Goal: Task Accomplishment & Management: Manage account settings

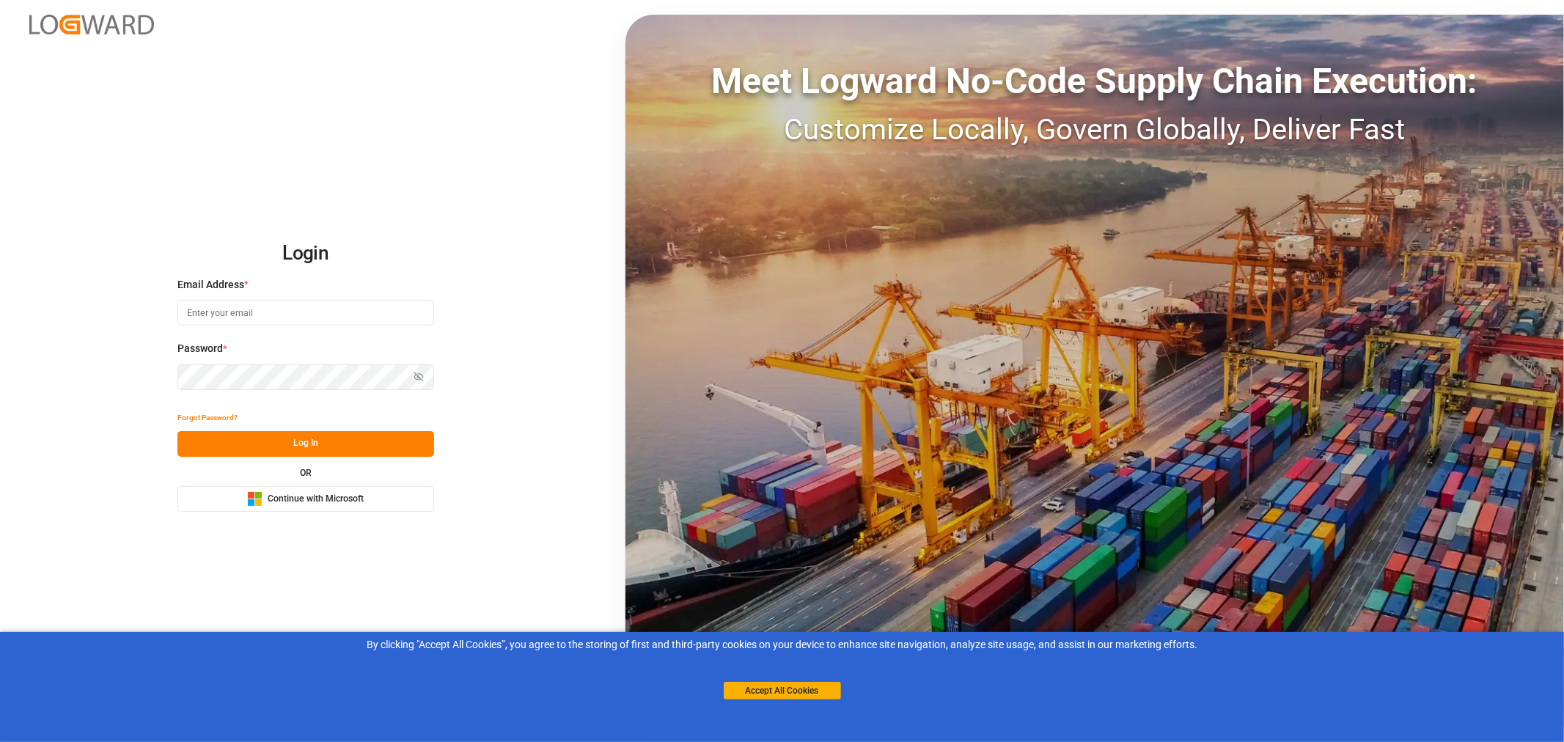
click at [314, 504] on span "Continue with Microsoft" at bounding box center [316, 499] width 96 height 13
click at [801, 686] on button "Accept All Cookies" at bounding box center [782, 691] width 117 height 18
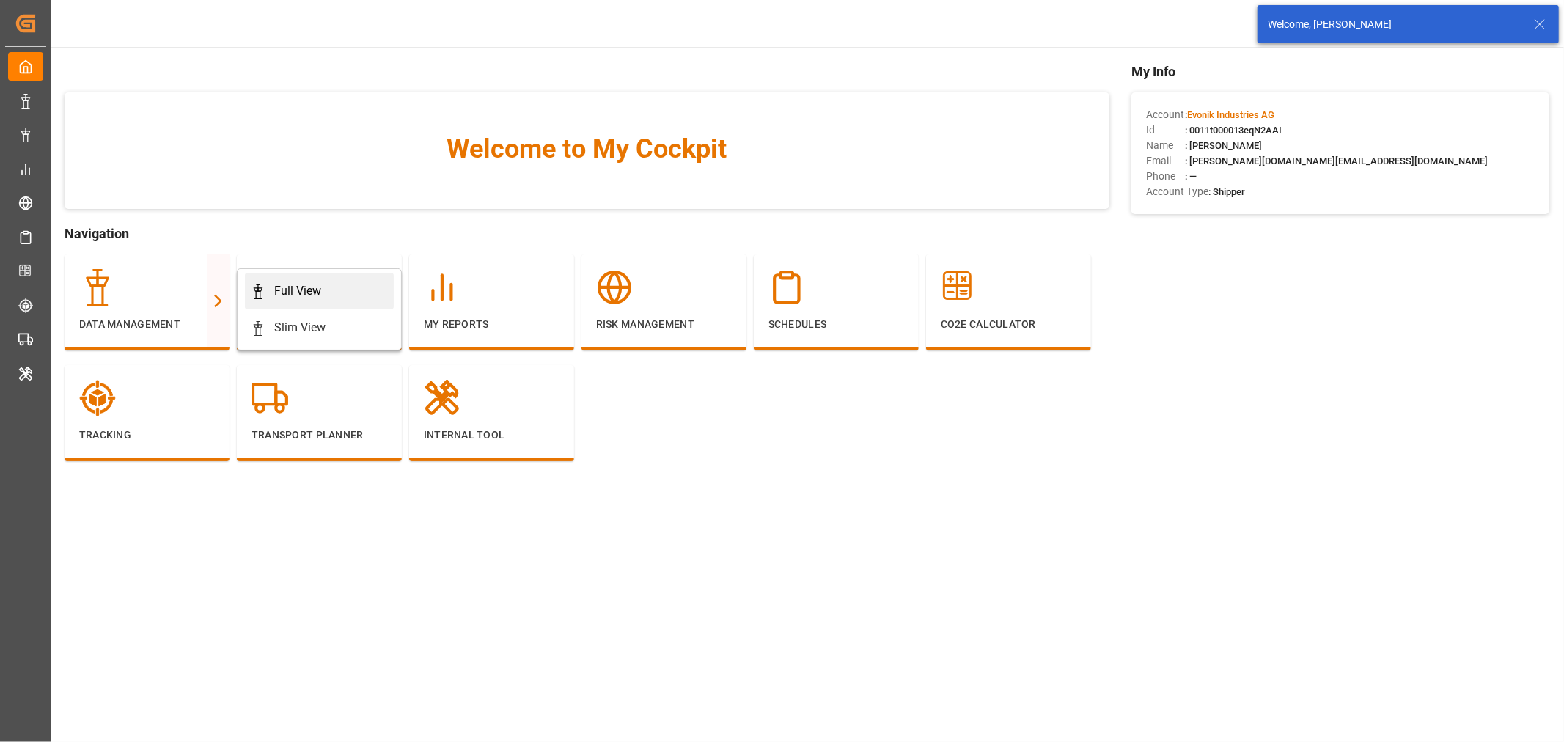
click at [281, 290] on div "Full View" at bounding box center [297, 291] width 47 height 18
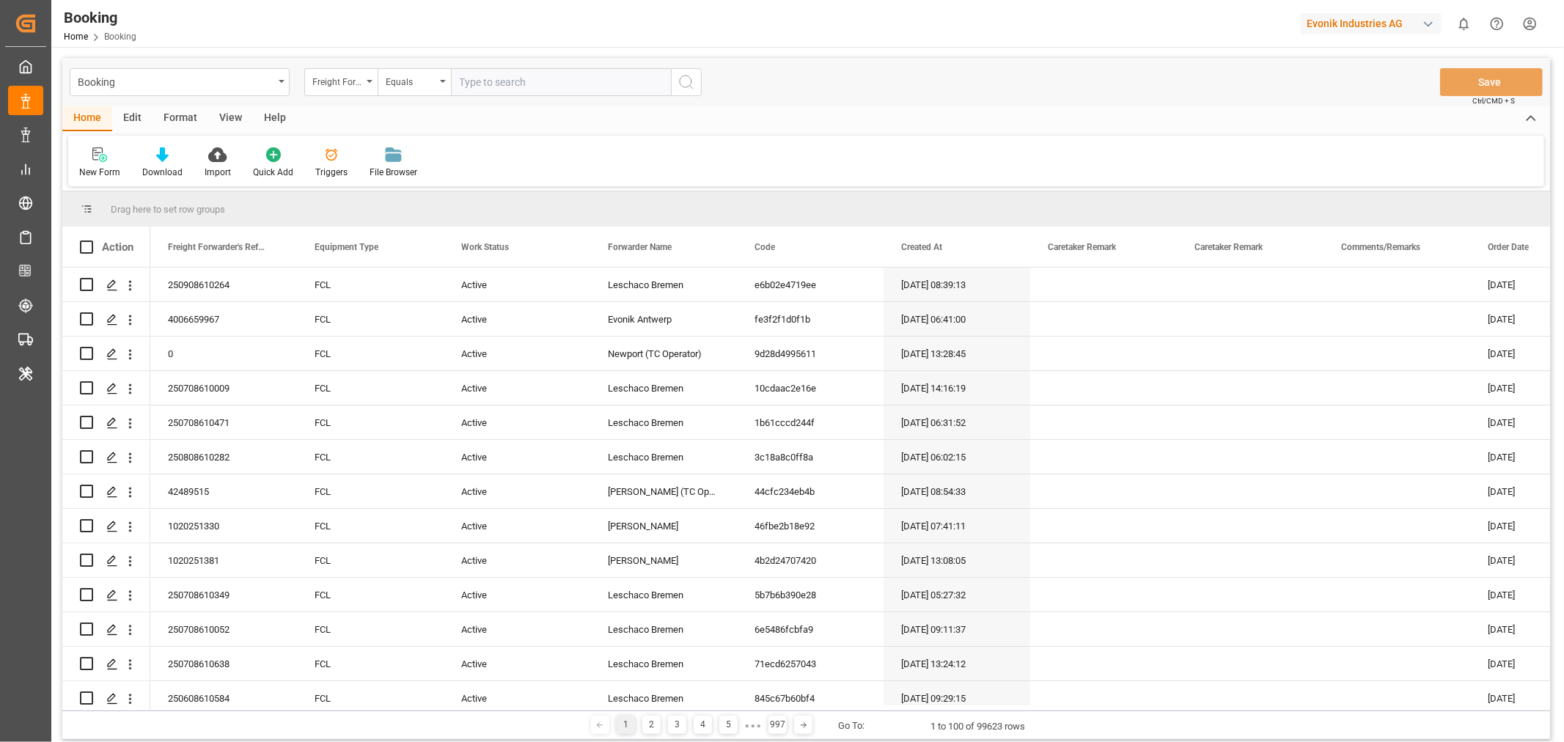
drag, startPoint x: 194, startPoint y: 117, endPoint x: 178, endPoint y: 128, distance: 18.9
click at [194, 116] on div "Format" at bounding box center [181, 118] width 56 height 25
click at [118, 170] on div "Filter Rows" at bounding box center [100, 172] width 43 height 13
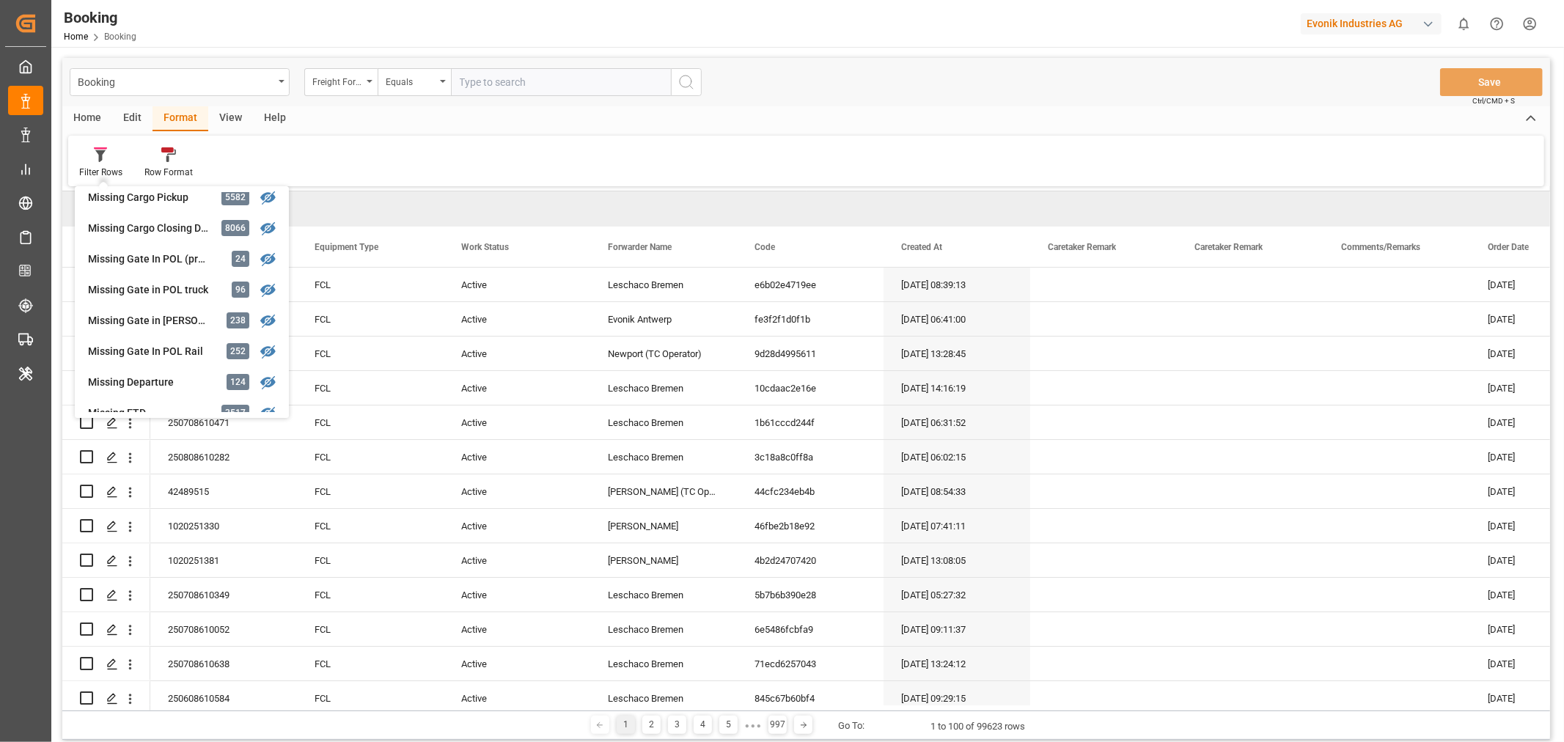
scroll to position [163, 0]
click at [154, 320] on div "Missing Gate in [PERSON_NAME]" at bounding box center [152, 322] width 128 height 15
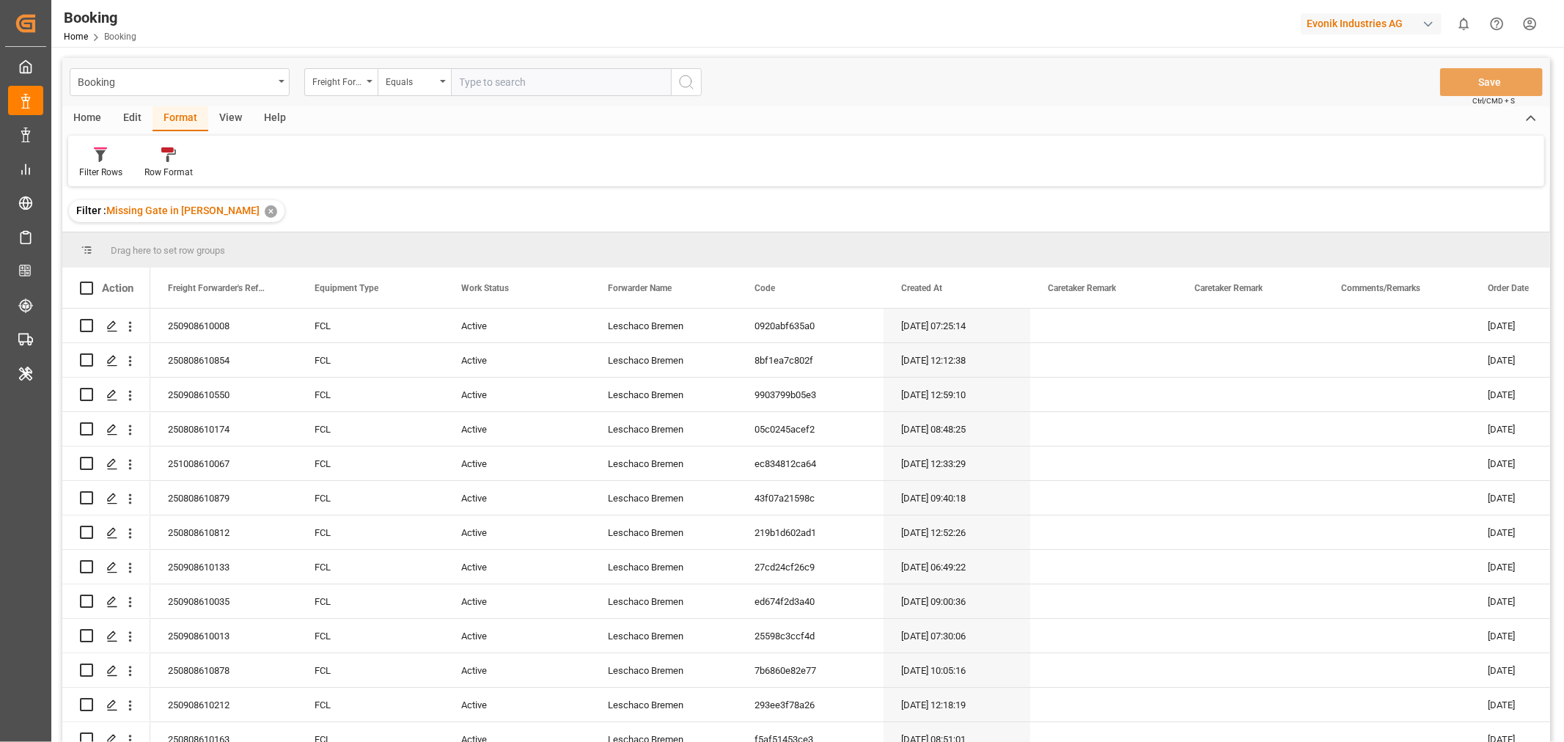
click at [232, 117] on div "View" at bounding box center [230, 118] width 45 height 25
click at [83, 175] on div "Default" at bounding box center [93, 172] width 29 height 13
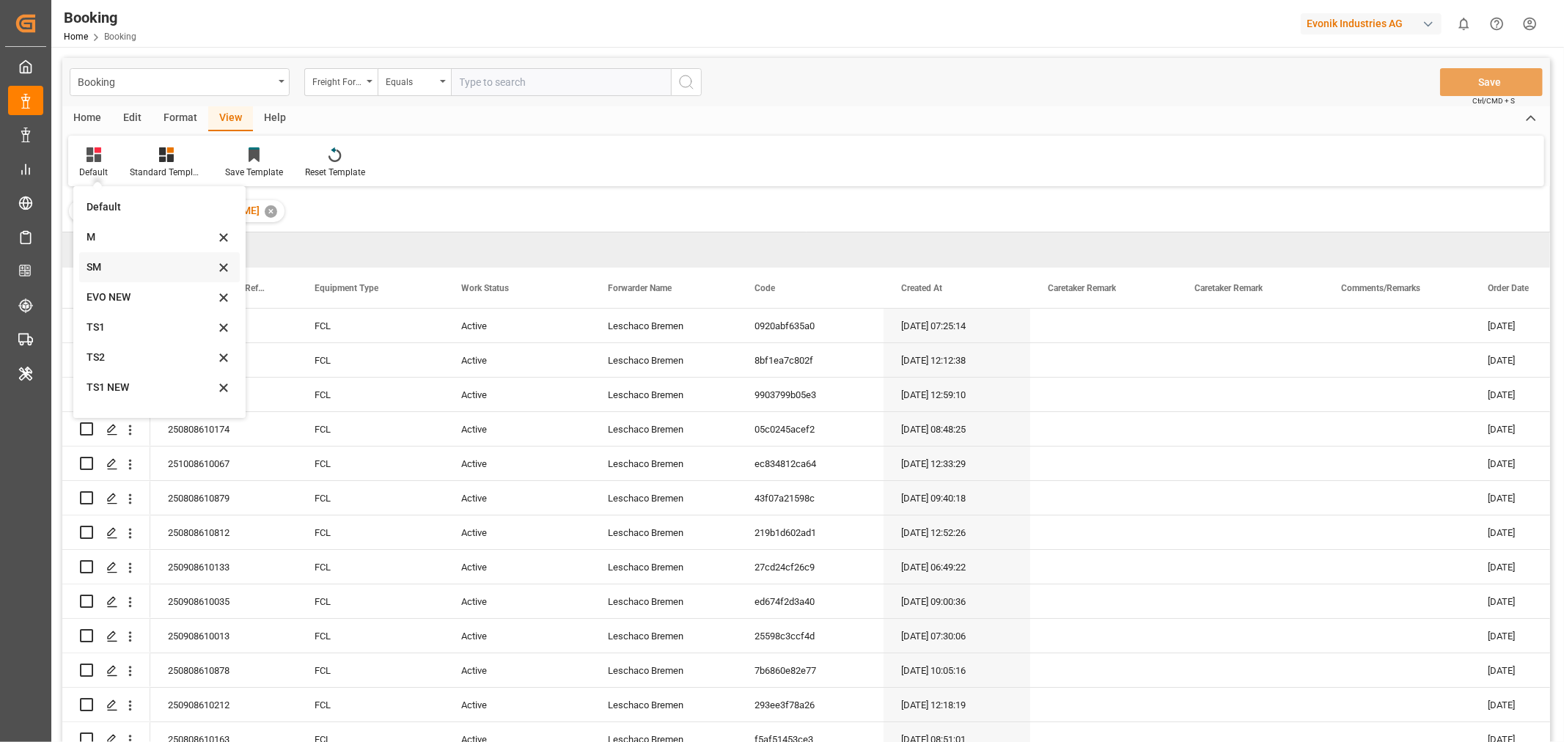
click at [100, 271] on div "SM" at bounding box center [151, 267] width 128 height 15
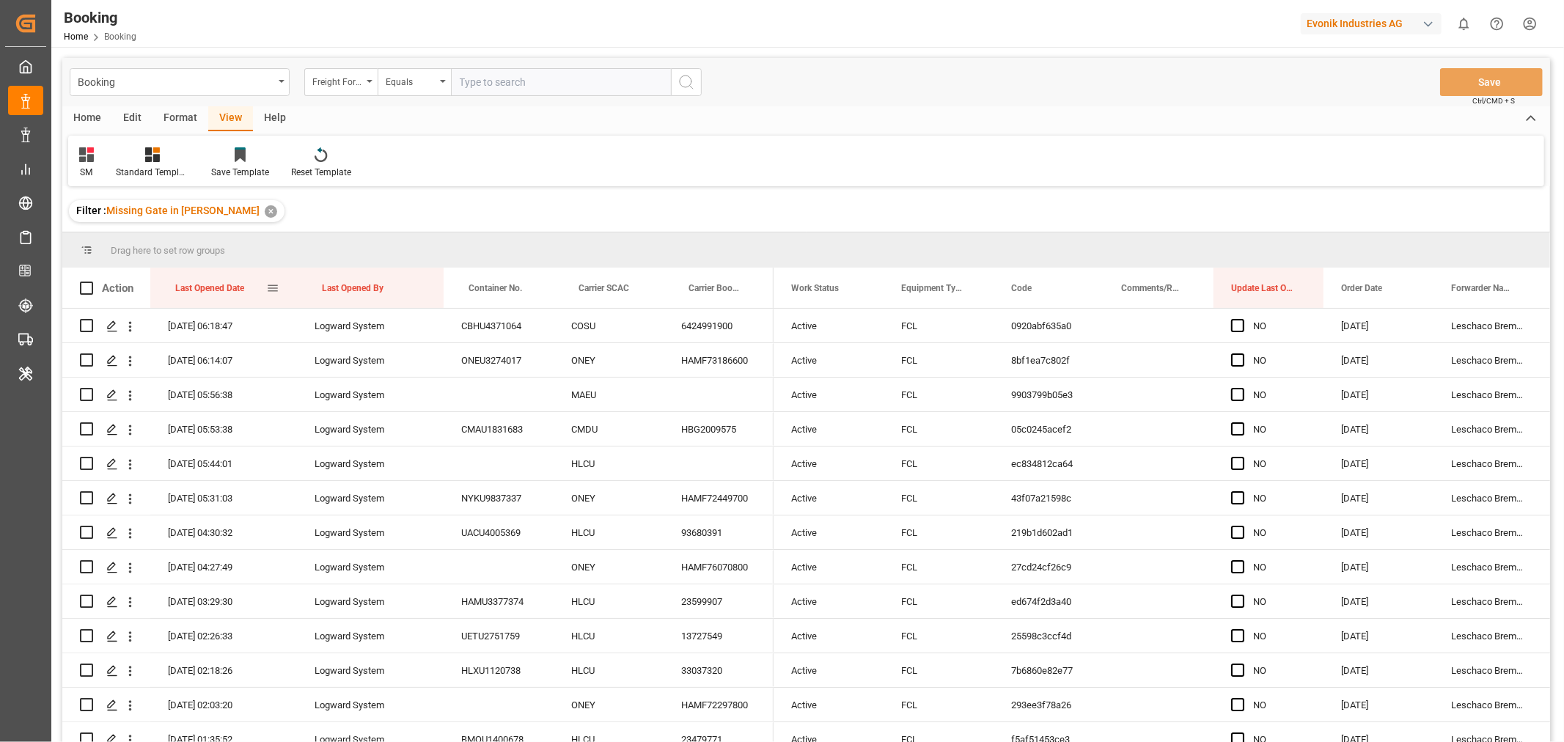
click at [246, 292] on div "Last Opened Date" at bounding box center [220, 288] width 91 height 40
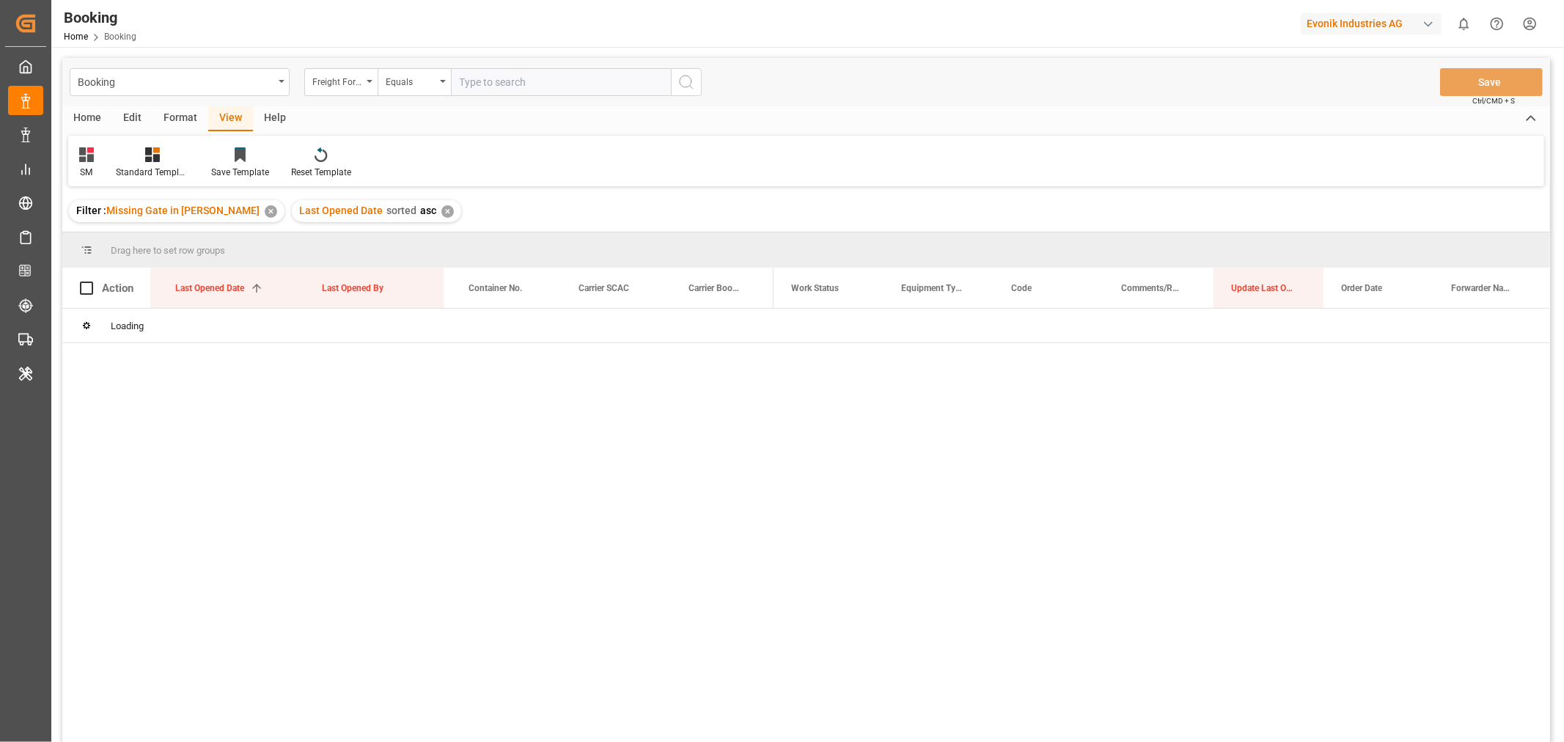
click at [181, 112] on div "Format" at bounding box center [181, 118] width 56 height 25
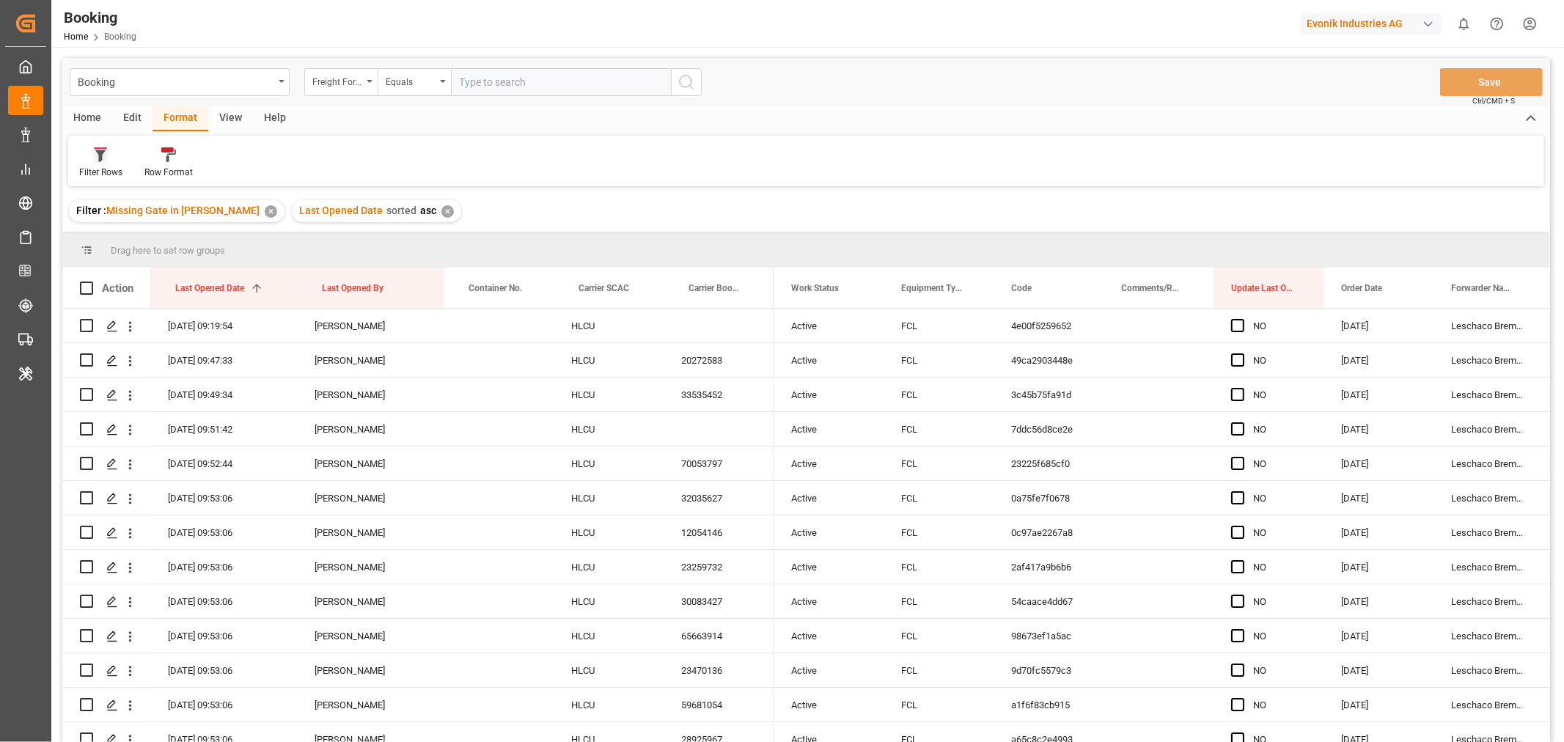
click at [104, 173] on div "Filter Rows" at bounding box center [100, 172] width 43 height 13
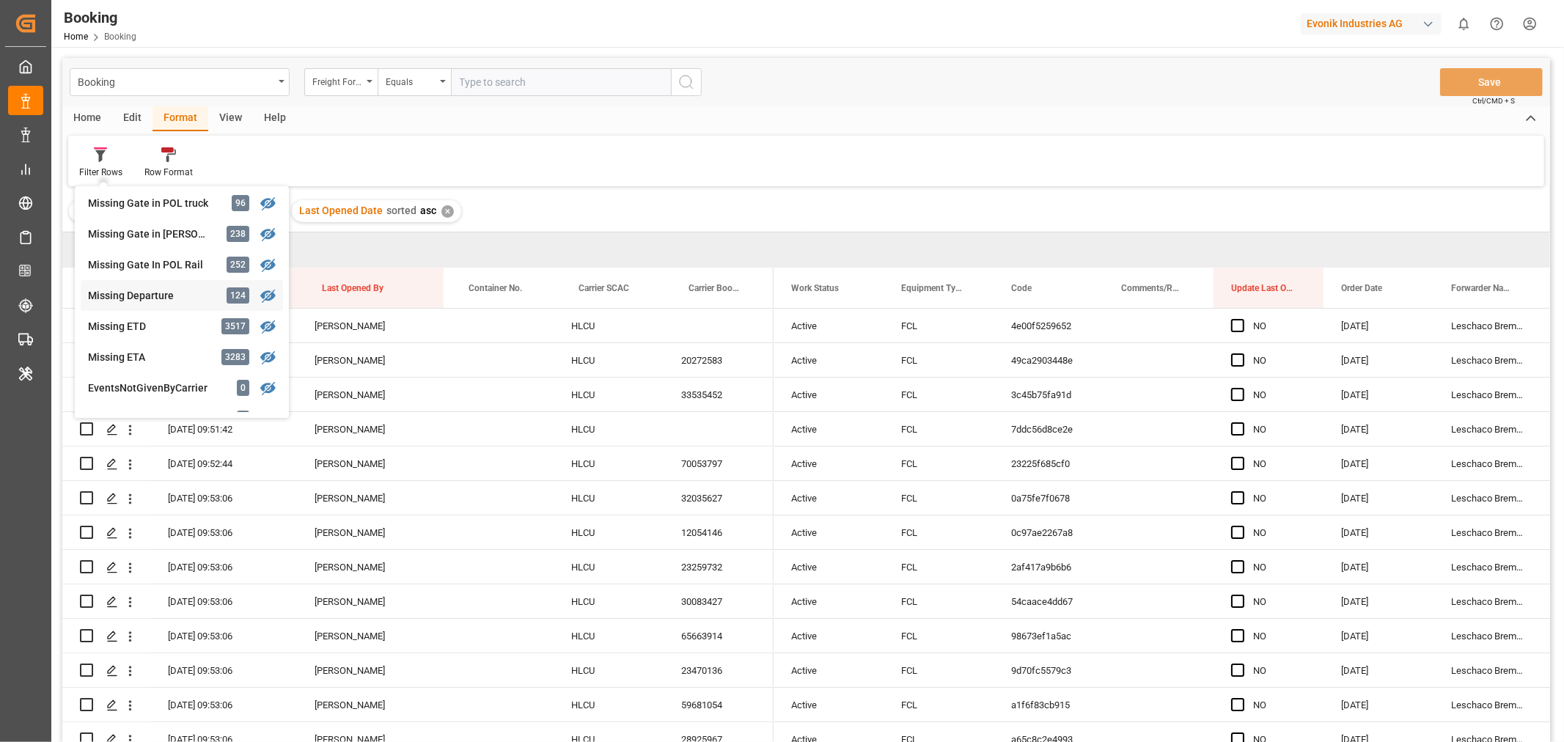
scroll to position [244, 0]
click at [503, 213] on div "Filter : Missing Gate in POL Barge ✕ Last Opened Date sorted asc ✕" at bounding box center [806, 211] width 1488 height 41
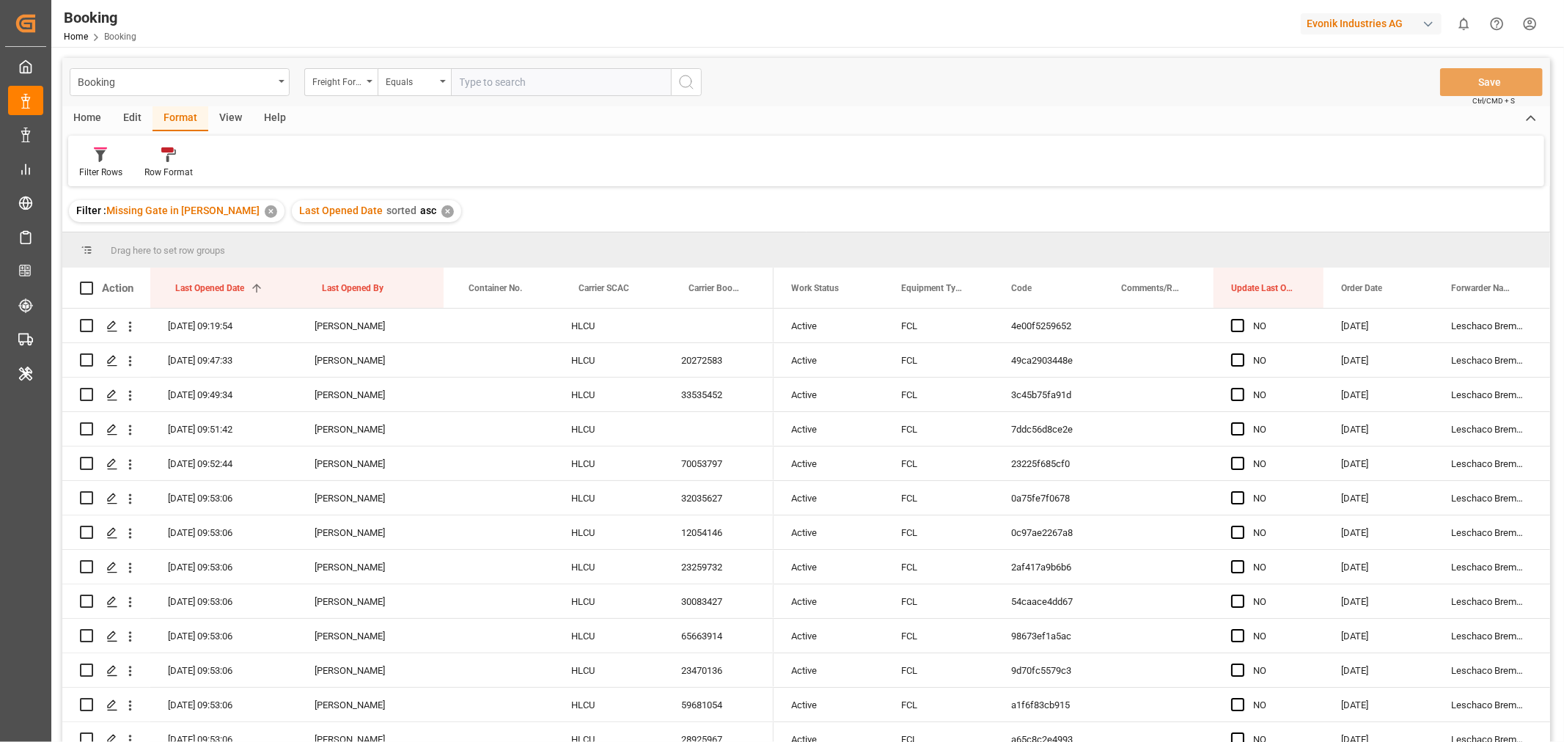
click at [223, 120] on div "View" at bounding box center [230, 118] width 45 height 25
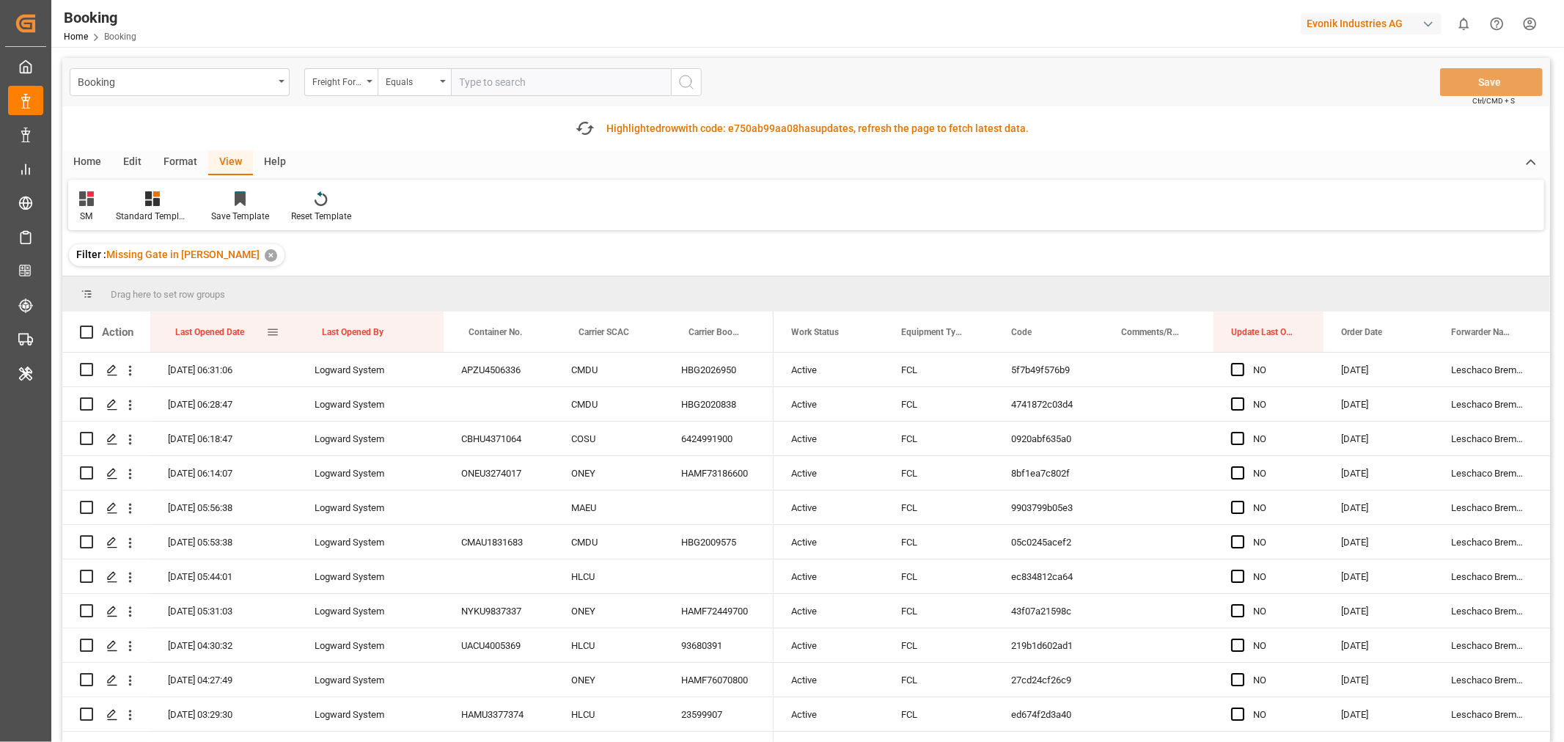
click at [254, 339] on div "Last Opened Date" at bounding box center [220, 332] width 91 height 40
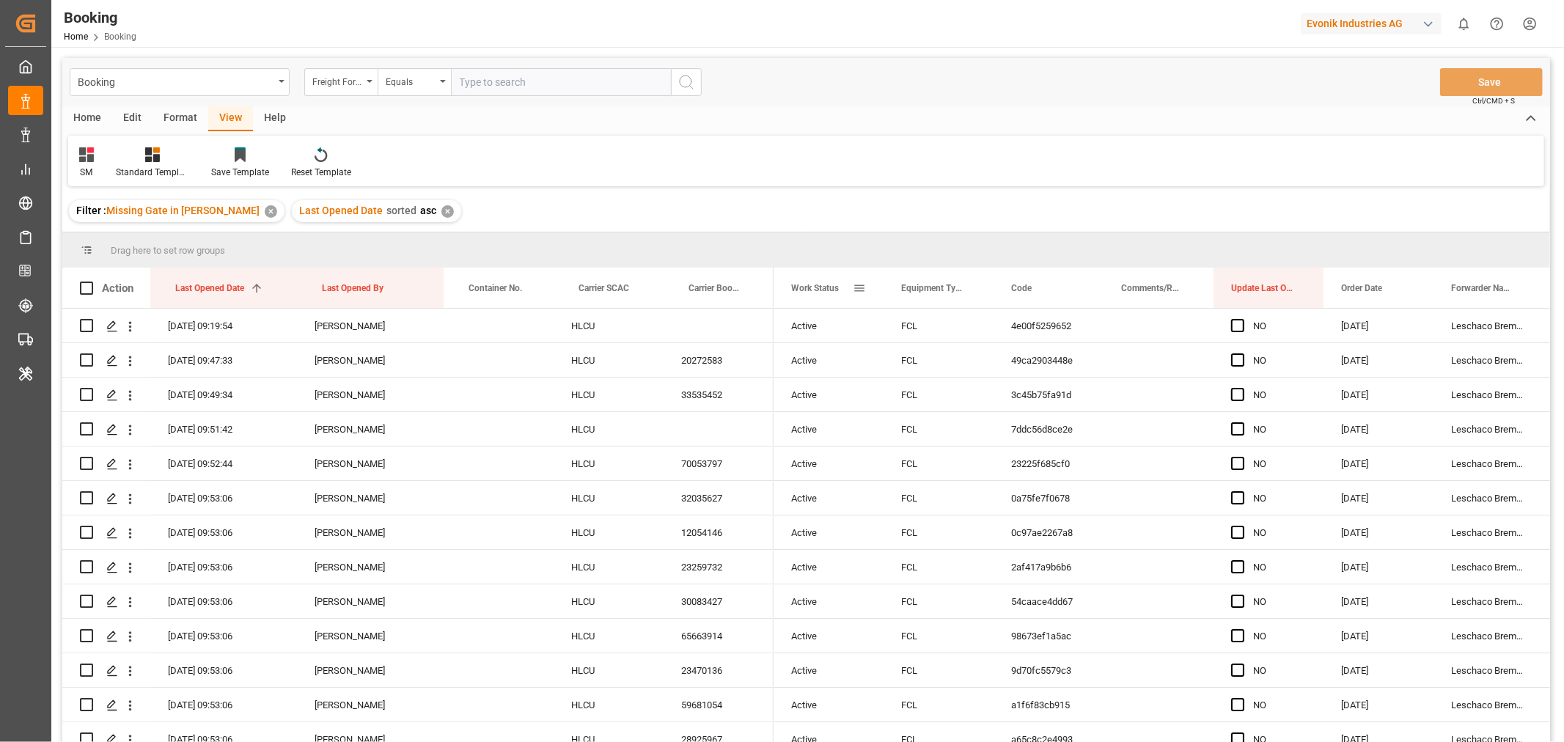
click at [861, 290] on span at bounding box center [859, 288] width 13 height 13
click at [984, 293] on span "columns" at bounding box center [982, 290] width 13 height 13
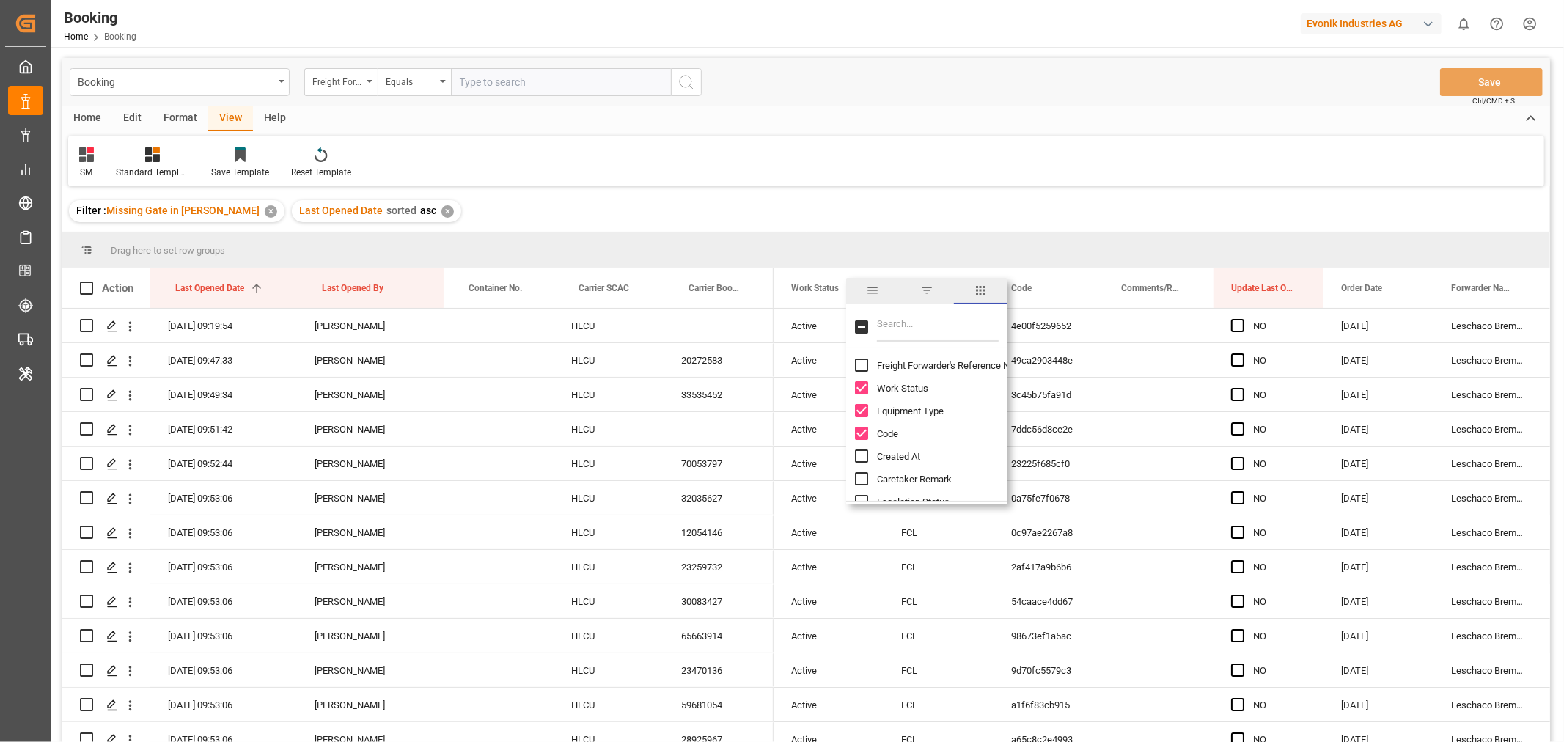
click at [860, 368] on input "Freight Forwarder's Reference No. column toggle visibility (hidden)" at bounding box center [861, 365] width 13 height 13
checkbox input "true"
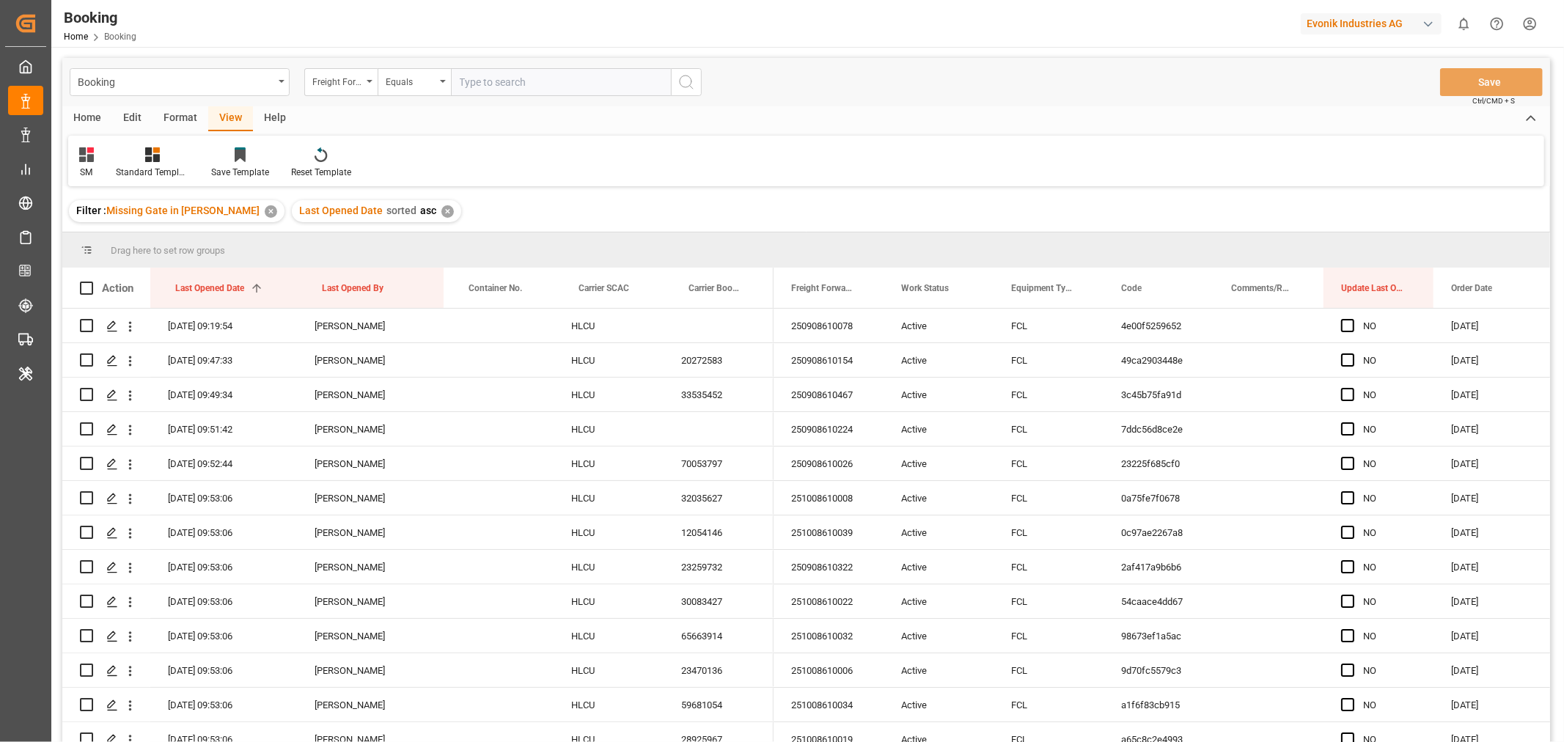
click at [896, 175] on div "SM Standard Templates Save Template Reset Template" at bounding box center [806, 161] width 1476 height 51
drag, startPoint x: 591, startPoint y: 291, endPoint x: 601, endPoint y: 260, distance: 32.5
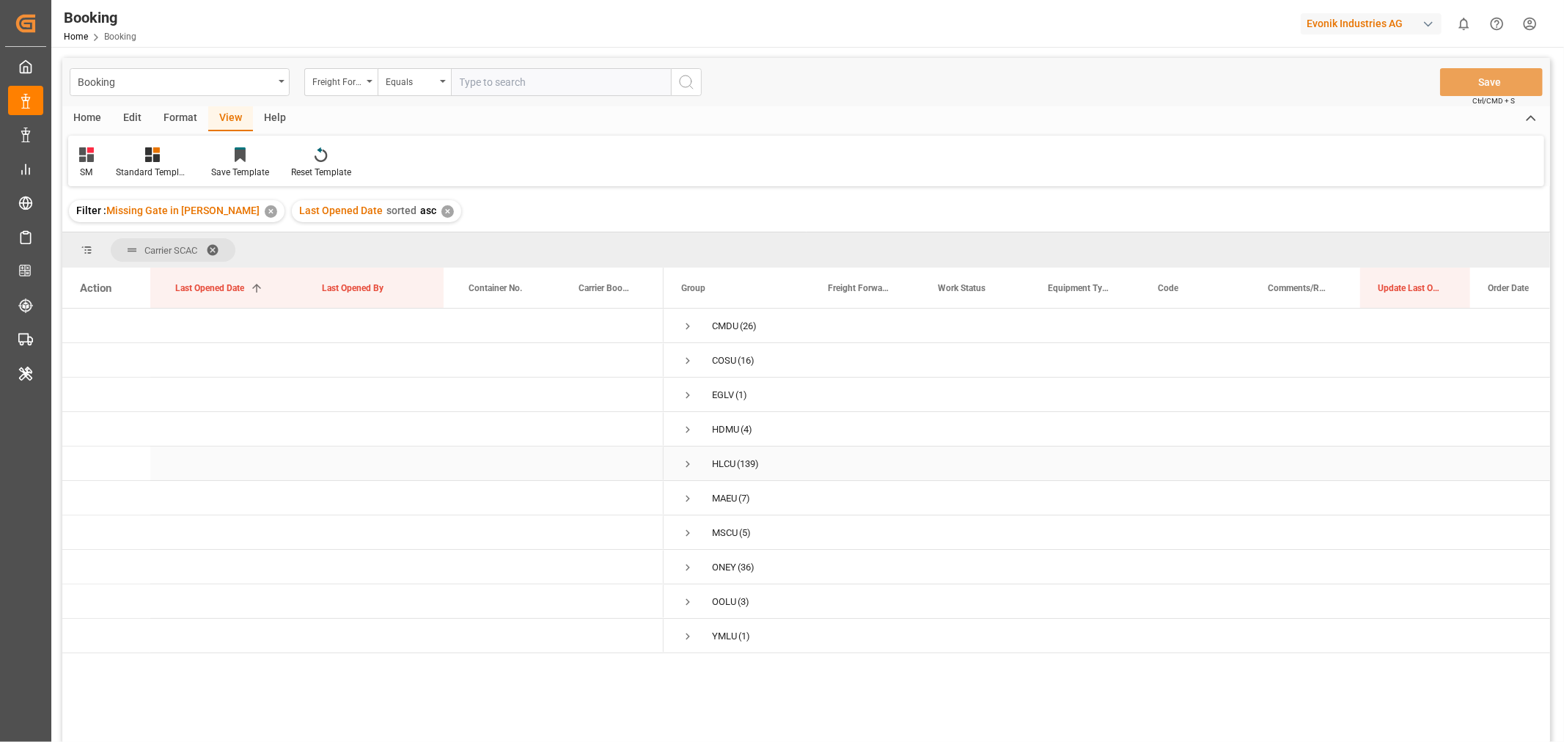
click at [688, 465] on span "Press SPACE to select this row." at bounding box center [687, 464] width 13 height 13
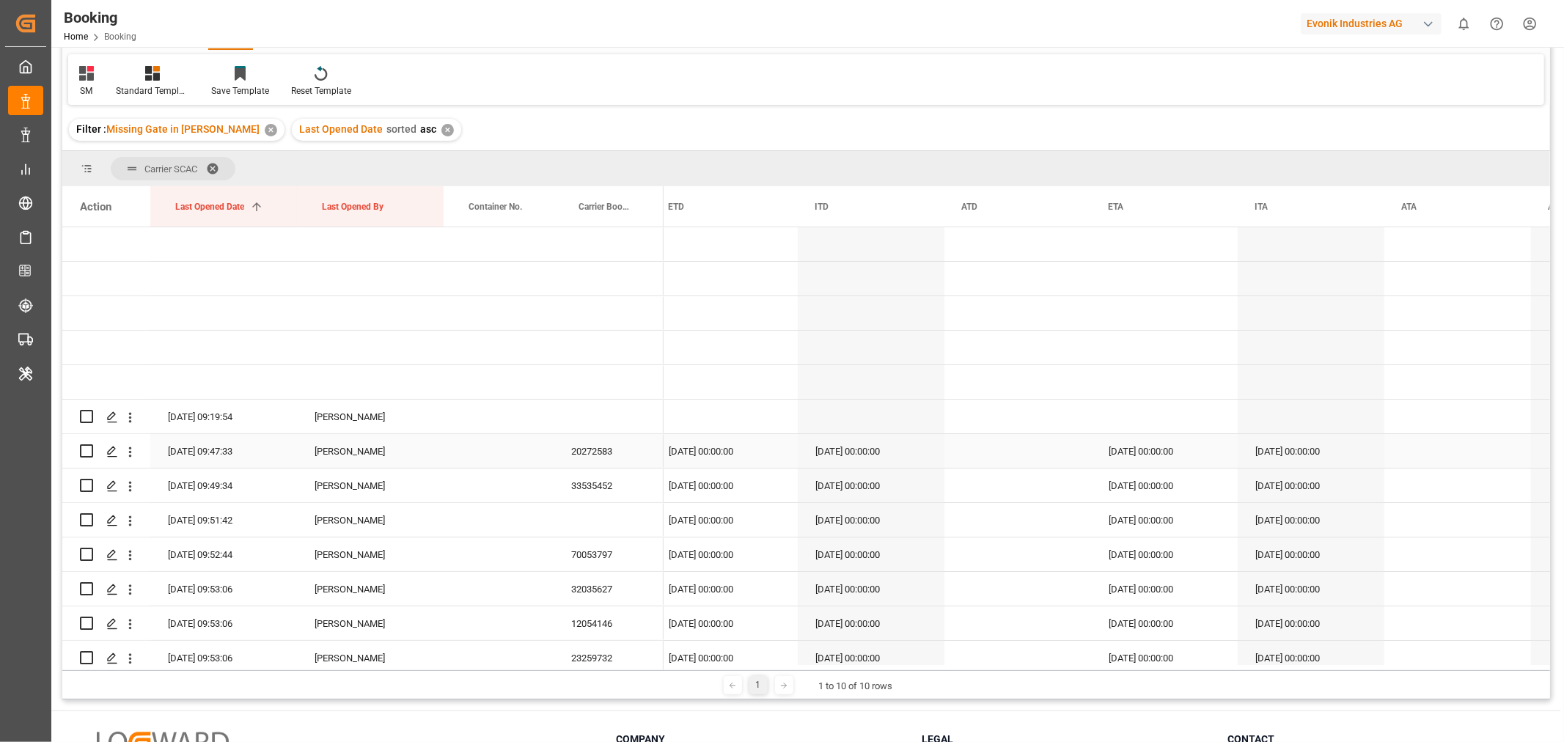
drag, startPoint x: 614, startPoint y: 452, endPoint x: 932, endPoint y: 262, distance: 369.9
click at [614, 452] on div "20272583" at bounding box center [609, 451] width 110 height 34
click at [600, 448] on div "20272583" at bounding box center [609, 451] width 110 height 34
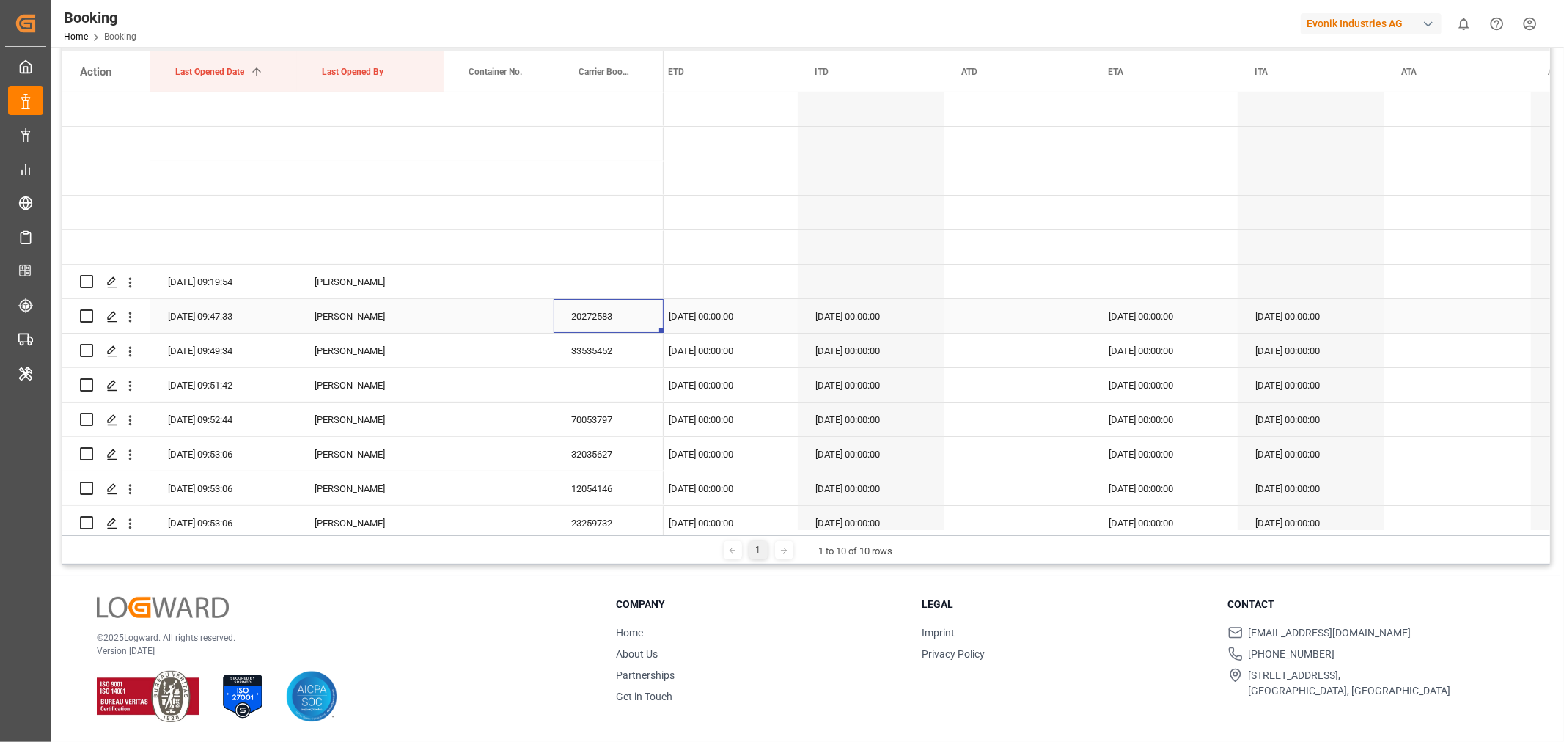
click at [569, 321] on div "20272583" at bounding box center [609, 316] width 110 height 34
click at [128, 316] on icon "open menu" at bounding box center [129, 316] width 15 height 15
click at [205, 334] on div "Open in new tab" at bounding box center [213, 348] width 181 height 31
click at [604, 342] on div "33535452" at bounding box center [609, 351] width 110 height 34
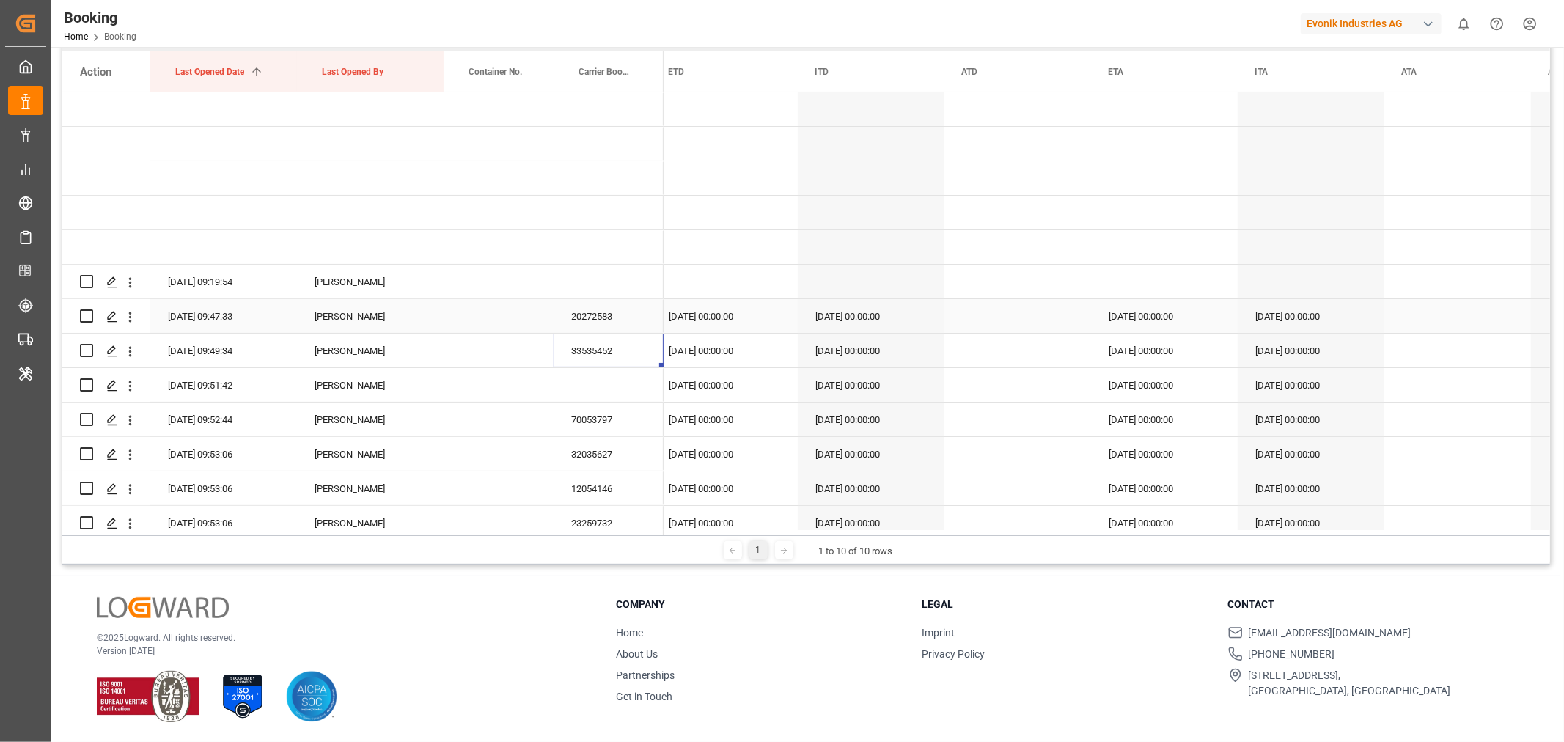
scroll to position [163, 0]
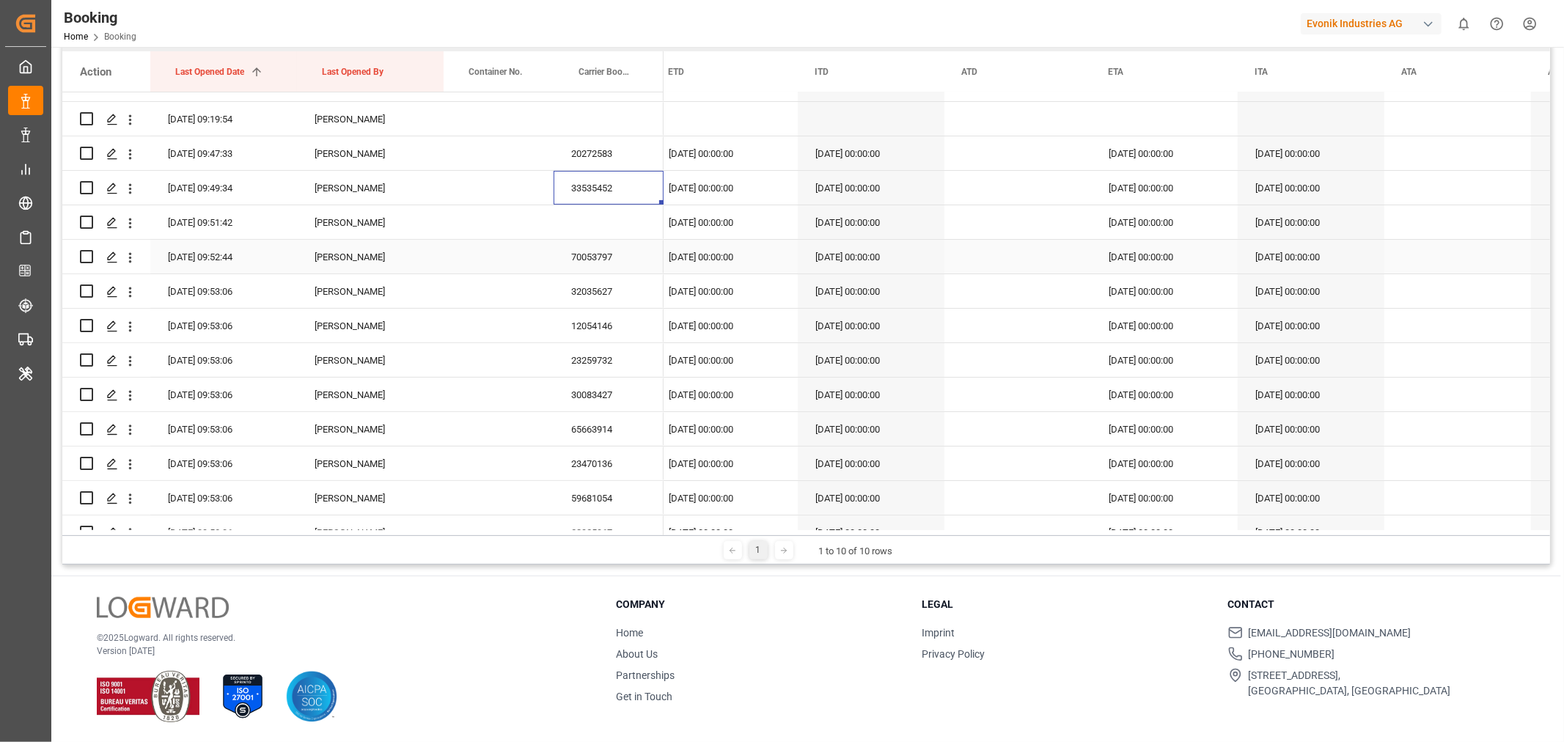
click at [599, 268] on div "70053797" at bounding box center [609, 257] width 110 height 34
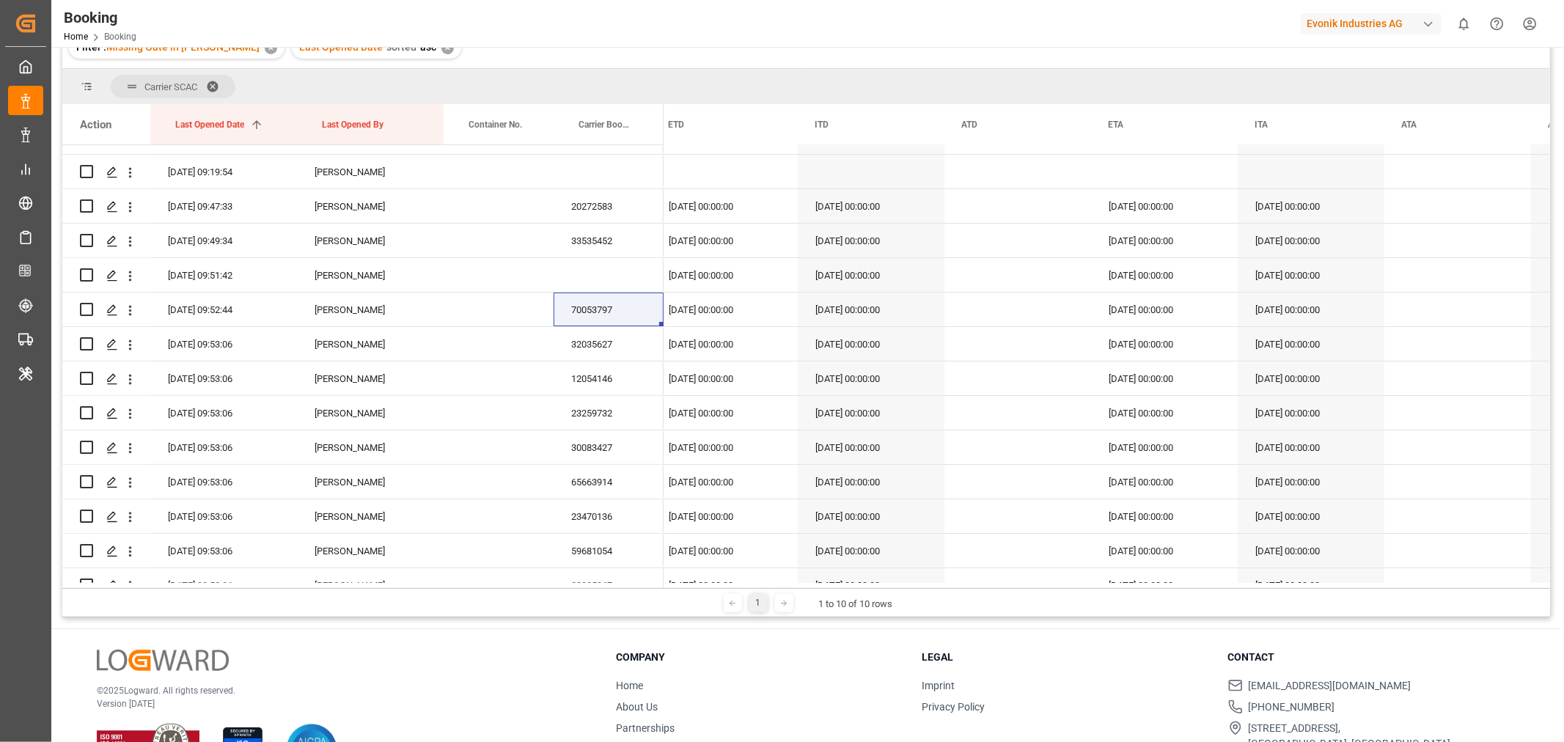
scroll to position [268, 0]
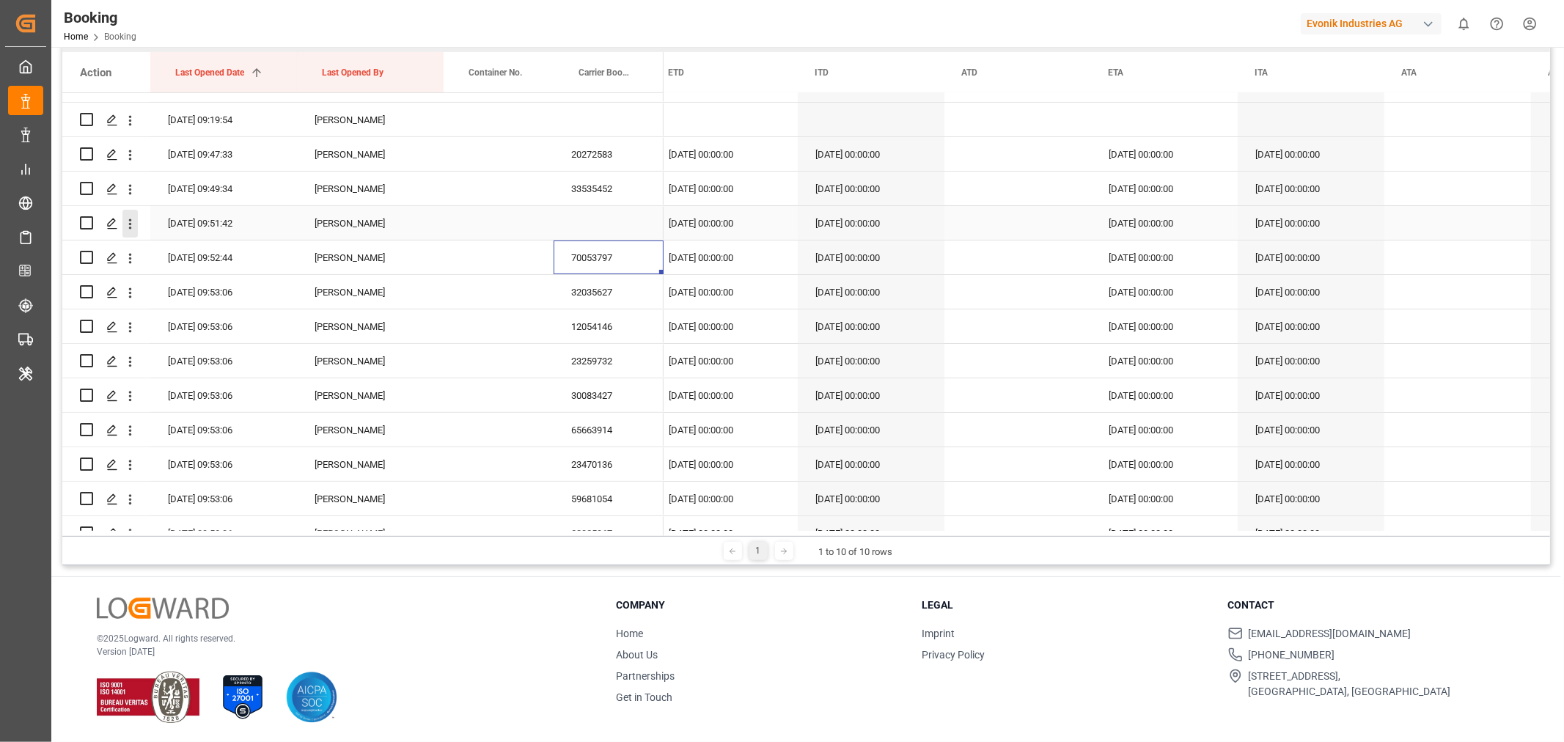
click at [132, 226] on icon "open menu" at bounding box center [129, 223] width 15 height 15
click at [172, 249] on span "Open in new tab" at bounding box center [226, 254] width 133 height 15
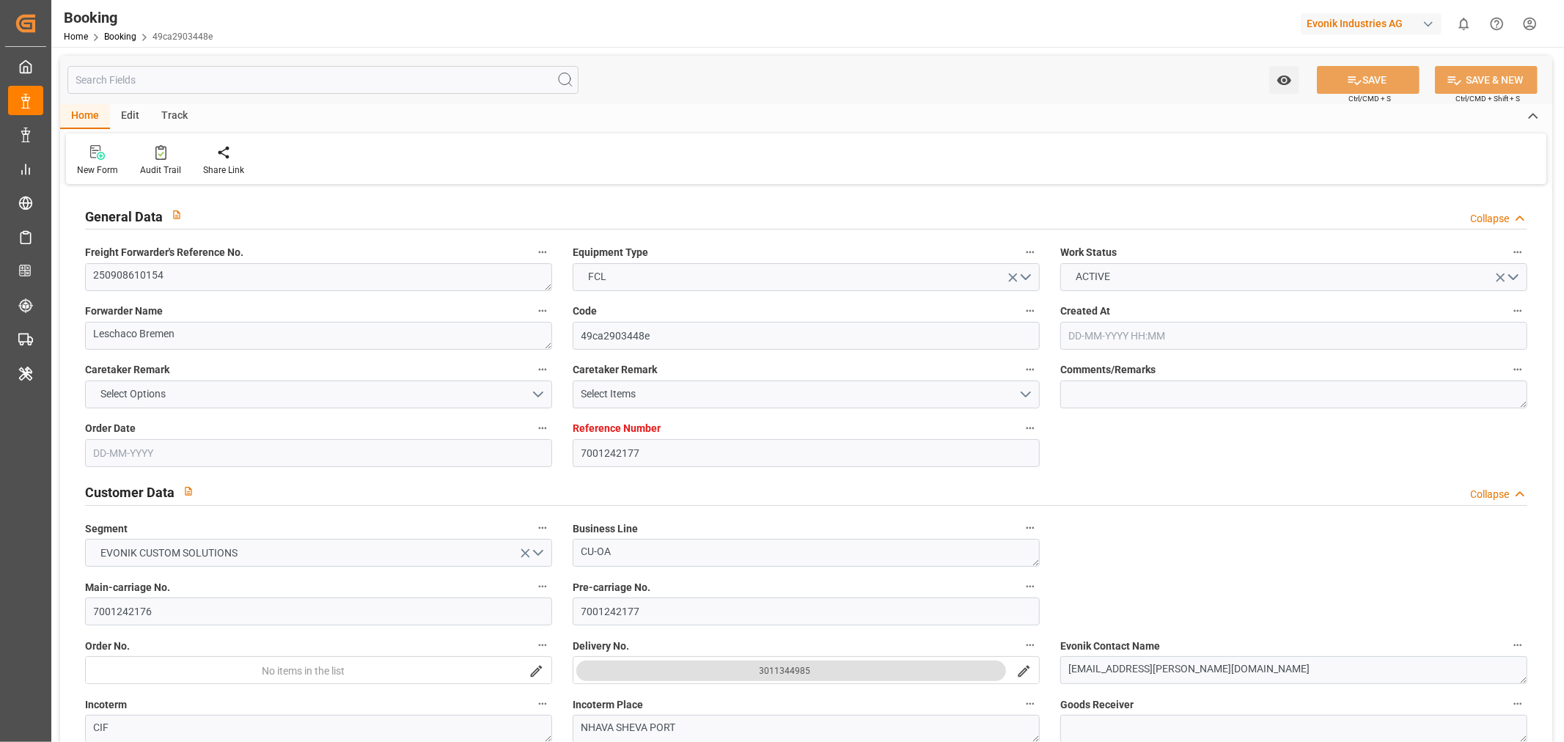
type input "7001242177"
type input "9525883"
type input "Hapag [PERSON_NAME]"
type input "Hapag [PERSON_NAME] Aktiengesellschaft"
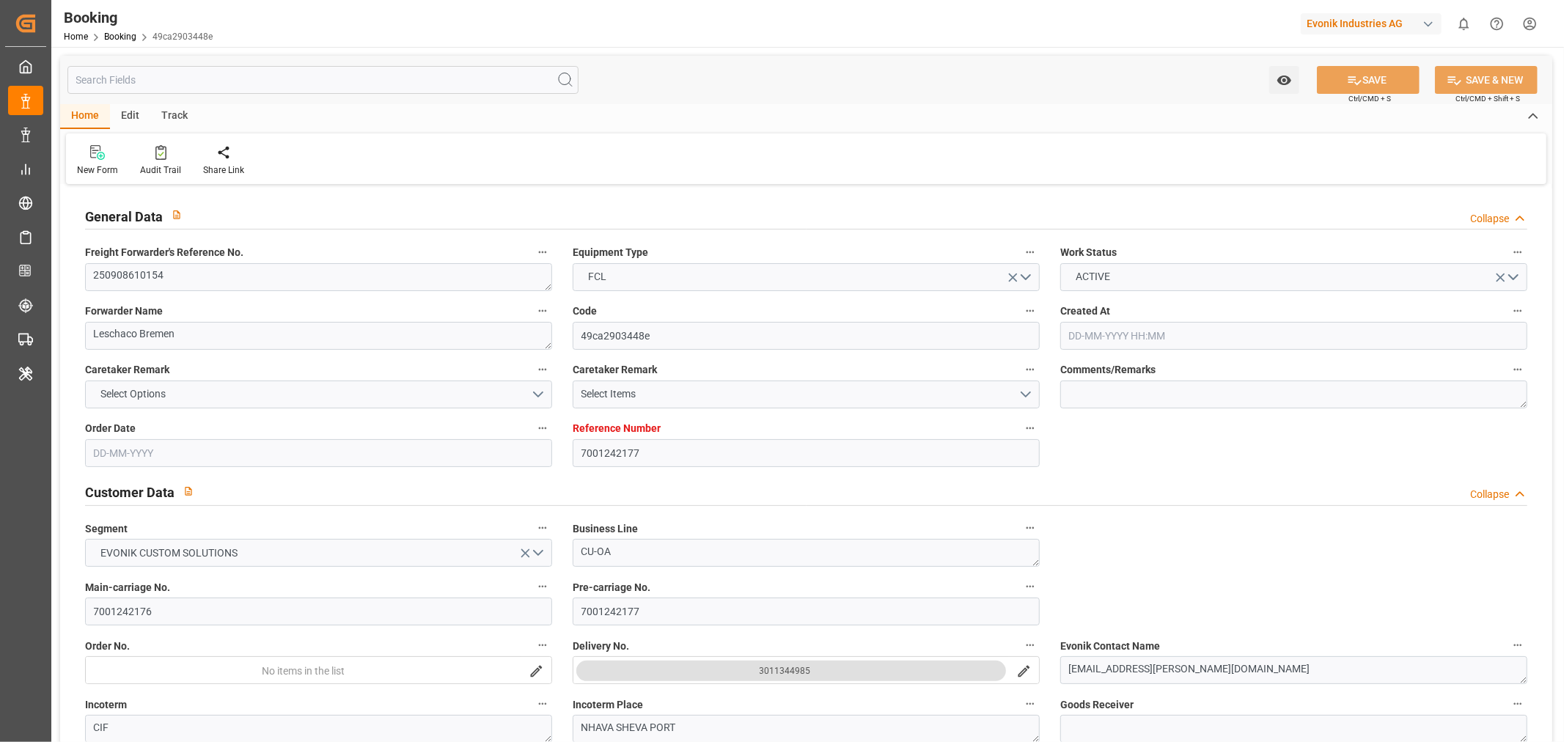
type input "NLRTM"
type input "INNSA"
type input "06-08-2025 12:28"
type input "[DATE]"
type input "05-11-2025"
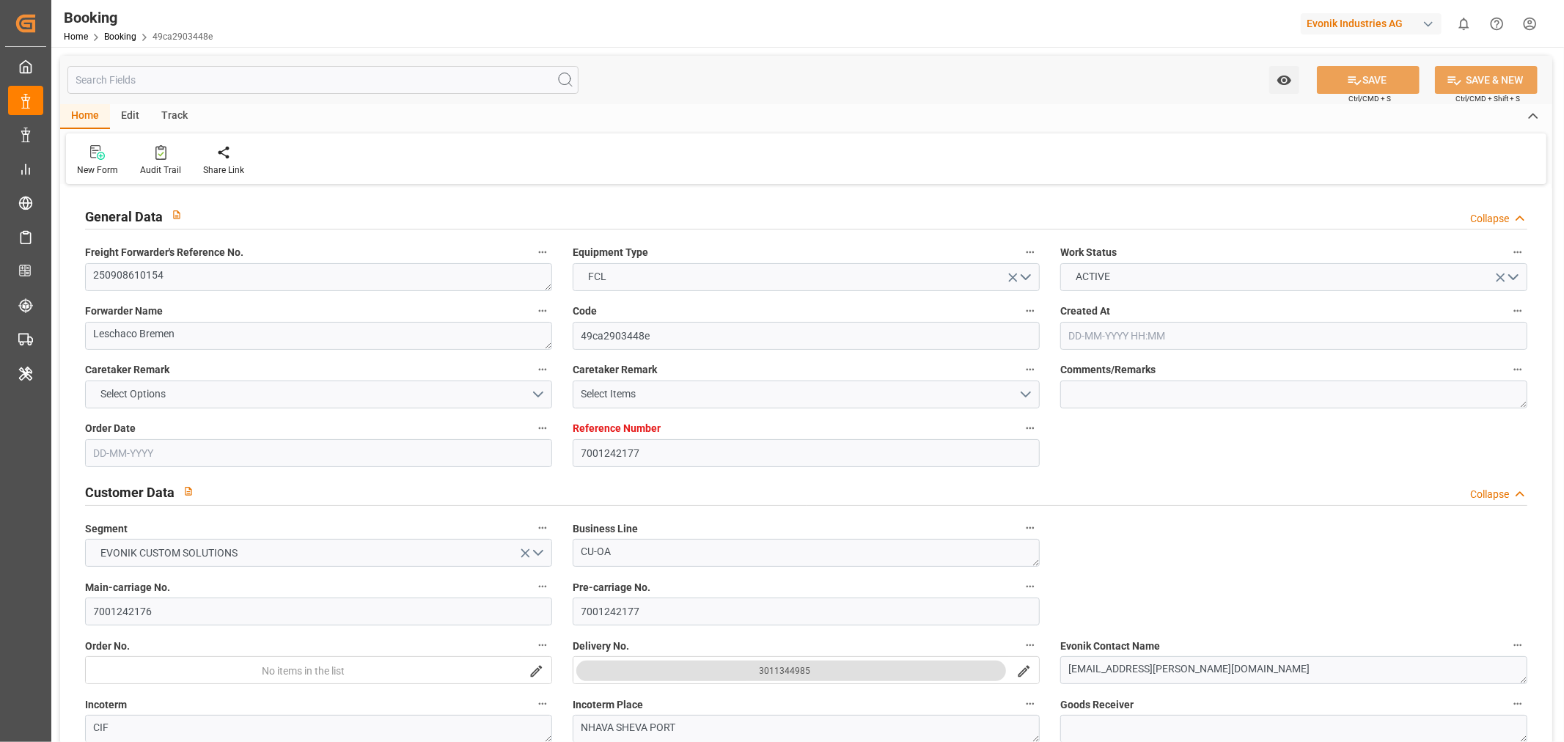
type input "[DATE]"
type input "22-08-2025"
type input "20-09-2025 00:00"
type input "19-09-2025 00:00"
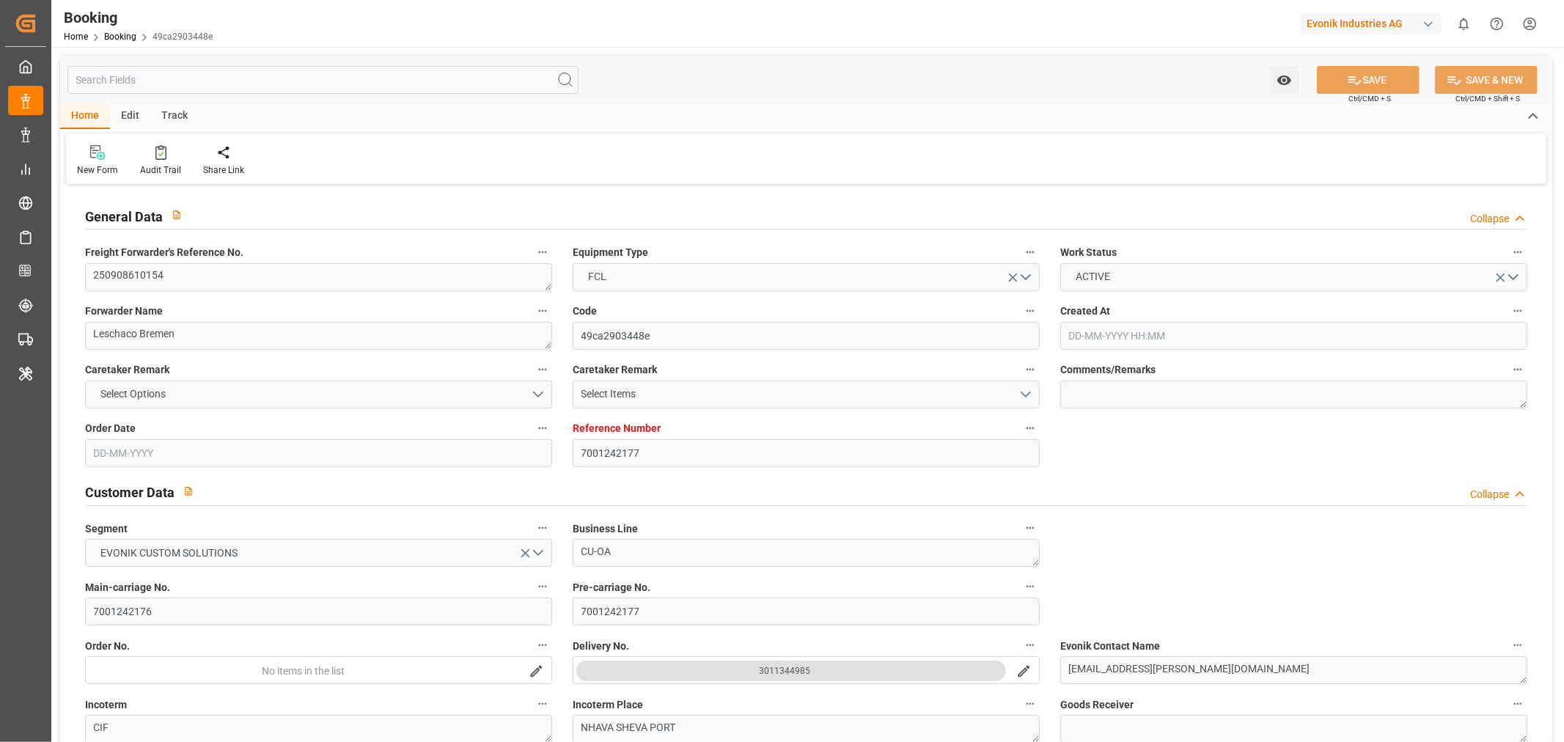
type input "05-11-2025 00:00"
type input "22-08-2025"
type input "26-08-2025 09:47"
click at [189, 275] on textarea "250908610154" at bounding box center [318, 277] width 467 height 28
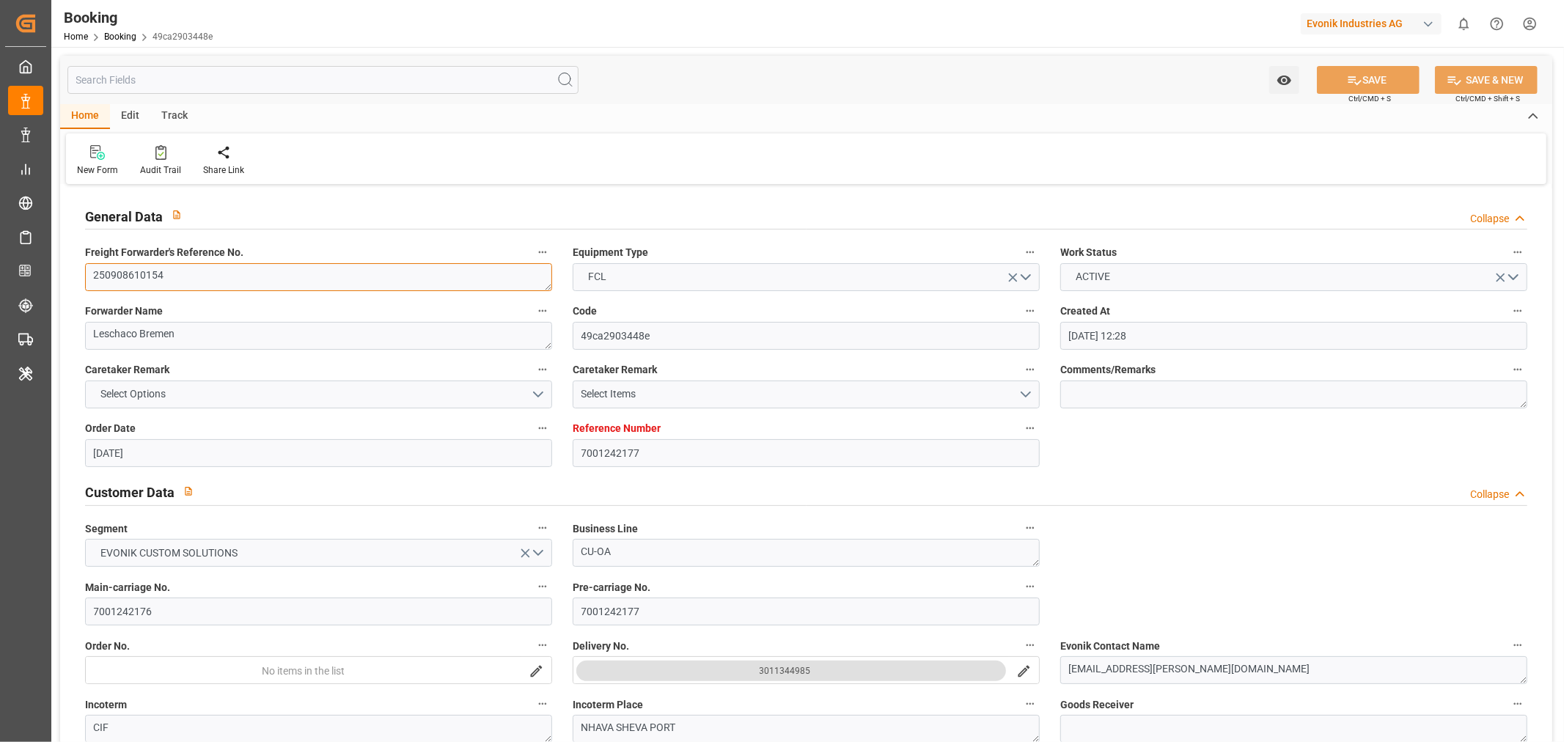
click at [189, 275] on textarea "250908610154" at bounding box center [318, 277] width 467 height 28
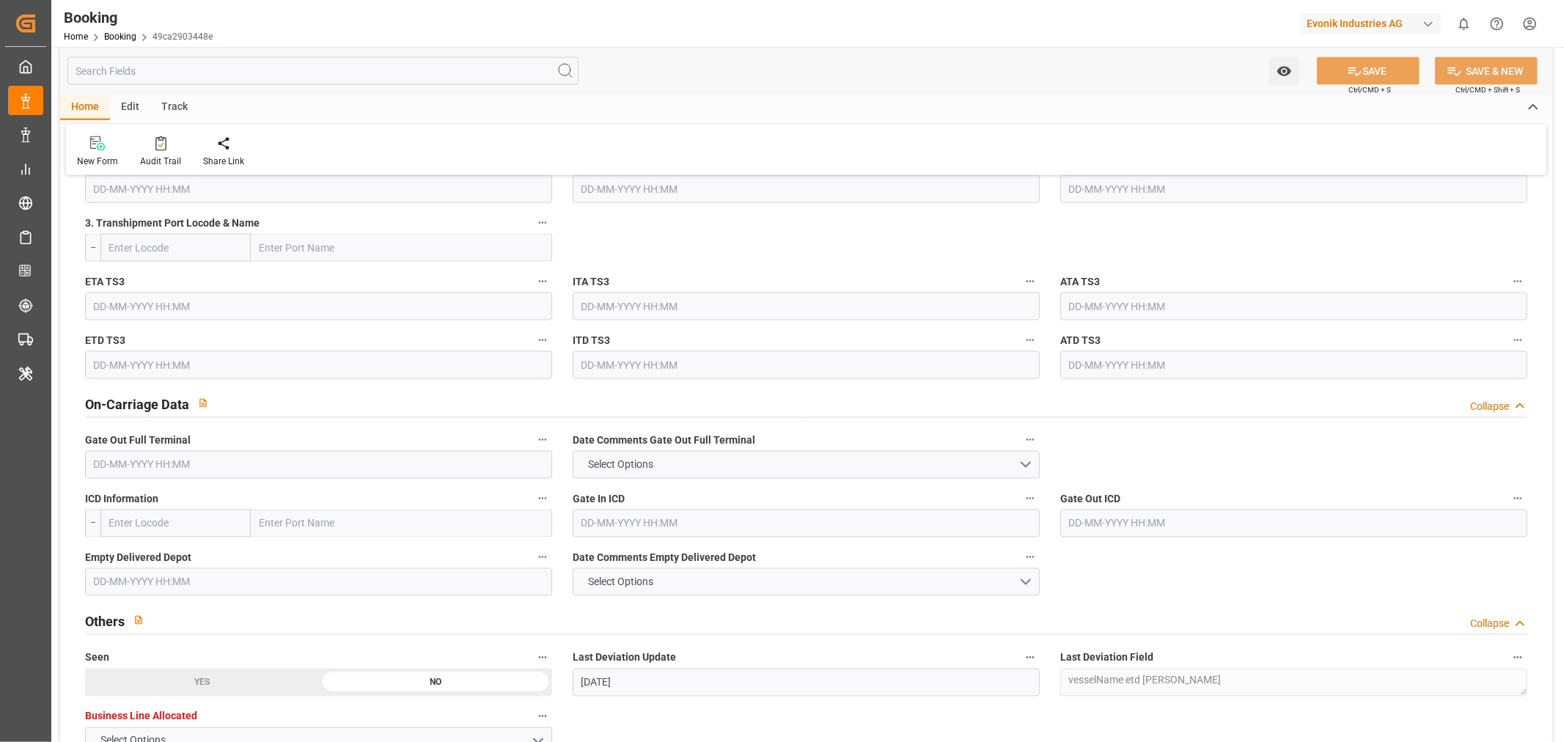
scroll to position [2607, 0]
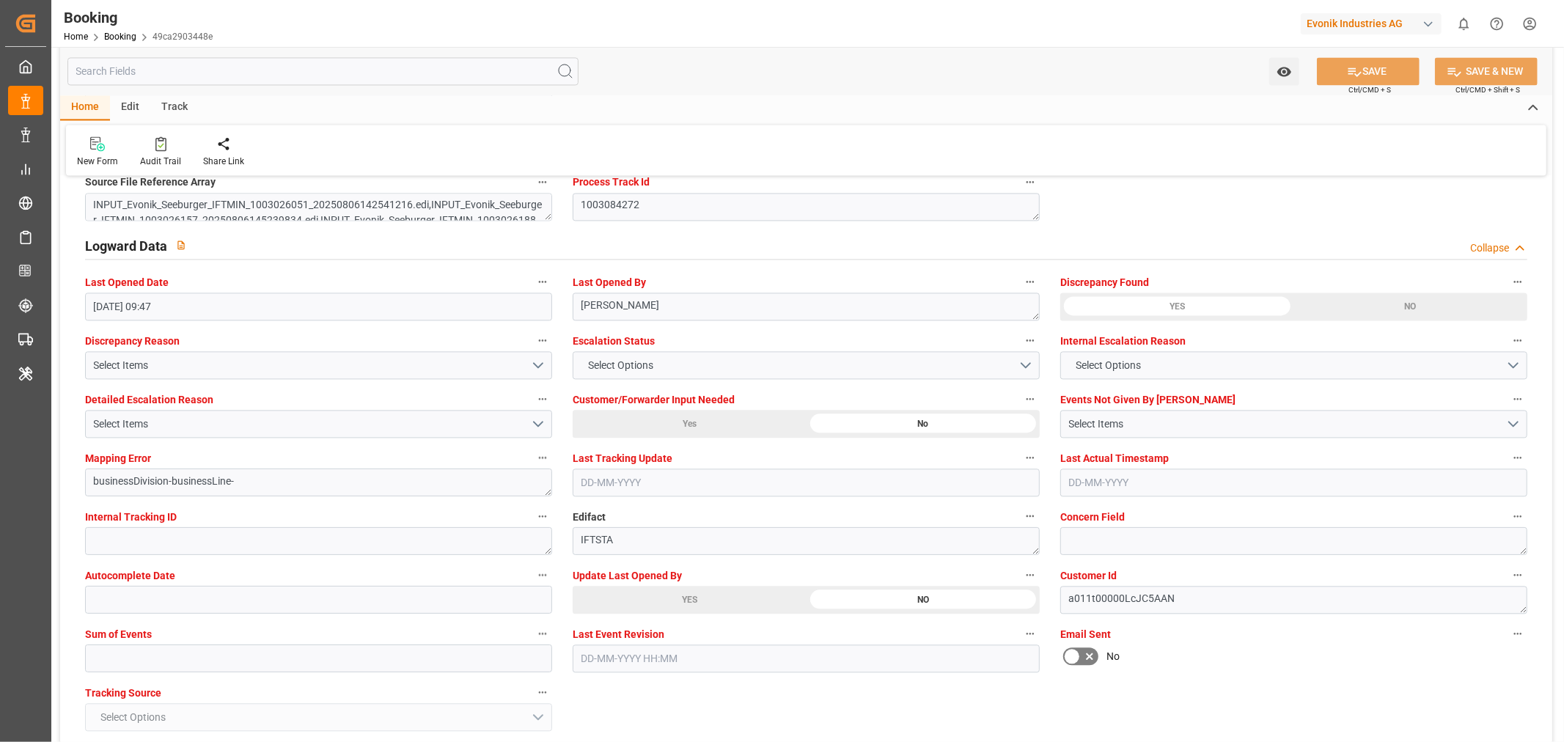
drag, startPoint x: 685, startPoint y: 599, endPoint x: 1157, endPoint y: 171, distance: 637.4
click at [685, 599] on div "YES" at bounding box center [690, 600] width 234 height 28
click at [1376, 76] on button "SAVE" at bounding box center [1368, 71] width 103 height 28
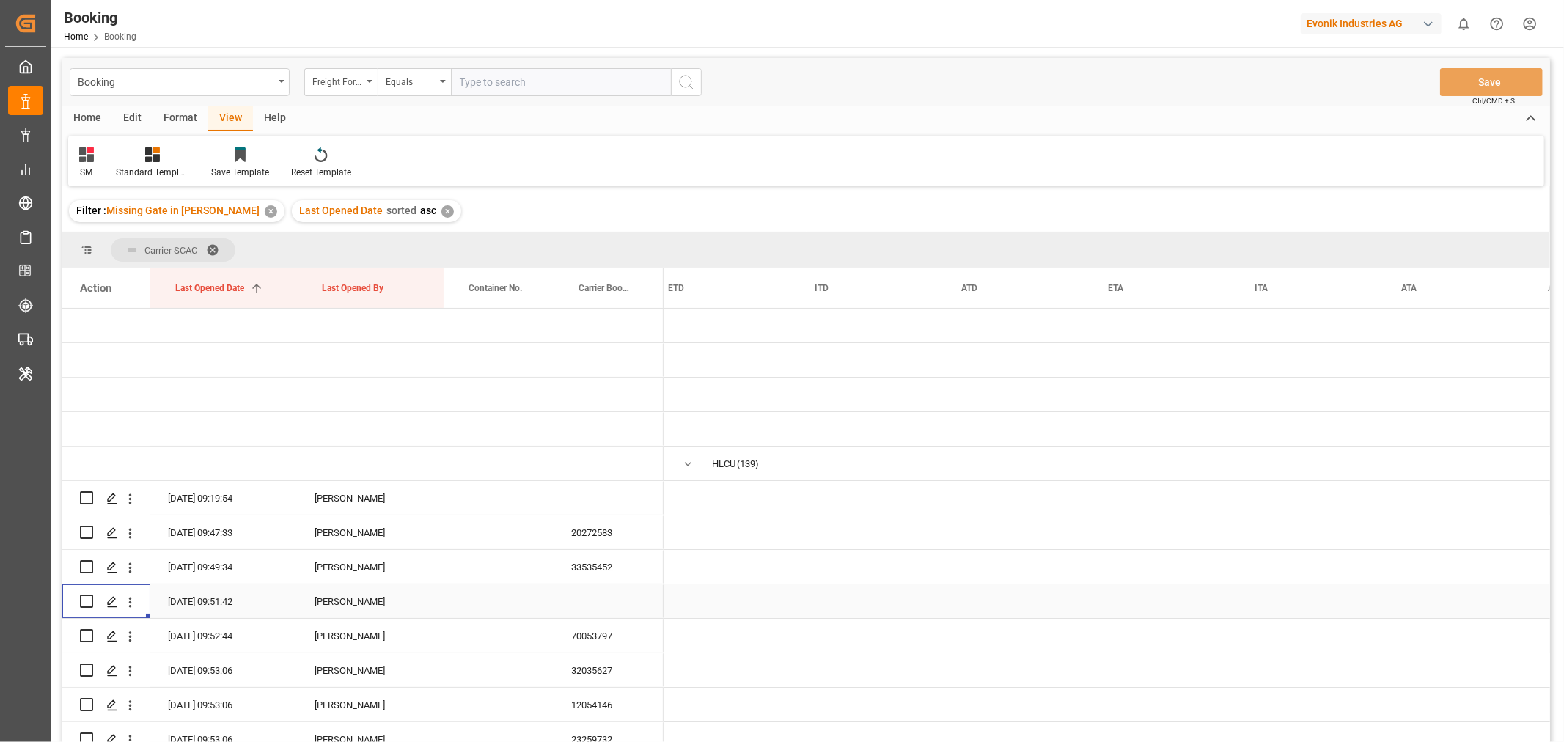
scroll to position [0, 6567]
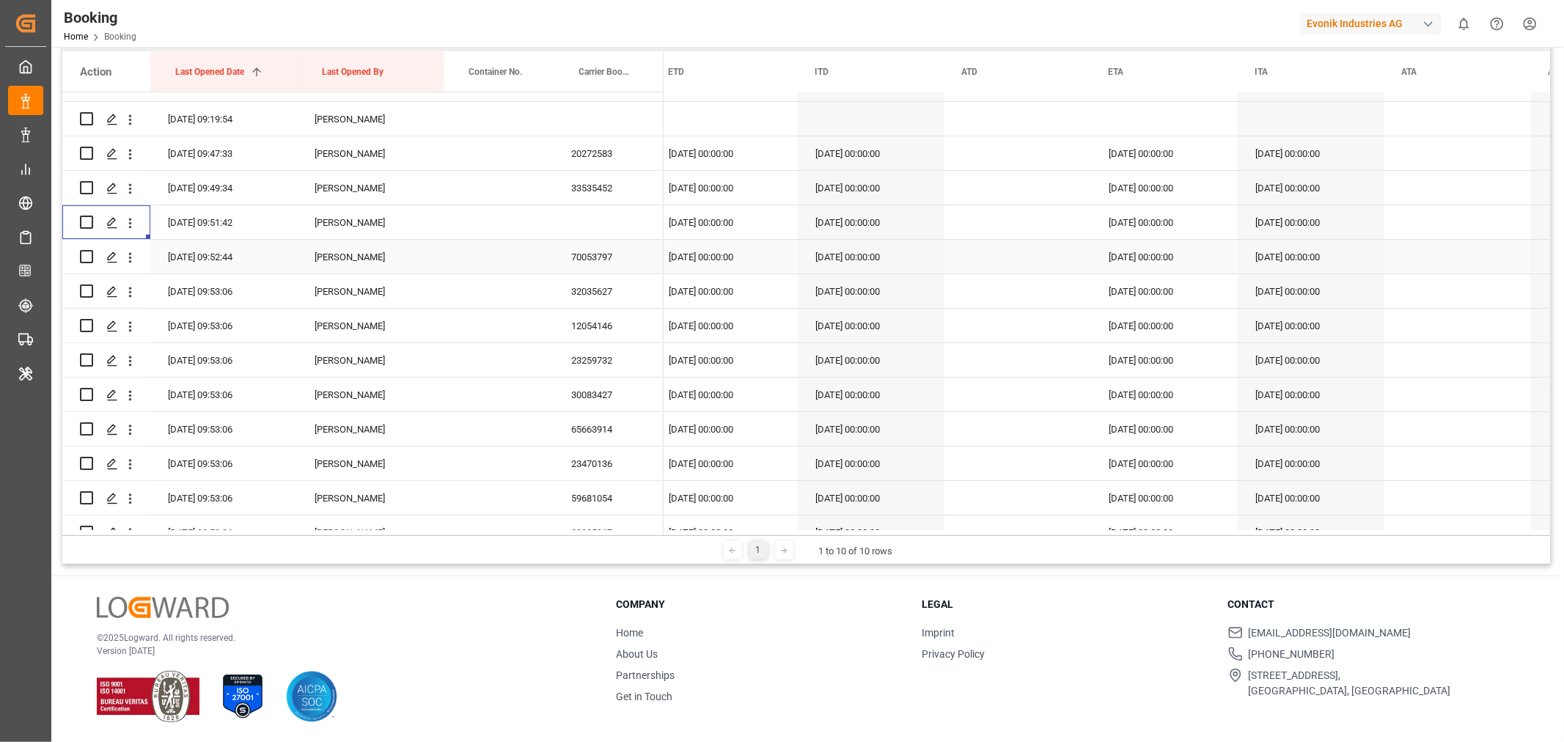
click at [609, 255] on div "70053797" at bounding box center [609, 257] width 110 height 34
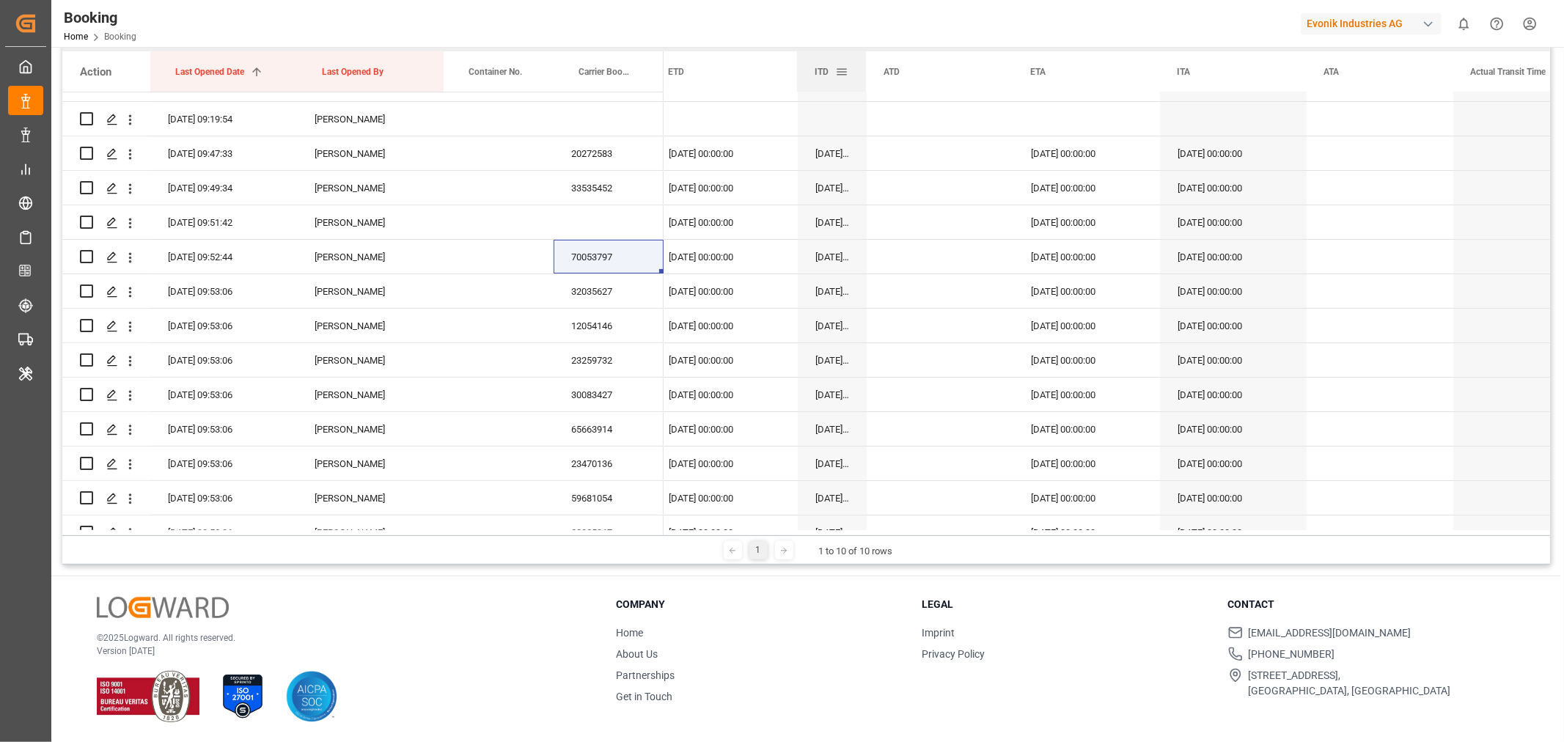
drag, startPoint x: 941, startPoint y: 76, endPoint x: 864, endPoint y: 88, distance: 78.6
click at [864, 88] on div at bounding box center [866, 71] width 6 height 40
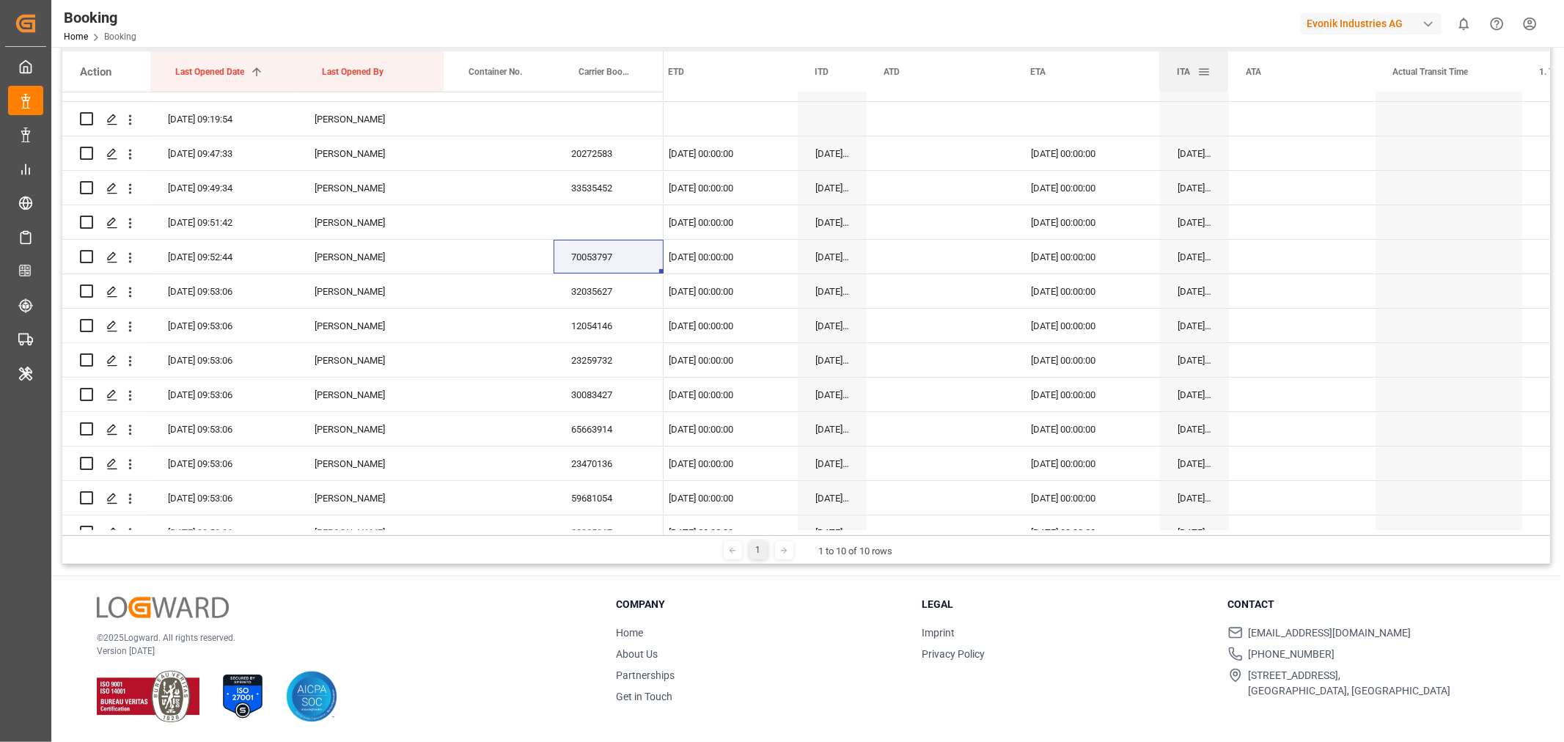
drag, startPoint x: 1303, startPoint y: 78, endPoint x: 1225, endPoint y: 84, distance: 78.0
click at [1225, 84] on div at bounding box center [1228, 71] width 6 height 40
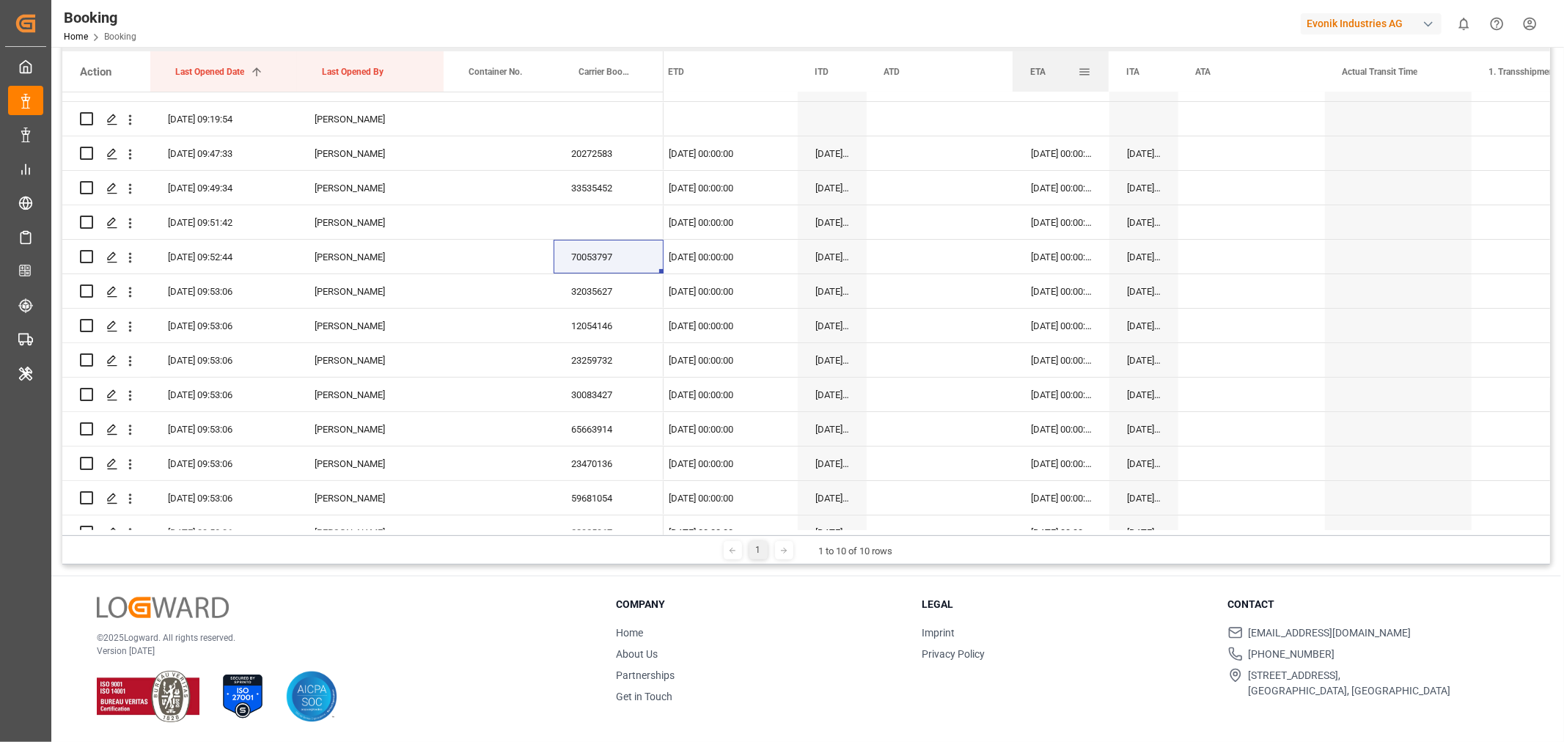
drag, startPoint x: 1158, startPoint y: 74, endPoint x: 1108, endPoint y: 82, distance: 51.2
click at [1108, 82] on div at bounding box center [1109, 71] width 6 height 40
drag, startPoint x: 1470, startPoint y: 70, endPoint x: 1404, endPoint y: 74, distance: 66.1
click at [1404, 74] on div at bounding box center [1405, 71] width 6 height 40
click at [576, 286] on div "32035627" at bounding box center [609, 291] width 110 height 34
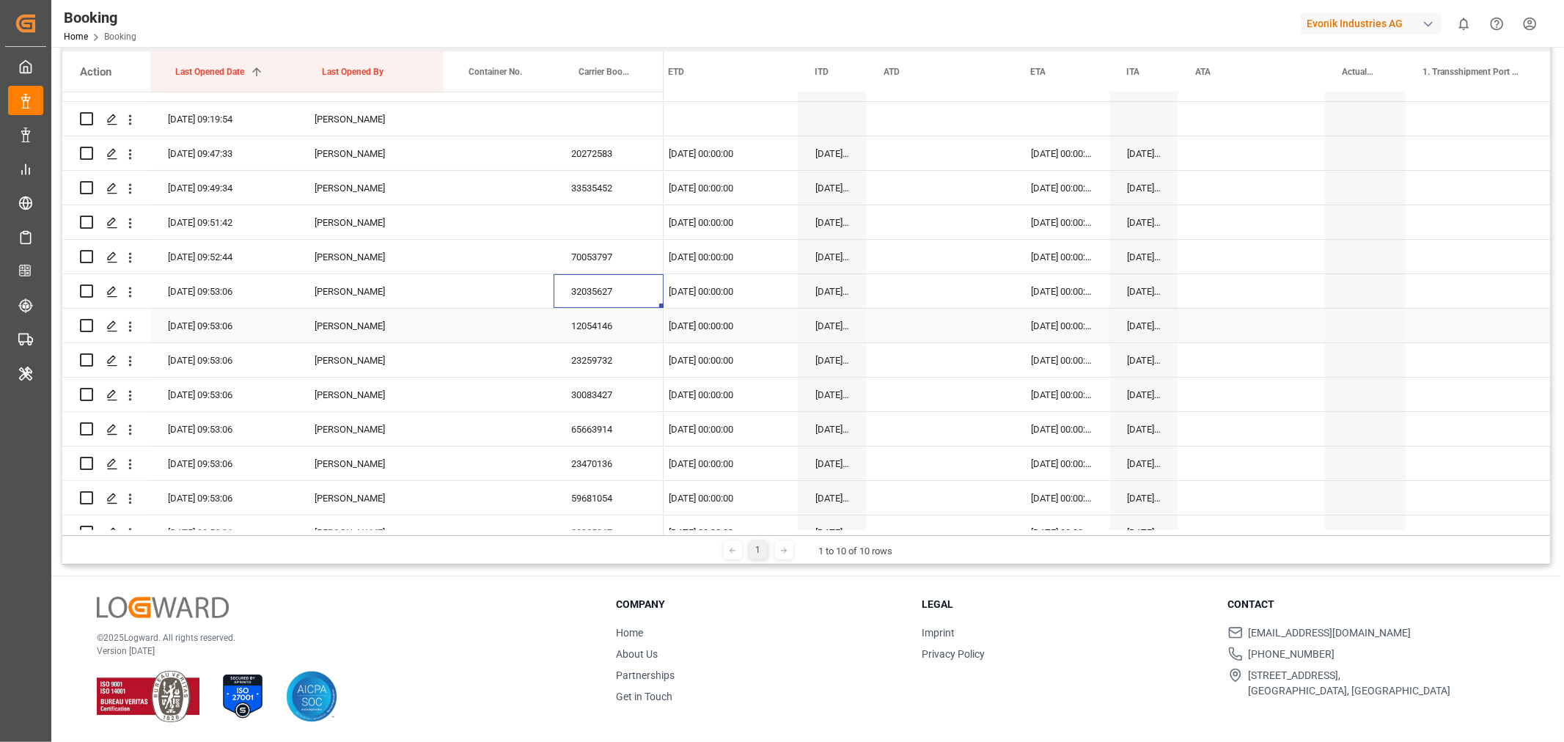
click at [604, 320] on div "12054146" at bounding box center [609, 326] width 110 height 34
click at [598, 370] on div "23259732" at bounding box center [609, 360] width 110 height 34
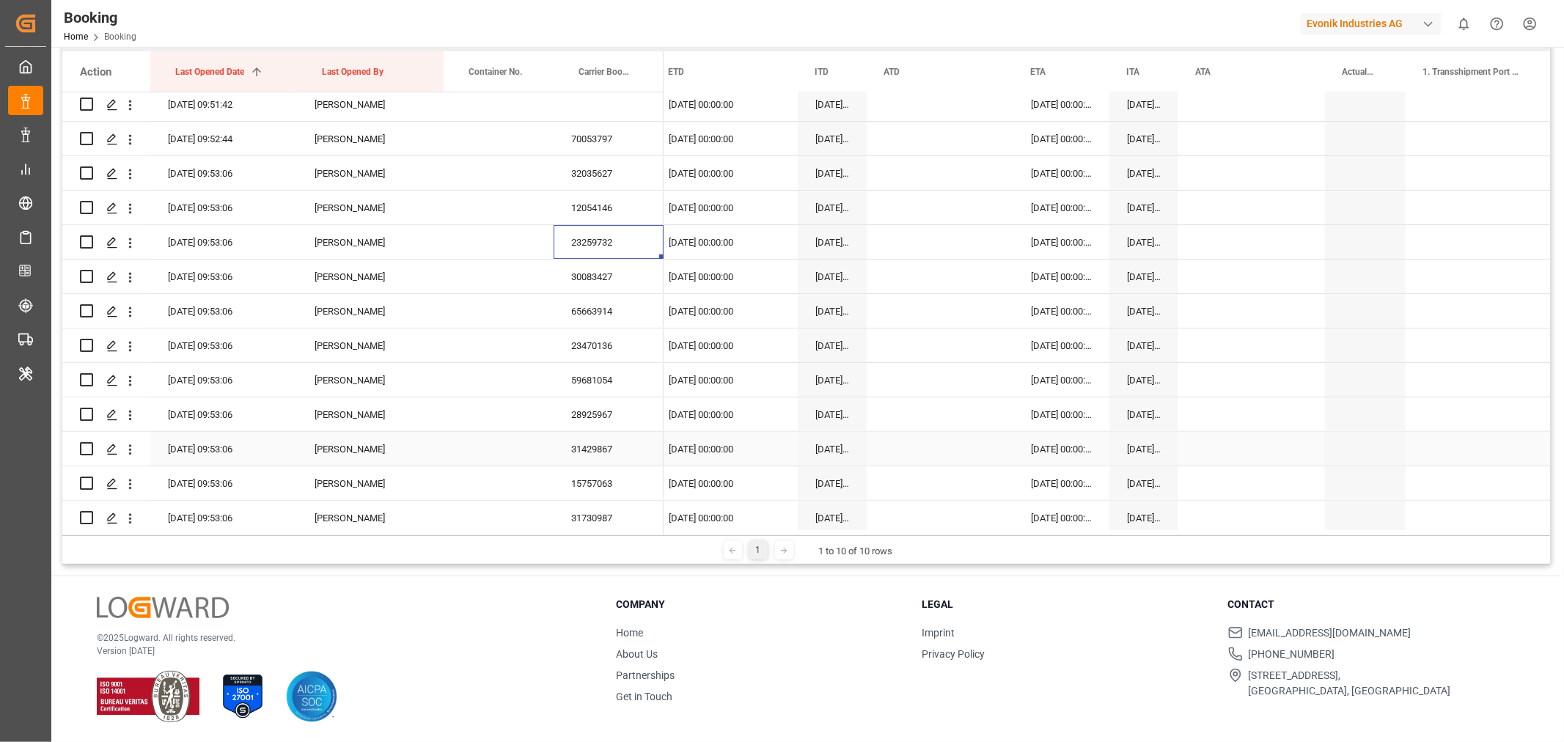
scroll to position [244, 0]
click at [600, 321] on div "30083427" at bounding box center [609, 313] width 110 height 34
click at [574, 354] on div "65663914" at bounding box center [609, 348] width 110 height 34
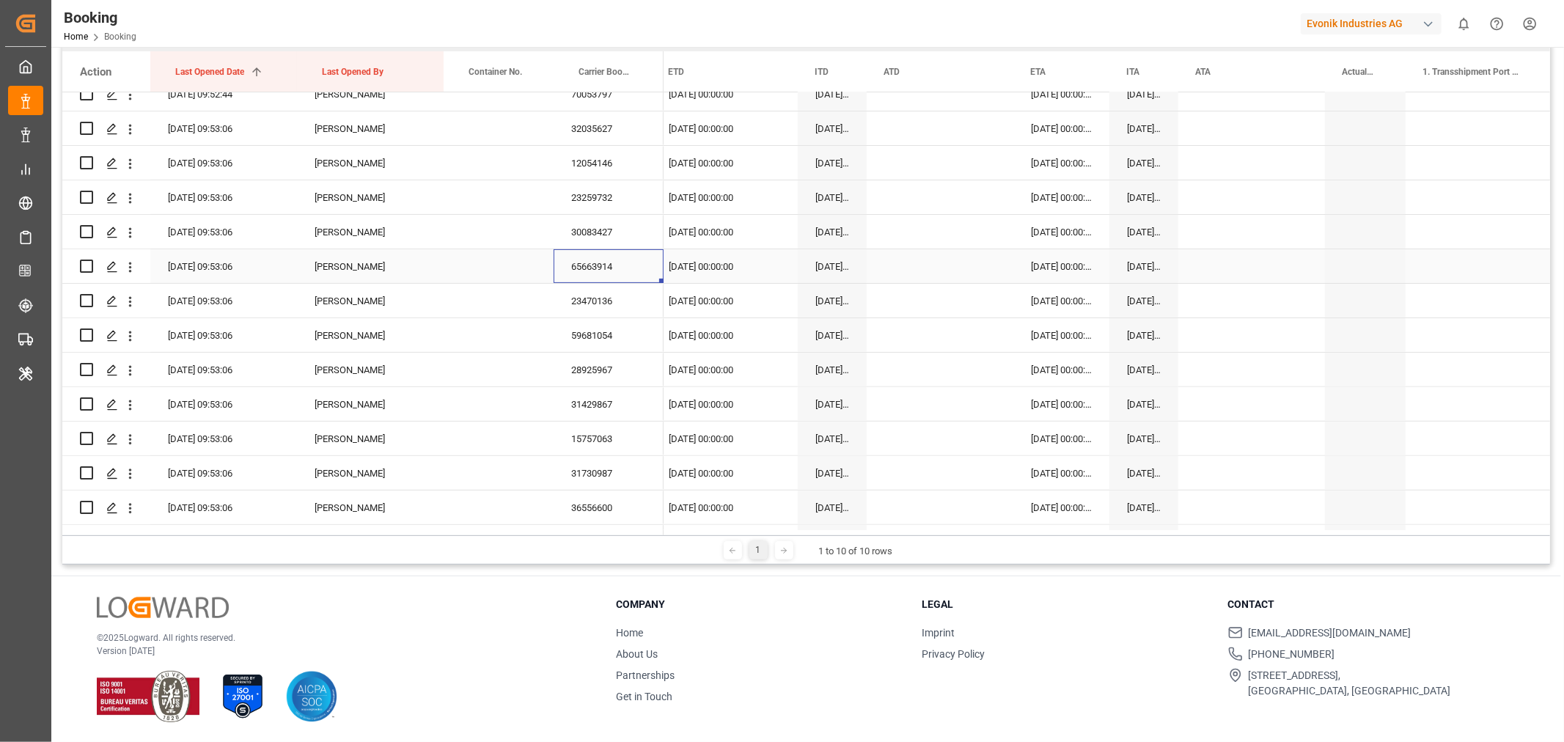
click at [603, 271] on div "65663914" at bounding box center [609, 266] width 110 height 34
click at [610, 306] on div "23470136" at bounding box center [609, 301] width 110 height 34
click at [611, 339] on div "59681054" at bounding box center [609, 335] width 110 height 34
click at [620, 372] on div "28925967" at bounding box center [609, 370] width 110 height 34
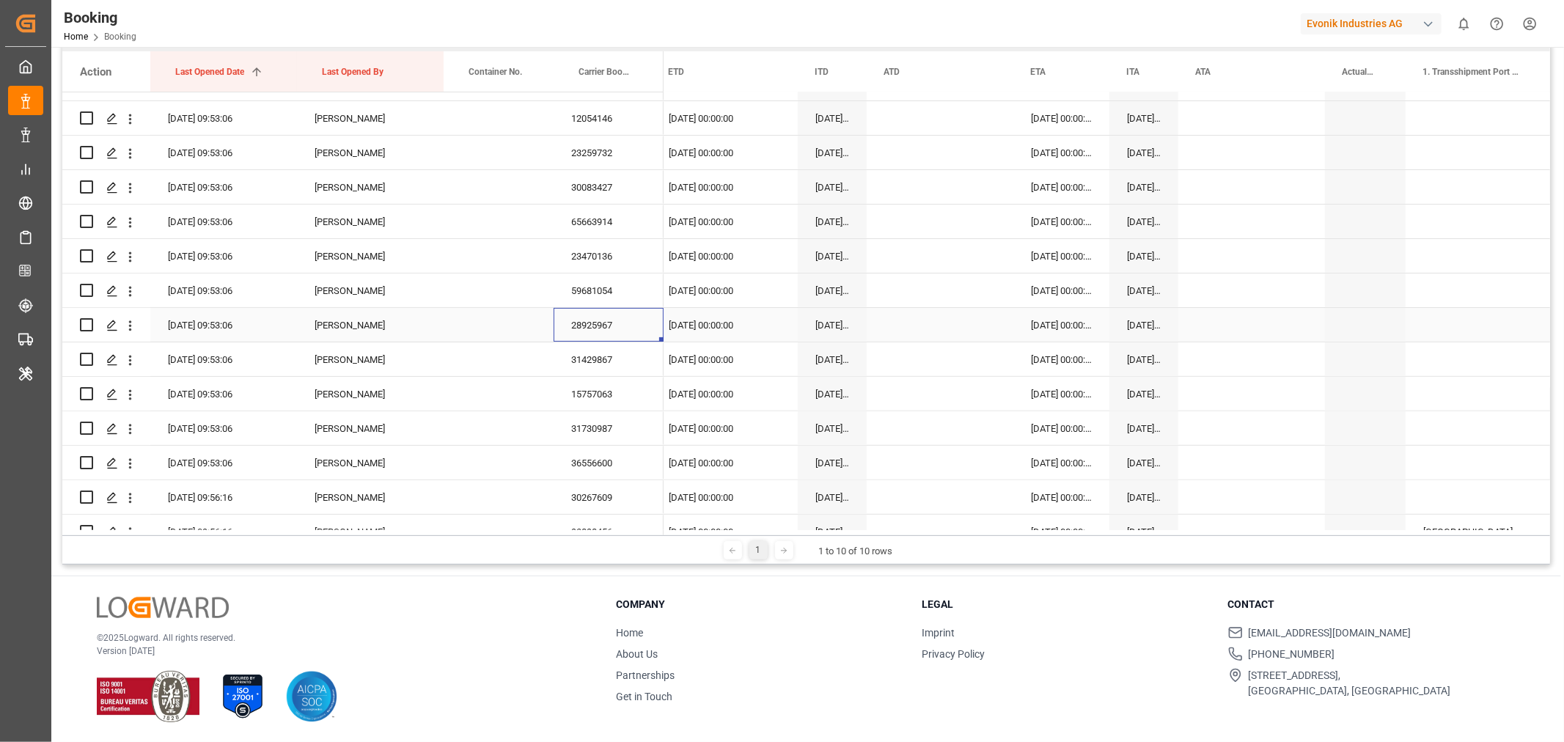
scroll to position [407, 0]
click at [620, 318] on div "31429867" at bounding box center [609, 323] width 110 height 34
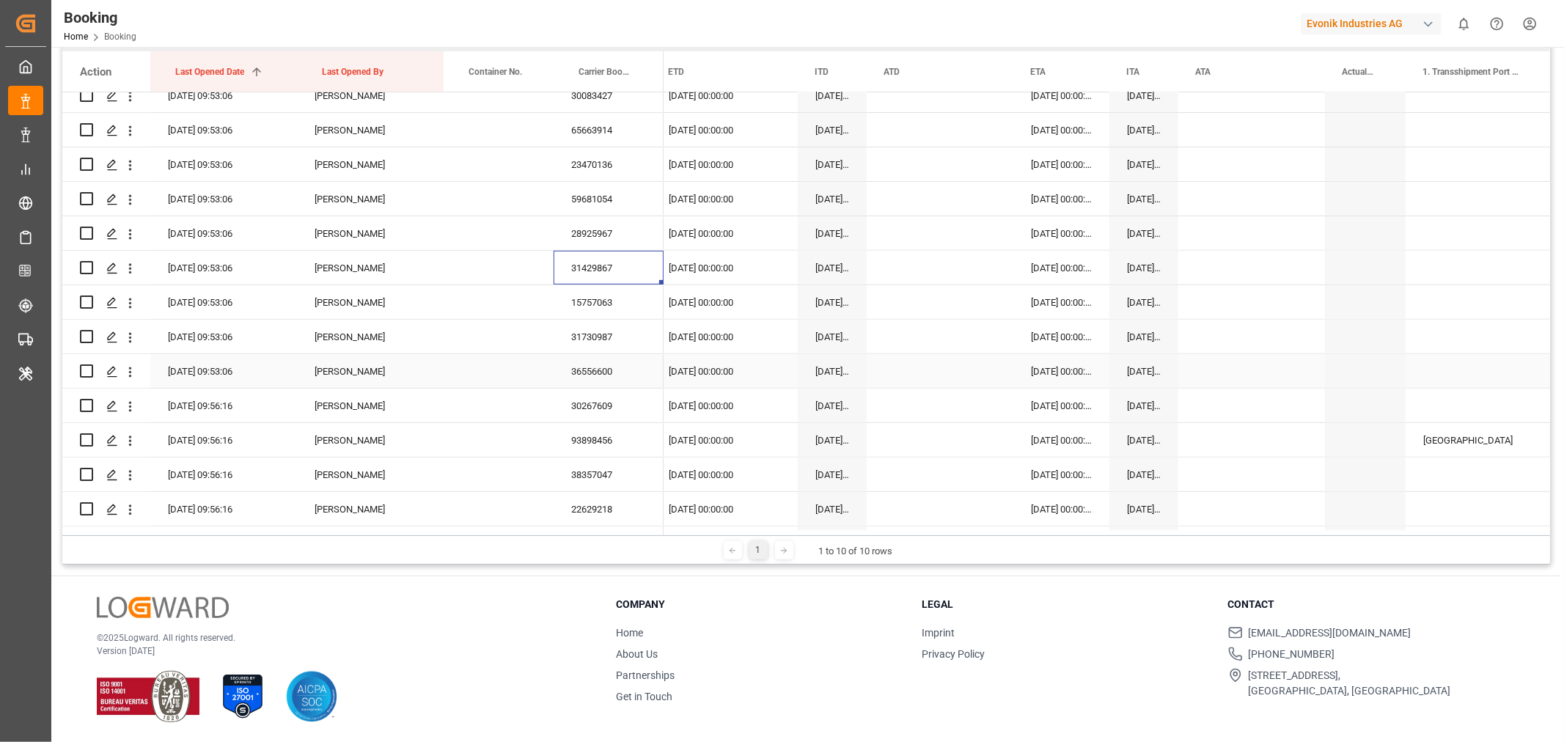
scroll to position [488, 0]
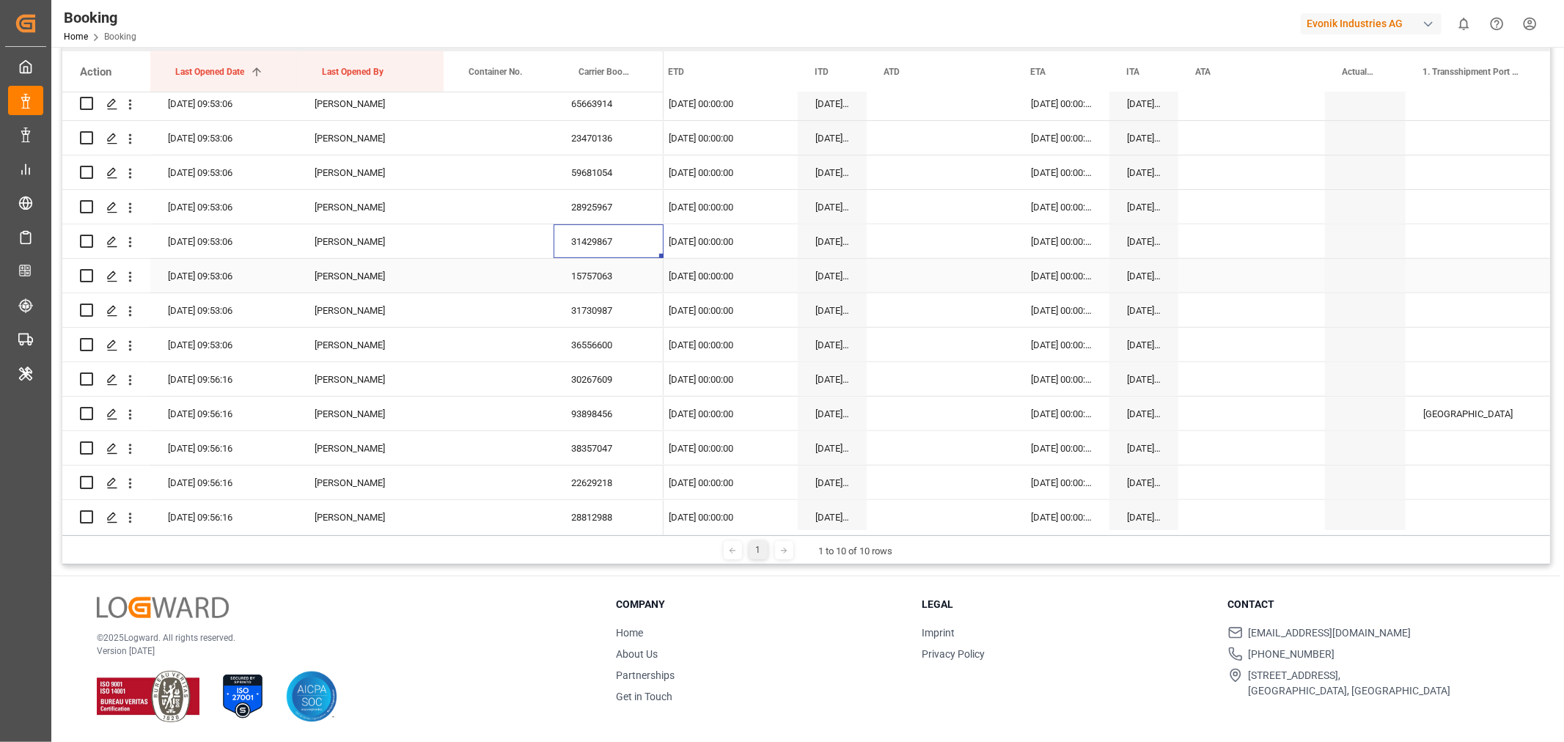
click at [589, 270] on div "15757063" at bounding box center [609, 276] width 110 height 34
click at [583, 311] on div "31730987" at bounding box center [609, 310] width 110 height 34
click at [631, 345] on div "36556600" at bounding box center [609, 345] width 110 height 34
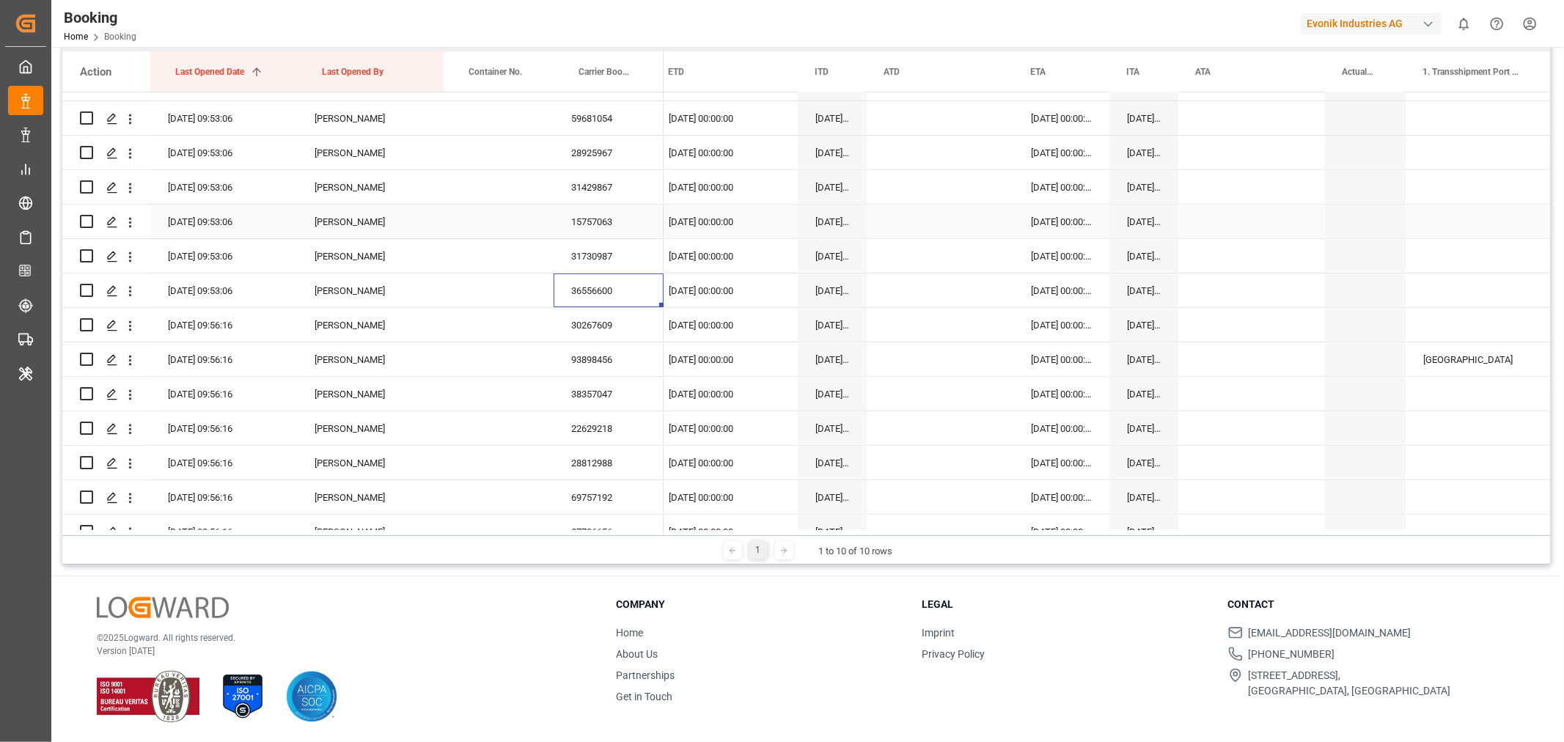
scroll to position [570, 0]
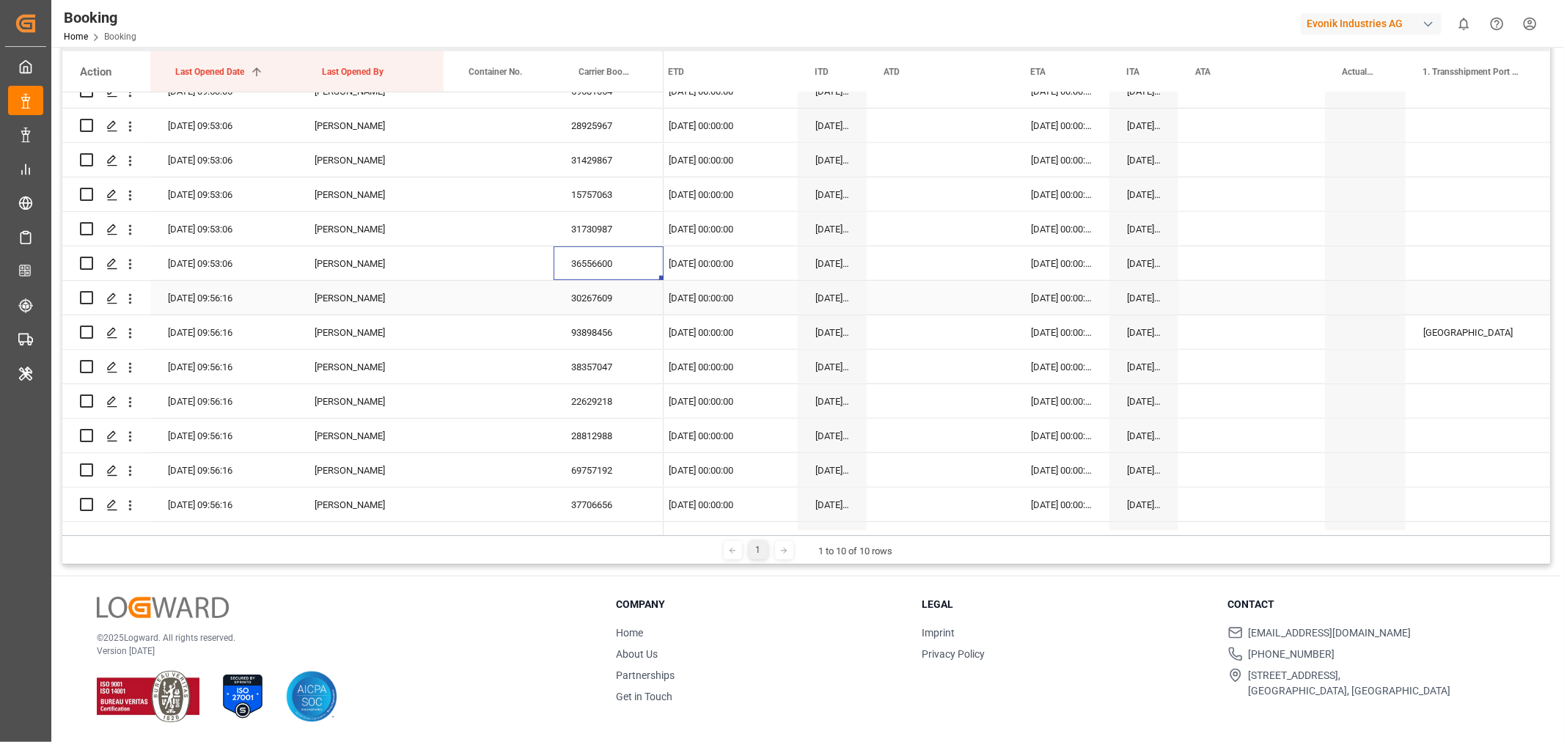
click at [614, 309] on div "30267609" at bounding box center [609, 298] width 110 height 34
click at [595, 331] on div "93898456" at bounding box center [609, 332] width 110 height 34
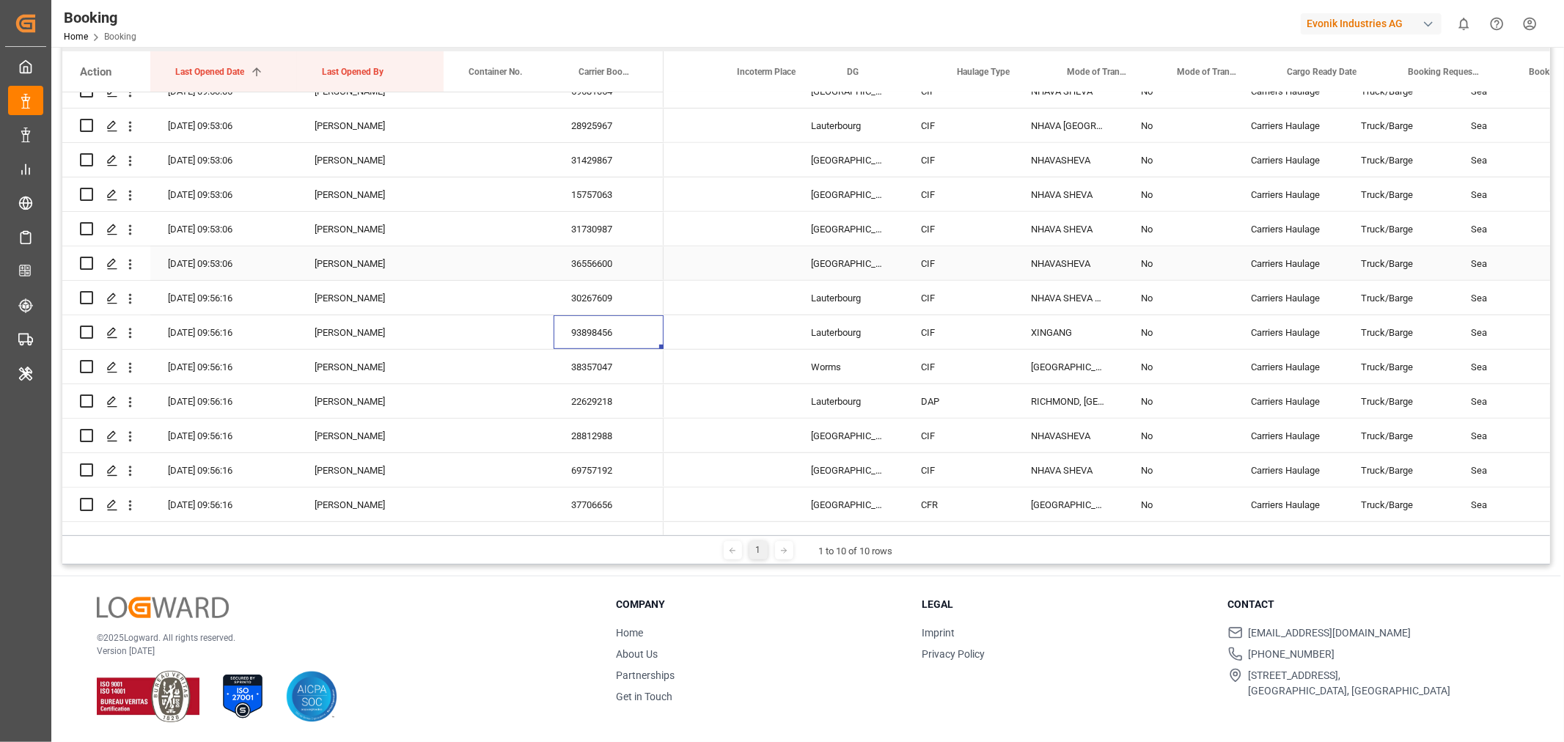
scroll to position [0, 0]
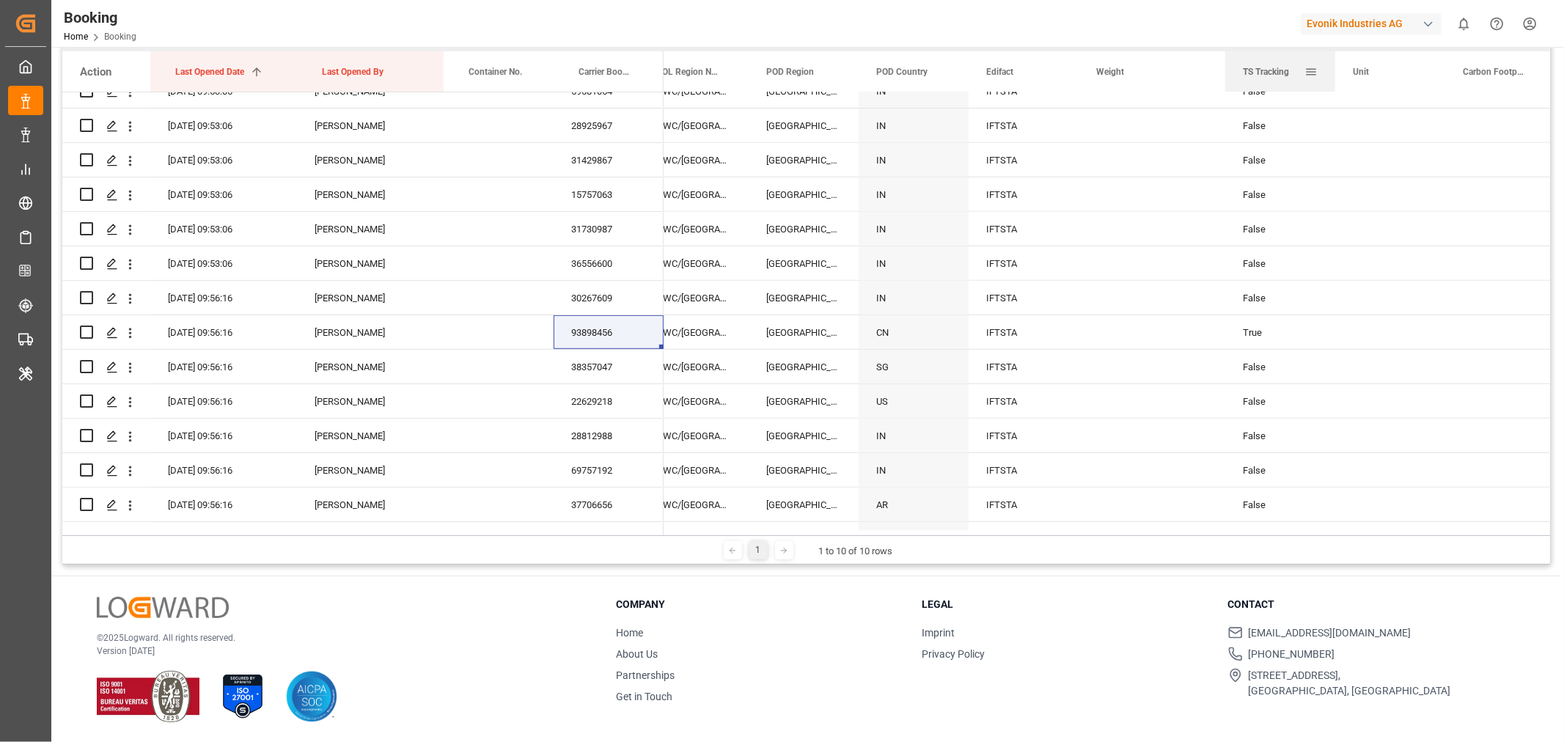
drag, startPoint x: 781, startPoint y: 73, endPoint x: 1256, endPoint y: 78, distance: 475.2
click at [1256, 78] on div "TS Tracking" at bounding box center [1274, 71] width 62 height 40
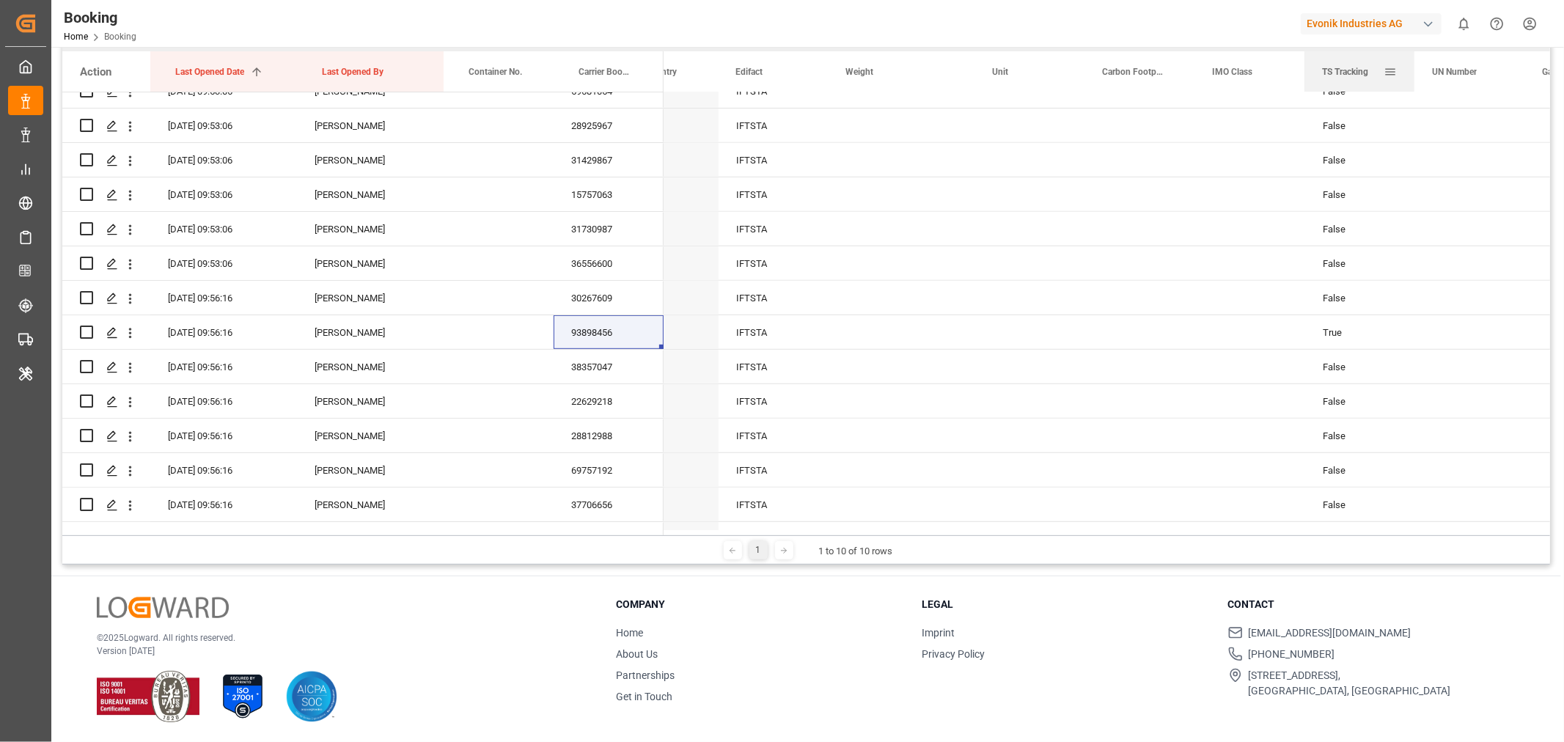
drag, startPoint x: 1022, startPoint y: 76, endPoint x: 1350, endPoint y: 83, distance: 327.8
click at [1350, 83] on div "TS Tracking" at bounding box center [1353, 71] width 62 height 40
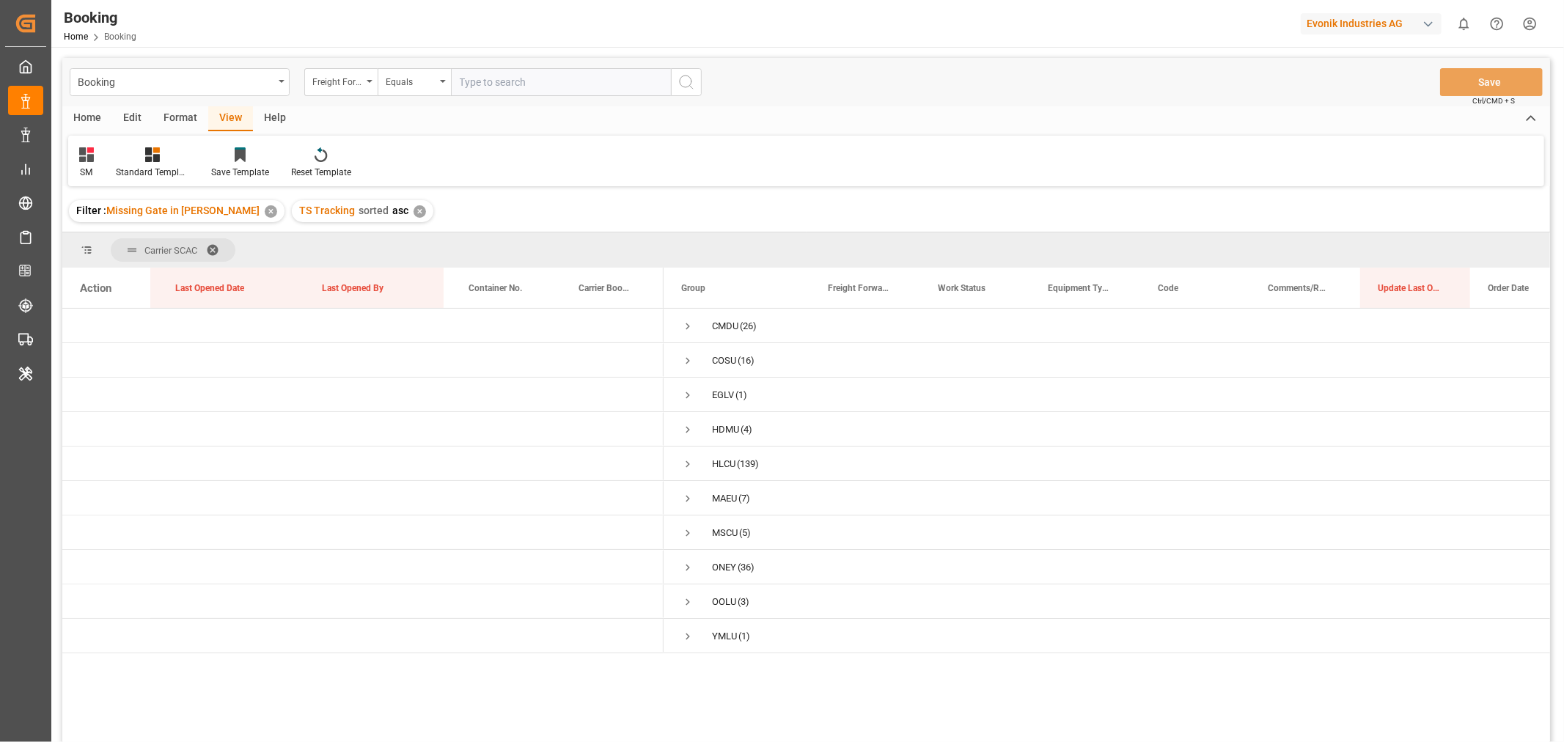
click at [414, 207] on div "✕" at bounding box center [420, 211] width 12 height 12
click at [687, 466] on span "Press SPACE to select this row." at bounding box center [687, 464] width 13 height 13
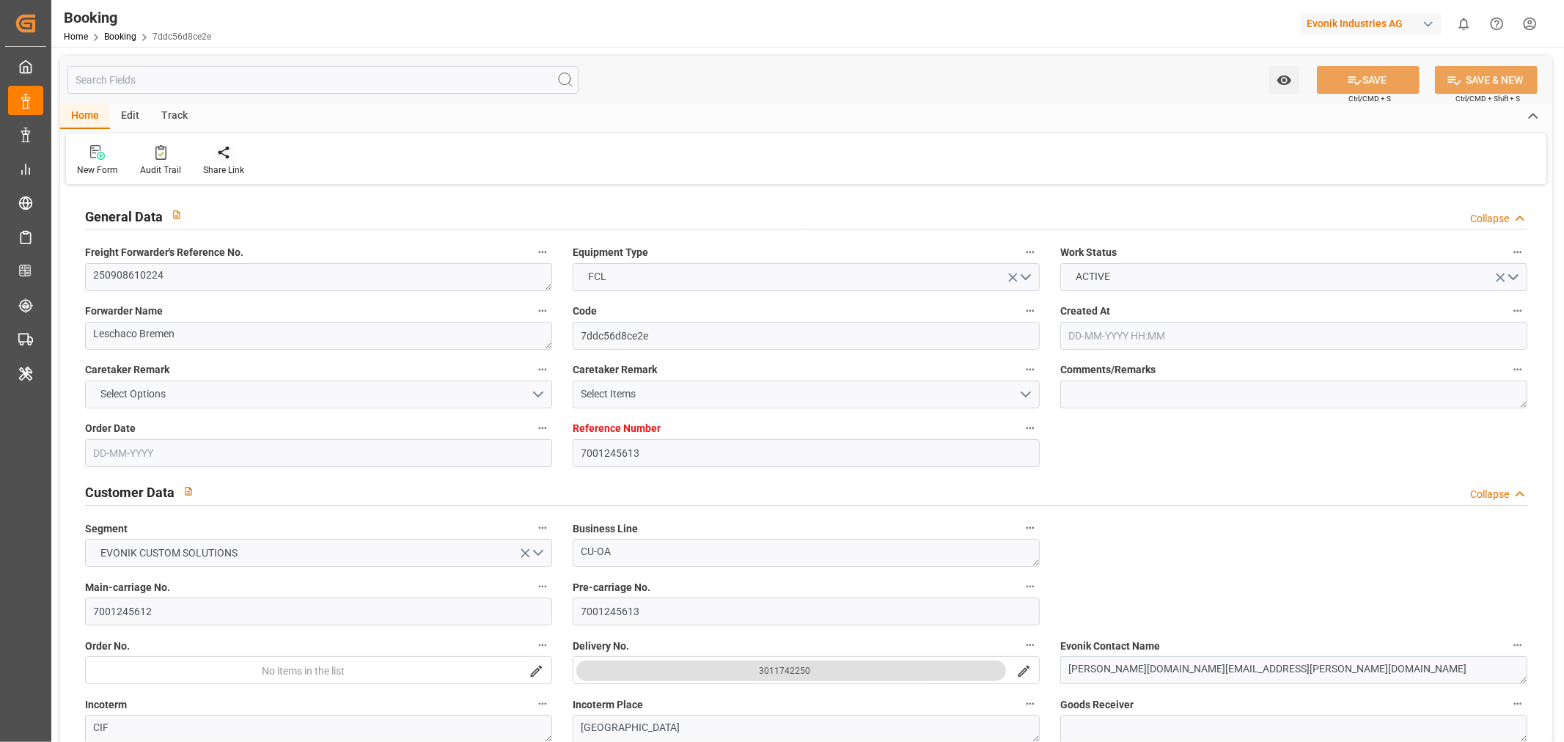
type input "7001245613"
type input "9619957"
type input "9632131"
type input "Hapag [PERSON_NAME]"
type input "Hapag [PERSON_NAME] Aktiengesellschaft"
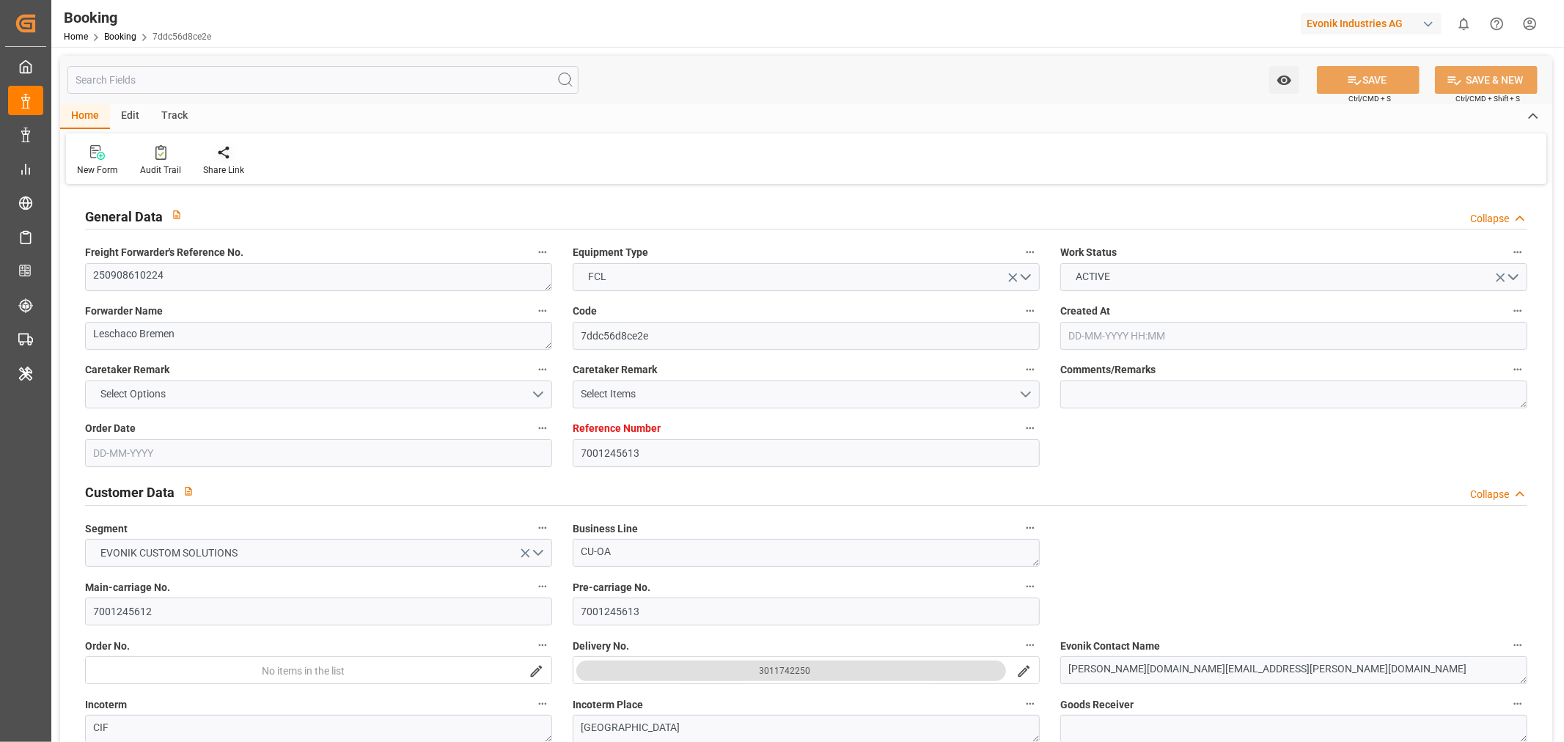
type input "NLRTM"
type input "KRPUS"
type input "[DATE] 12:25"
type input "[DATE]"
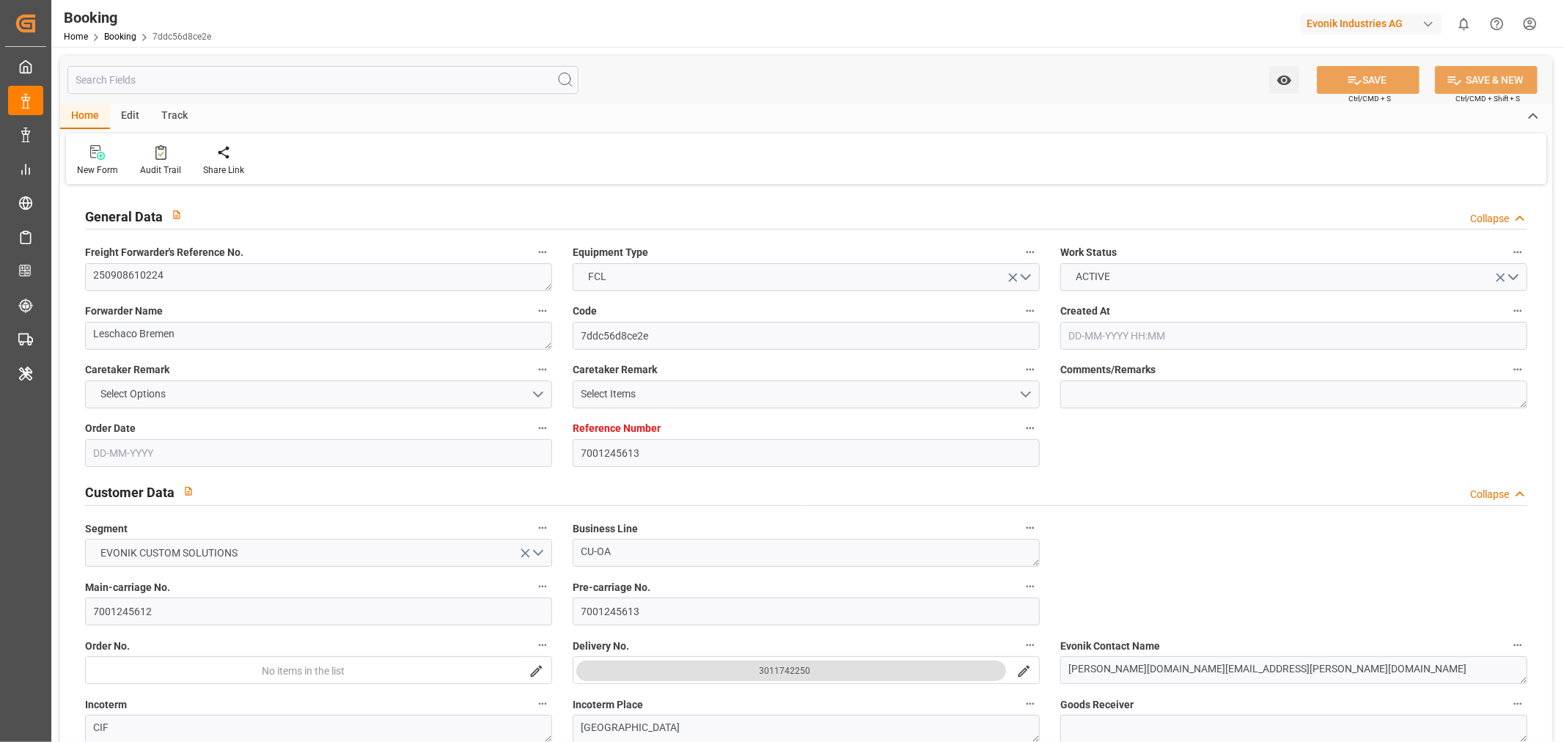
type input "[DATE]"
type input "[DATE] 00:00"
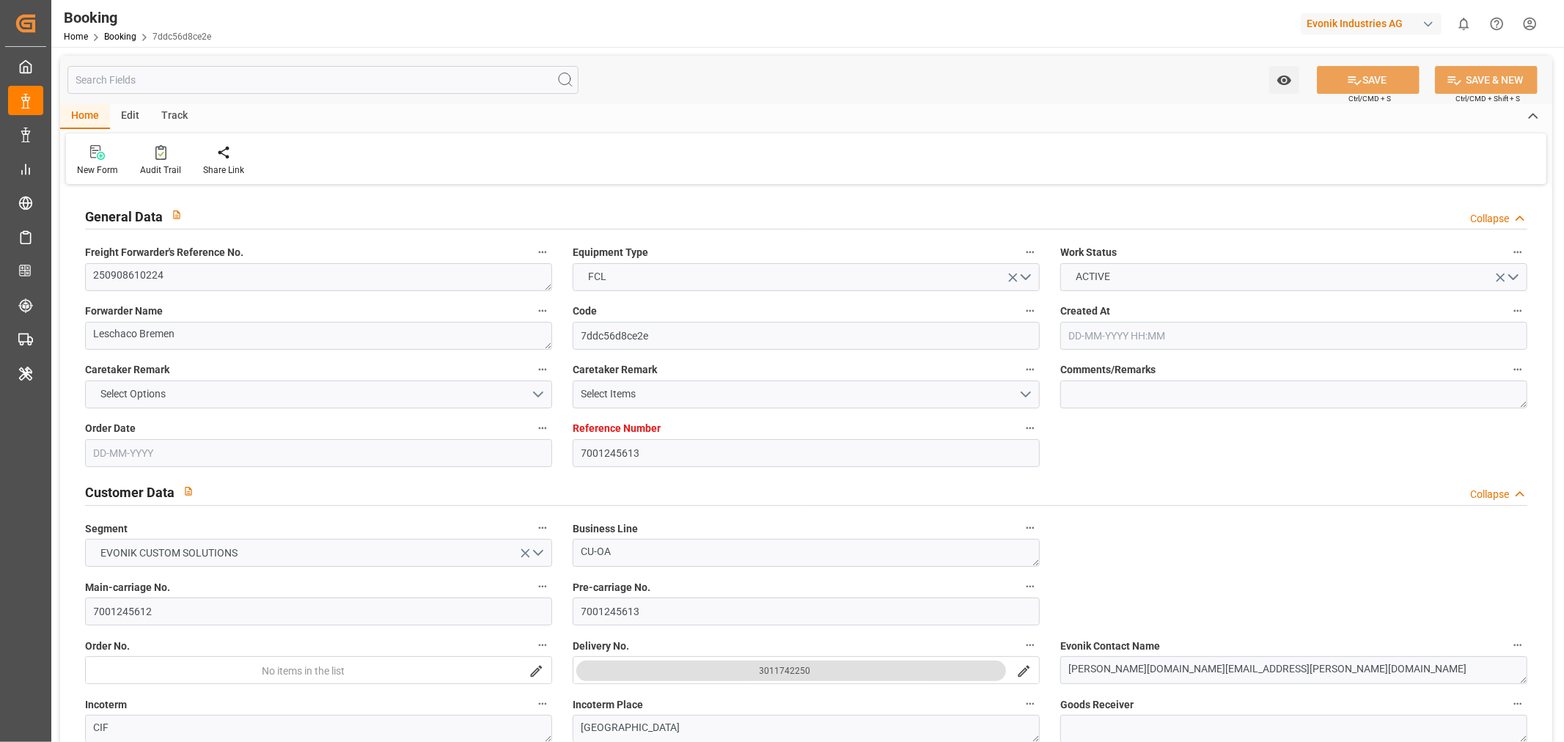
type input "[DATE] 00:00"
type input "[DATE]"
type input "[DATE] 09:51"
click at [133, 267] on textarea "250908610224" at bounding box center [318, 277] width 467 height 28
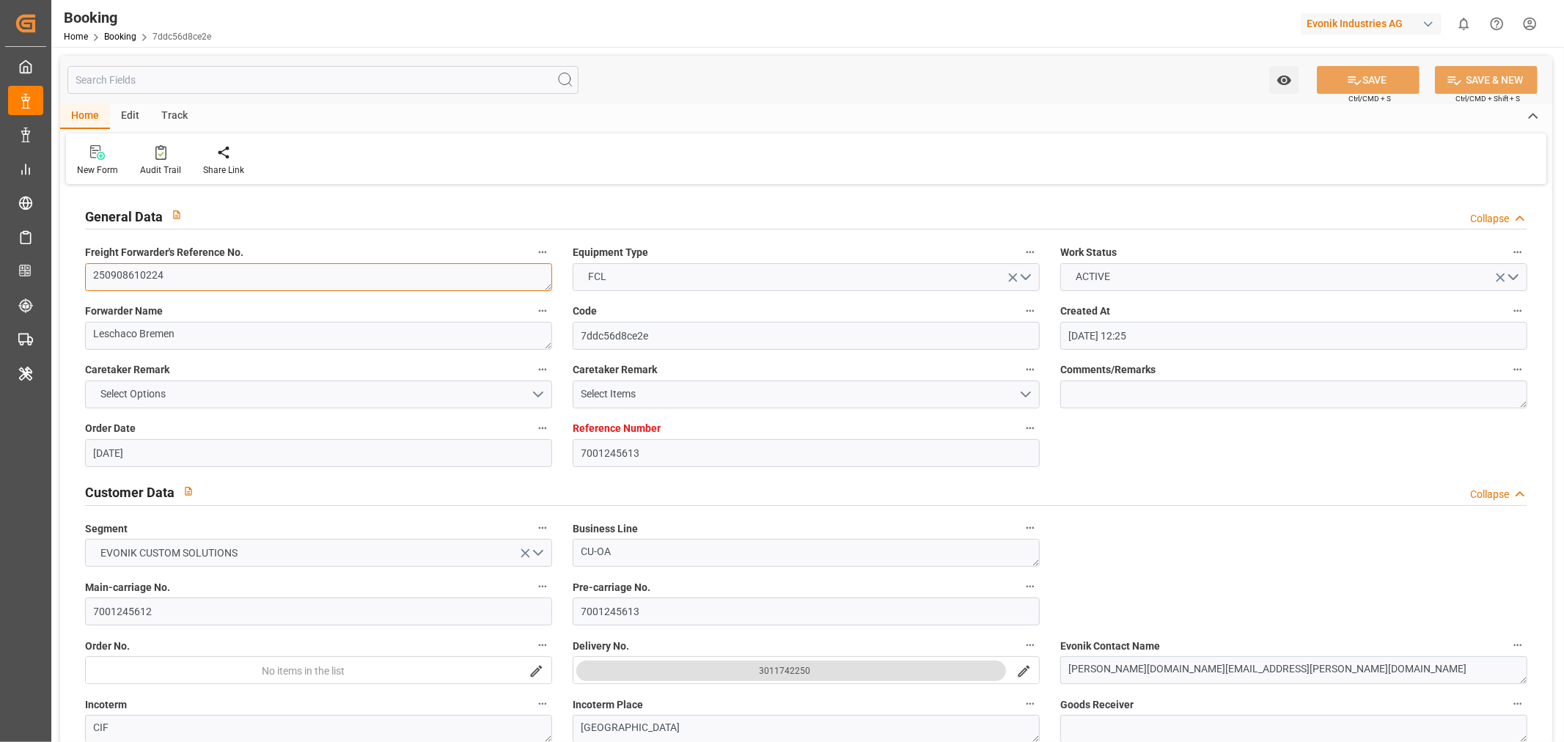
click at [133, 267] on textarea "250908610224" at bounding box center [318, 277] width 467 height 28
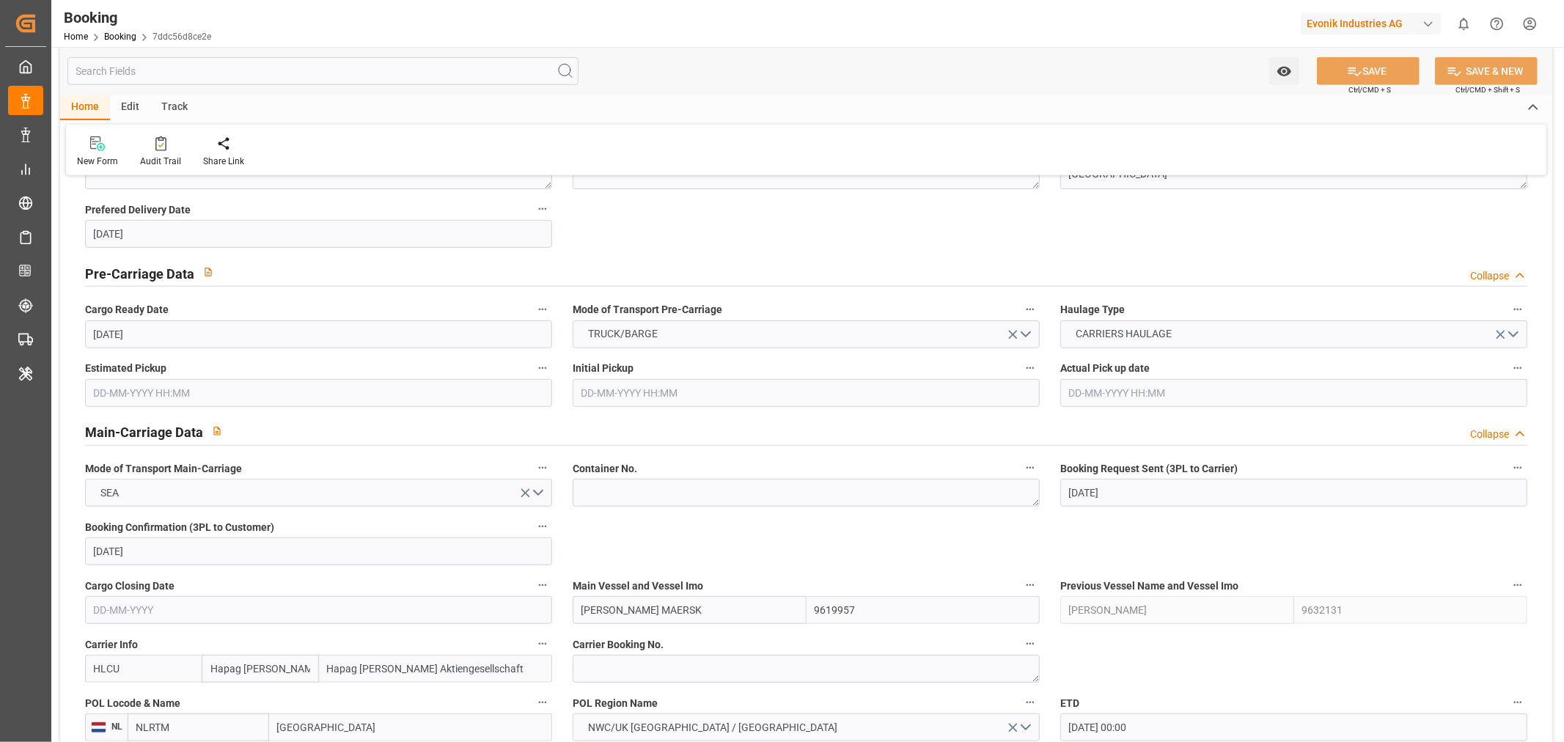
scroll to position [896, 0]
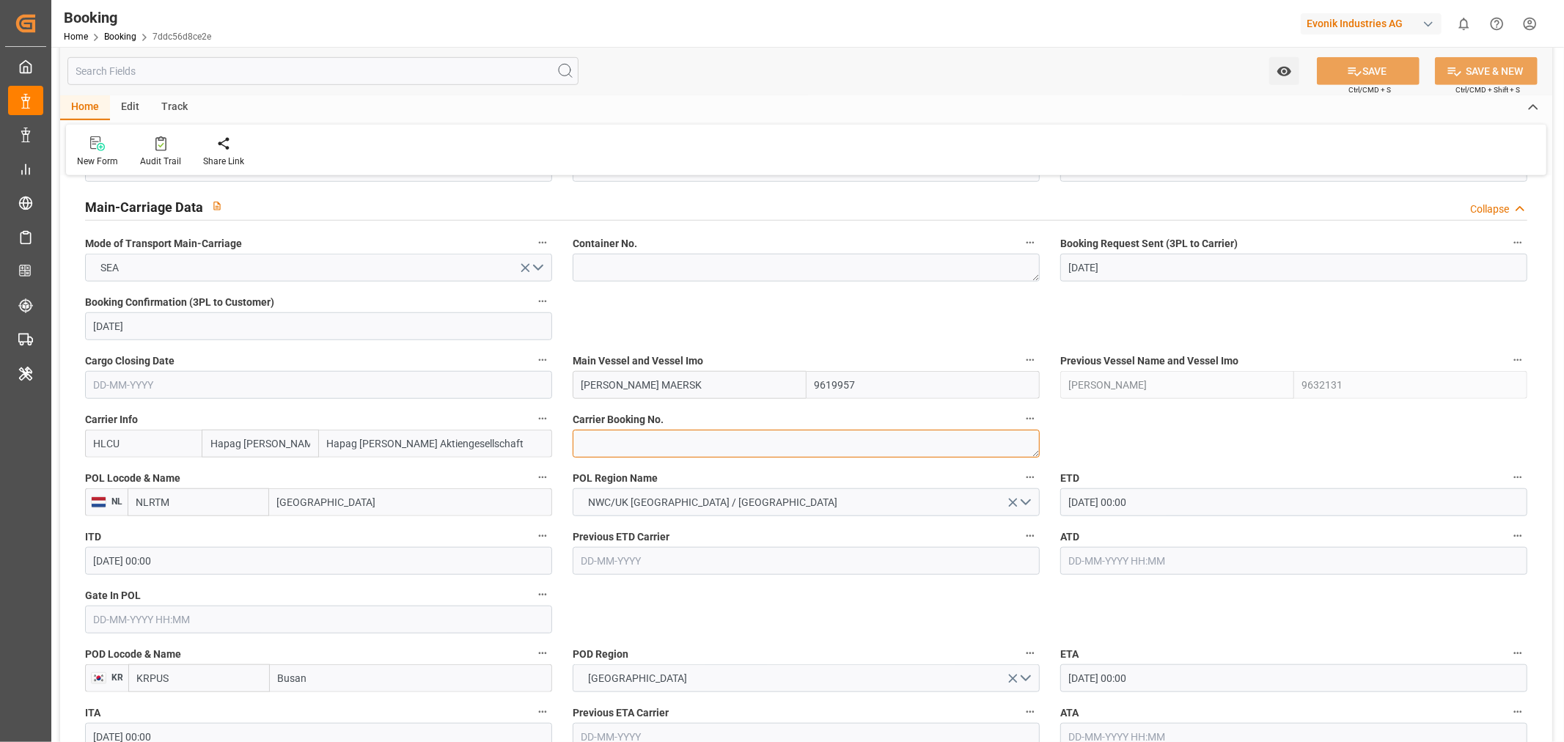
click at [622, 445] on textarea at bounding box center [806, 444] width 467 height 28
paste textarea "17065724"
type textarea "17065724"
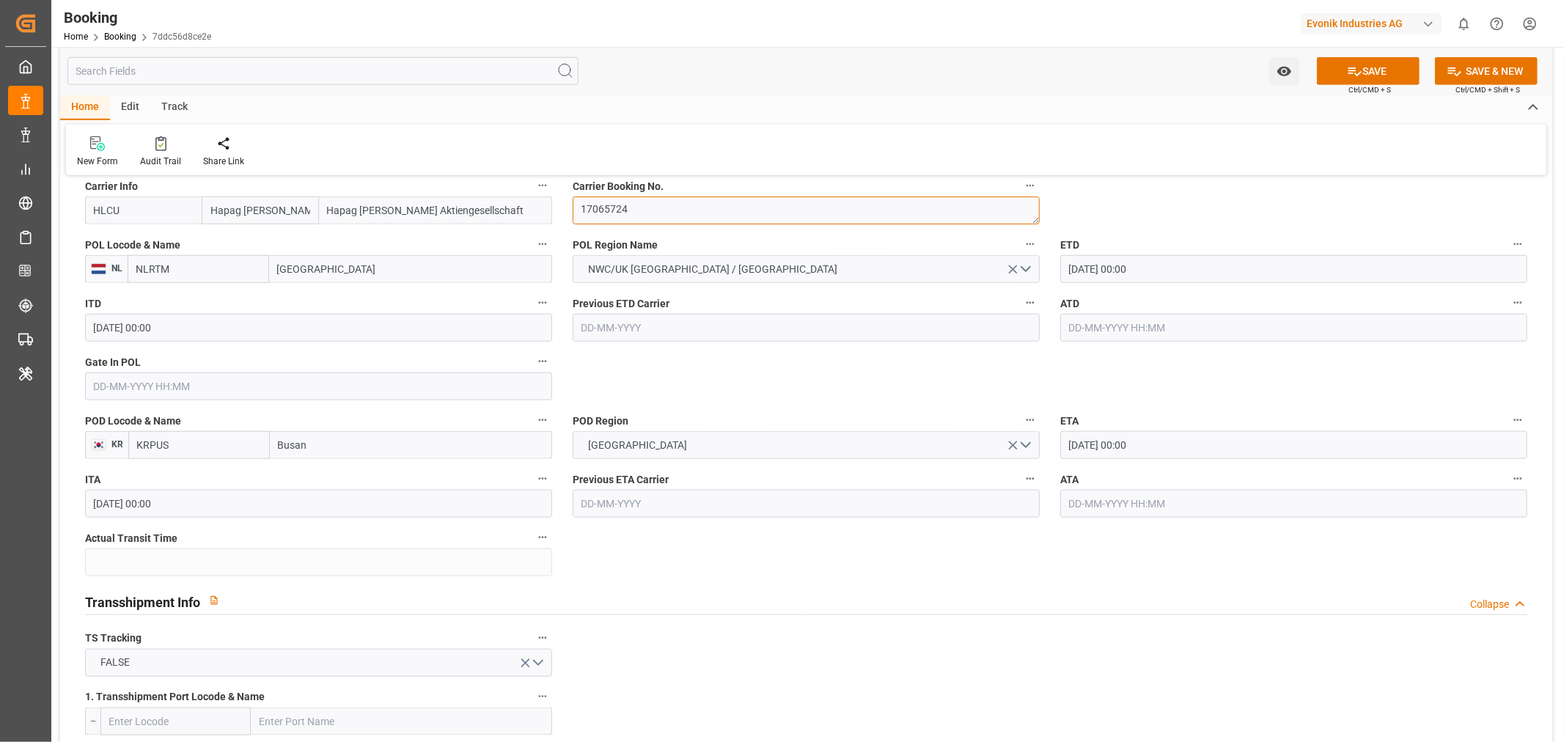
scroll to position [1222, 0]
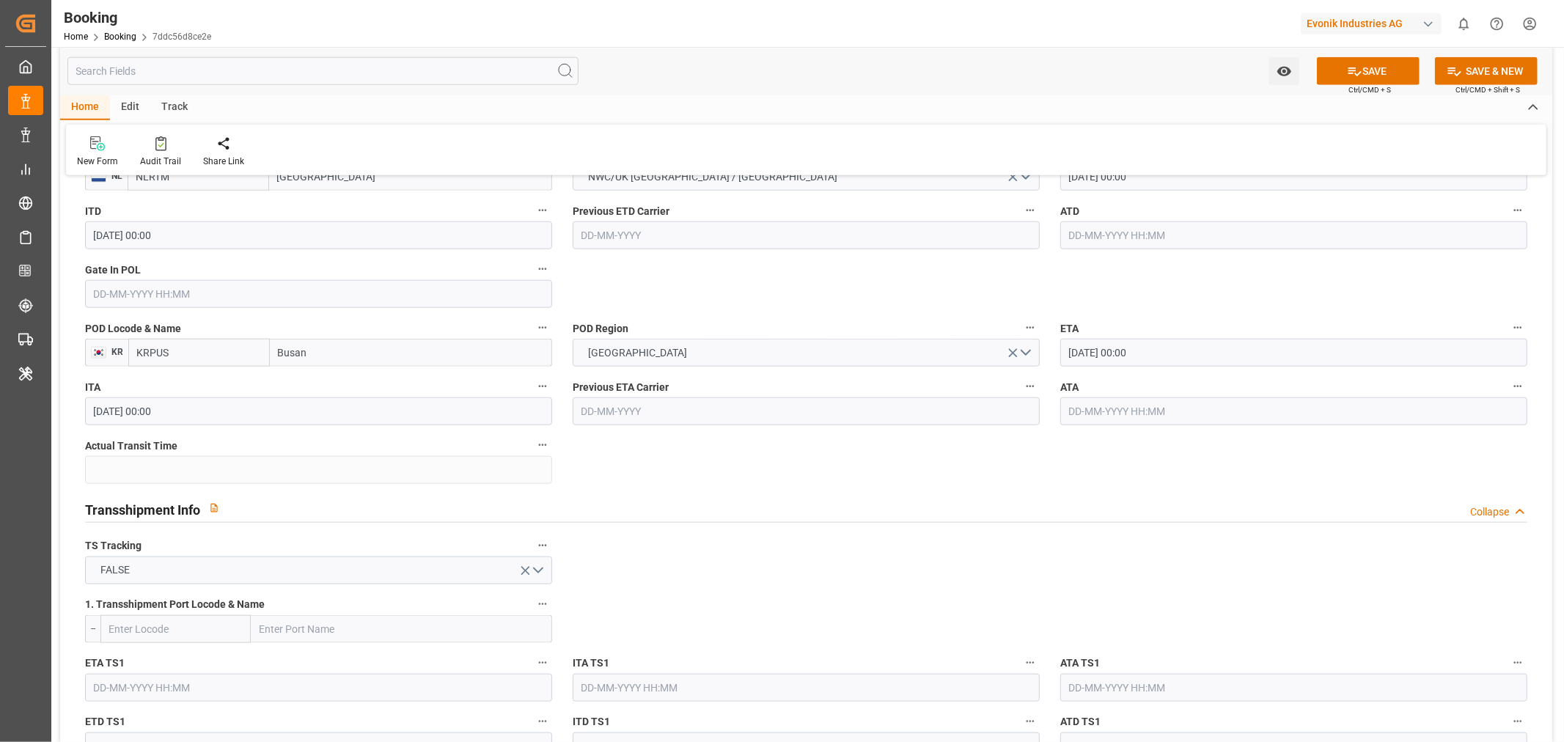
click at [1102, 350] on input "05-11-2025 00:00" at bounding box center [1293, 353] width 467 height 28
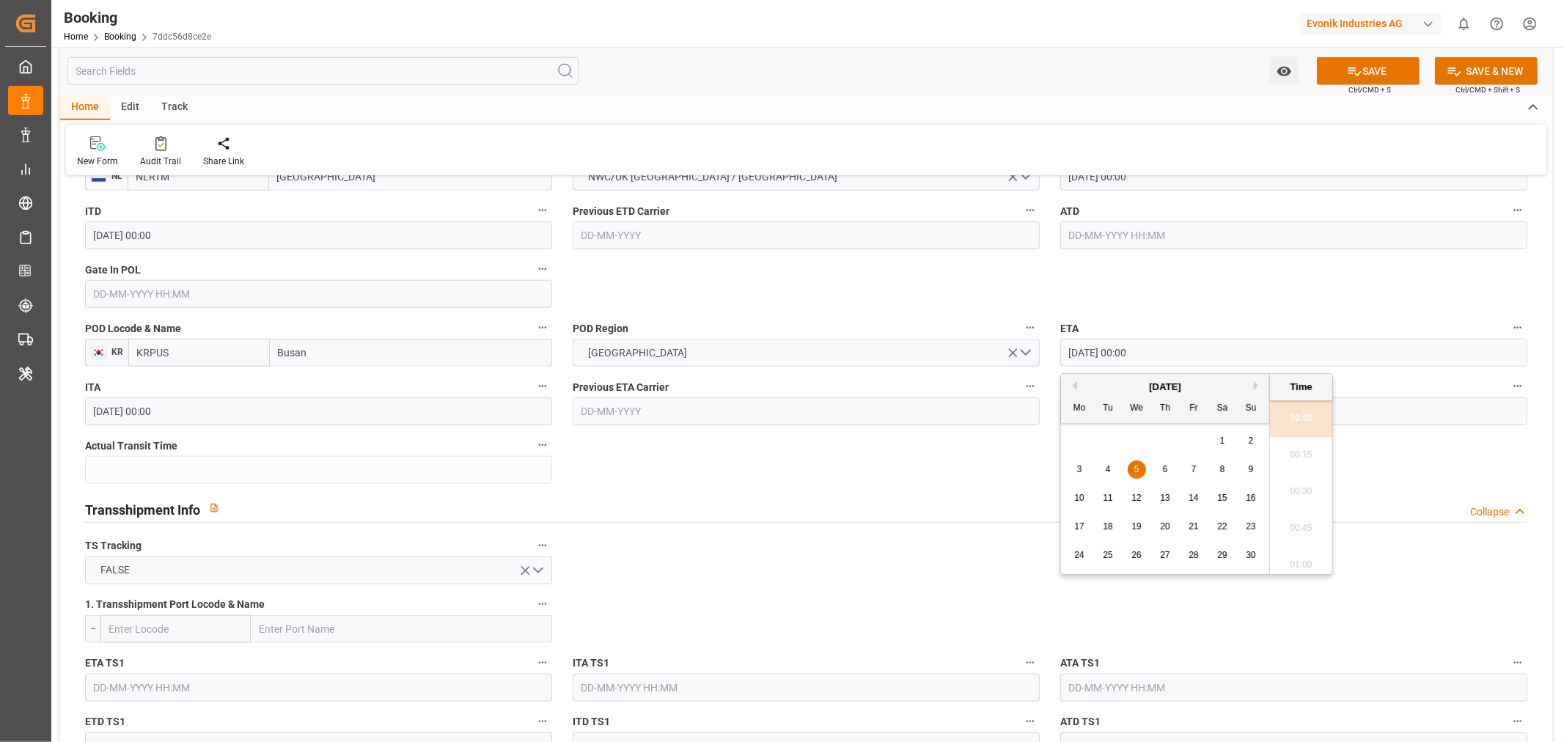
click at [1222, 499] on span "15" at bounding box center [1222, 498] width 10 height 10
type input "15-11-2025 00:00"
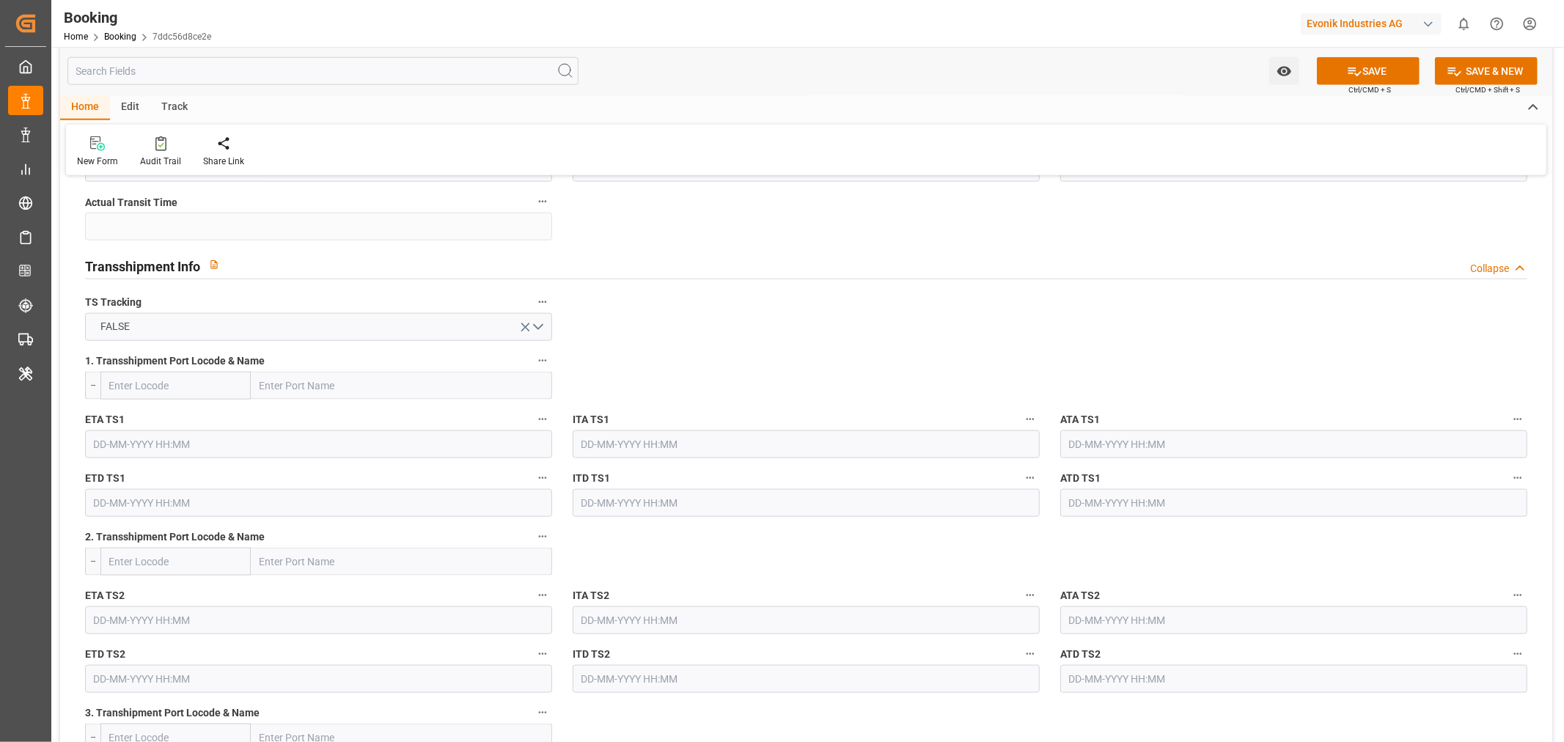
scroll to position [1466, 0]
click at [538, 328] on button "FALSE" at bounding box center [318, 326] width 467 height 28
click at [229, 332] on div "TRUE" at bounding box center [319, 329] width 466 height 31
click at [301, 393] on input "text" at bounding box center [401, 384] width 301 height 28
paste input "17065724"
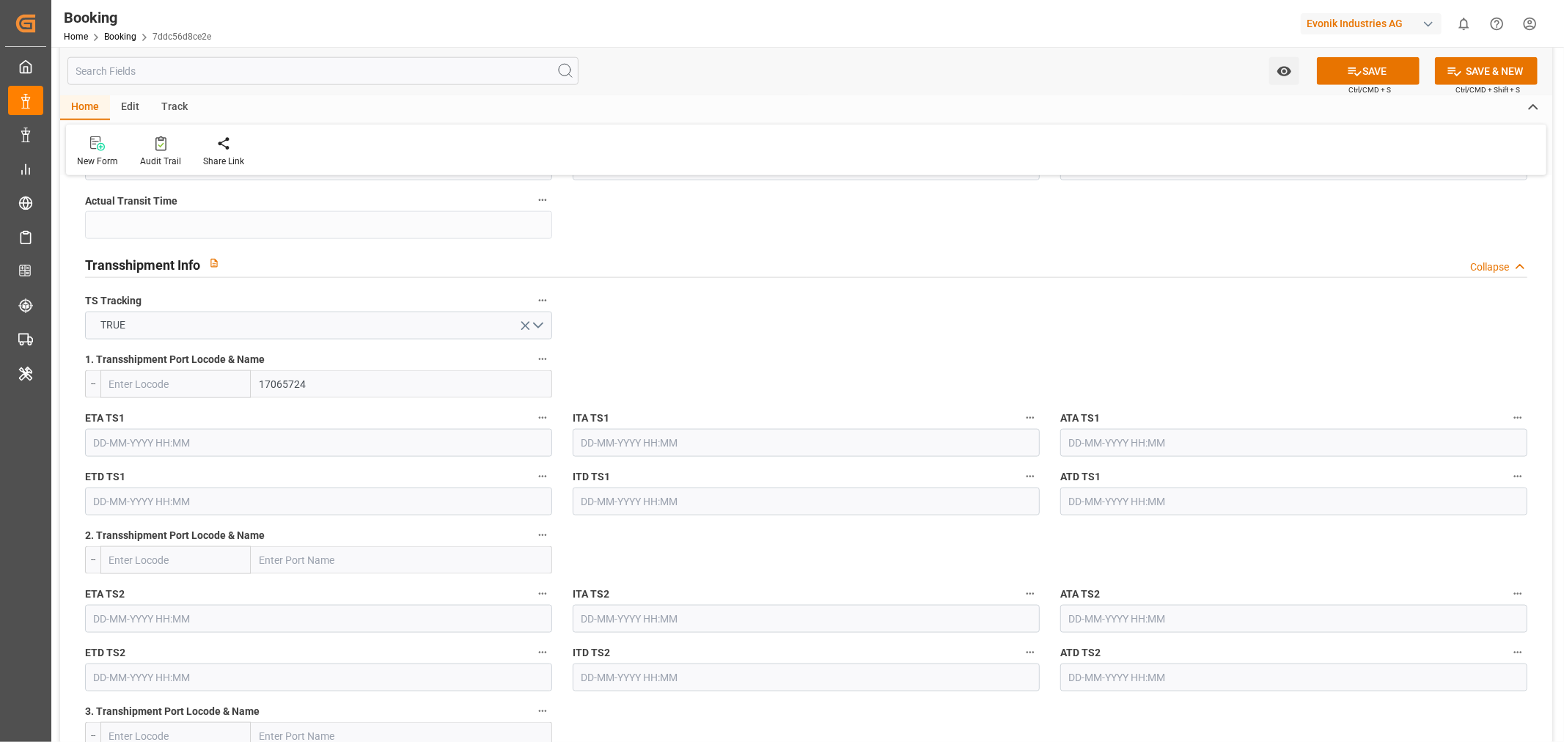
click at [288, 378] on input "17065724" at bounding box center [401, 384] width 301 height 28
paste input "SHANGHAI"
type input "SHANGHAI"
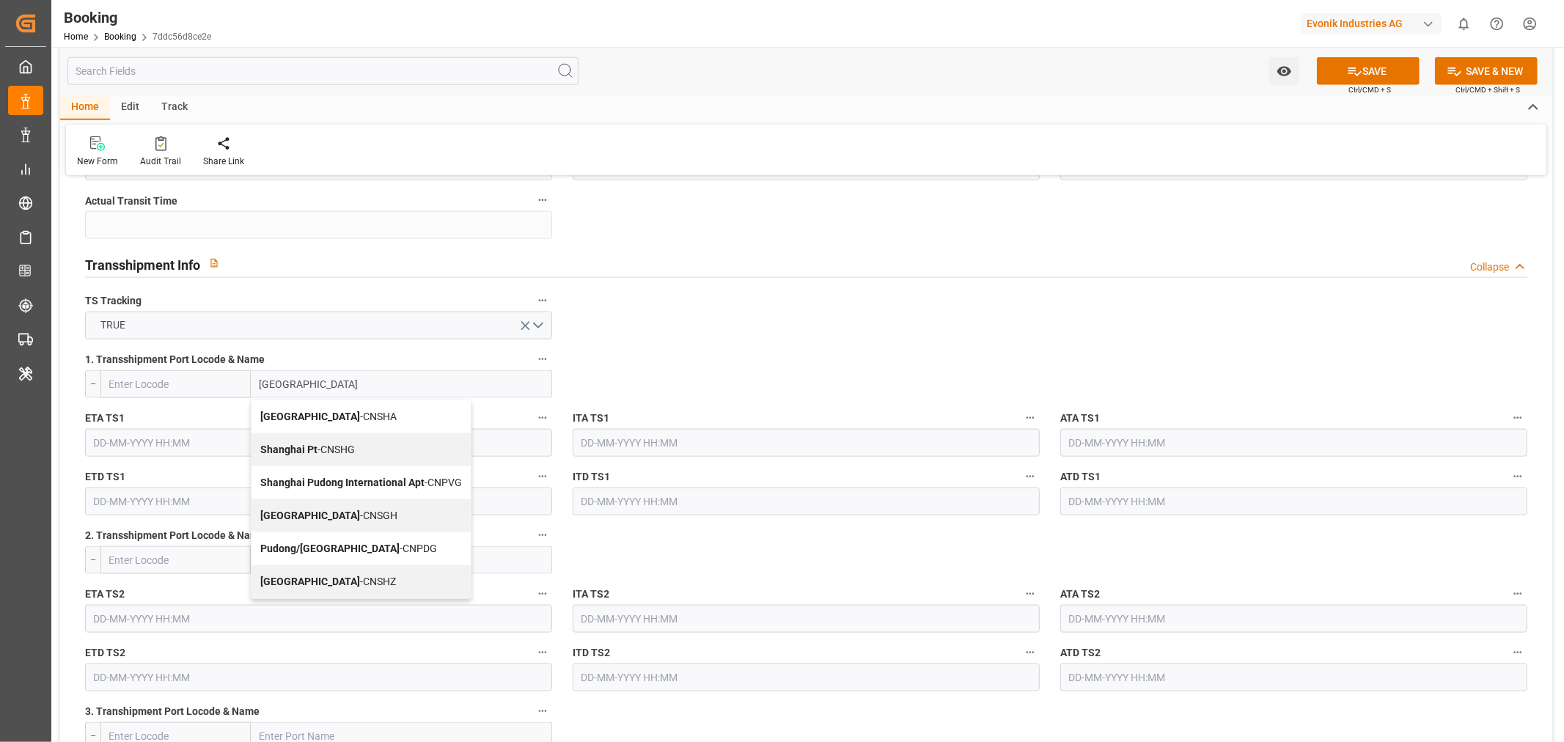
click at [326, 526] on div "Shanghai - CNSGH" at bounding box center [360, 515] width 219 height 33
type input "CNSGH"
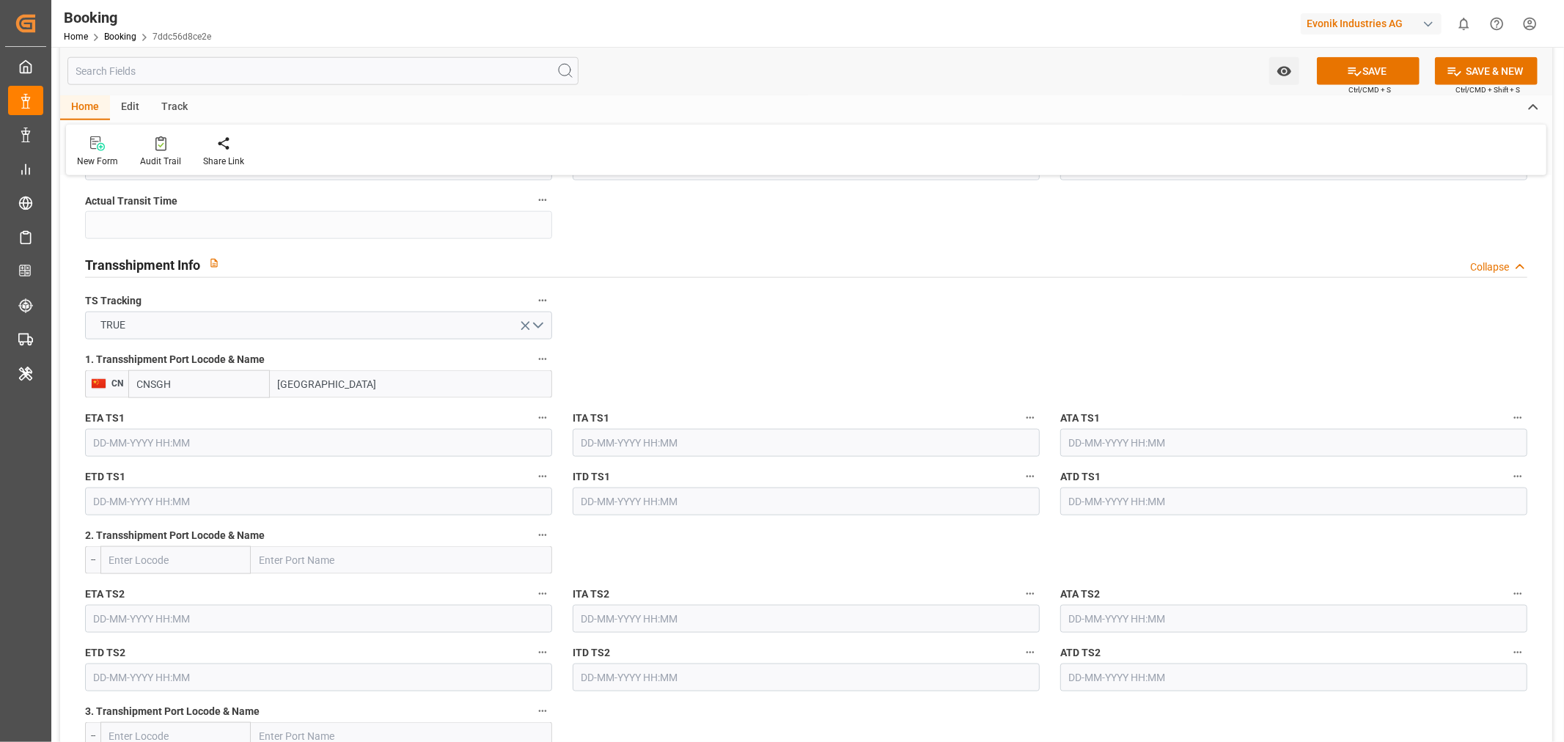
type input "Shanghai"
click at [202, 436] on input "text" at bounding box center [318, 443] width 467 height 28
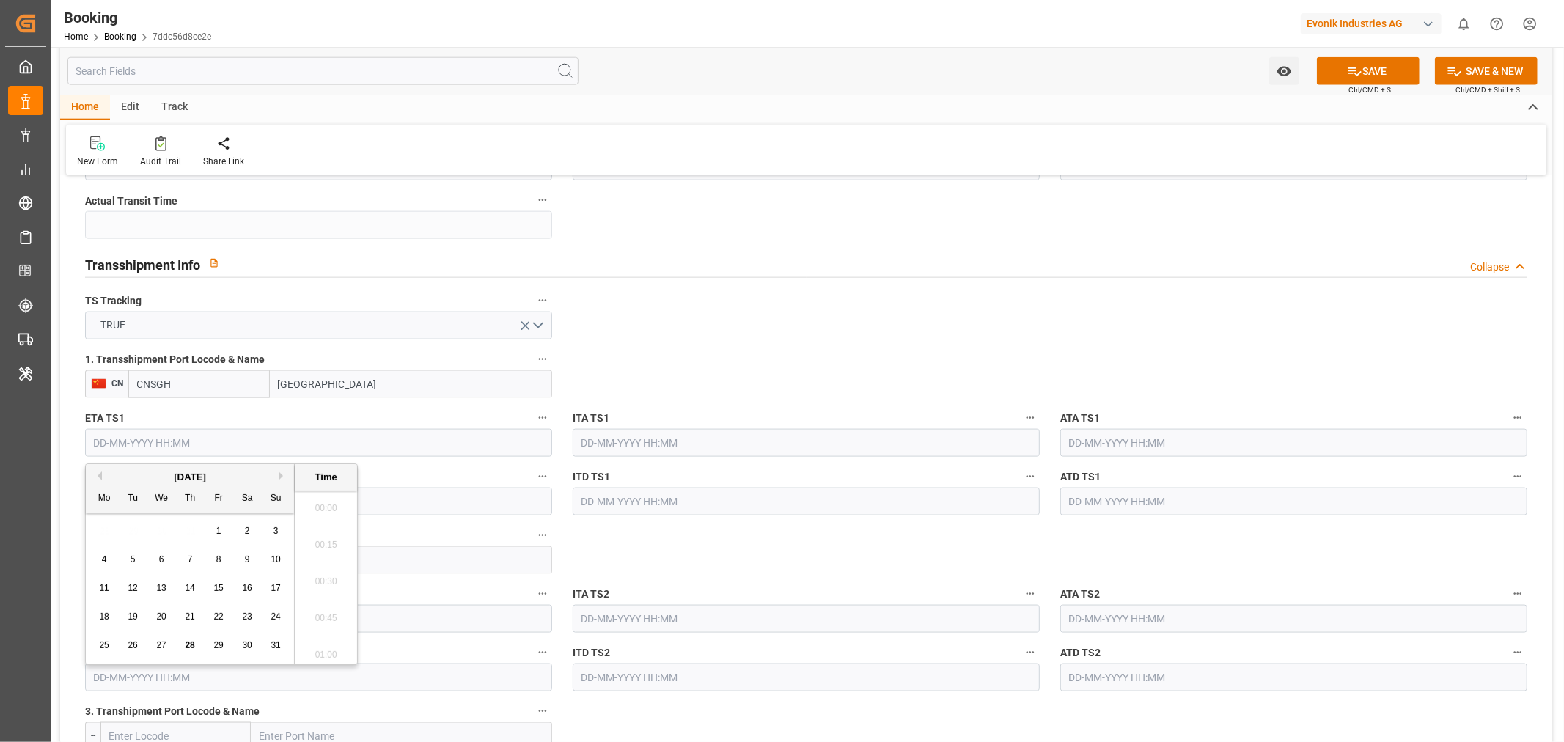
scroll to position [1691, 0]
paste input "2025-11-05"
type input "05-11-2025 00:00"
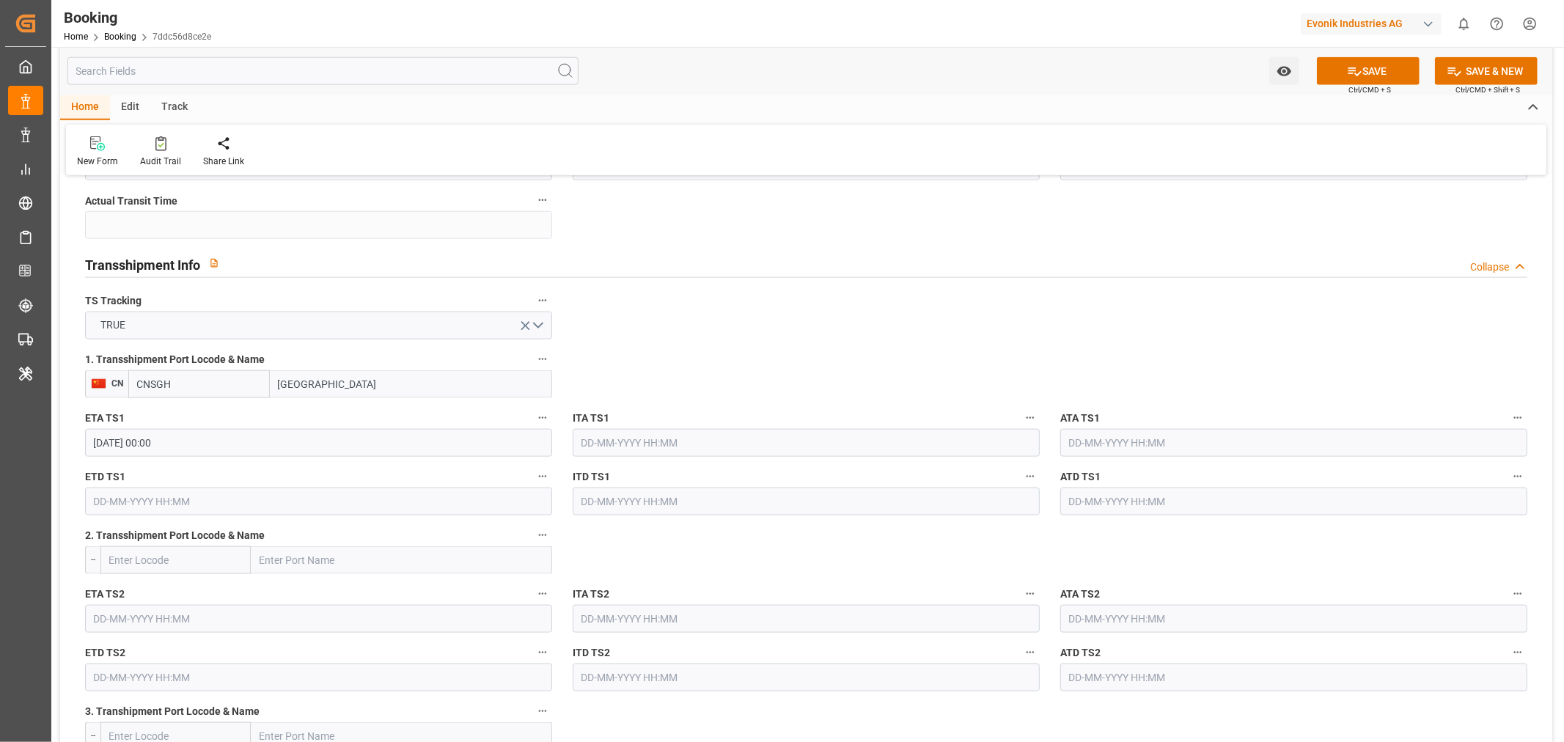
click at [166, 512] on input "text" at bounding box center [318, 502] width 467 height 28
paste input "2025-11-05"
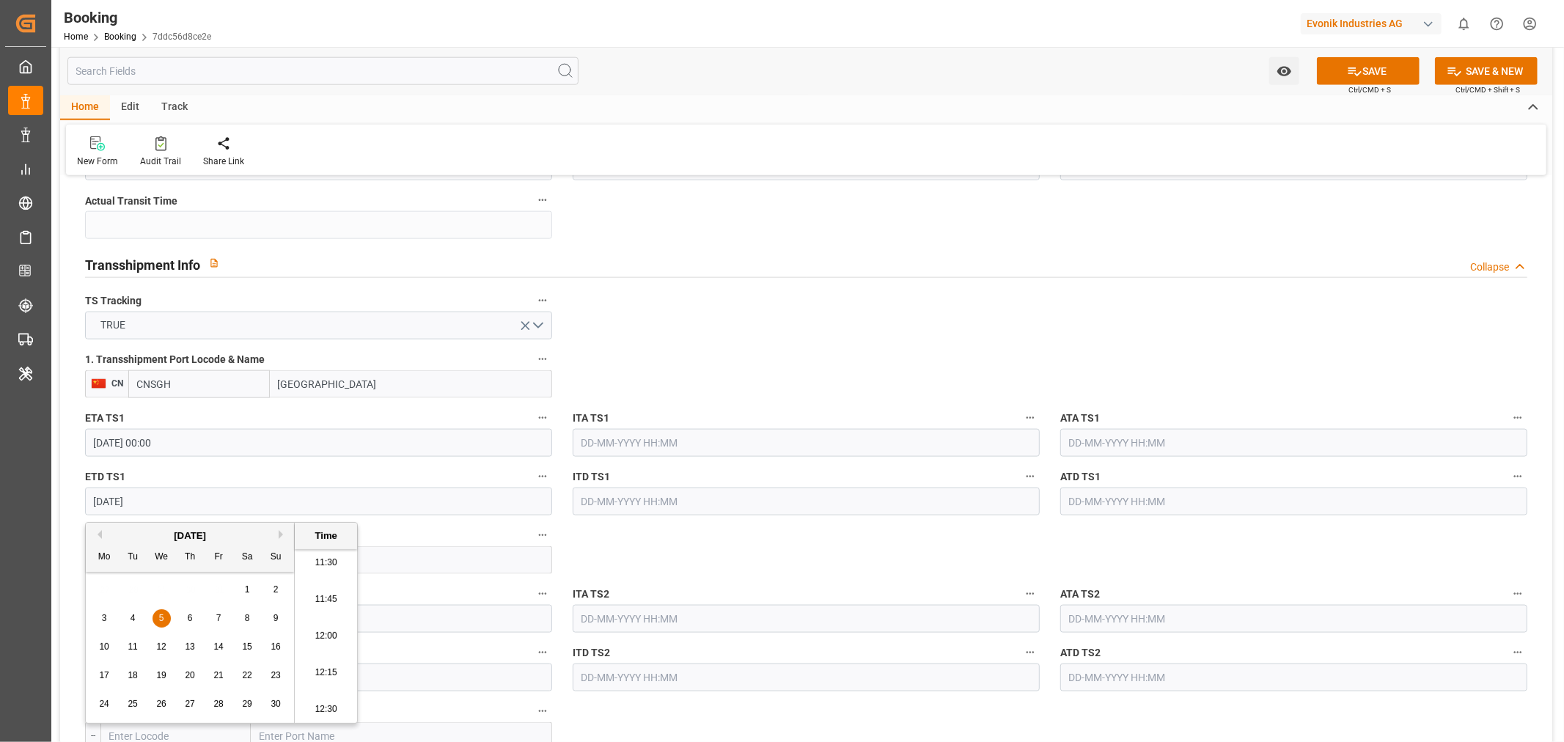
click at [199, 650] on div "10 11 12 13 14 15 16" at bounding box center [190, 647] width 200 height 29
click at [195, 650] on div "13" at bounding box center [190, 648] width 18 height 18
type input "13-11-2025 00:00"
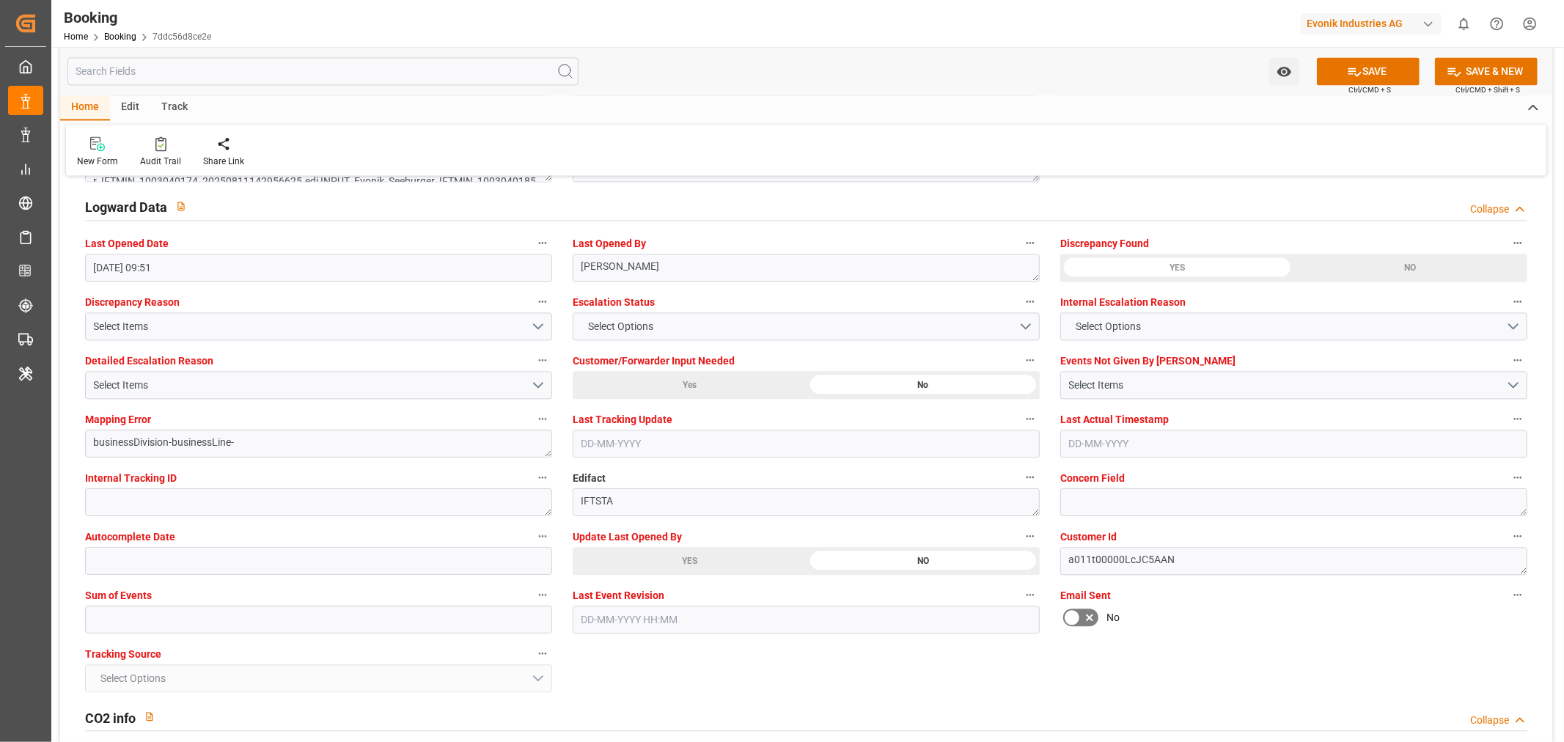
scroll to position [2688, 0]
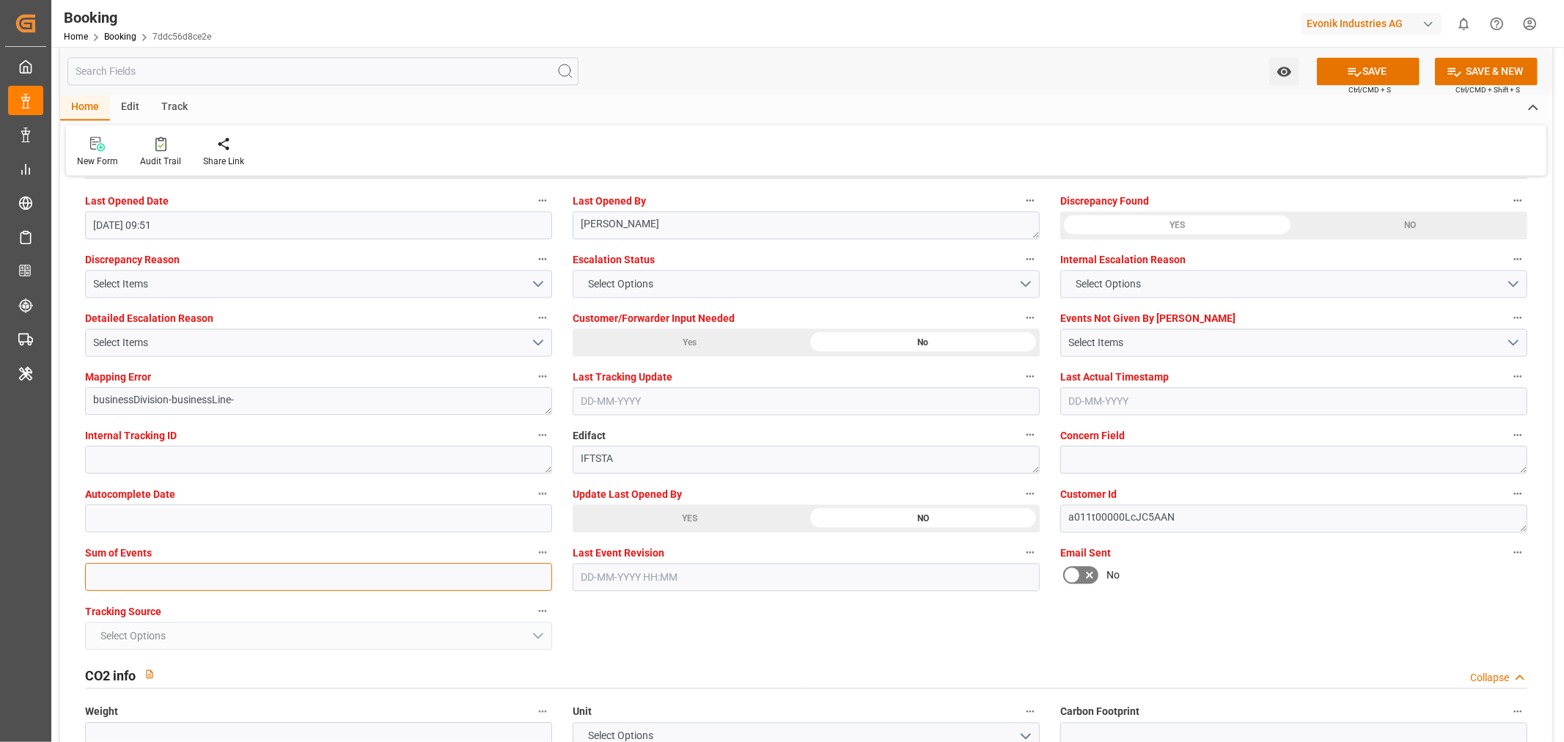
click at [110, 570] on input "text" at bounding box center [318, 577] width 467 height 28
click at [1366, 76] on button "SAVE" at bounding box center [1368, 71] width 103 height 28
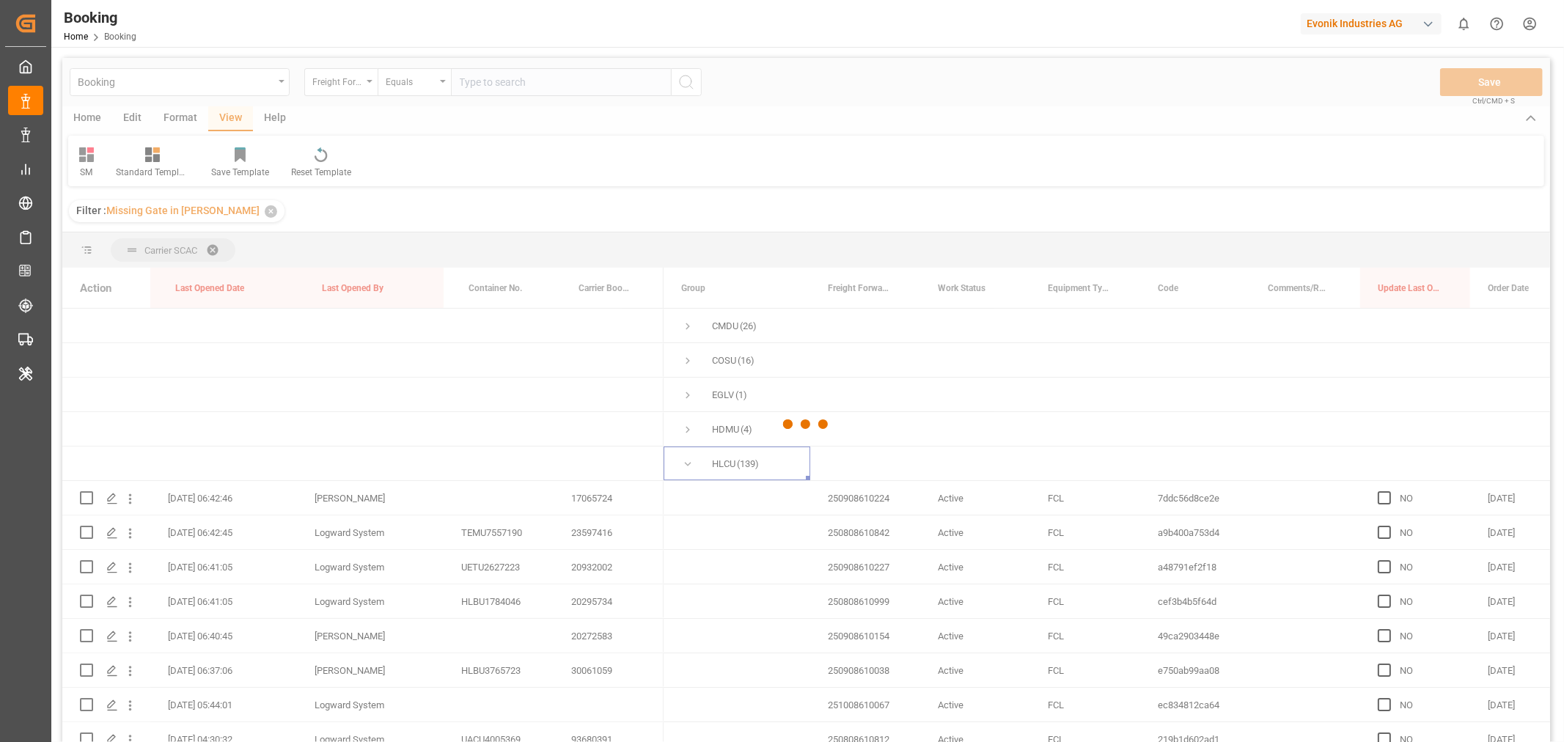
scroll to position [163, 0]
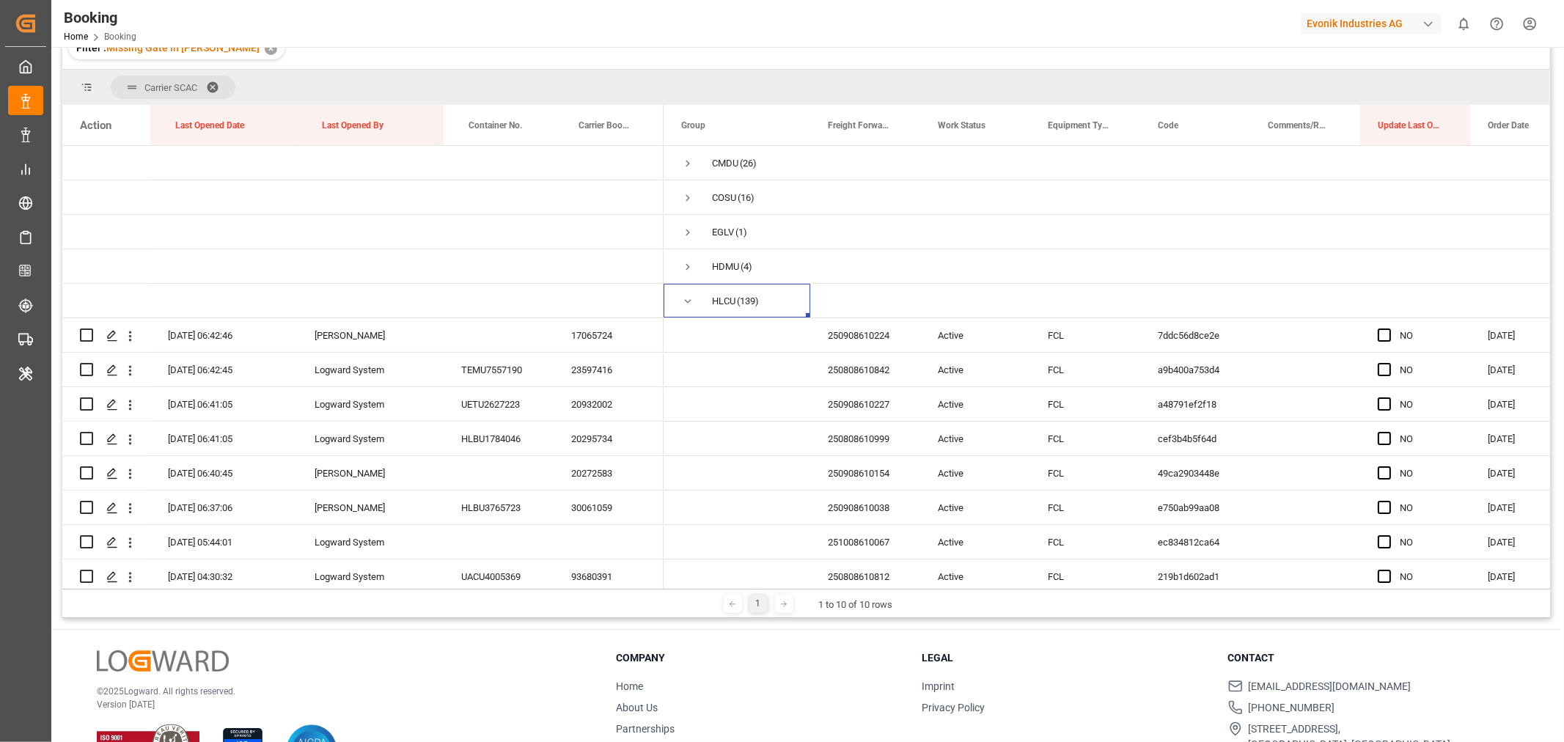
click at [1067, 26] on div "Booking Home Booking Evonik Industries AG 0 Notifications Only show unread All …" at bounding box center [802, 23] width 1523 height 47
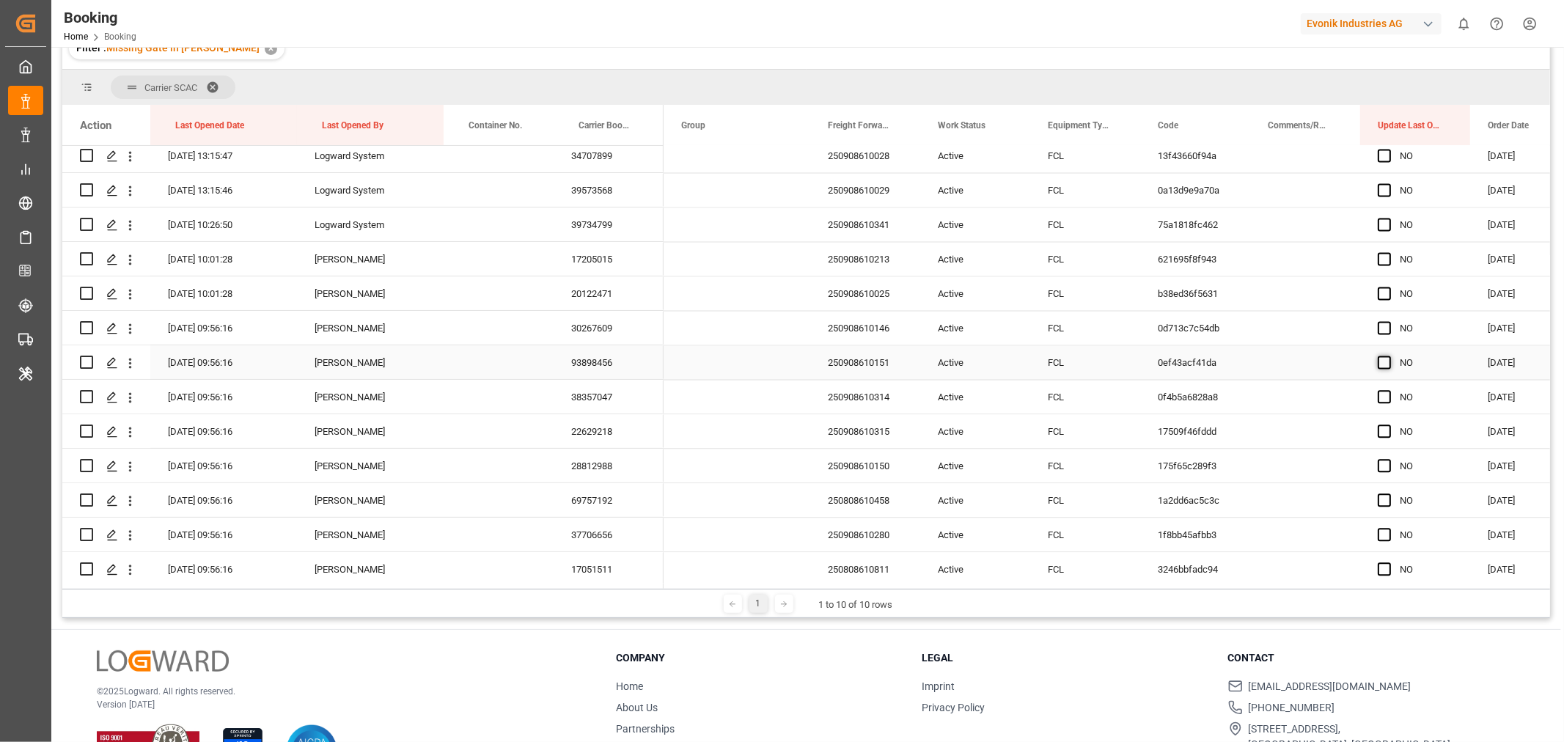
click at [1379, 363] on span "Press SPACE to select this row." at bounding box center [1384, 362] width 13 height 13
click at [1389, 356] on input "Press SPACE to select this row." at bounding box center [1389, 356] width 0 height 0
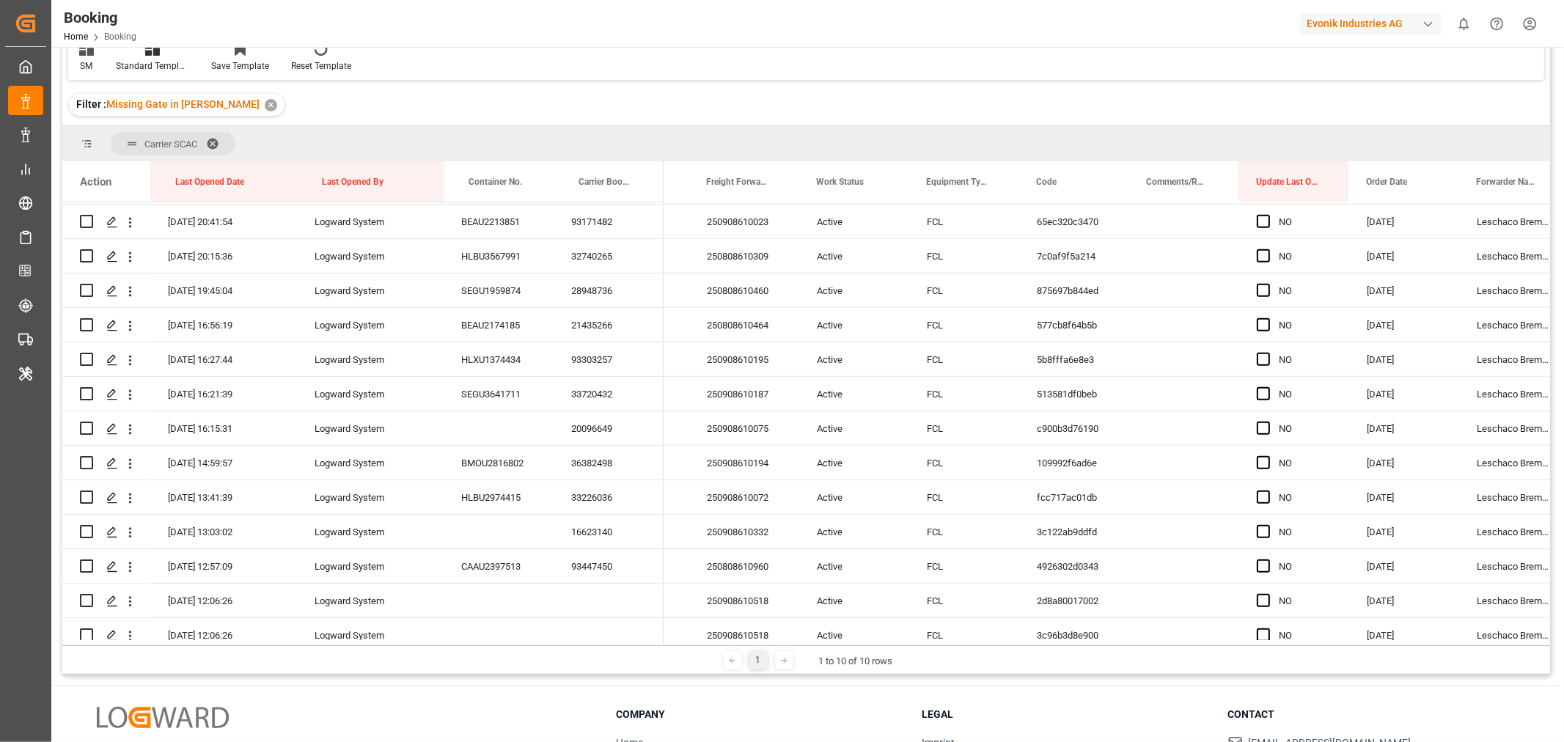
scroll to position [0, 0]
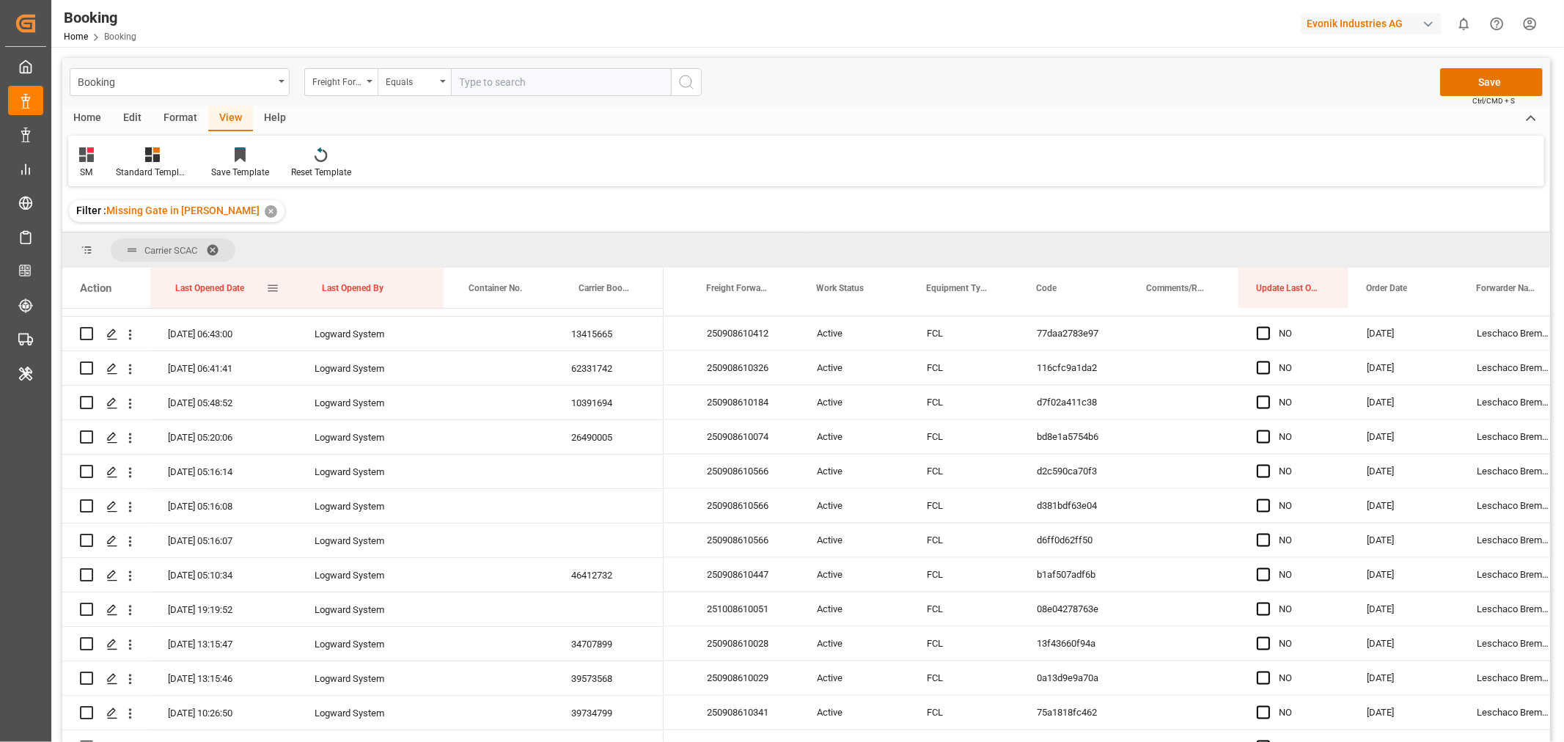
click at [254, 290] on div "Last Opened Date" at bounding box center [220, 288] width 91 height 40
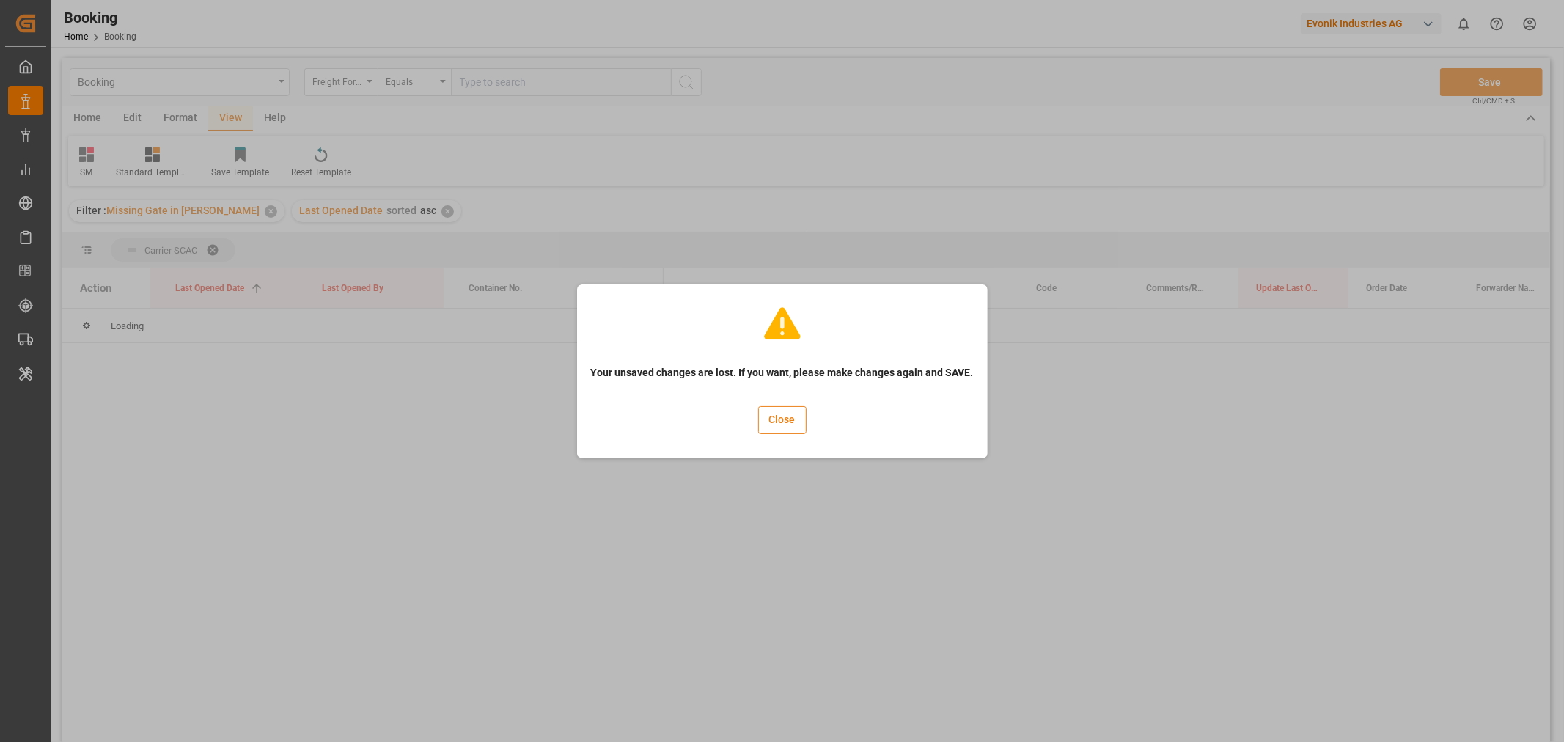
click at [765, 422] on button "Close" at bounding box center [782, 420] width 48 height 28
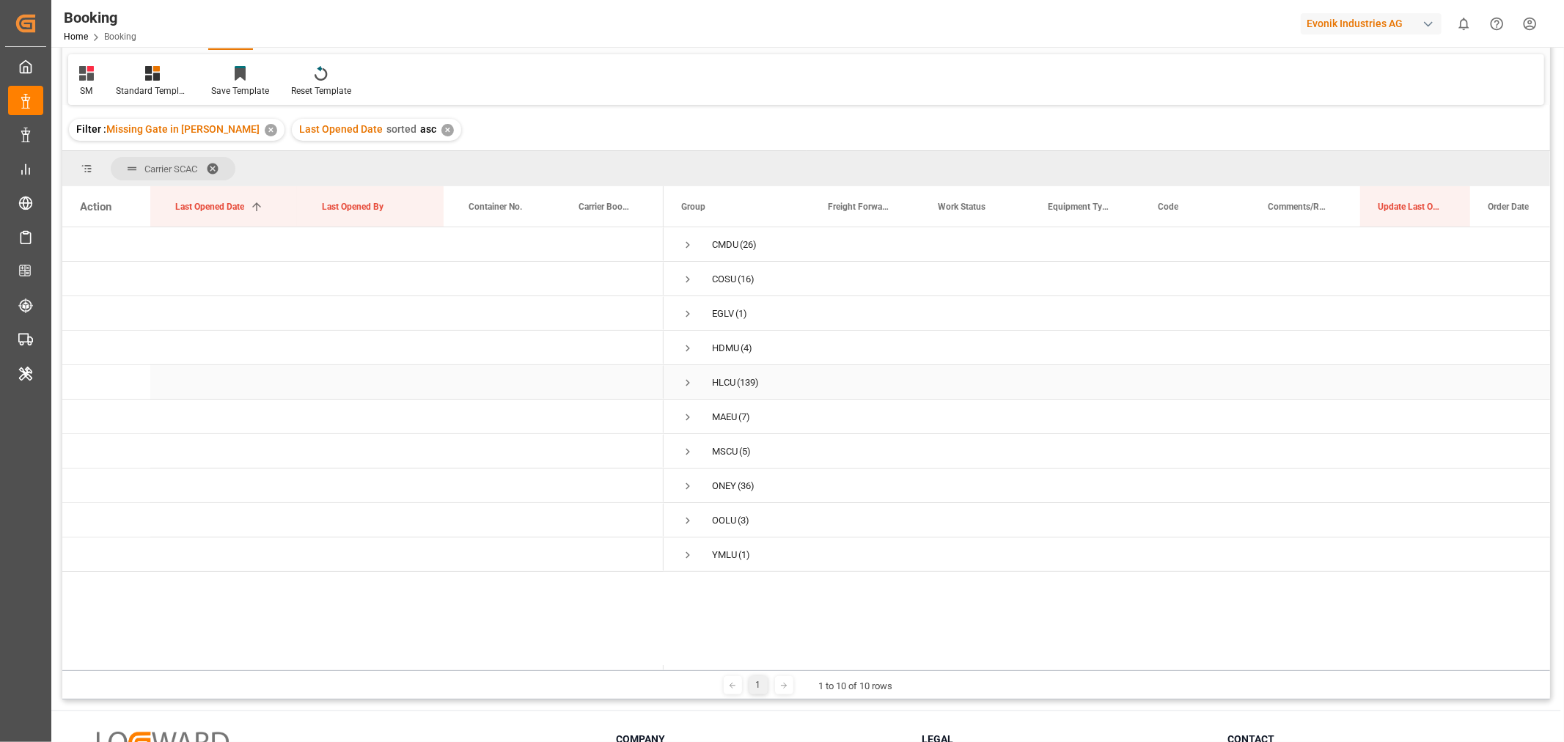
click at [689, 383] on span "Press SPACE to select this row." at bounding box center [687, 382] width 13 height 13
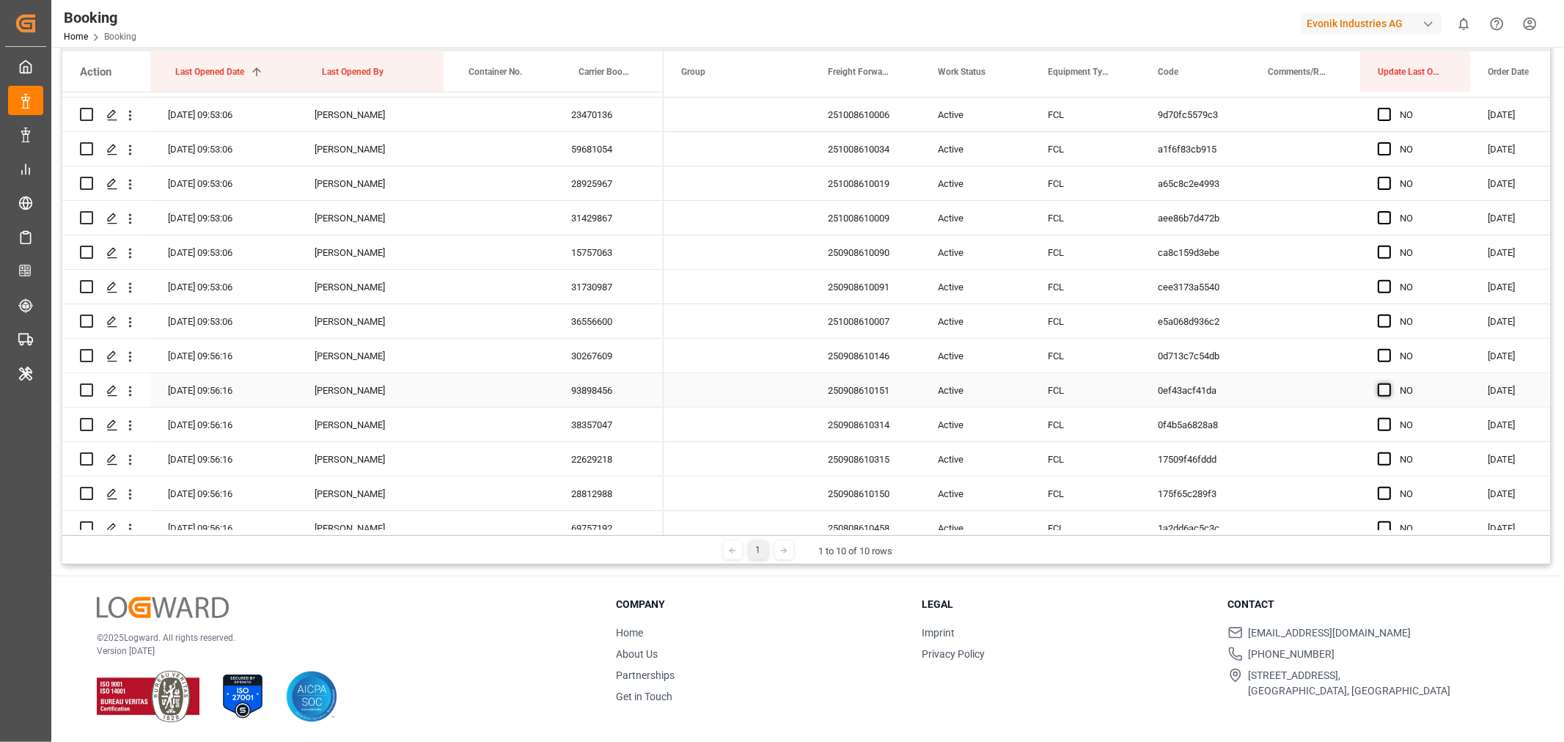
click at [1384, 385] on span "Press SPACE to select this row." at bounding box center [1384, 389] width 13 height 13
click at [1389, 383] on input "Press SPACE to select this row." at bounding box center [1389, 383] width 0 height 0
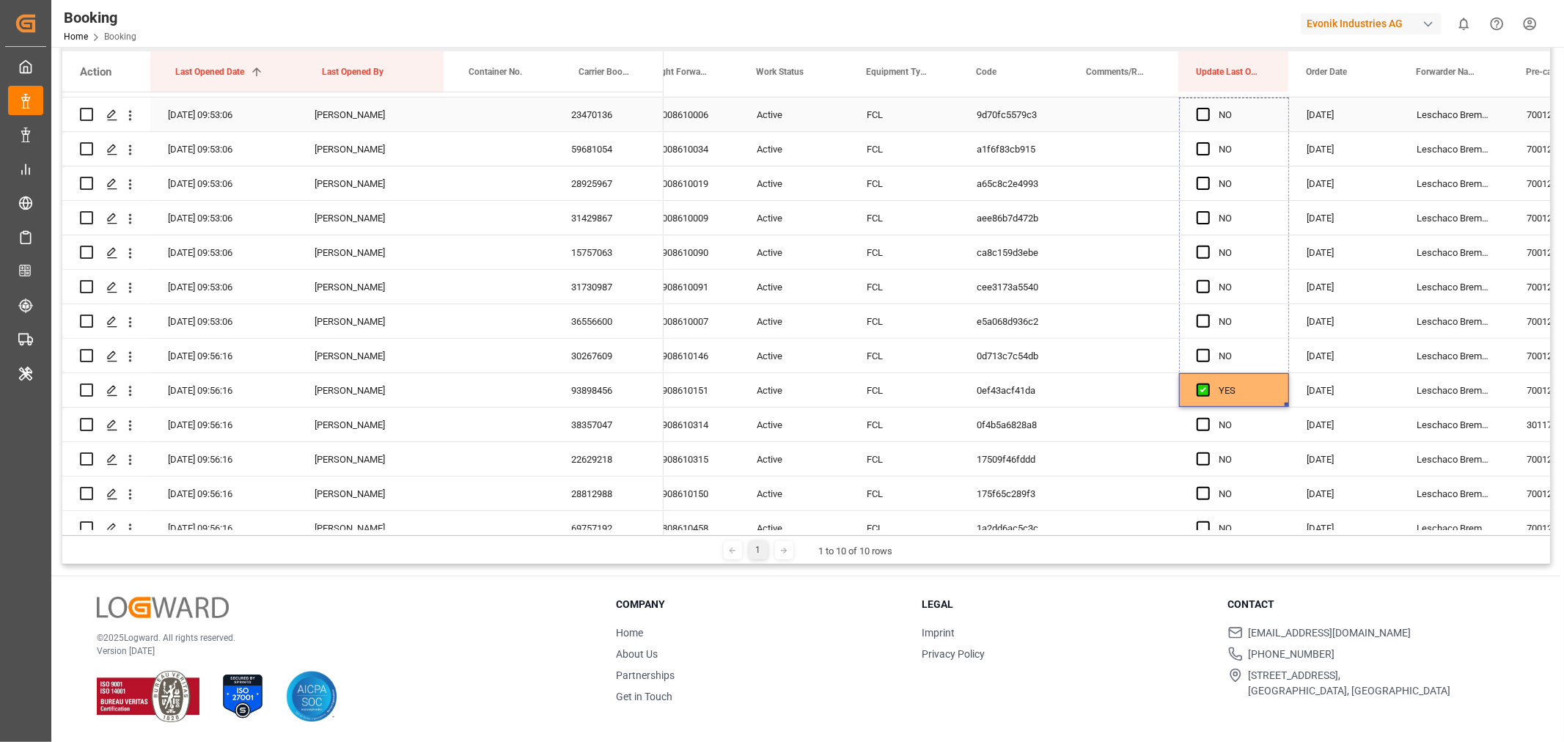
drag, startPoint x: 1287, startPoint y: 404, endPoint x: 1277, endPoint y: 107, distance: 297.1
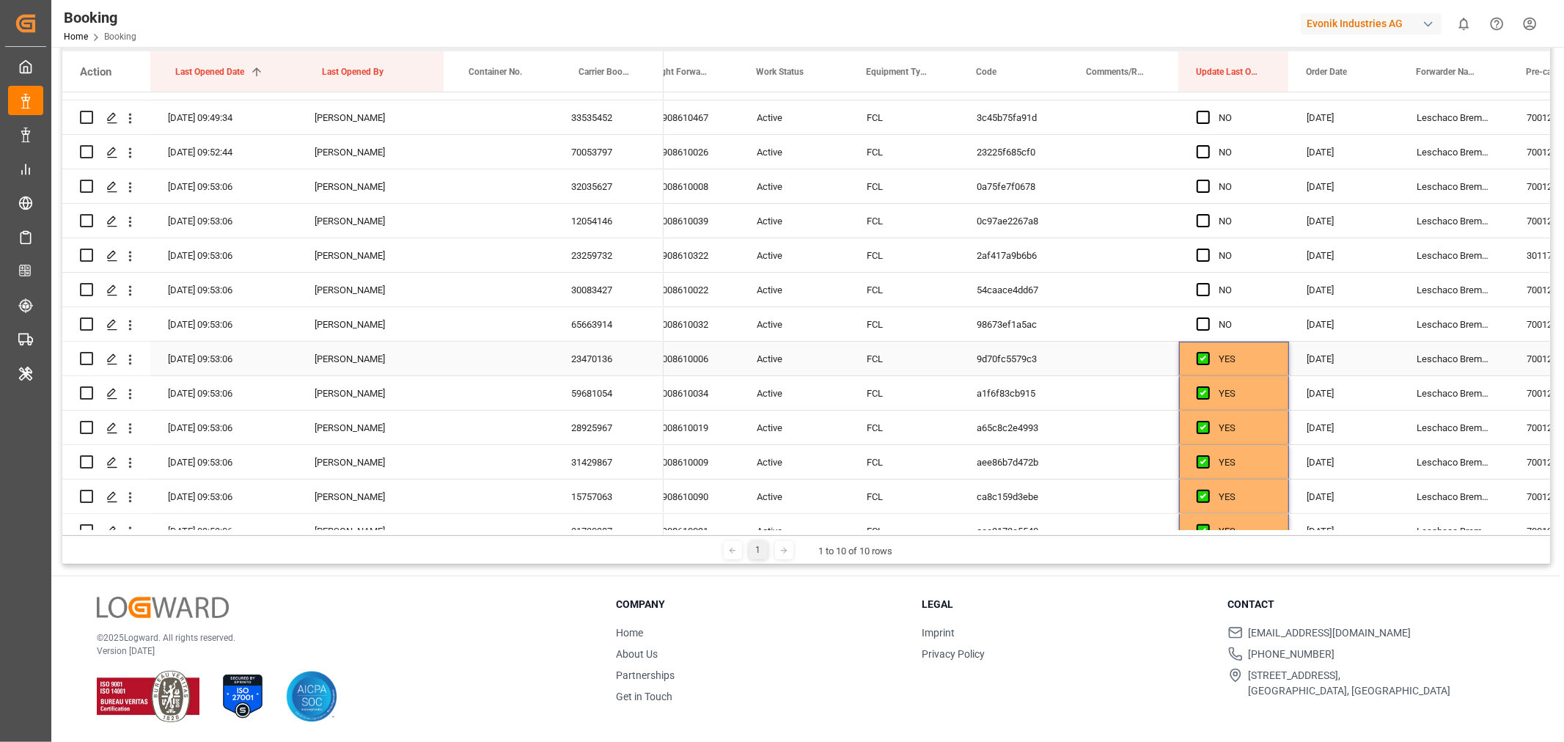
click at [1280, 362] on div "YES" at bounding box center [1234, 359] width 110 height 34
drag, startPoint x: 1285, startPoint y: 370, endPoint x: 1250, endPoint y: 123, distance: 248.8
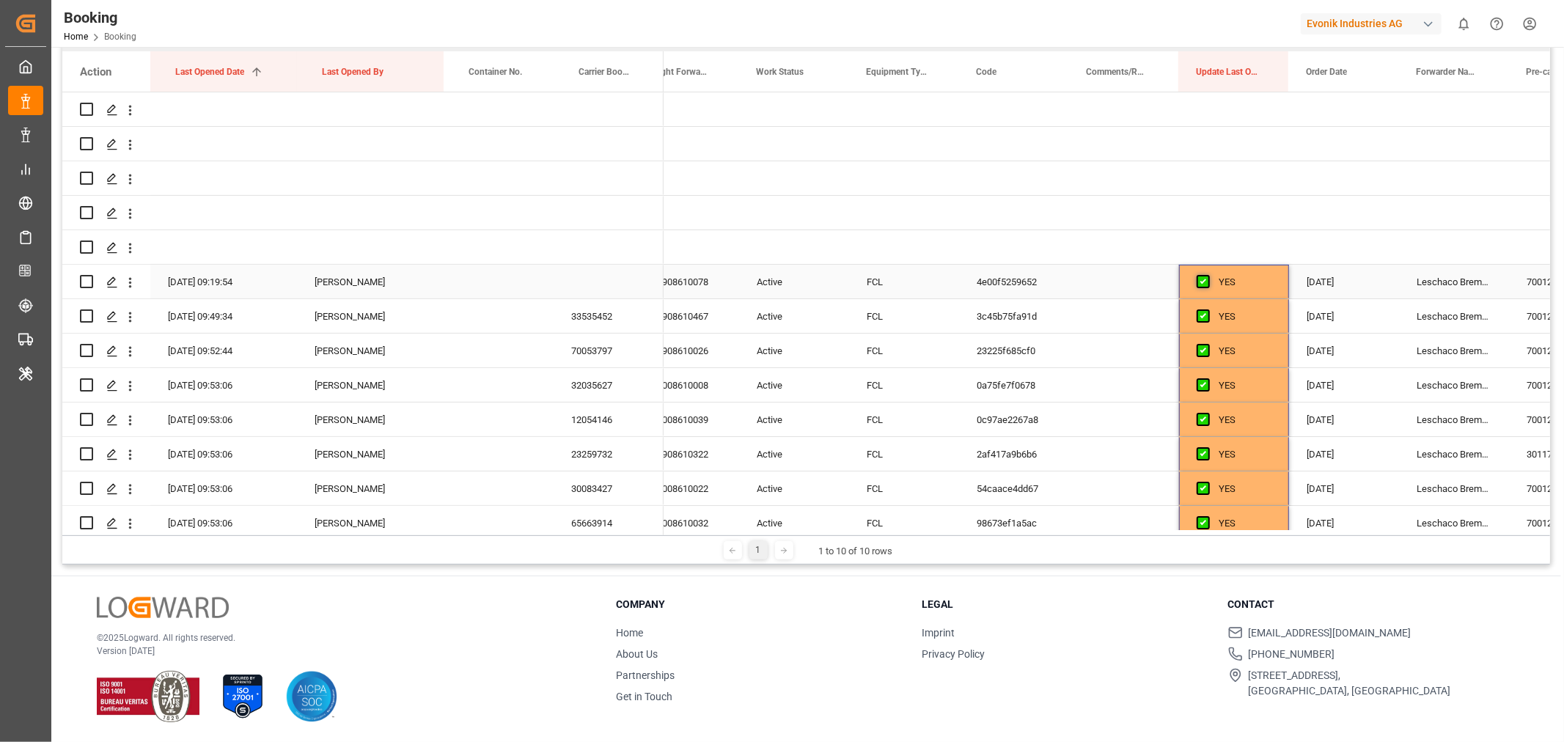
click at [1201, 279] on span "Press SPACE to select this row." at bounding box center [1203, 281] width 13 height 13
click at [1208, 275] on input "Press SPACE to select this row." at bounding box center [1208, 275] width 0 height 0
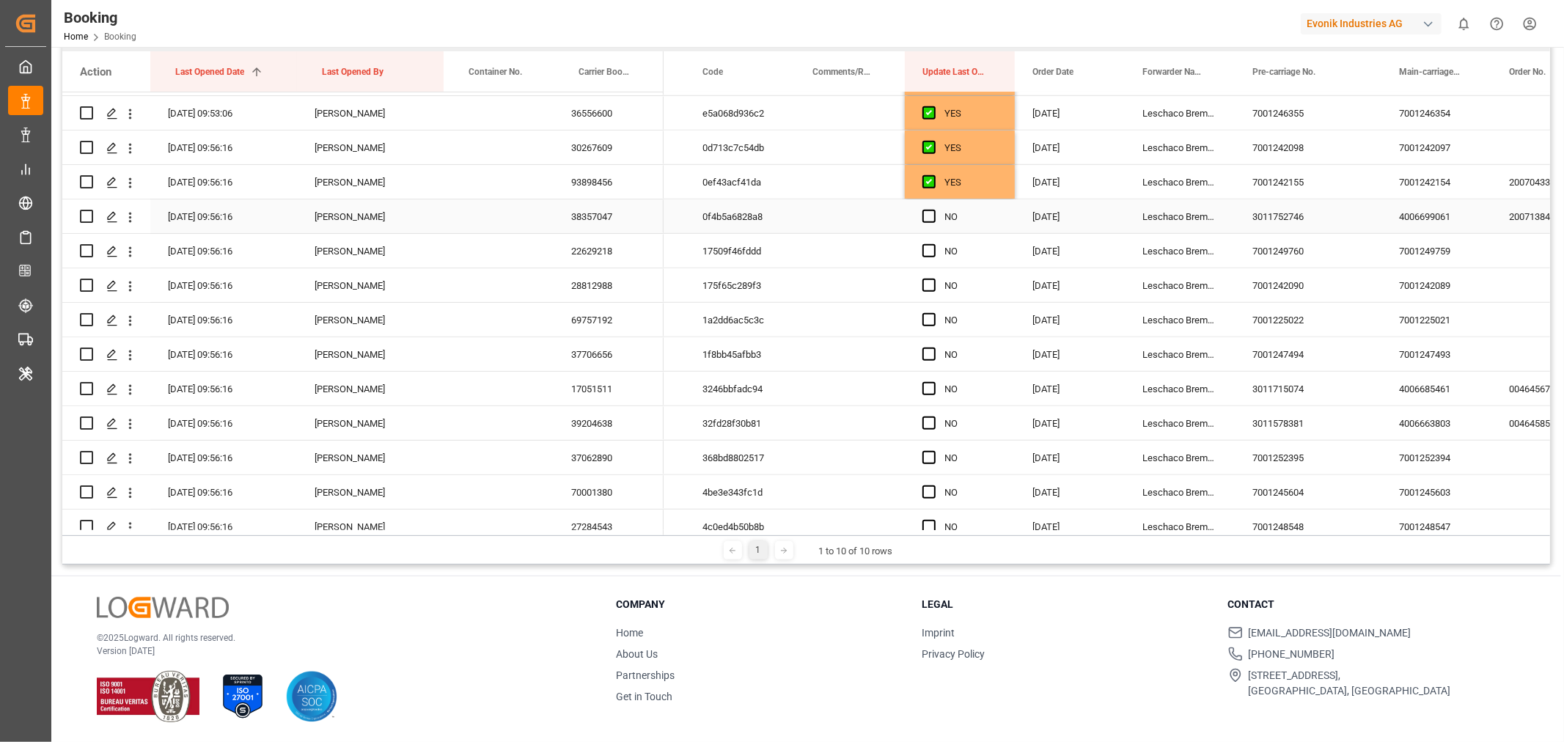
click at [588, 216] on div "38357047" at bounding box center [609, 216] width 110 height 34
click at [576, 260] on div "22629218" at bounding box center [609, 251] width 110 height 34
click at [612, 287] on div "28812988" at bounding box center [609, 285] width 110 height 34
click at [598, 295] on div "28812988" at bounding box center [609, 285] width 110 height 34
click at [592, 308] on div "69757192" at bounding box center [609, 320] width 110 height 34
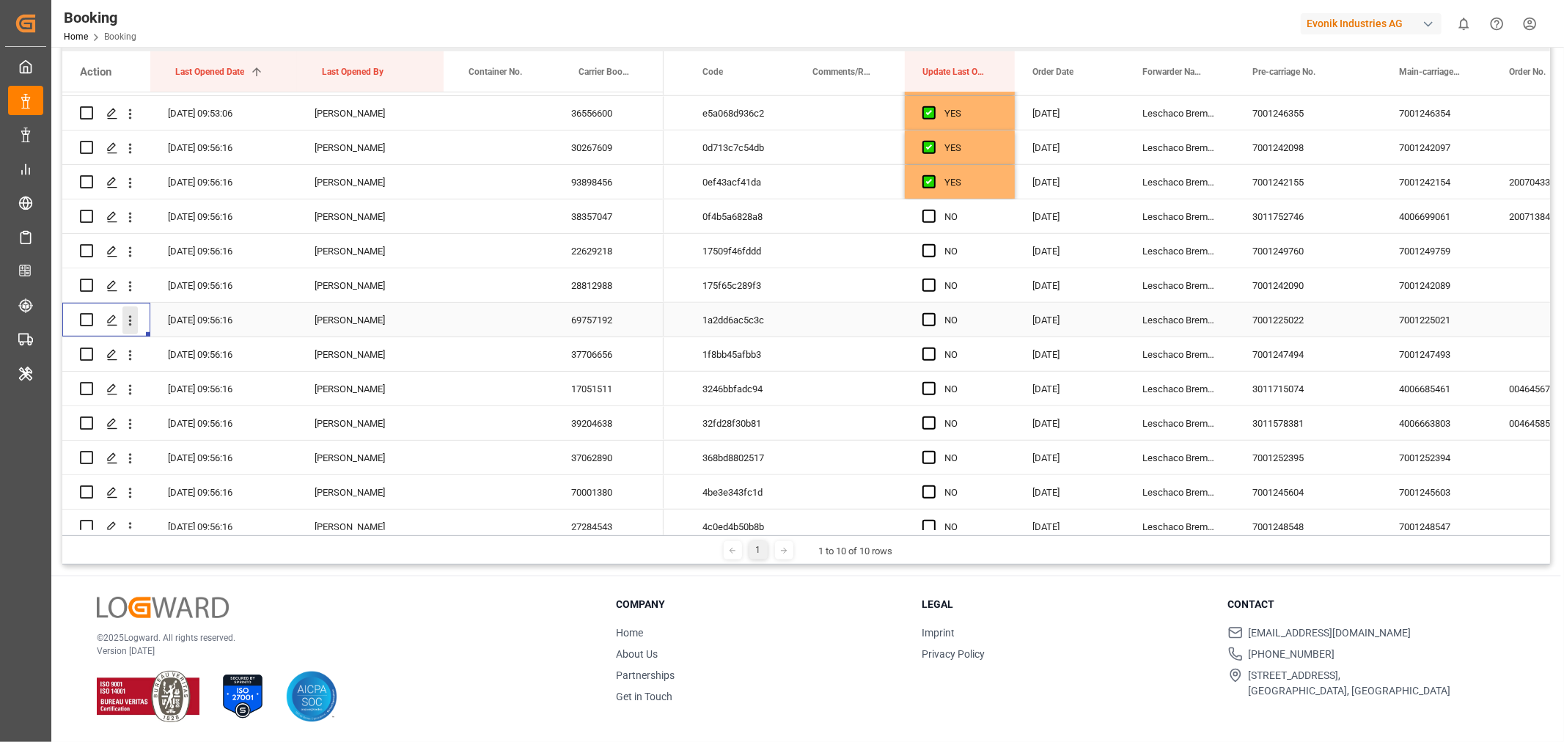
click at [128, 320] on icon "open menu" at bounding box center [129, 320] width 15 height 15
click at [196, 352] on span "Open in new tab" at bounding box center [226, 351] width 133 height 15
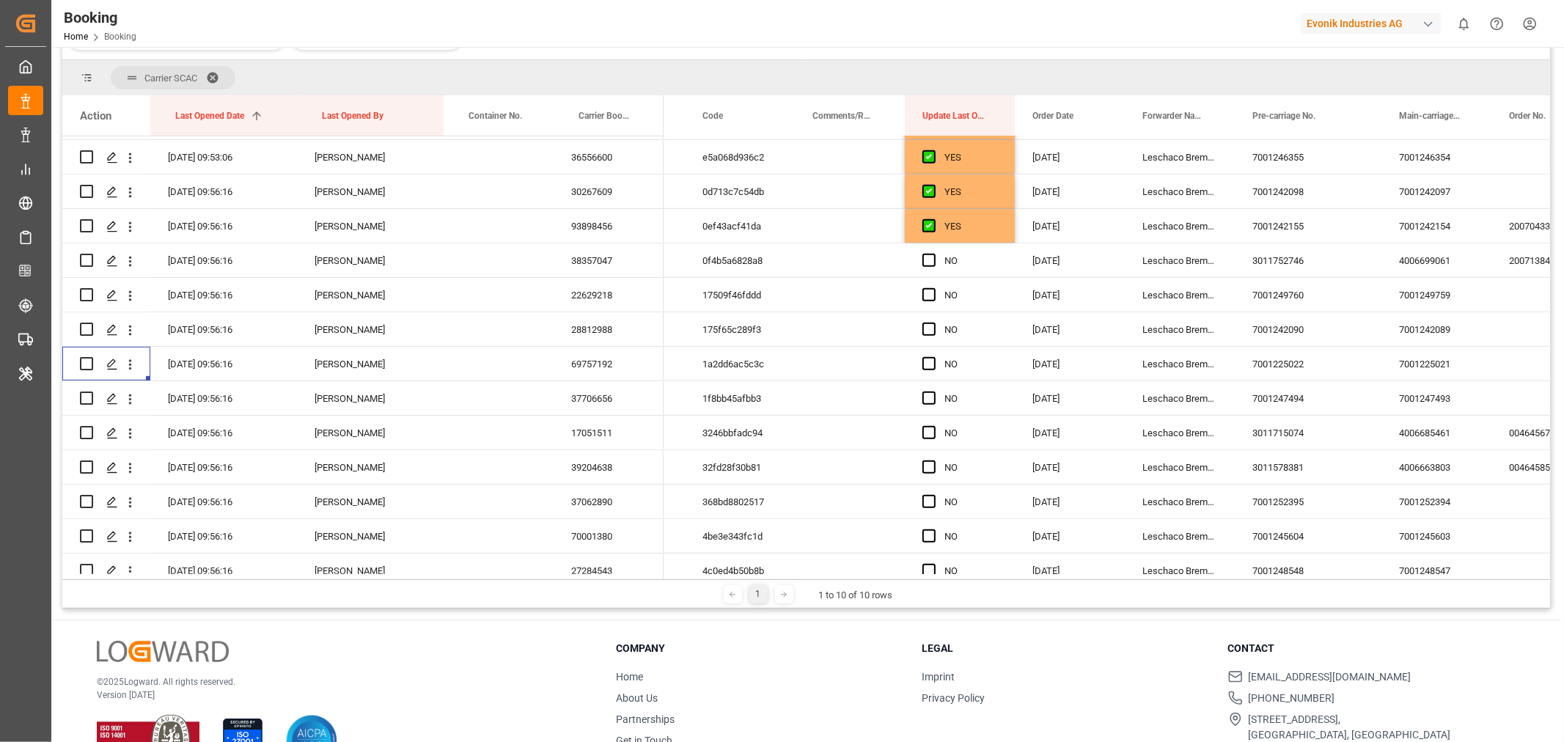
scroll to position [260, 0]
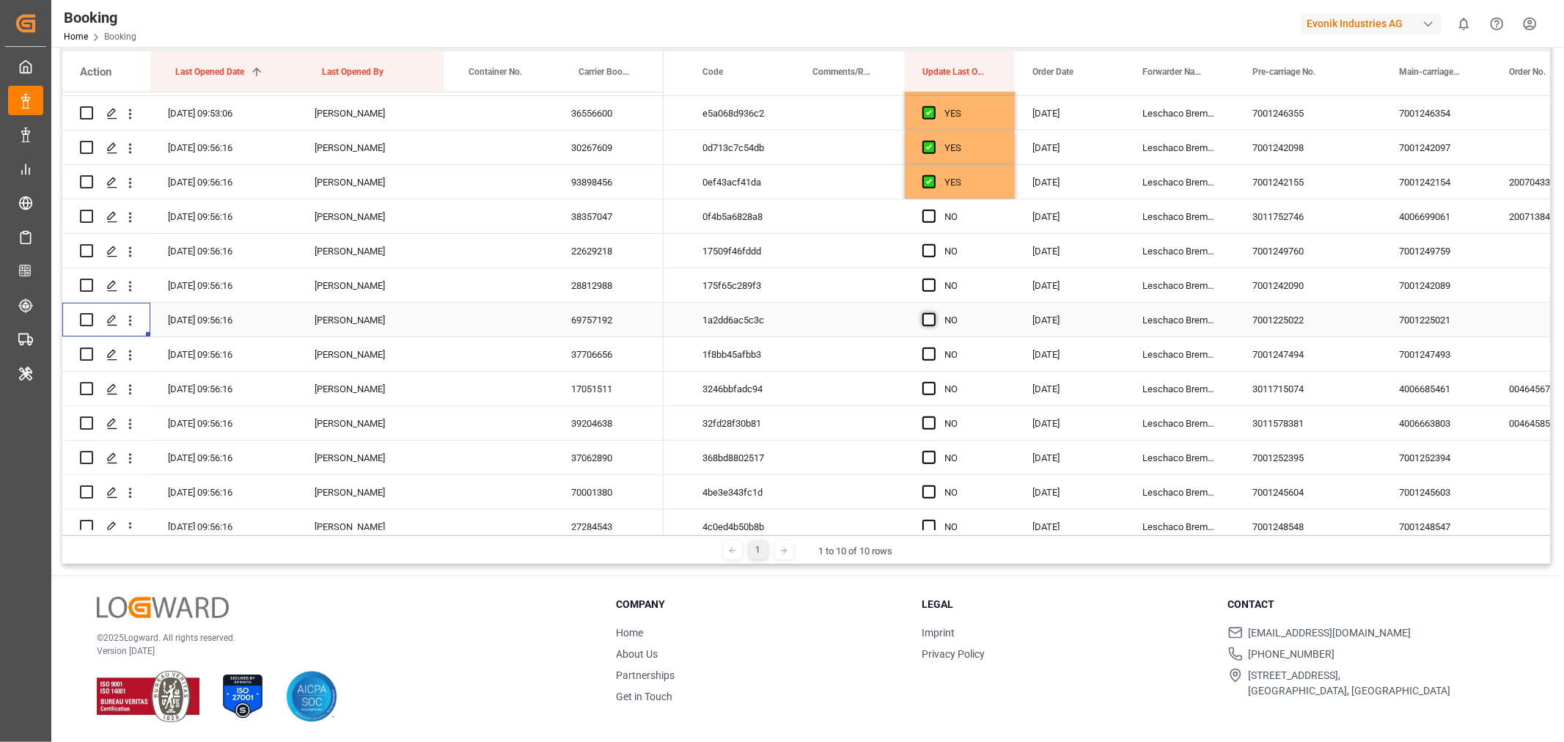
click at [930, 317] on span "Press SPACE to select this row." at bounding box center [928, 319] width 13 height 13
click at [933, 313] on input "Press SPACE to select this row." at bounding box center [933, 313] width 0 height 0
click at [924, 284] on span "Press SPACE to select this row." at bounding box center [928, 285] width 13 height 13
click at [933, 279] on input "Press SPACE to select this row." at bounding box center [933, 279] width 0 height 0
click at [928, 246] on span "Press SPACE to select this row." at bounding box center [928, 250] width 13 height 13
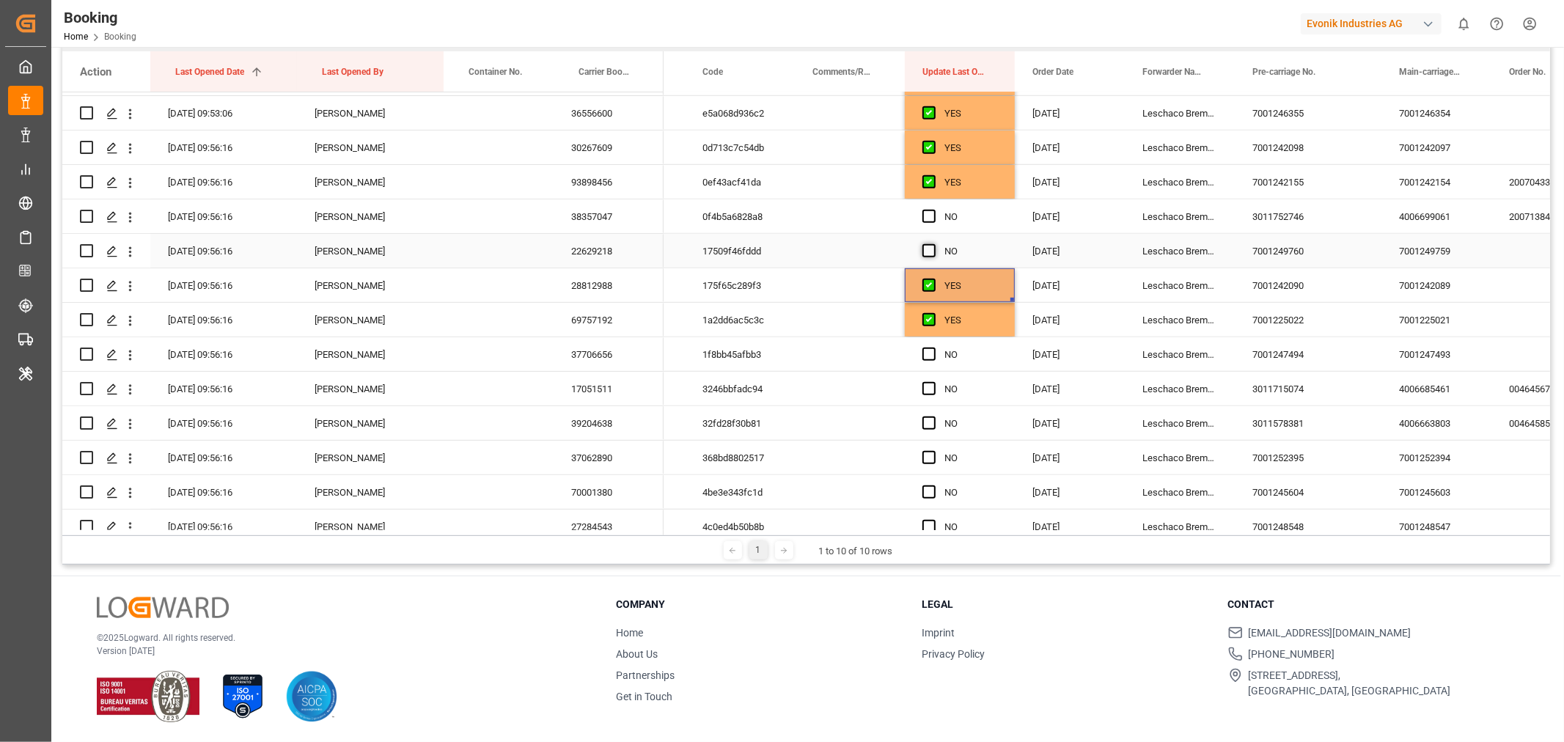
click at [933, 244] on input "Press SPACE to select this row." at bounding box center [933, 244] width 0 height 0
click at [928, 218] on span "Press SPACE to select this row." at bounding box center [928, 216] width 13 height 13
click at [933, 210] on input "Press SPACE to select this row." at bounding box center [933, 210] width 0 height 0
click at [598, 352] on div "37706656" at bounding box center [609, 354] width 110 height 34
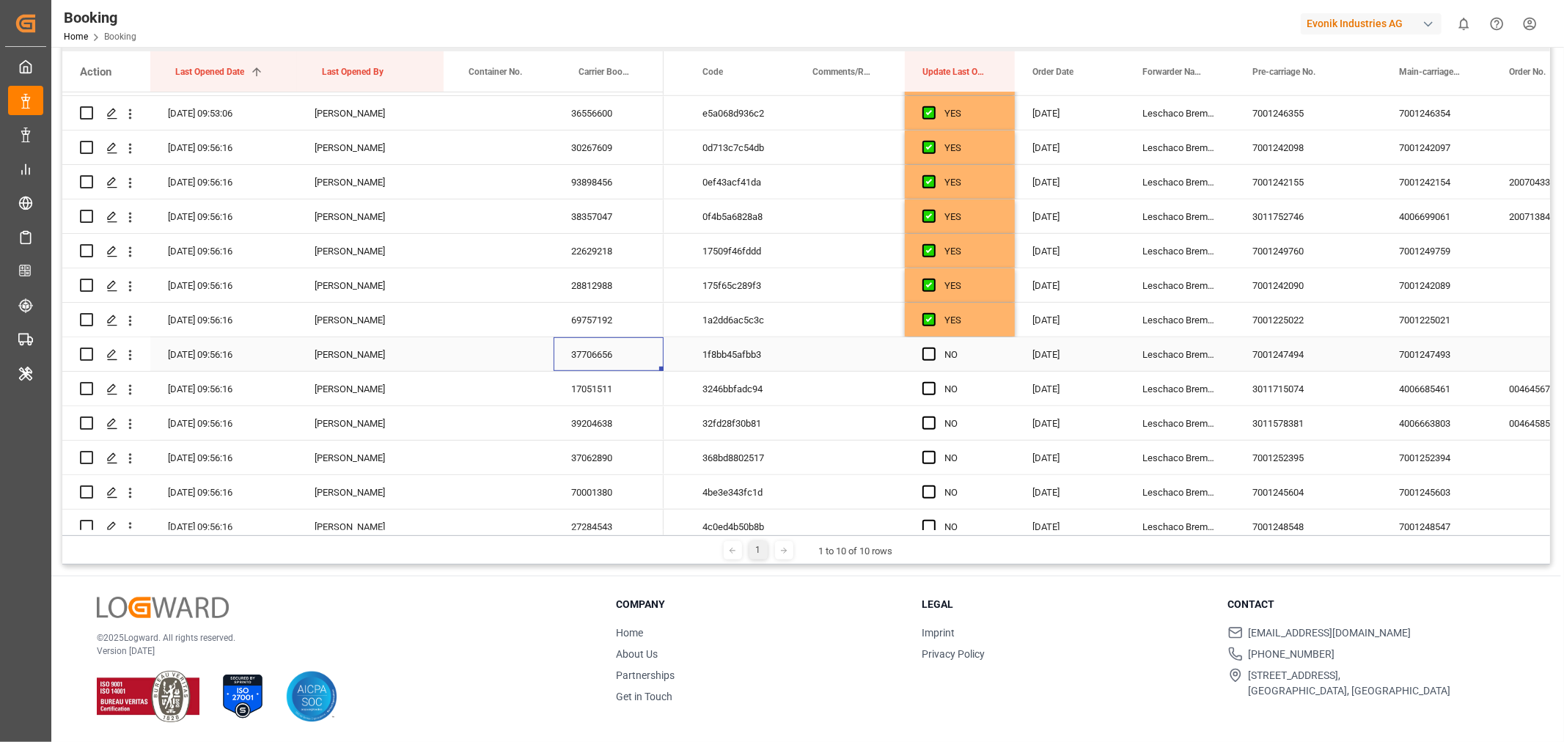
click at [598, 352] on div "37706656" at bounding box center [609, 354] width 110 height 34
click at [612, 358] on div "37706656" at bounding box center [609, 354] width 110 height 34
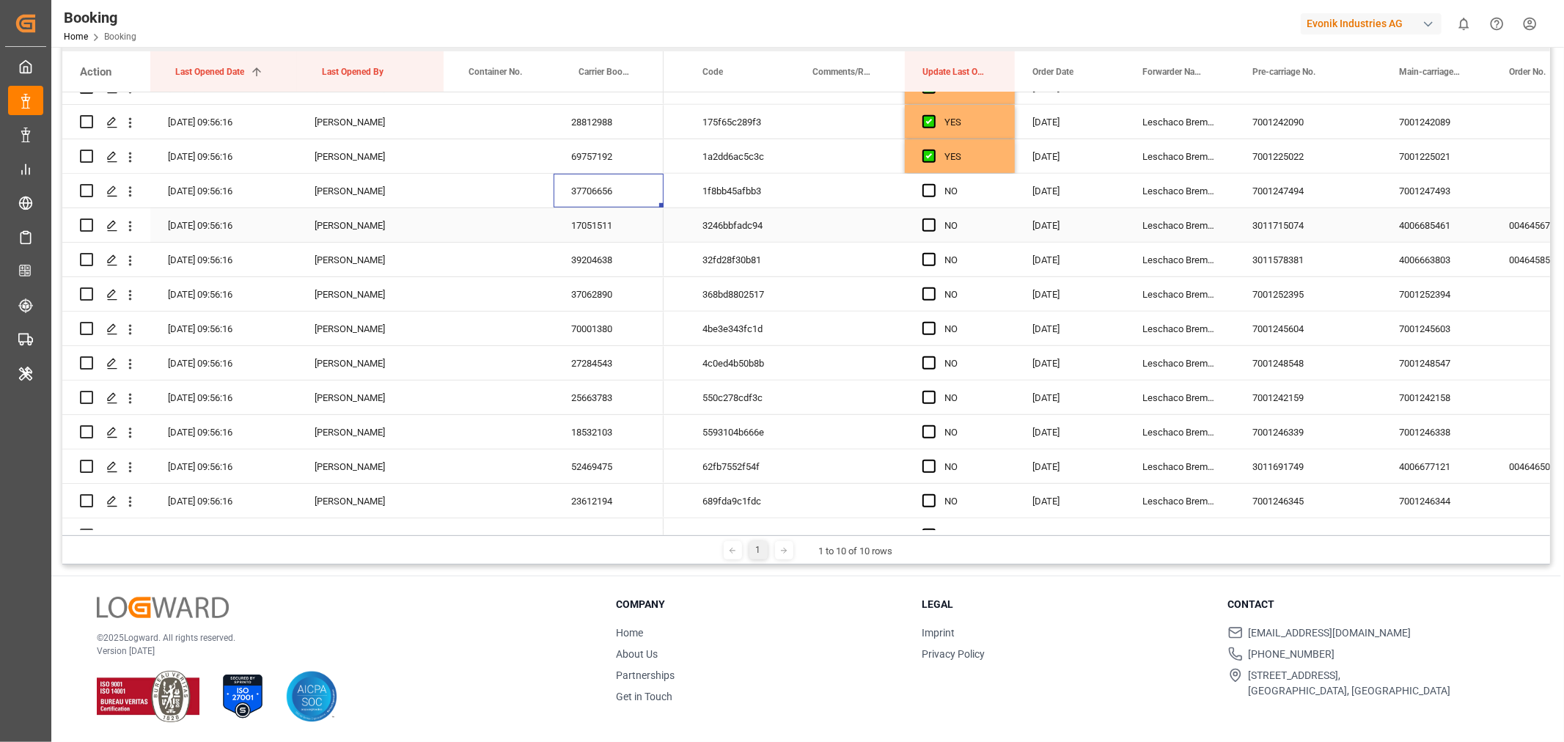
click at [600, 226] on div "17051511" at bounding box center [609, 225] width 110 height 34
click at [597, 264] on div "39204638" at bounding box center [609, 260] width 110 height 34
click at [127, 259] on icon "open menu" at bounding box center [129, 260] width 15 height 15
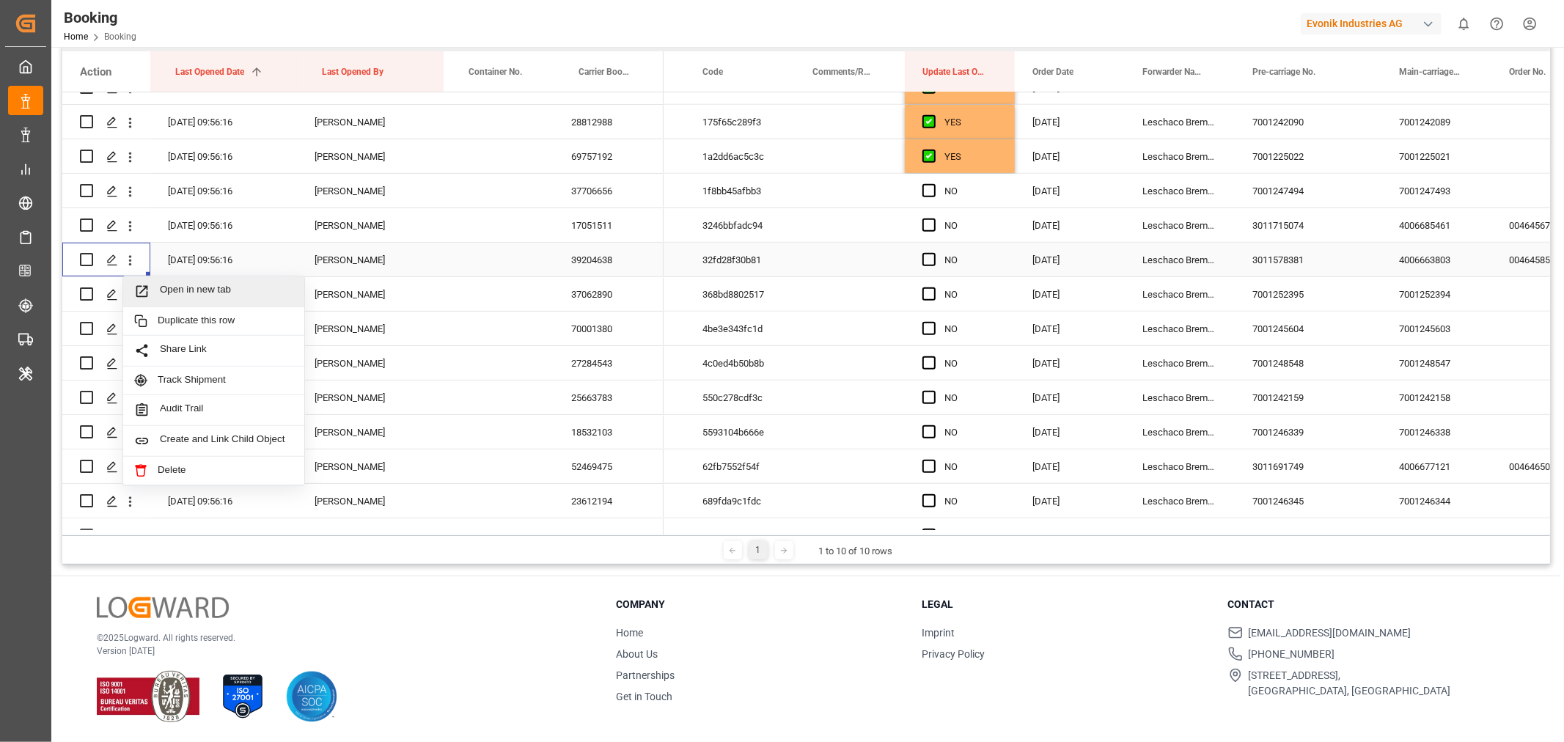
click at [202, 289] on span "Open in new tab" at bounding box center [226, 291] width 133 height 15
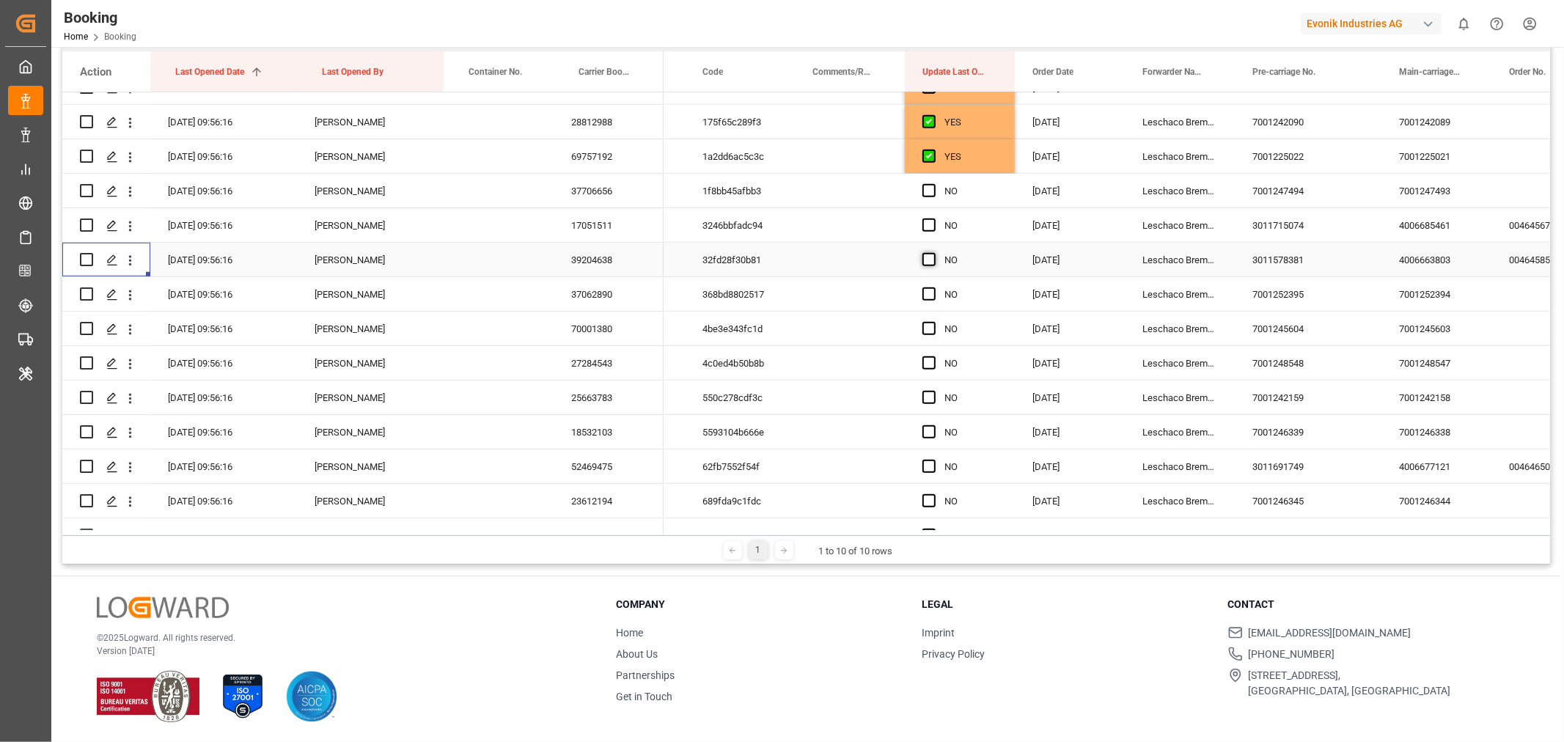
click at [931, 260] on span "Press SPACE to select this row." at bounding box center [928, 259] width 13 height 13
click at [933, 253] on input "Press SPACE to select this row." at bounding box center [933, 253] width 0 height 0
click at [930, 225] on span "Press SPACE to select this row." at bounding box center [928, 224] width 13 height 13
click at [933, 218] on input "Press SPACE to select this row." at bounding box center [933, 218] width 0 height 0
click at [927, 193] on span "Press SPACE to select this row." at bounding box center [928, 190] width 13 height 13
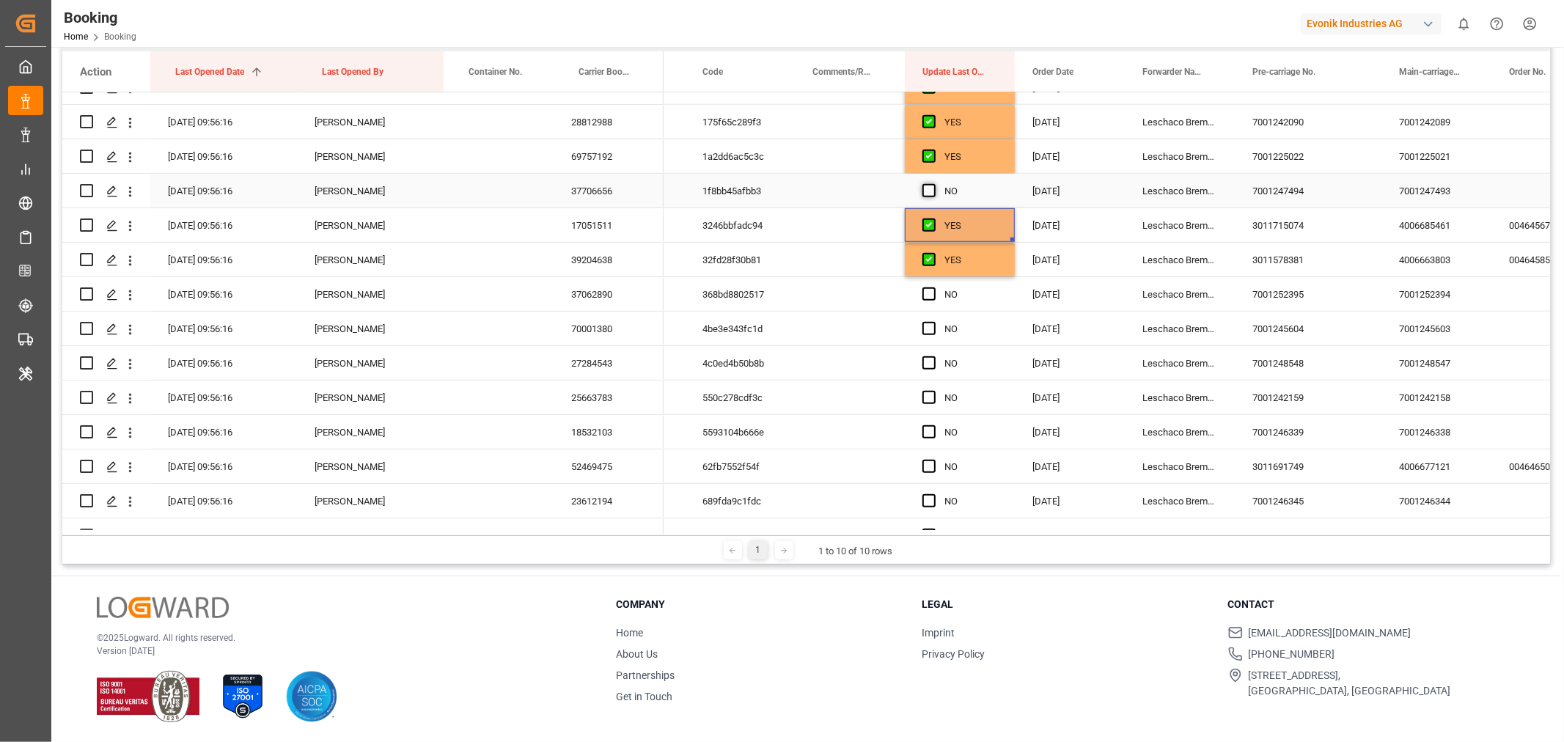
click at [933, 184] on input "Press SPACE to select this row." at bounding box center [933, 184] width 0 height 0
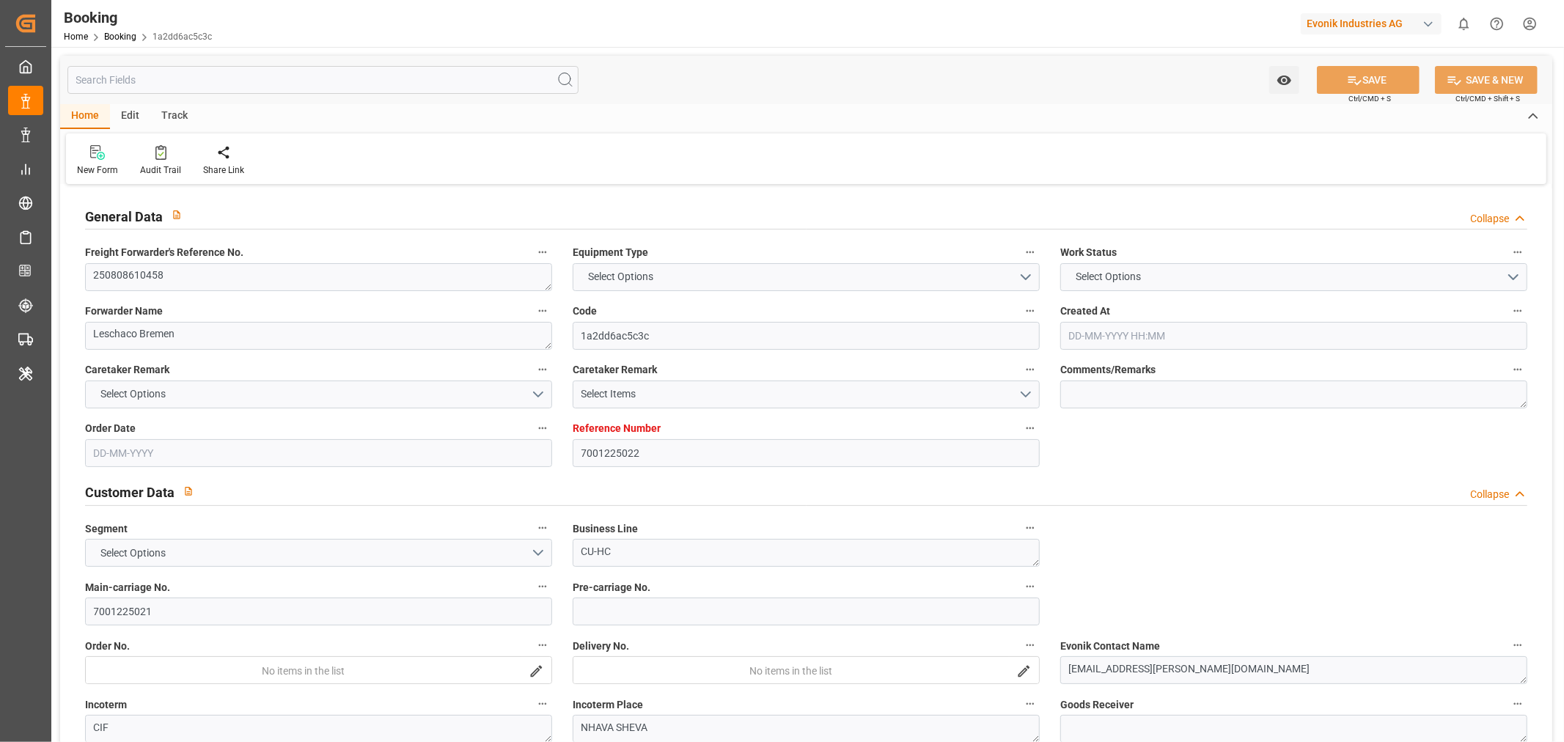
type input "7001225022"
type input "9667150"
type input "Hapag [PERSON_NAME]"
type input "Hapag [PERSON_NAME] Aktiengesellschaft"
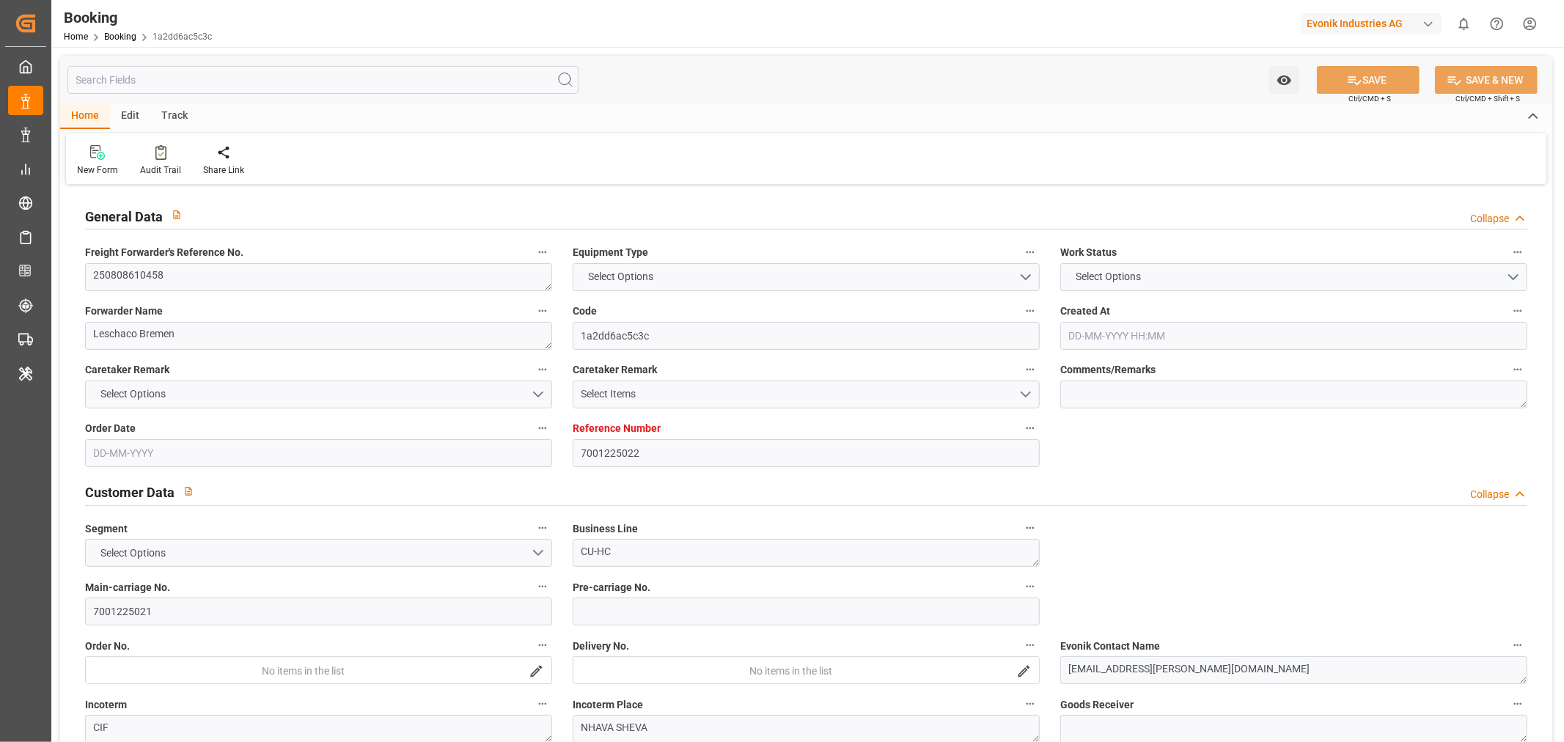
type input "NLRTM"
type input "INNSA"
type input "[DATE] 07:33"
type input "[DATE]"
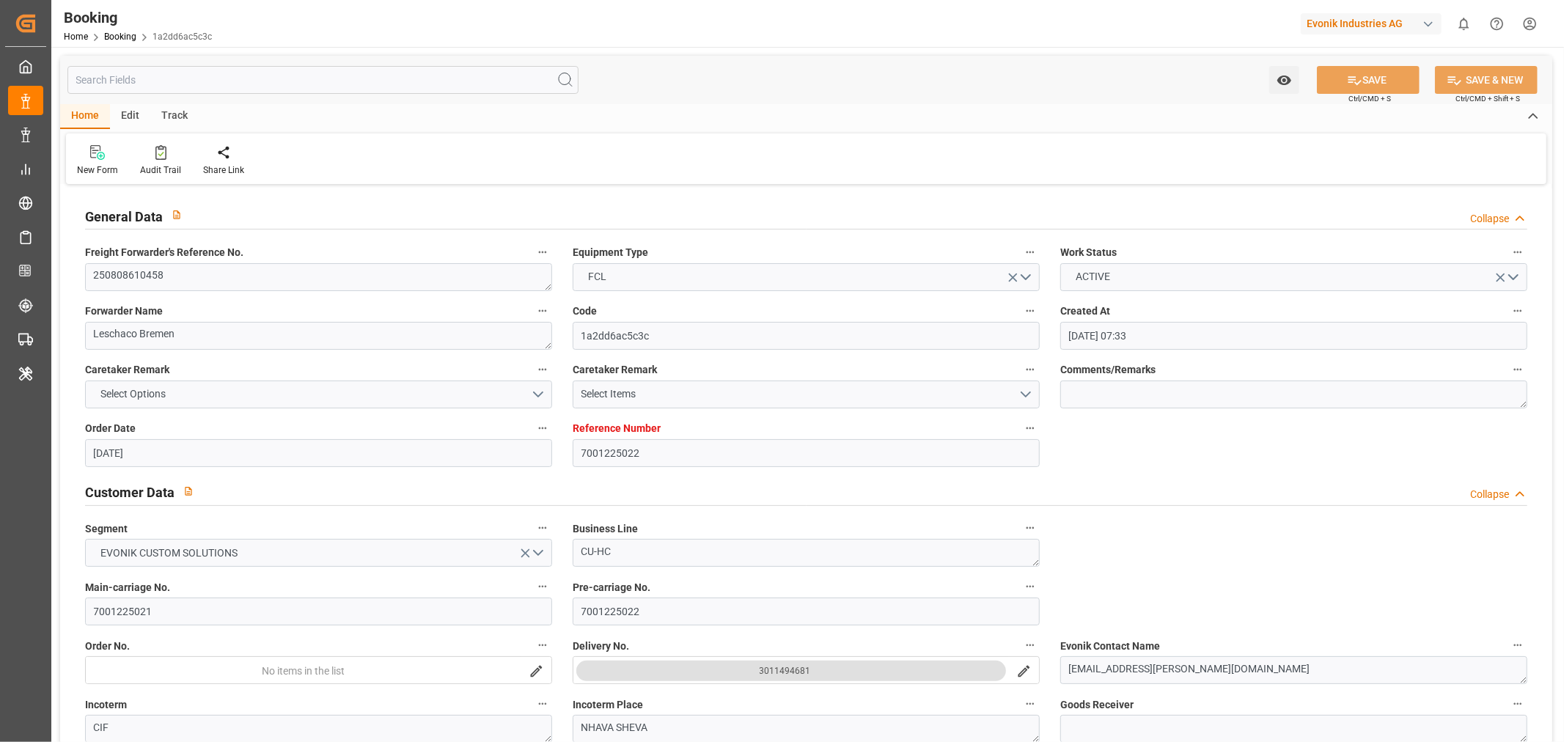
type input "[DATE]"
type input "[DATE] 00:00"
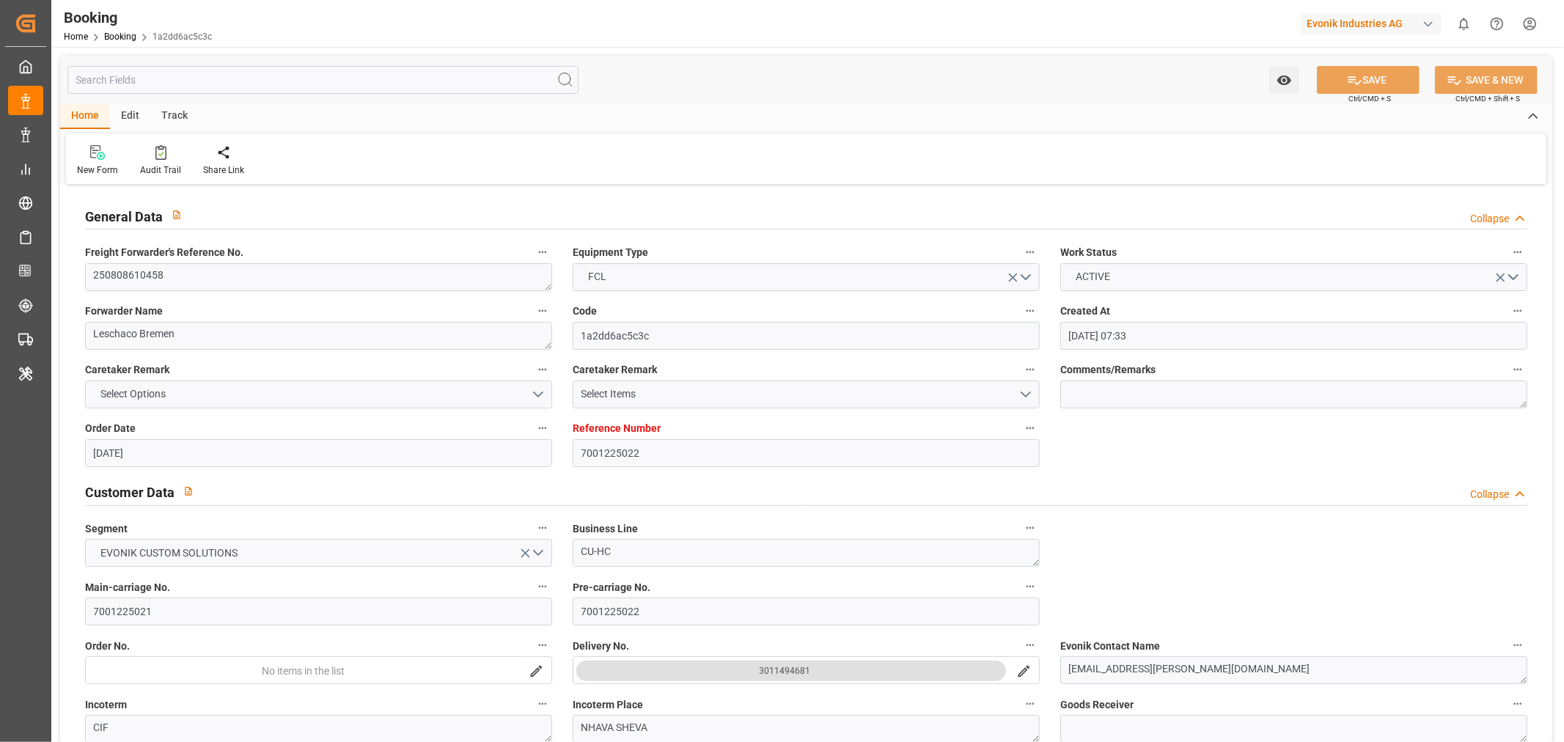
type input "[DATE] 00:00"
type input "[DATE]"
click at [177, 276] on textarea "250808610458" at bounding box center [318, 277] width 467 height 28
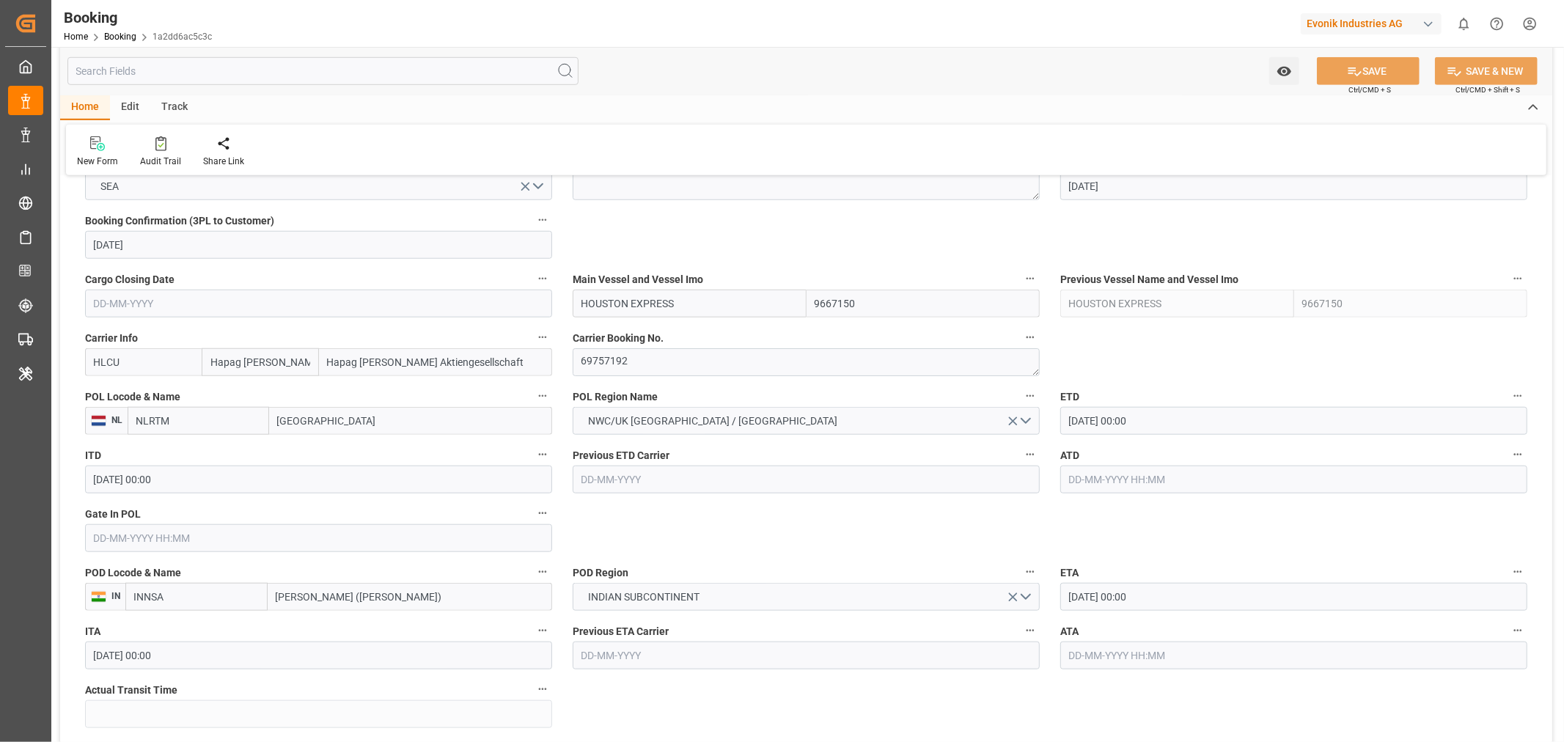
scroll to position [651, 0]
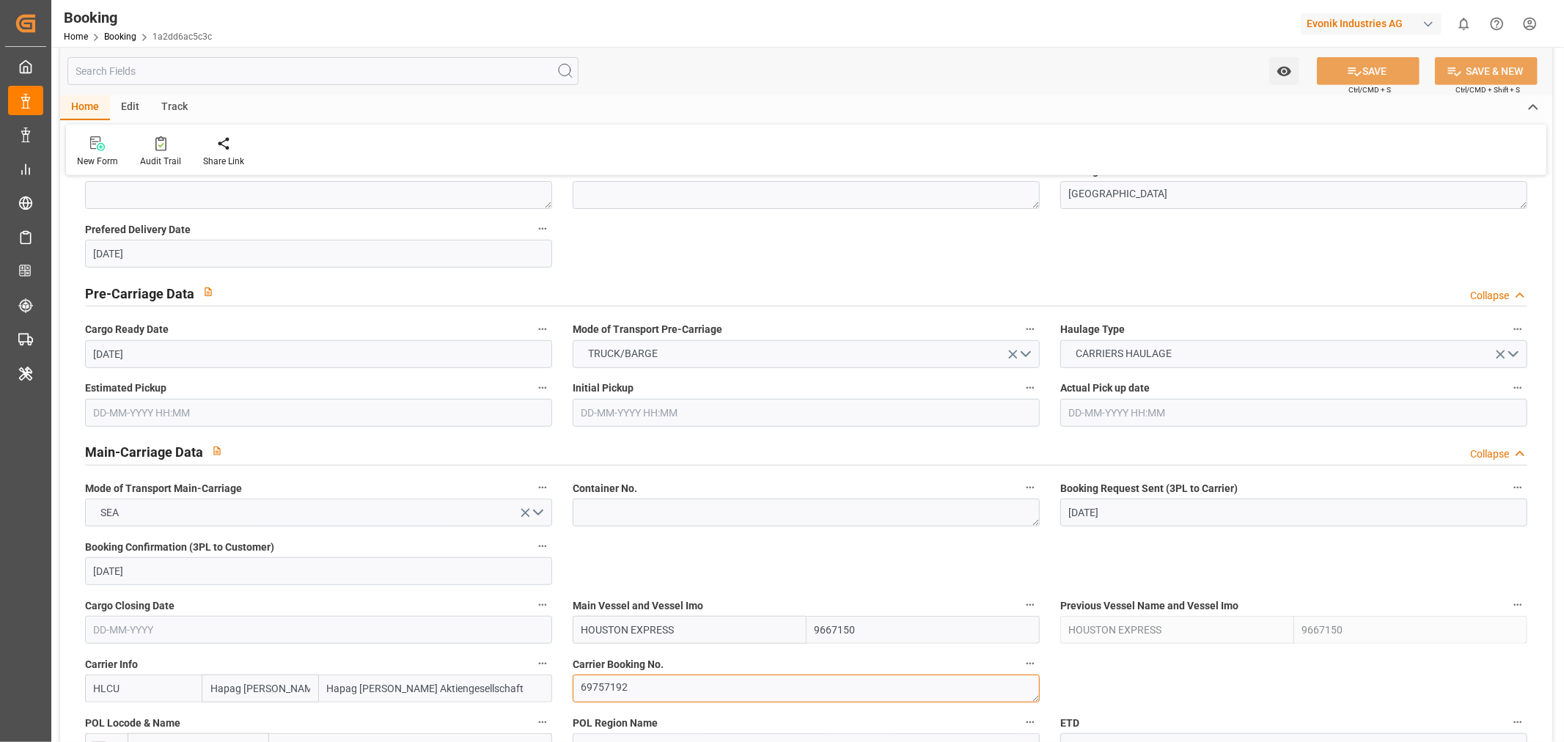
click at [603, 683] on textarea "69757192" at bounding box center [806, 689] width 467 height 28
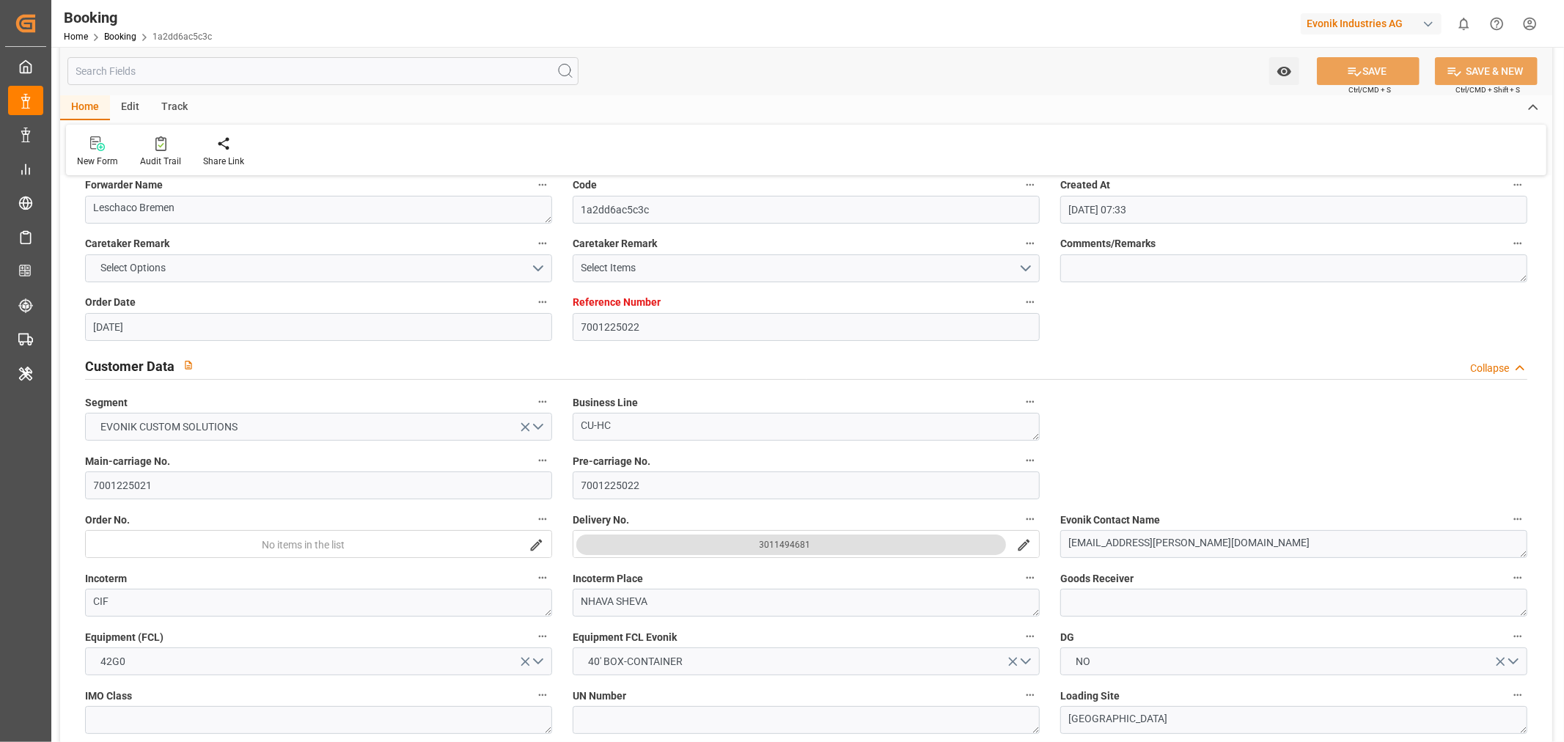
scroll to position [0, 0]
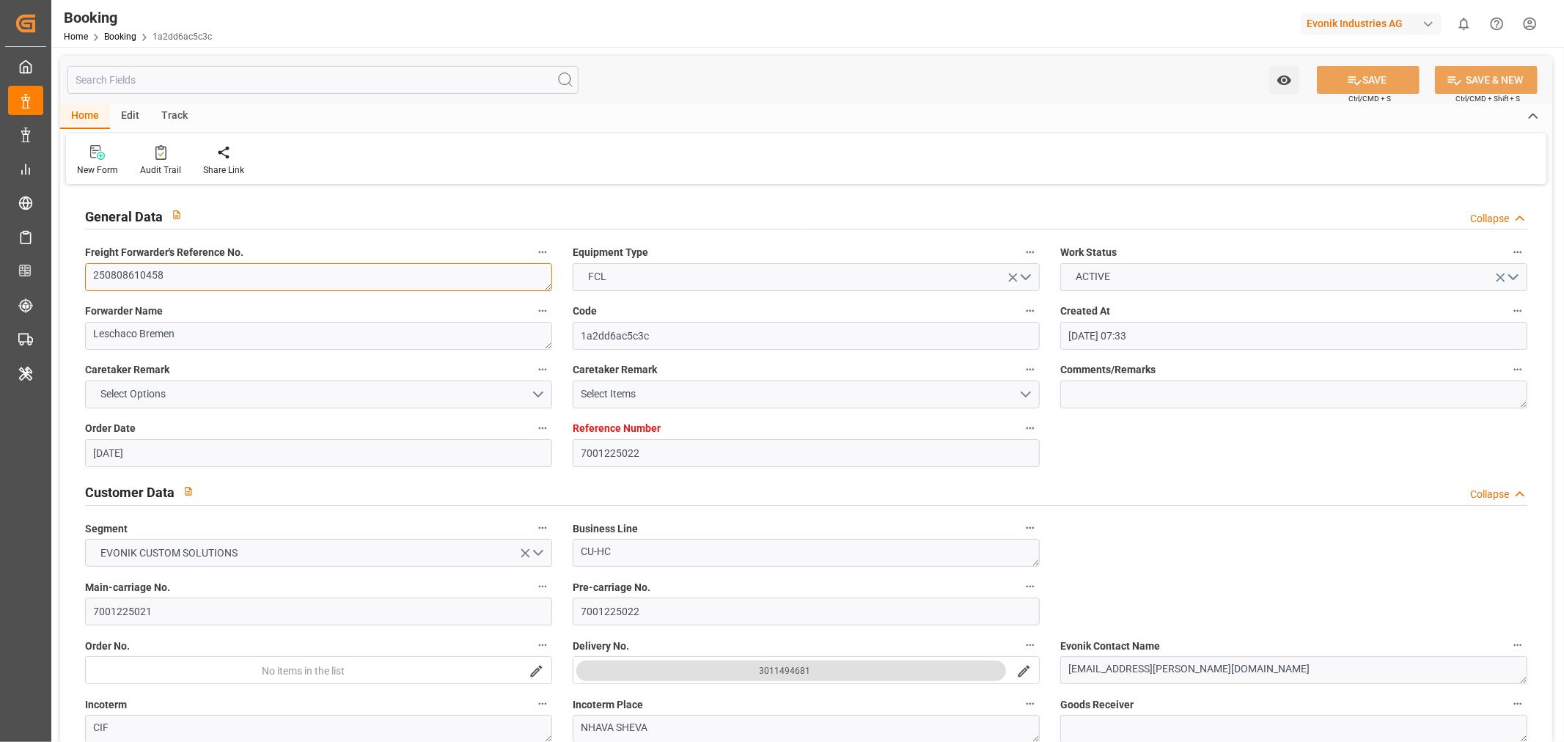
click at [169, 287] on textarea "250808610458" at bounding box center [318, 277] width 467 height 28
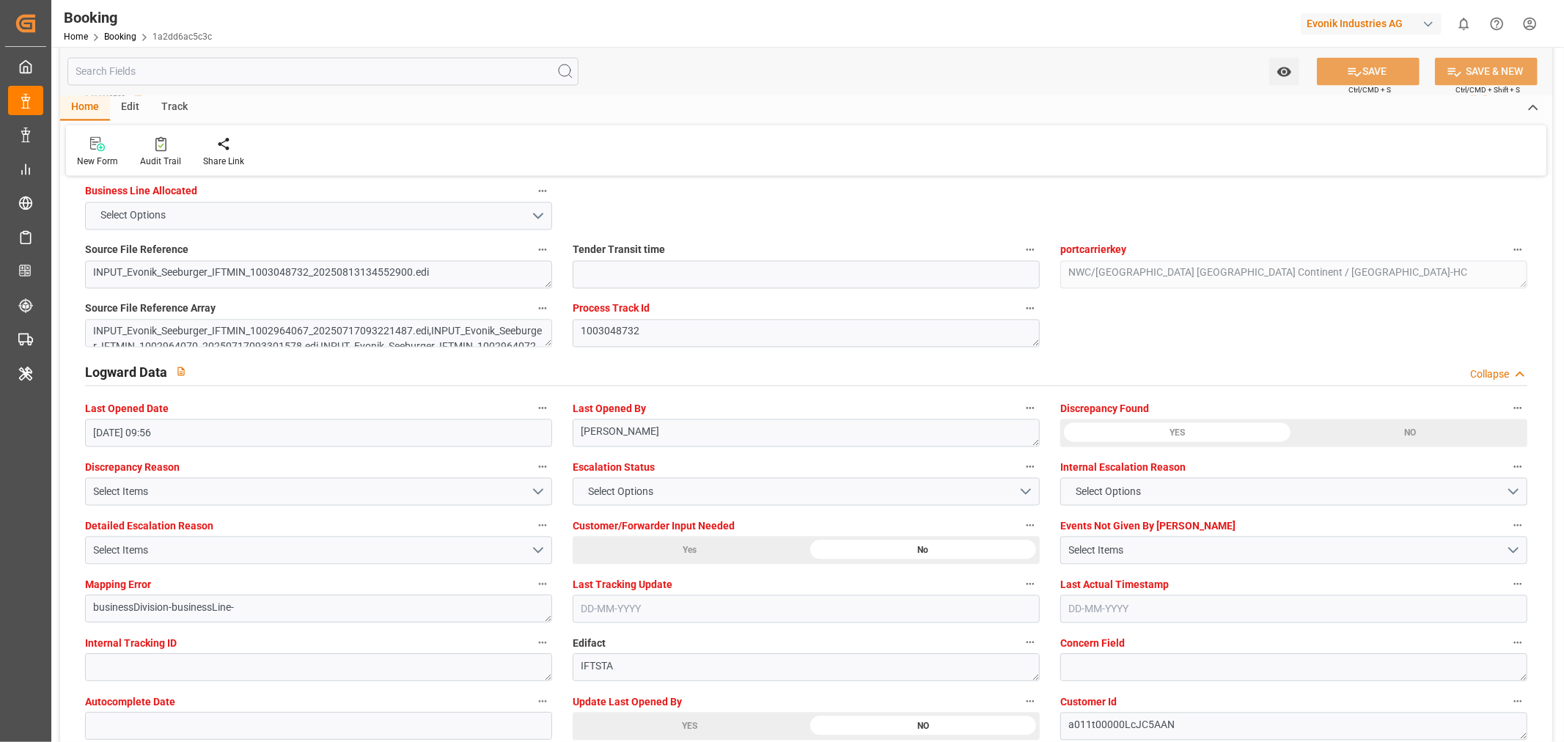
scroll to position [2607, 0]
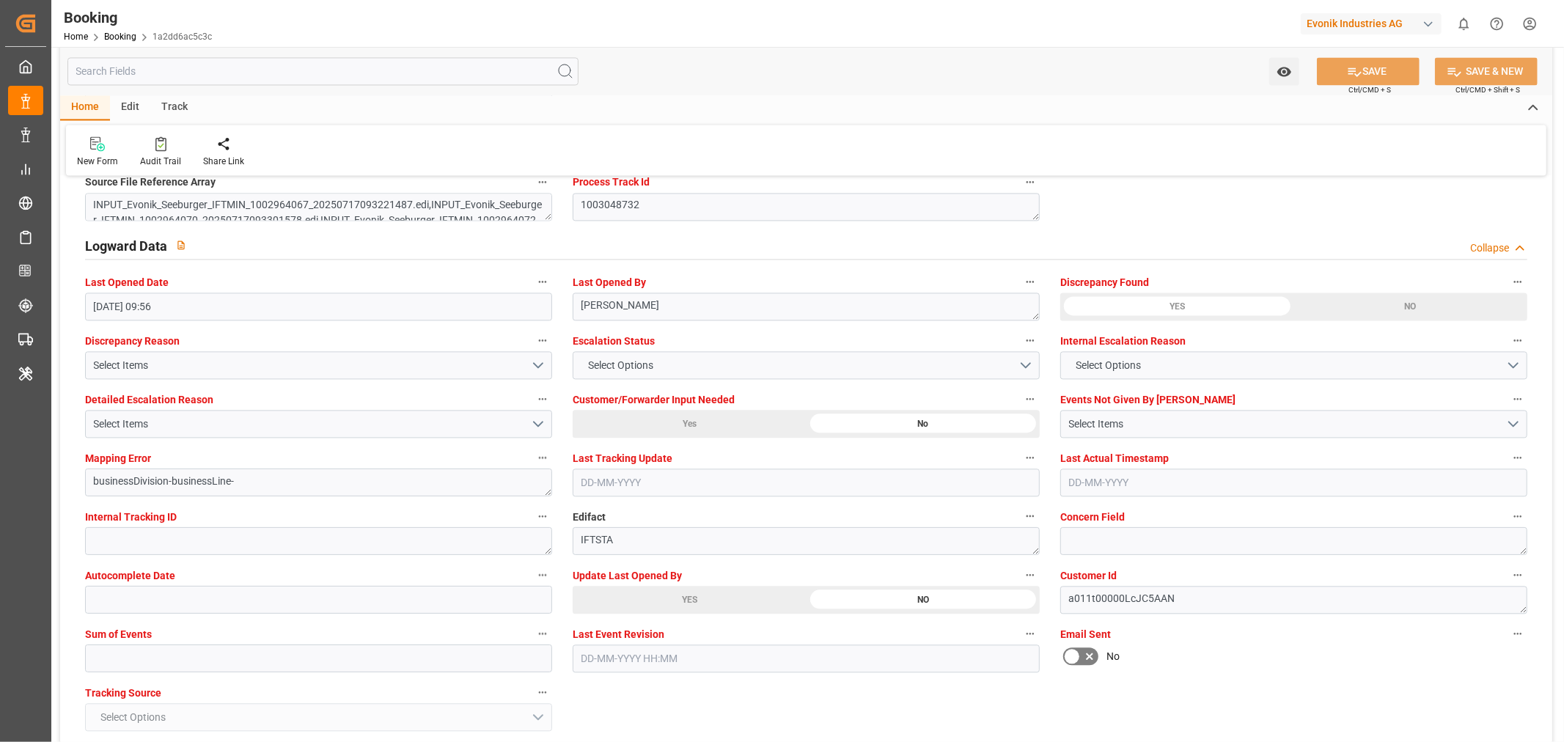
drag, startPoint x: 711, startPoint y: 592, endPoint x: 1350, endPoint y: 204, distance: 747.6
click at [711, 592] on div "YES" at bounding box center [690, 600] width 234 height 28
click at [1361, 65] on button "SAVE" at bounding box center [1368, 71] width 103 height 28
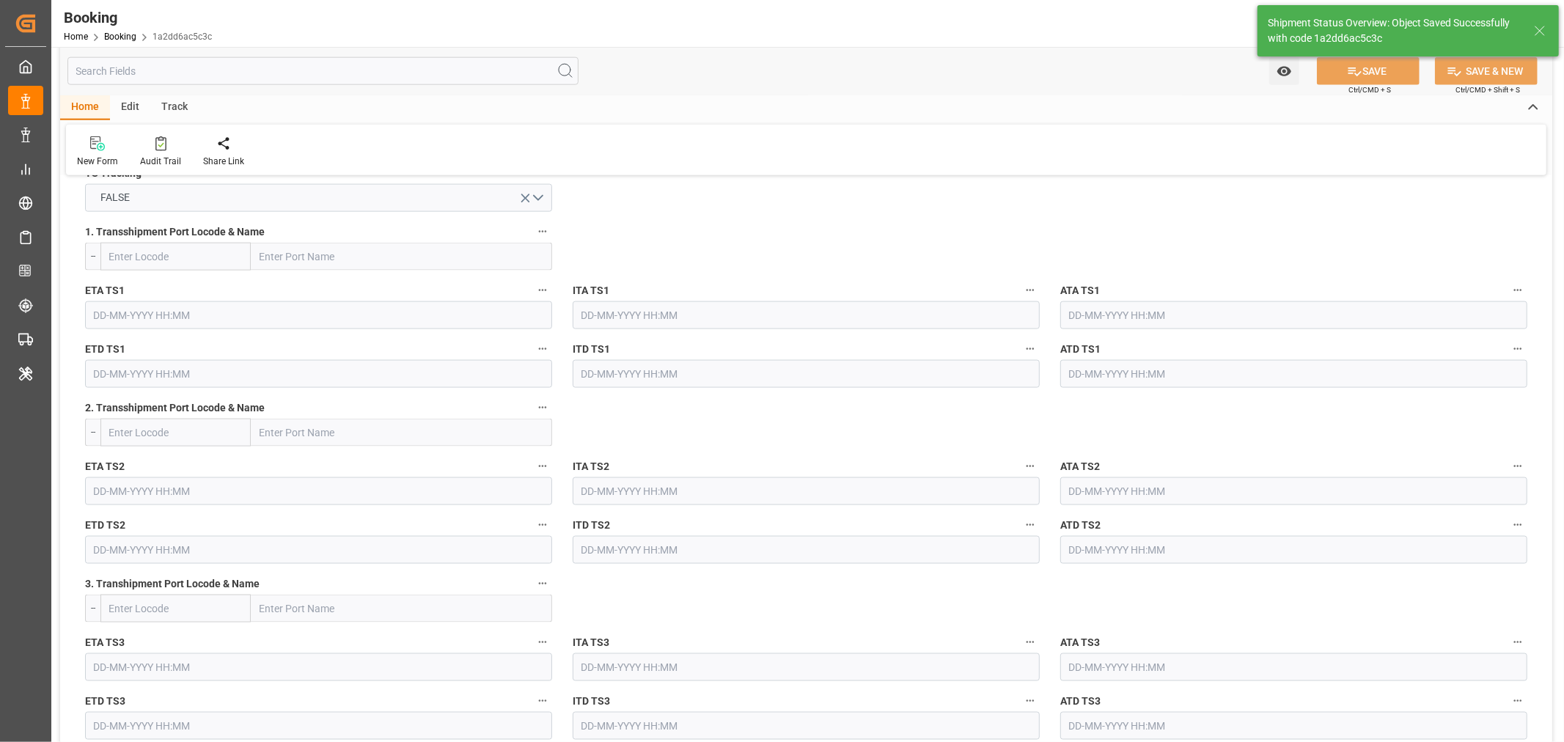
scroll to position [244, 0]
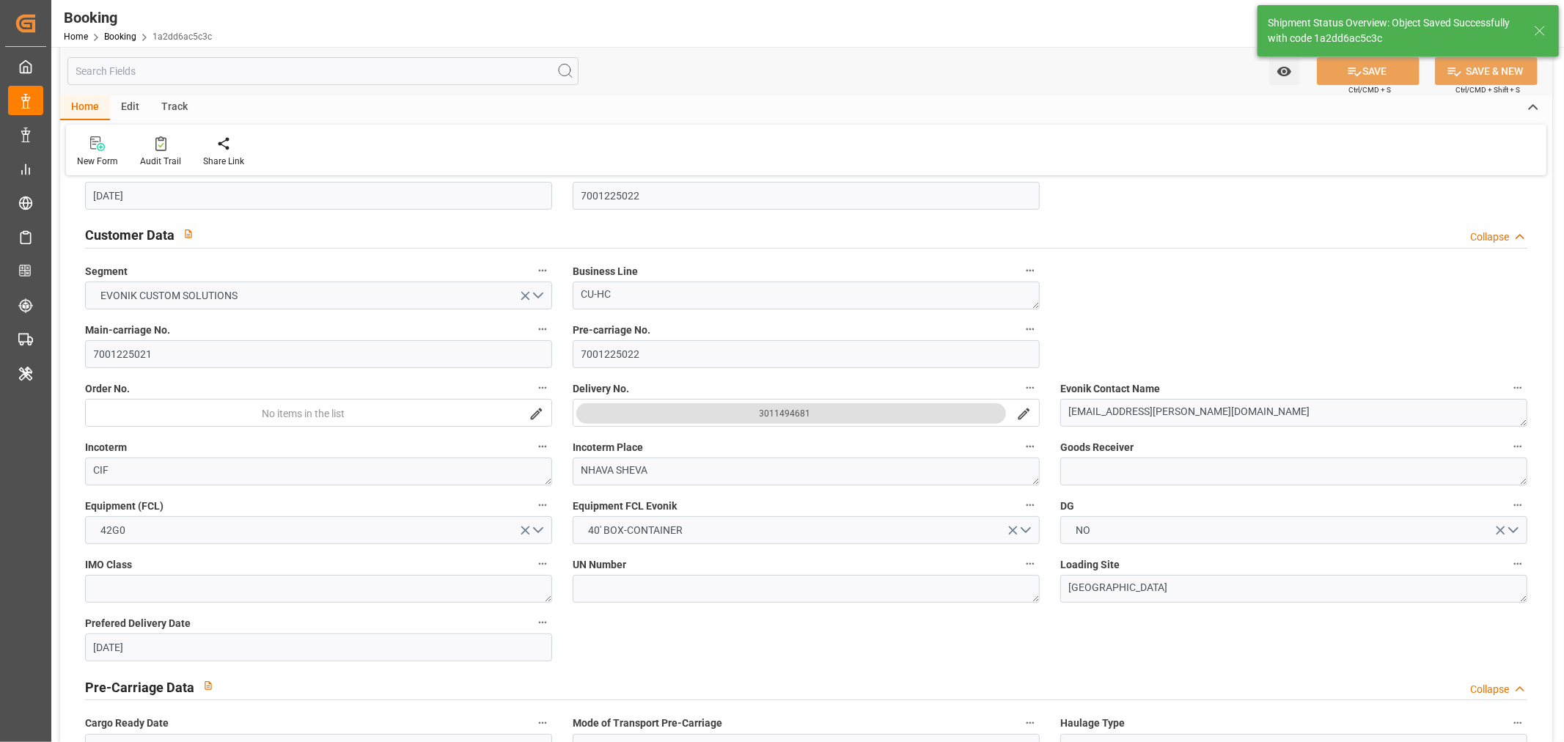
type input "28-08-2025 07:01"
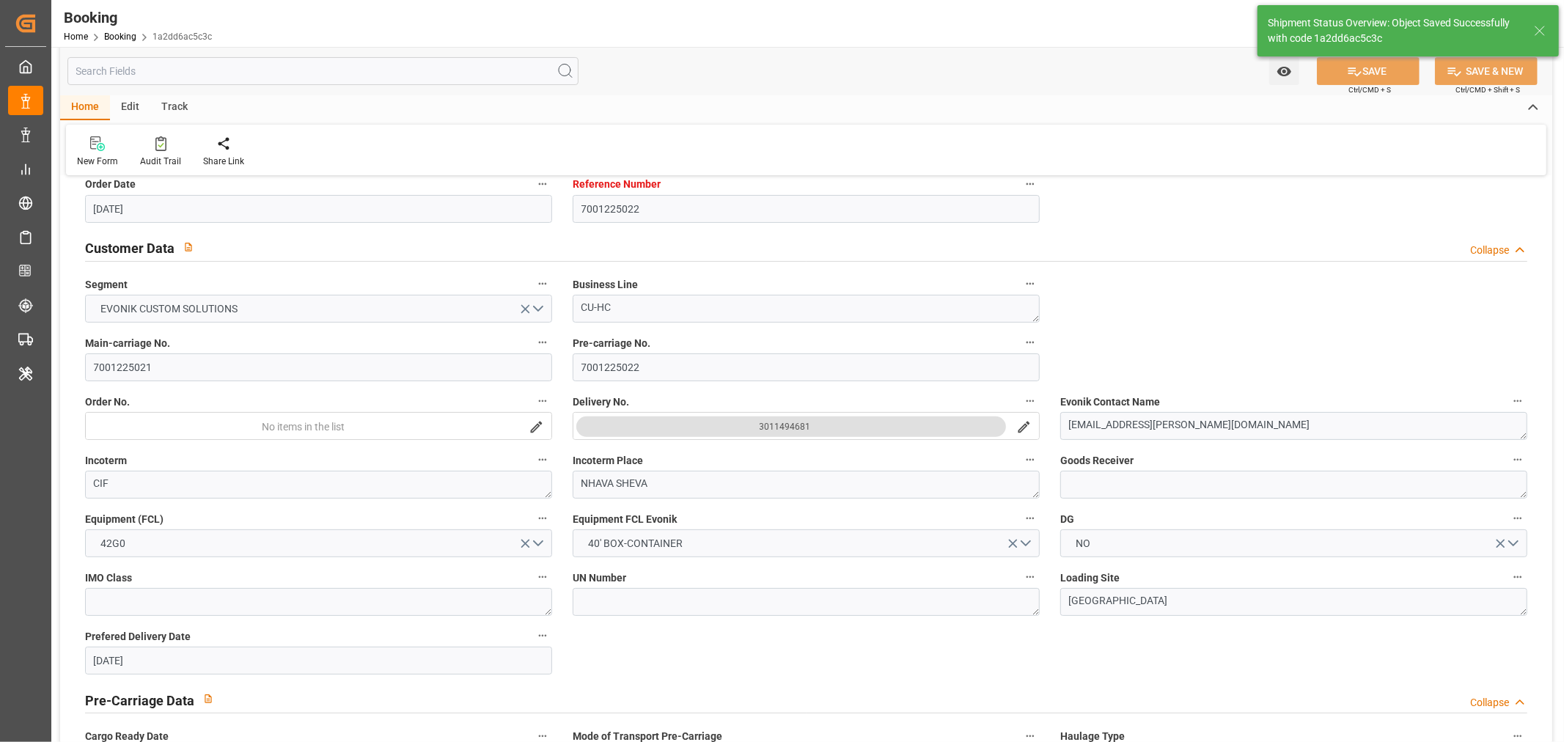
scroll to position [0, 0]
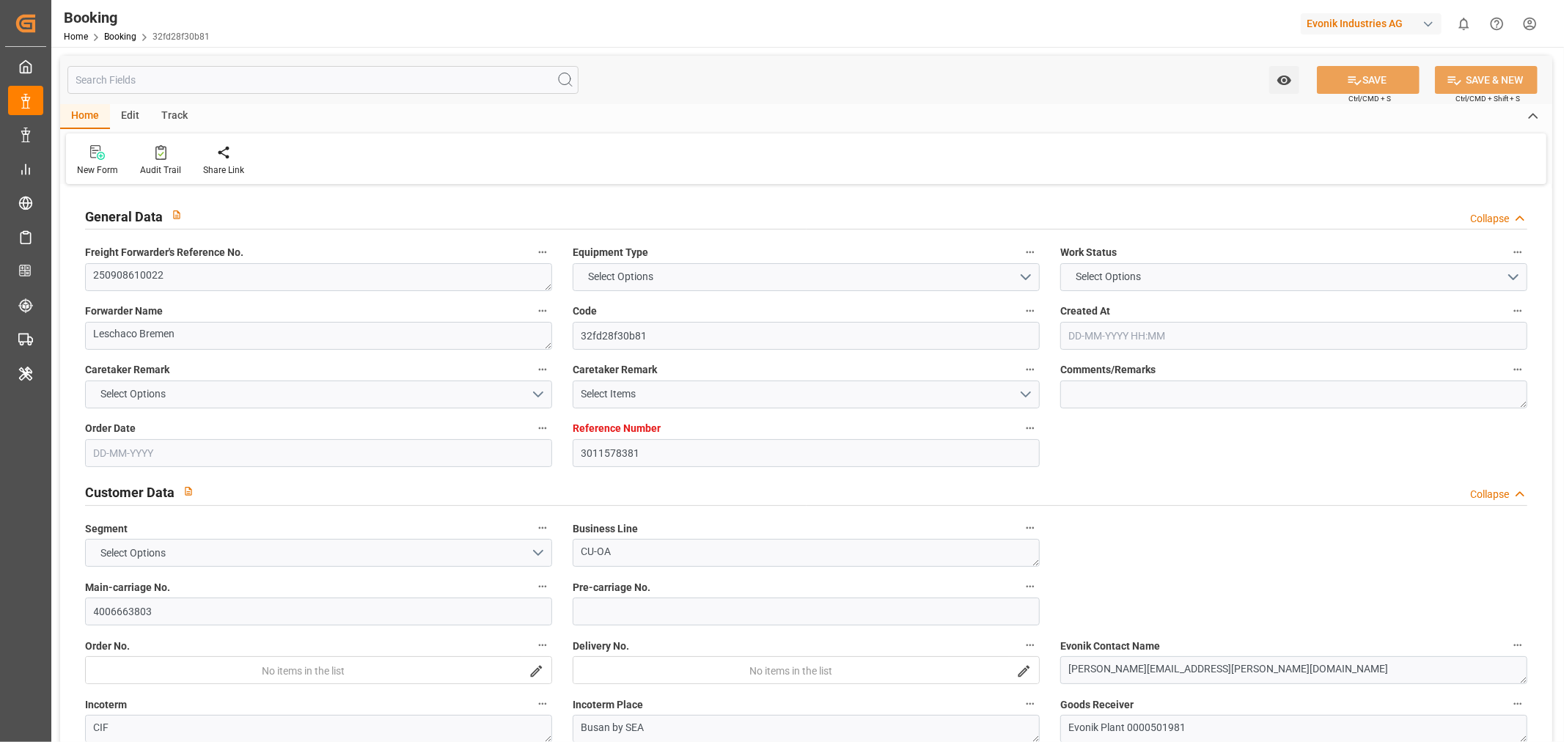
type input "3011578381"
type input "9708851"
type input "Hapag Lloyd"
type input "Hapag Lloyd Aktiengesellschaft"
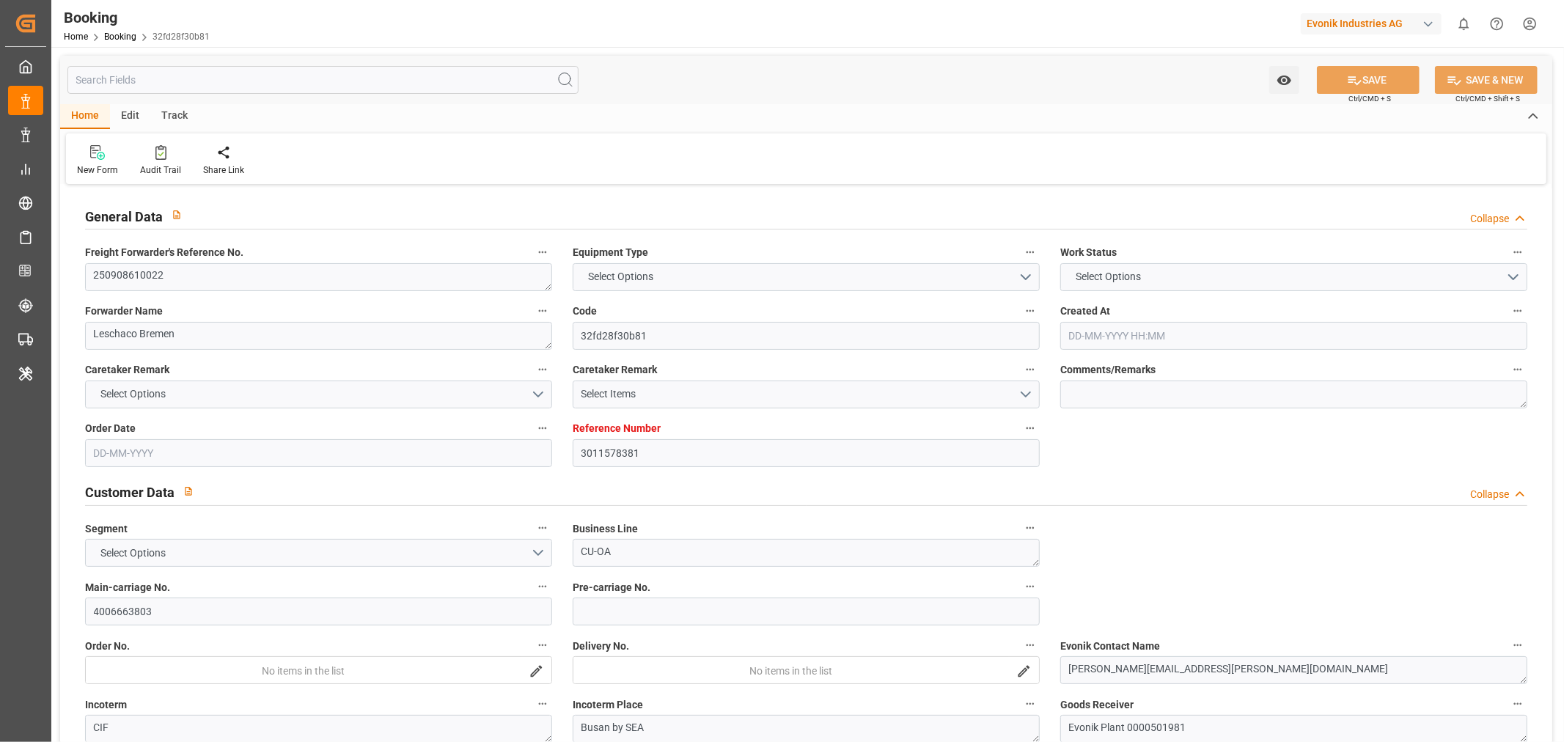
type input "NLRTM"
type input "KRPUS"
type input "SGSIN"
type input "CNSGH"
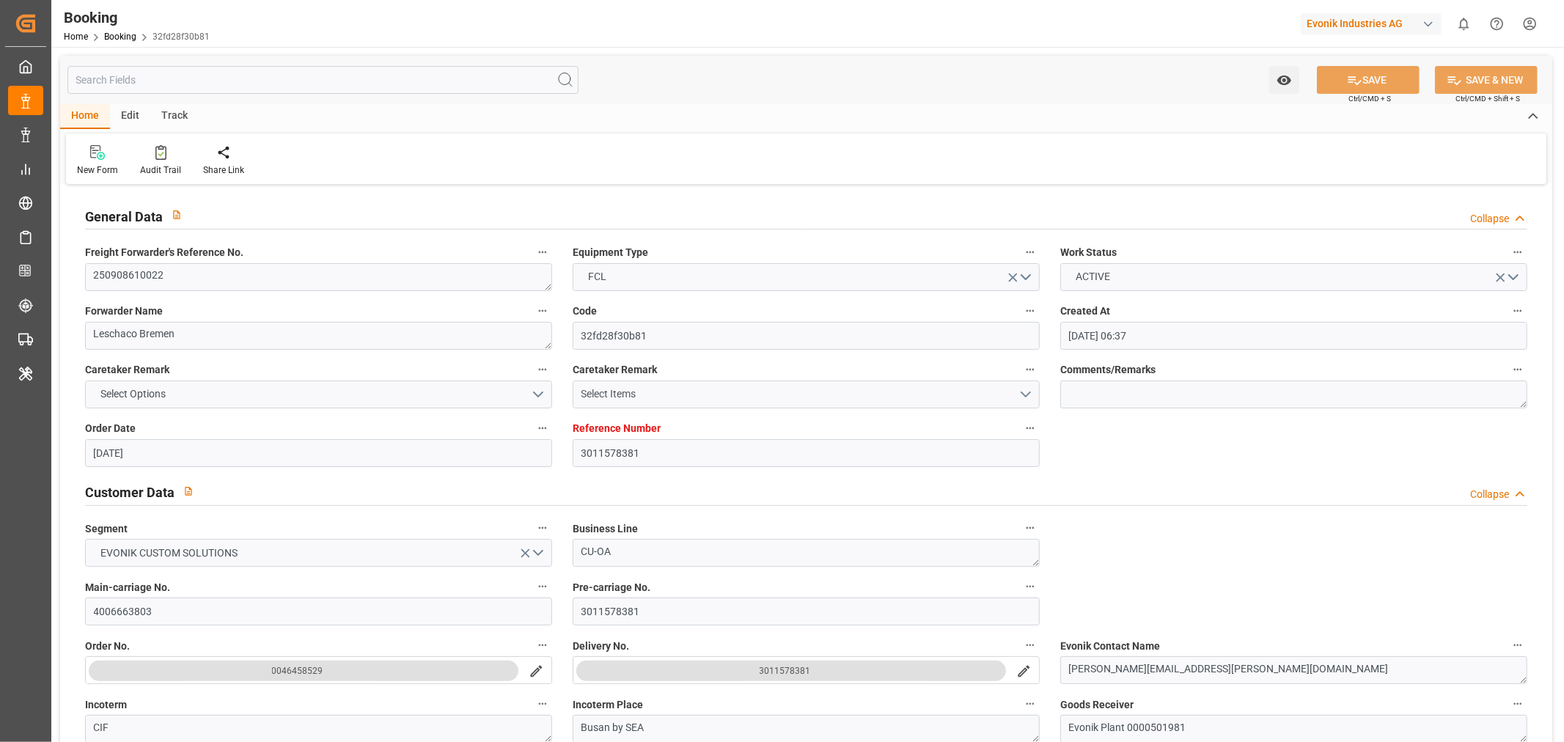
type input "23-07-2025 06:37"
type input "23-07-2025"
type input "03-11-2025"
type input "29-08-2025"
type input "30-07-2025"
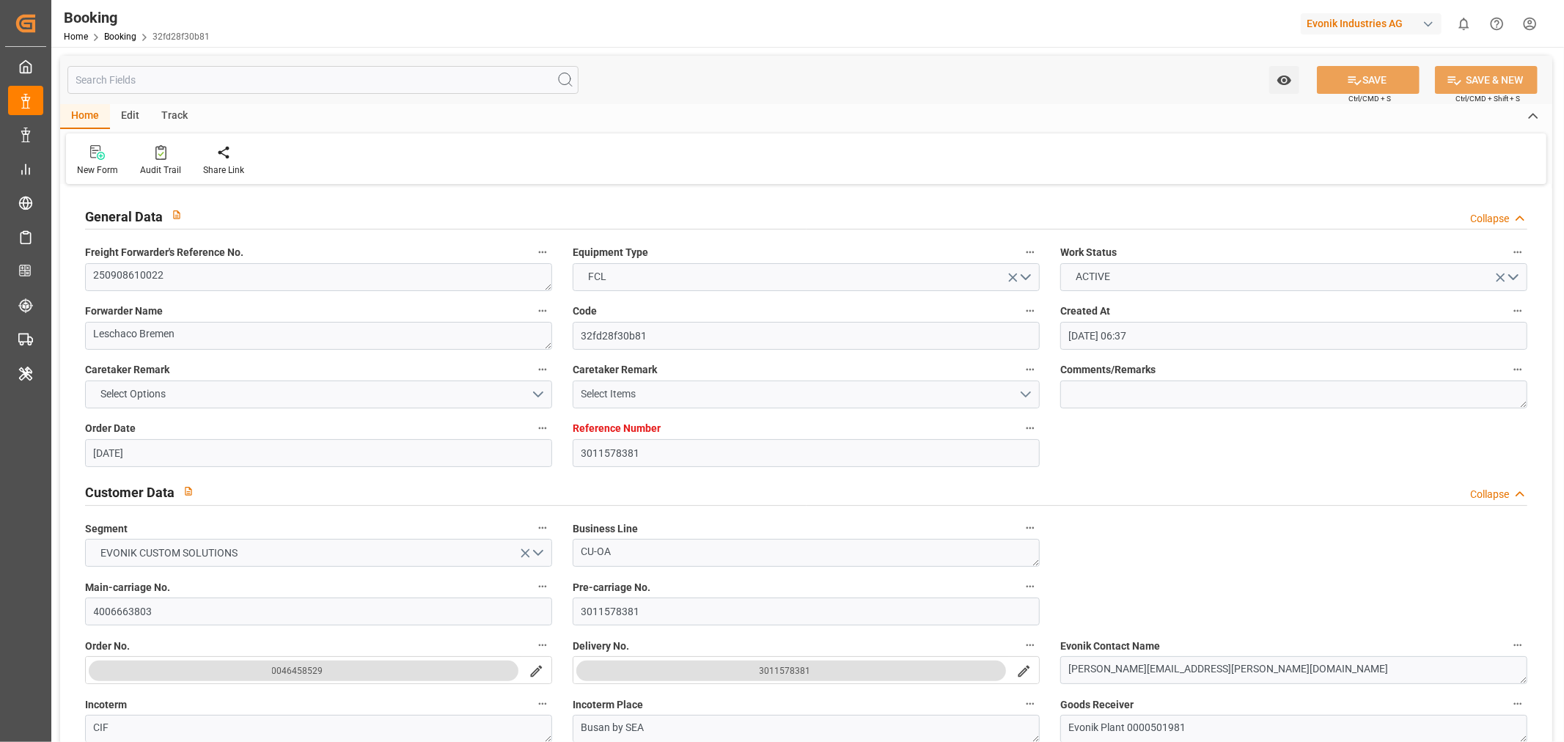
type input "10-08-2025"
type input "05-09-2025 00:00"
type input "10-11-2025 00:00"
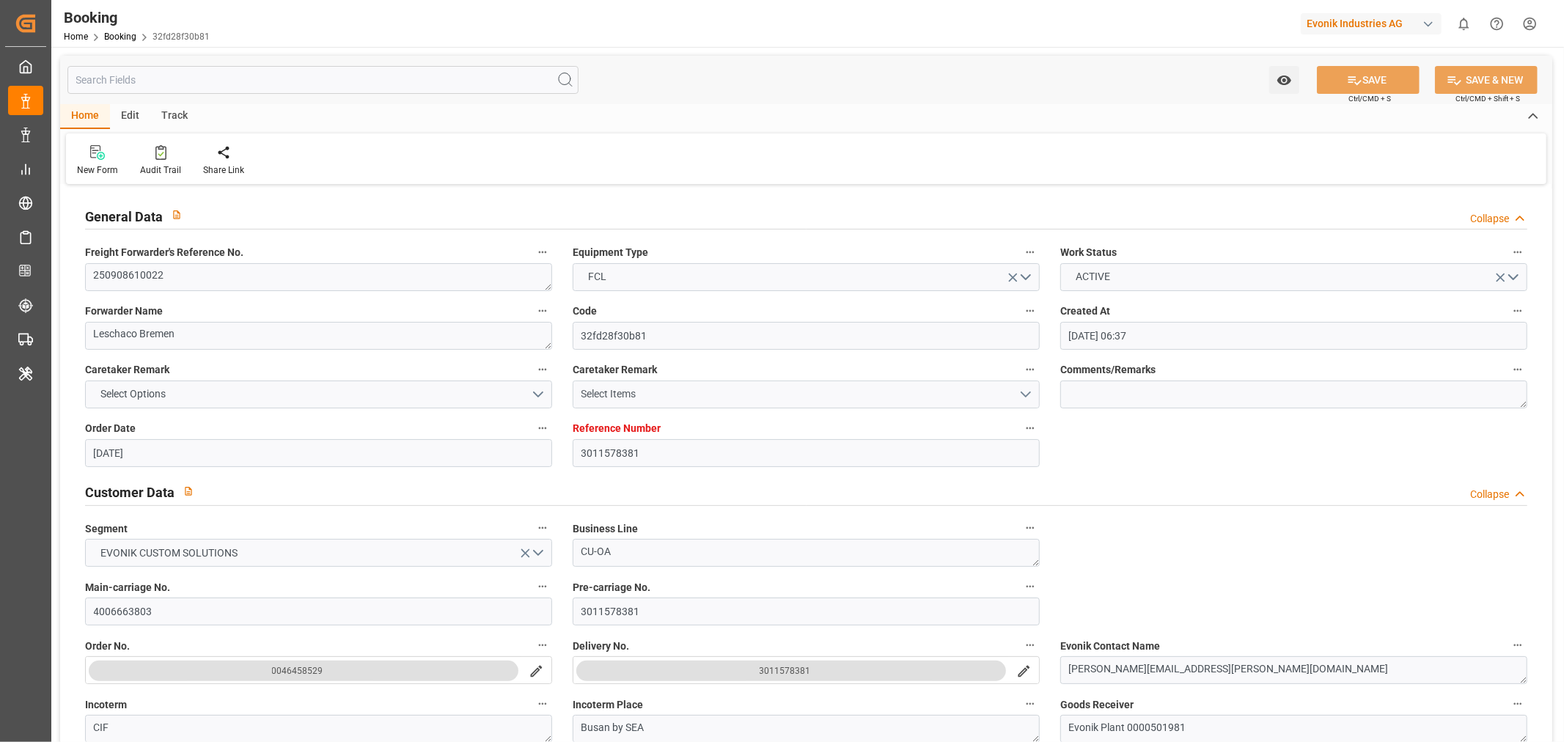
type input "11-10-2025 00:00"
type input "18-10-2025 00:00"
type input "03-11-2025 00:00"
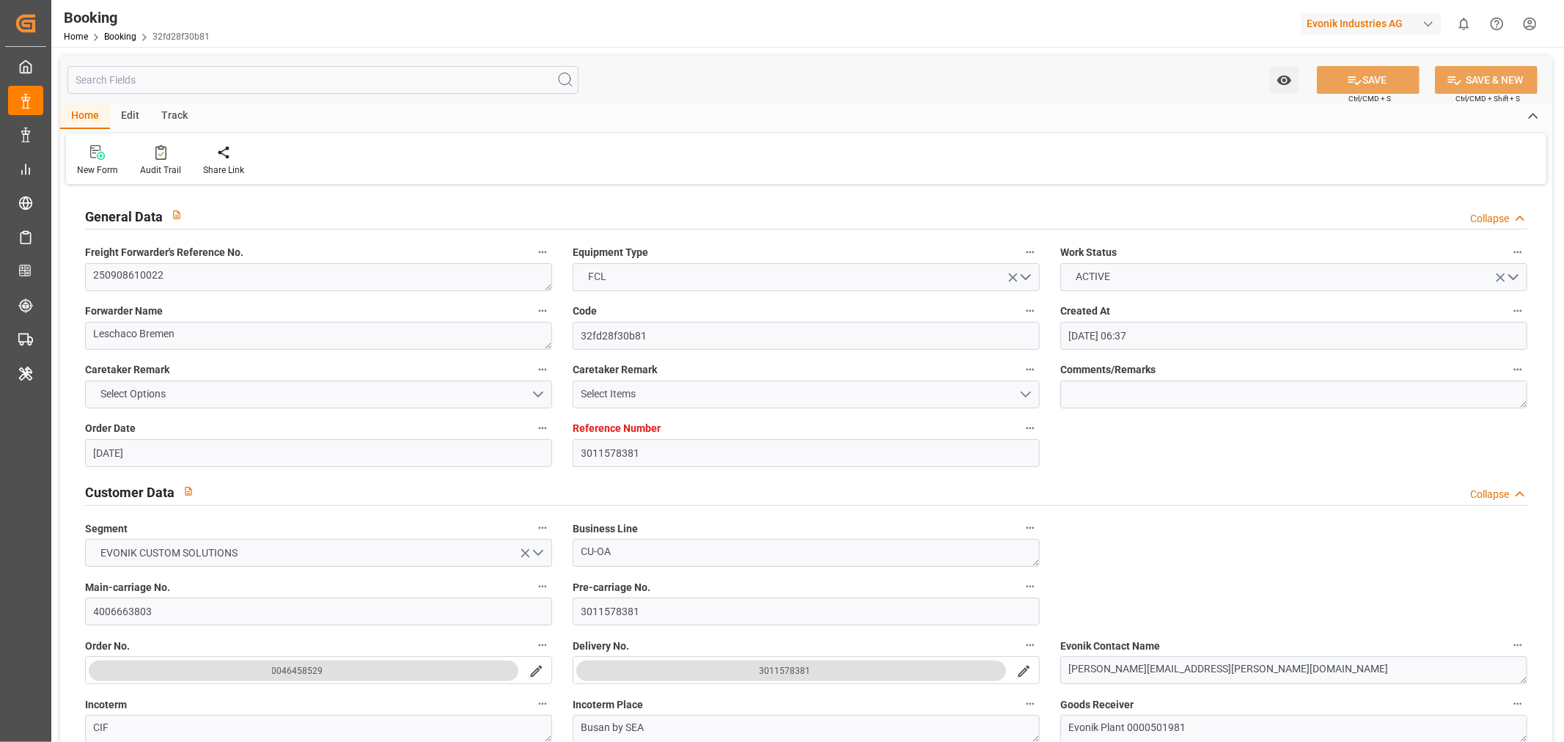
type input "03-11-2025 00:00"
type input "05-11-2025 00:00"
type input "04-11-2025 00:00"
type input "10-08-2025"
click at [195, 282] on textarea "250908610022" at bounding box center [318, 277] width 467 height 28
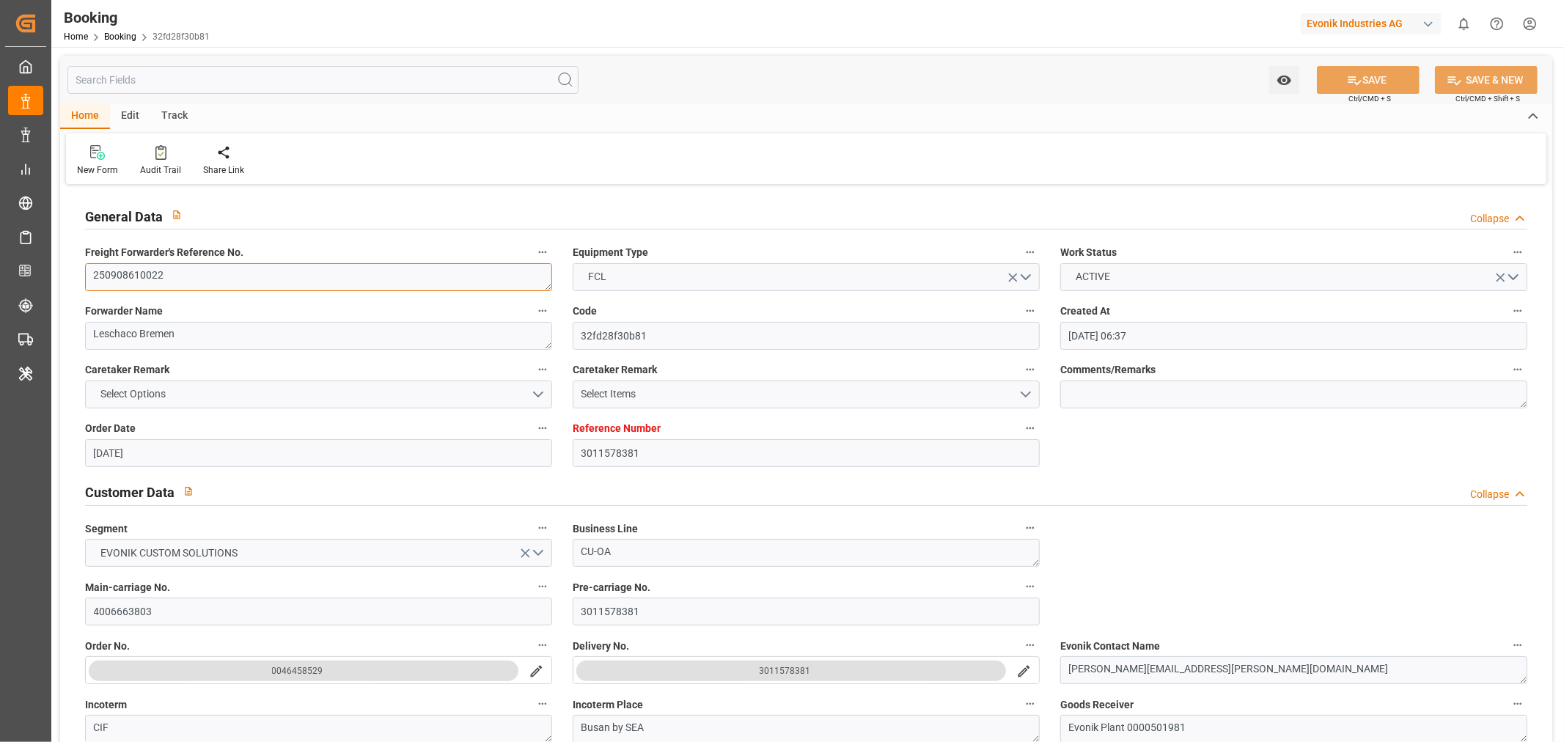
click at [195, 282] on textarea "250908610022" at bounding box center [318, 277] width 467 height 28
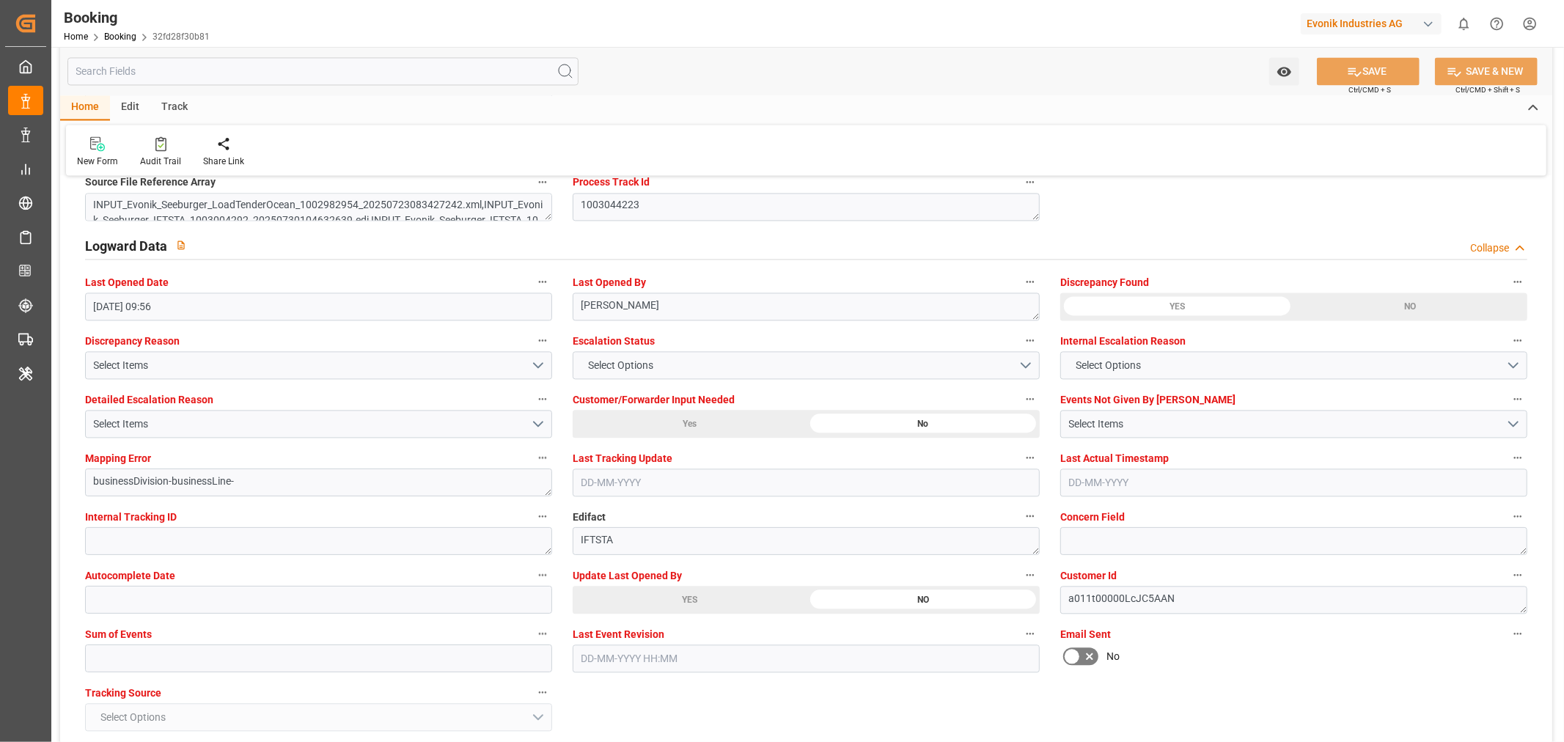
scroll to position [2525, 0]
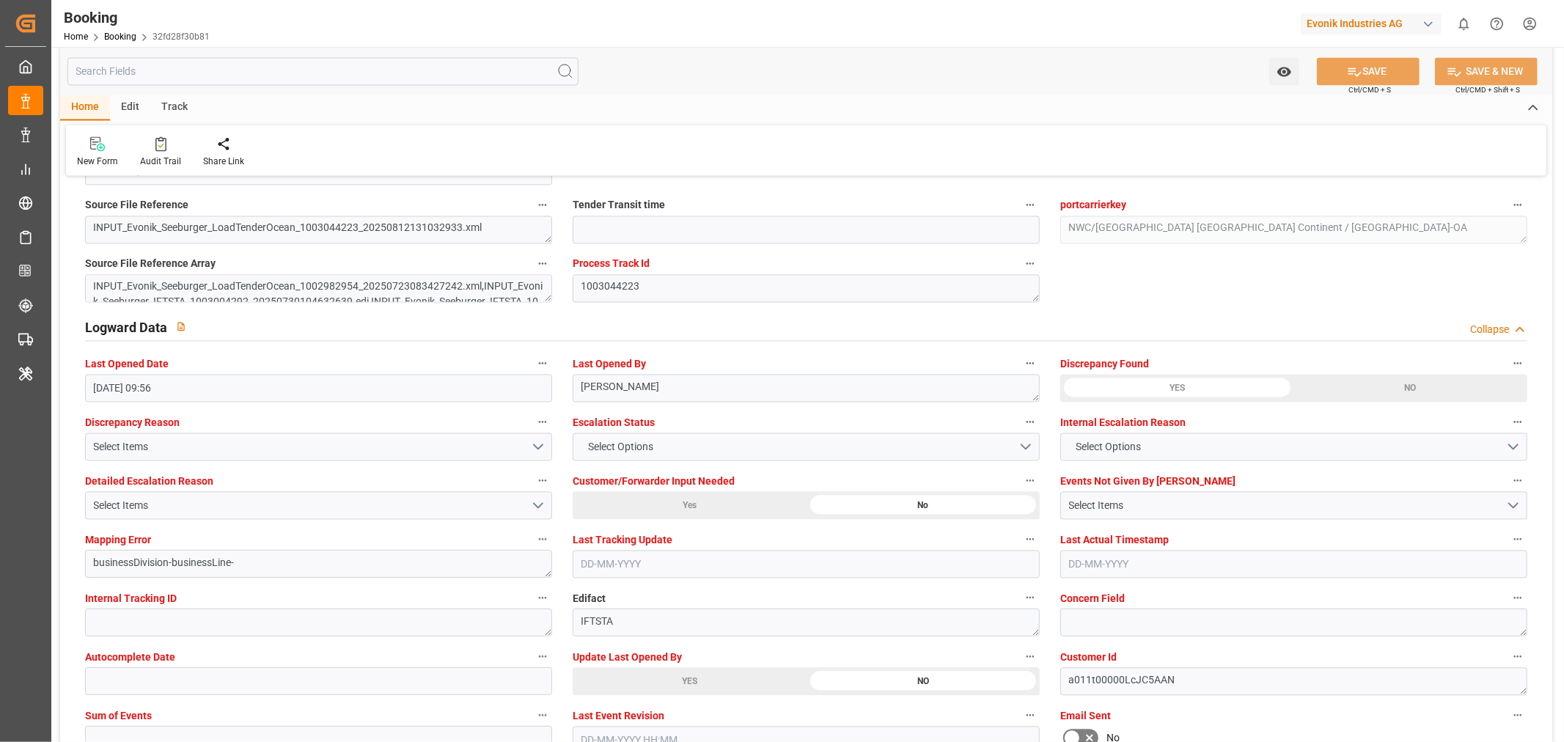
drag, startPoint x: 680, startPoint y: 675, endPoint x: 1353, endPoint y: 100, distance: 884.6
click at [680, 675] on div "YES" at bounding box center [690, 681] width 234 height 28
click at [1373, 63] on button "SAVE" at bounding box center [1368, 71] width 103 height 28
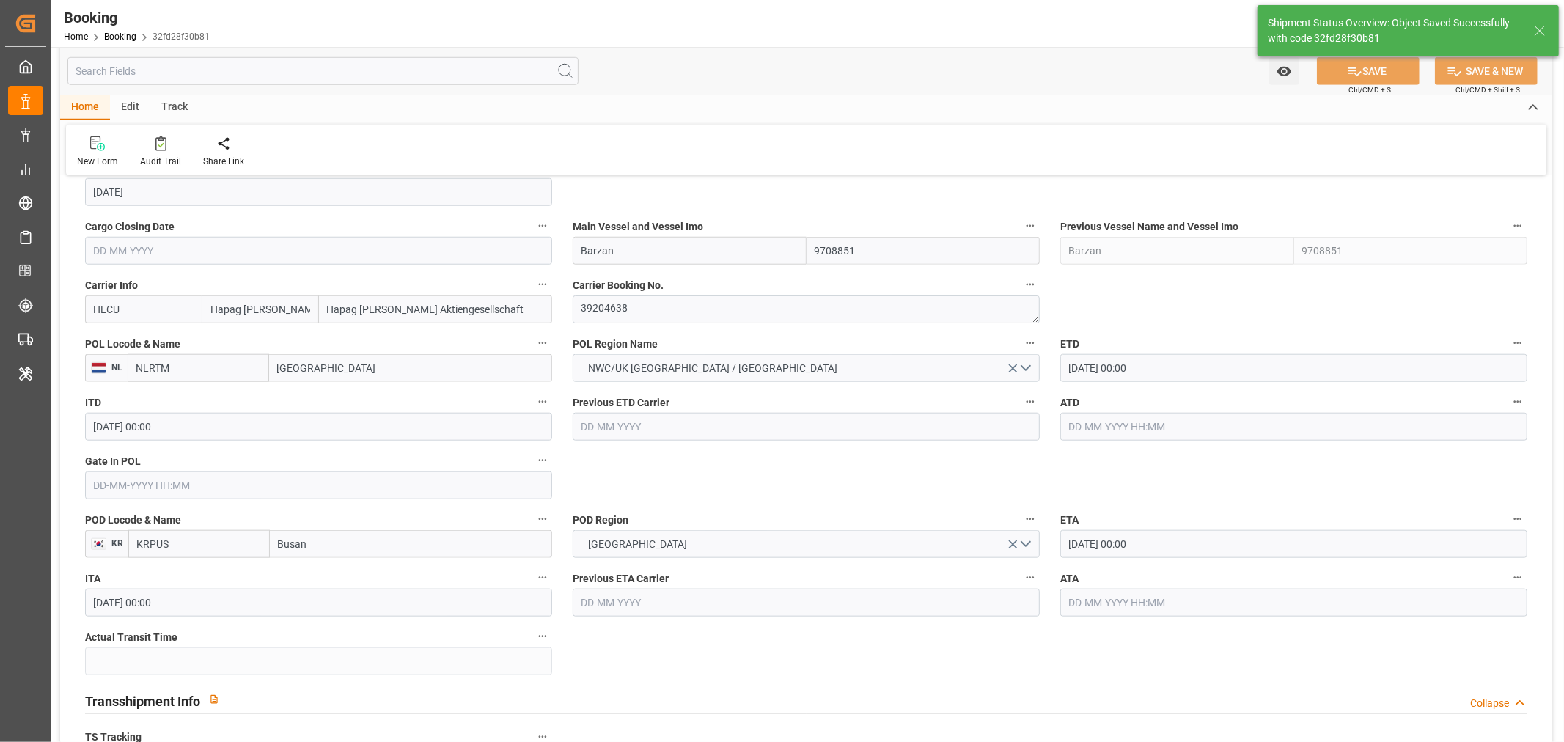
scroll to position [733, 0]
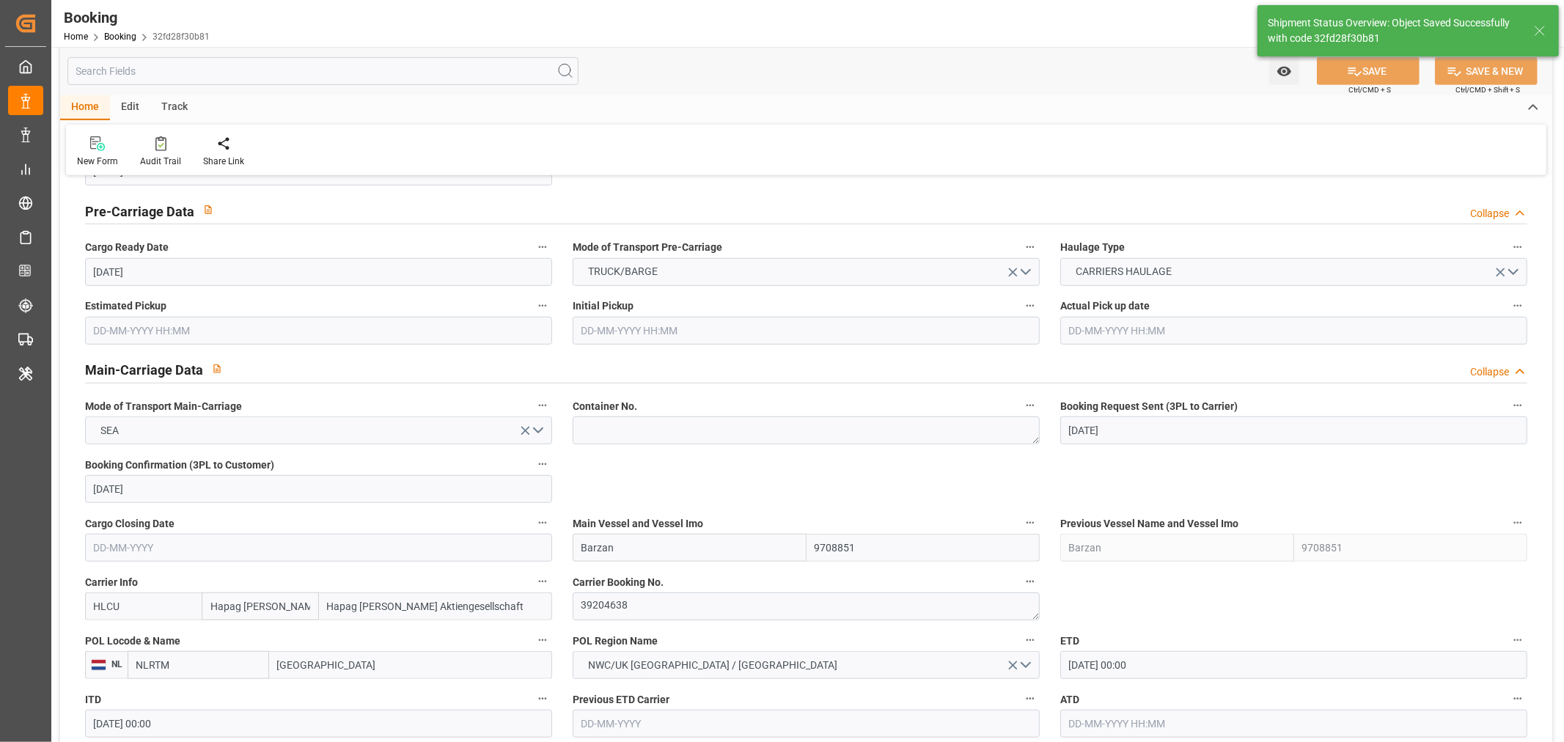
type input "28-08-2025 07:02"
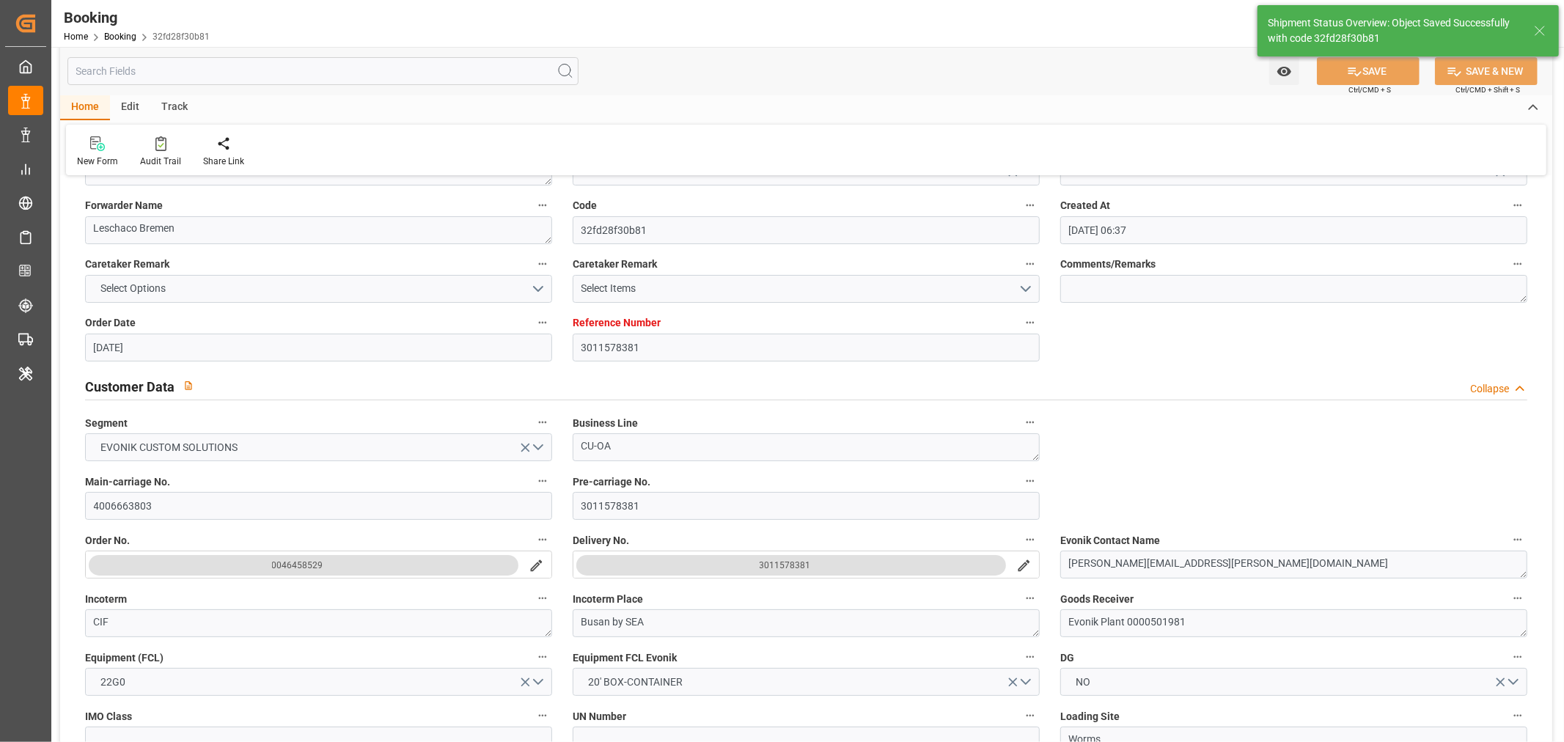
scroll to position [163, 0]
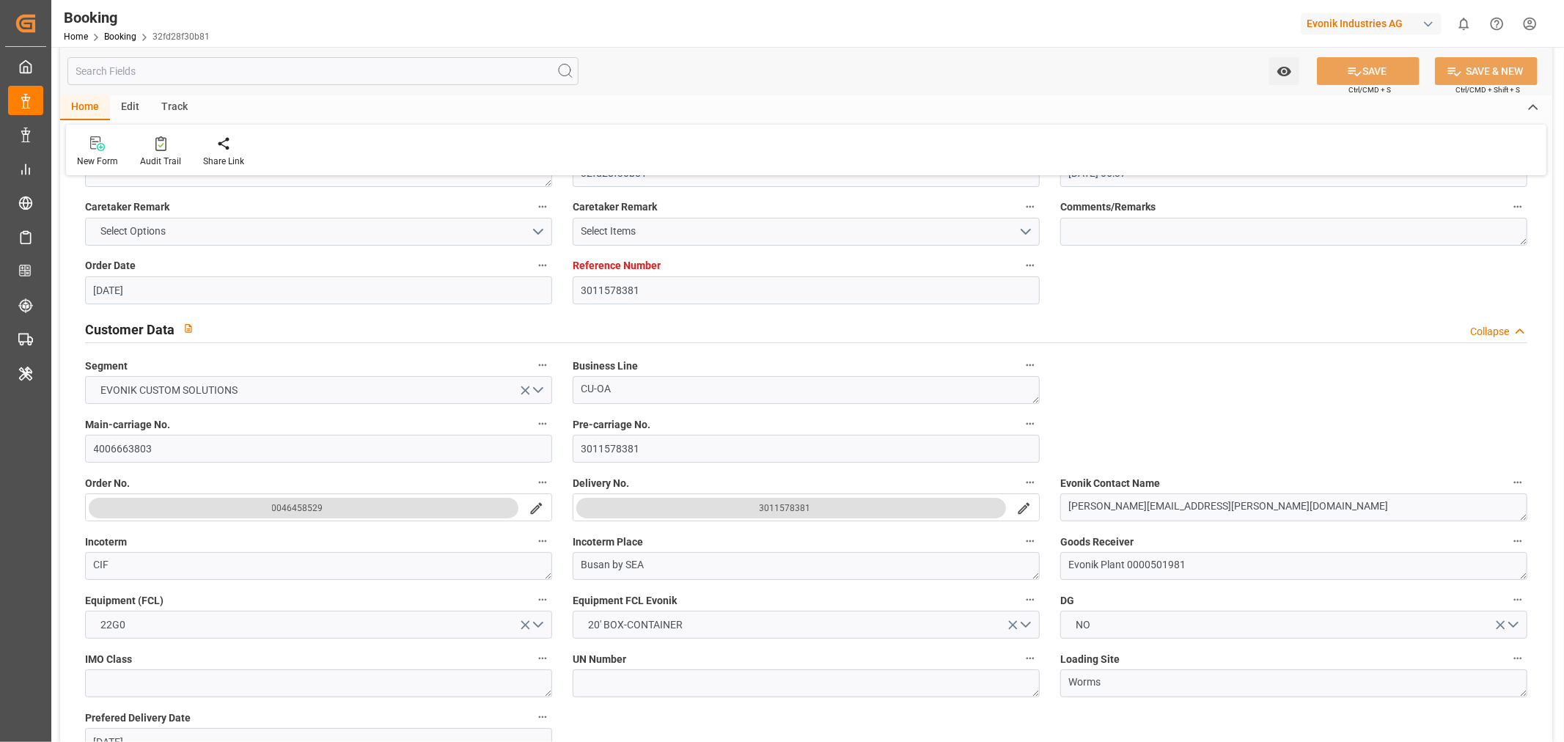
click at [1020, 508] on icon "search button" at bounding box center [1023, 508] width 15 height 15
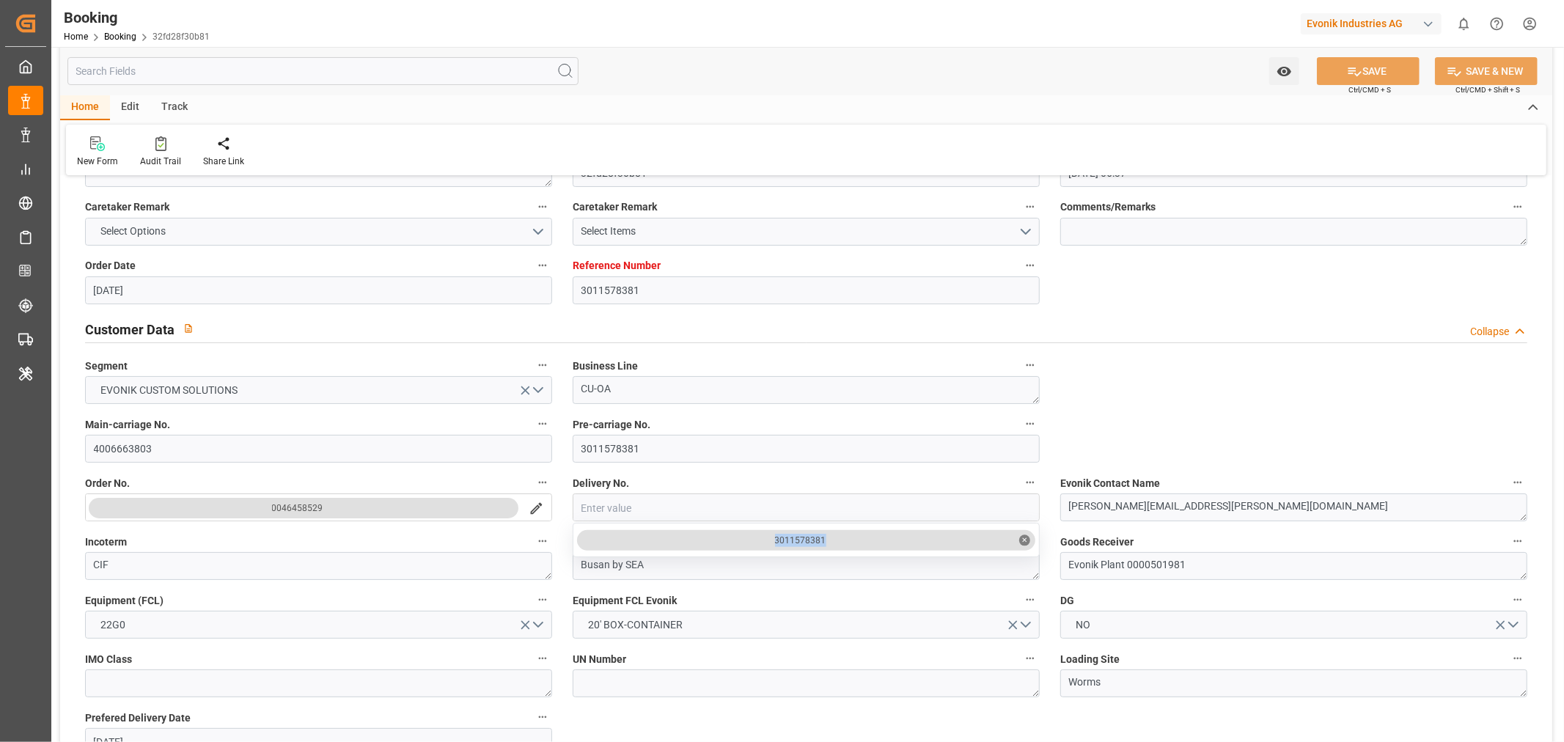
drag, startPoint x: 773, startPoint y: 533, endPoint x: 864, endPoint y: 546, distance: 91.9
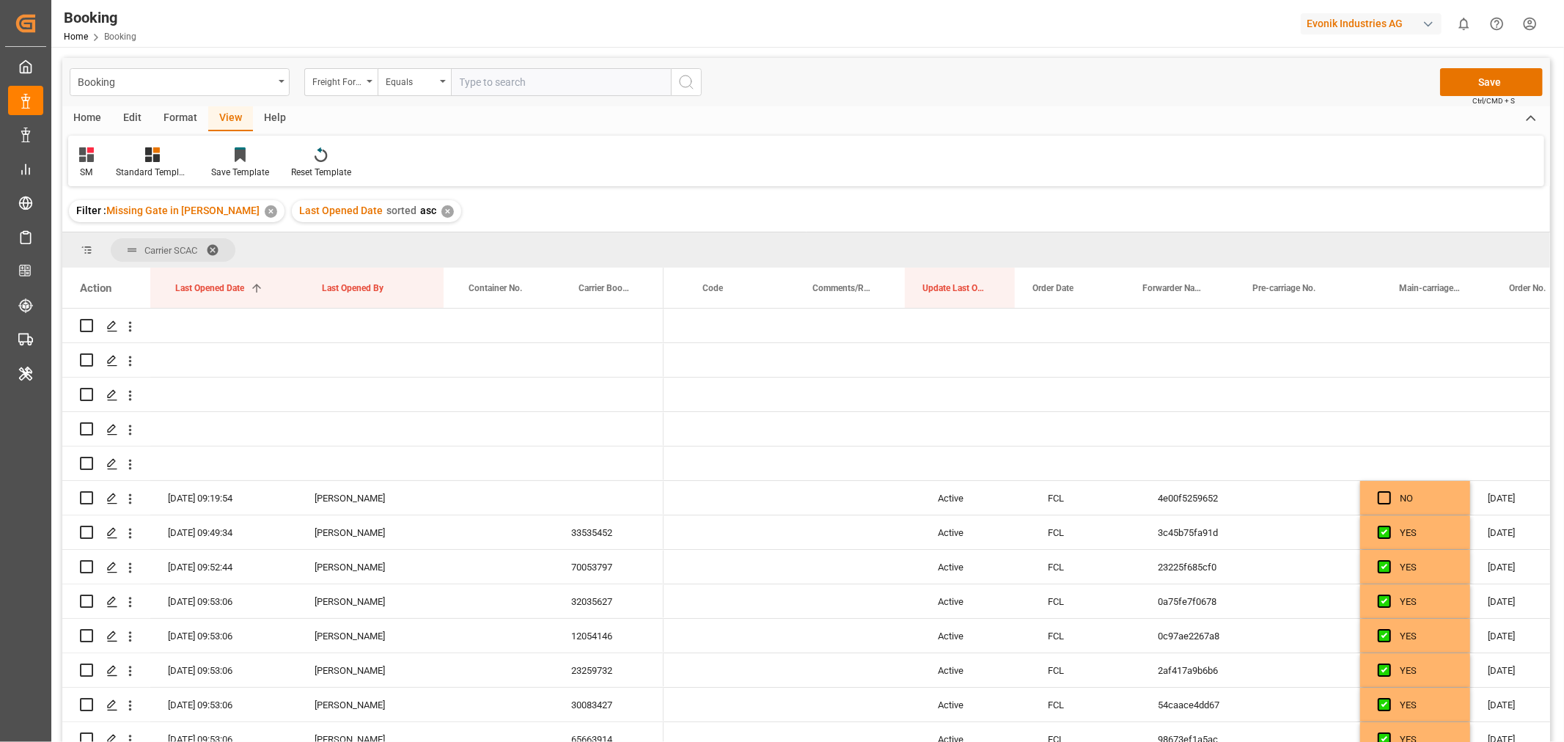
scroll to position [0, 455]
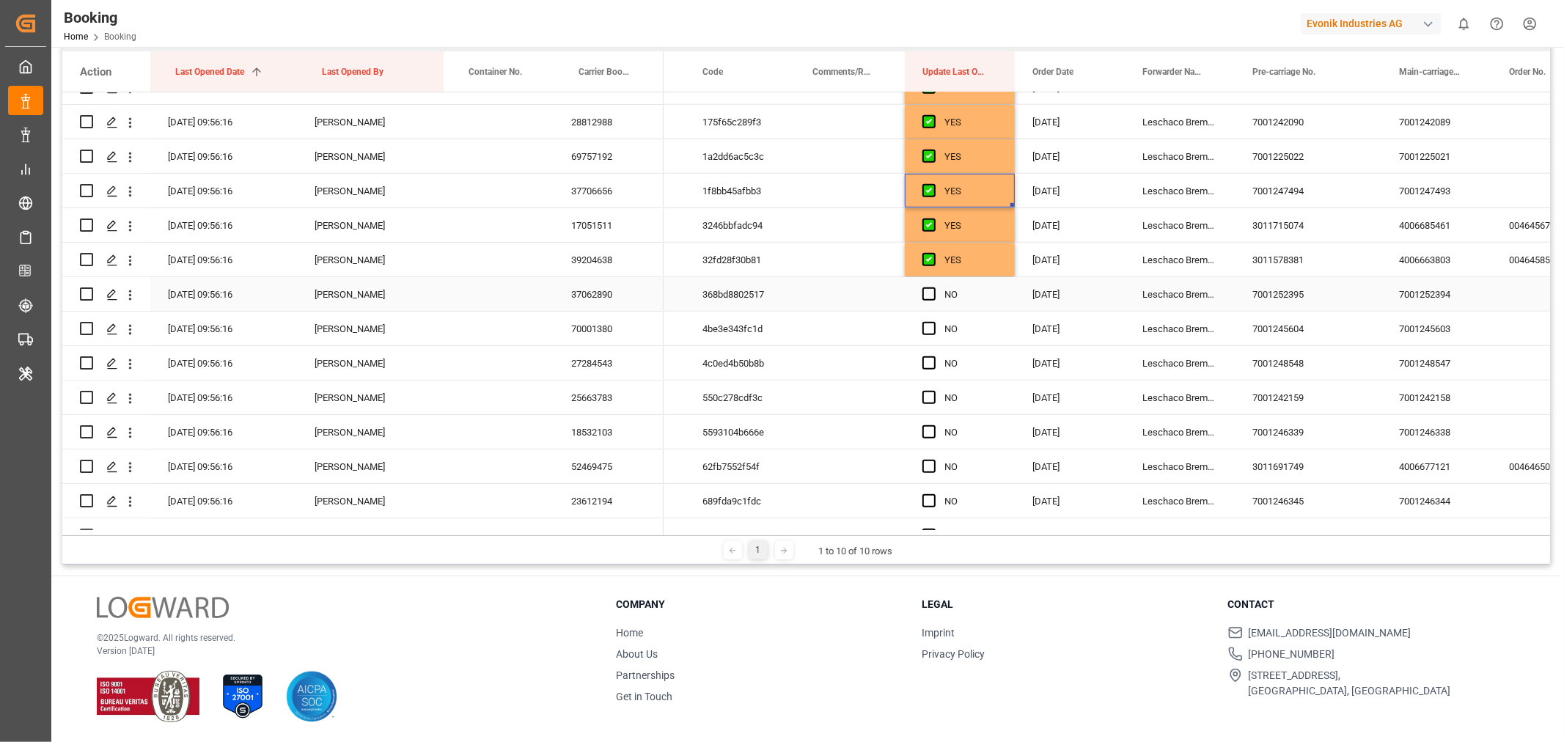
click at [594, 295] on div "37062890" at bounding box center [609, 294] width 110 height 34
drag, startPoint x: 614, startPoint y: 320, endPoint x: 616, endPoint y: 312, distance: 8.2
click at [616, 314] on div "70001380" at bounding box center [609, 329] width 110 height 34
click at [601, 367] on div "27284543" at bounding box center [609, 363] width 110 height 34
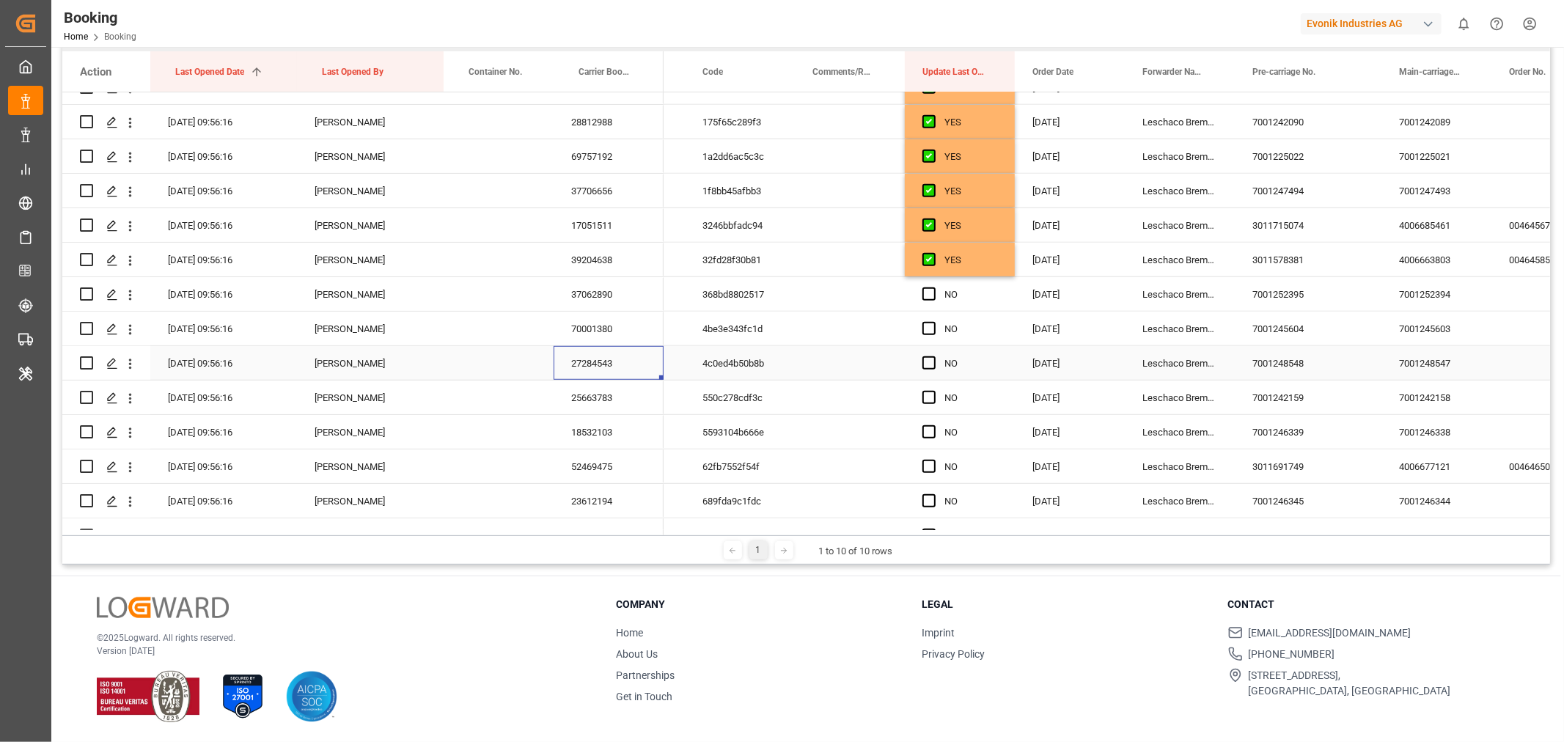
click at [601, 367] on div "27284543" at bounding box center [609, 363] width 110 height 34
click at [592, 403] on div "25663783" at bounding box center [609, 398] width 110 height 34
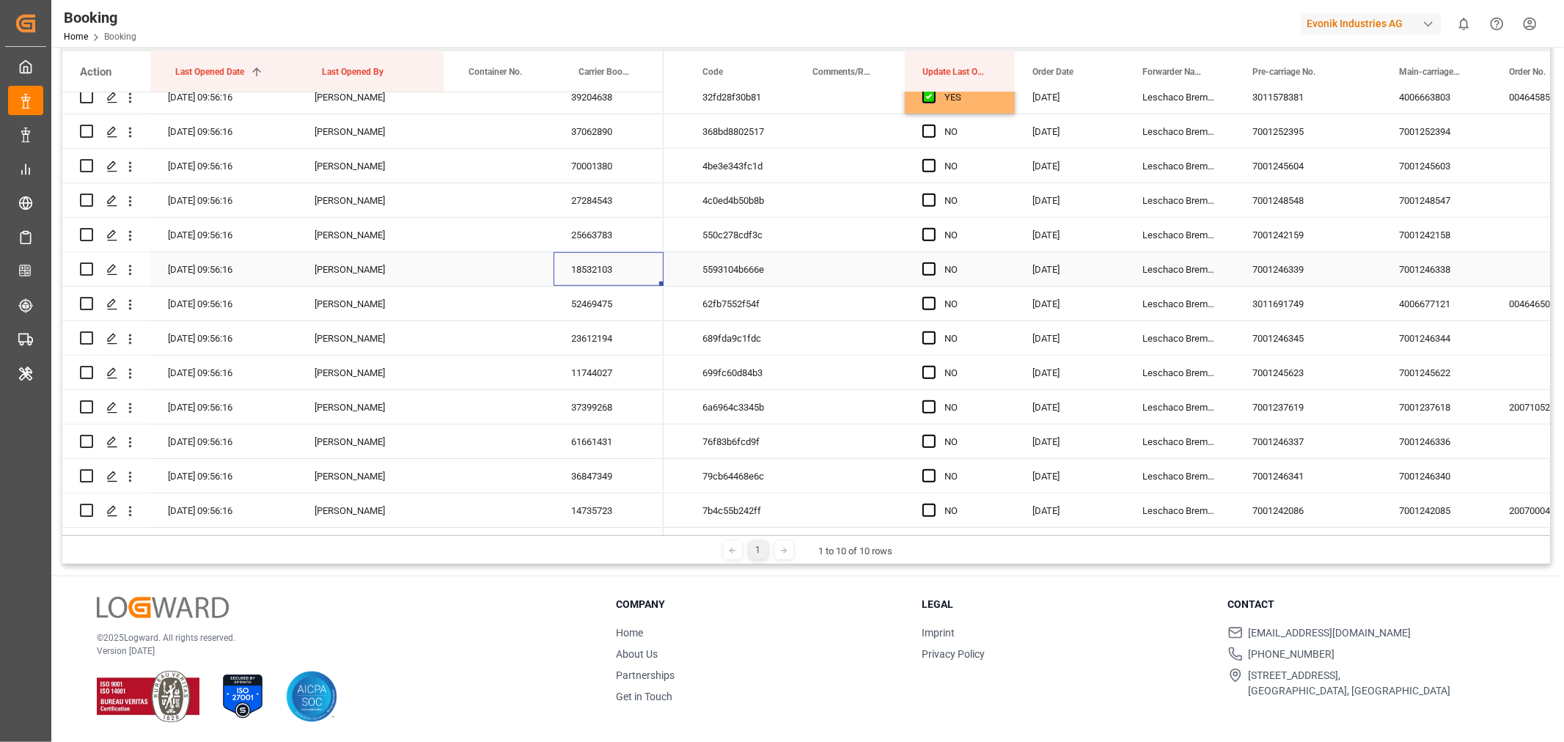
click at [606, 274] on div "18532103" at bounding box center [609, 269] width 110 height 34
click at [597, 311] on div "52469475" at bounding box center [609, 304] width 110 height 34
click at [133, 302] on icon "open menu" at bounding box center [129, 304] width 15 height 15
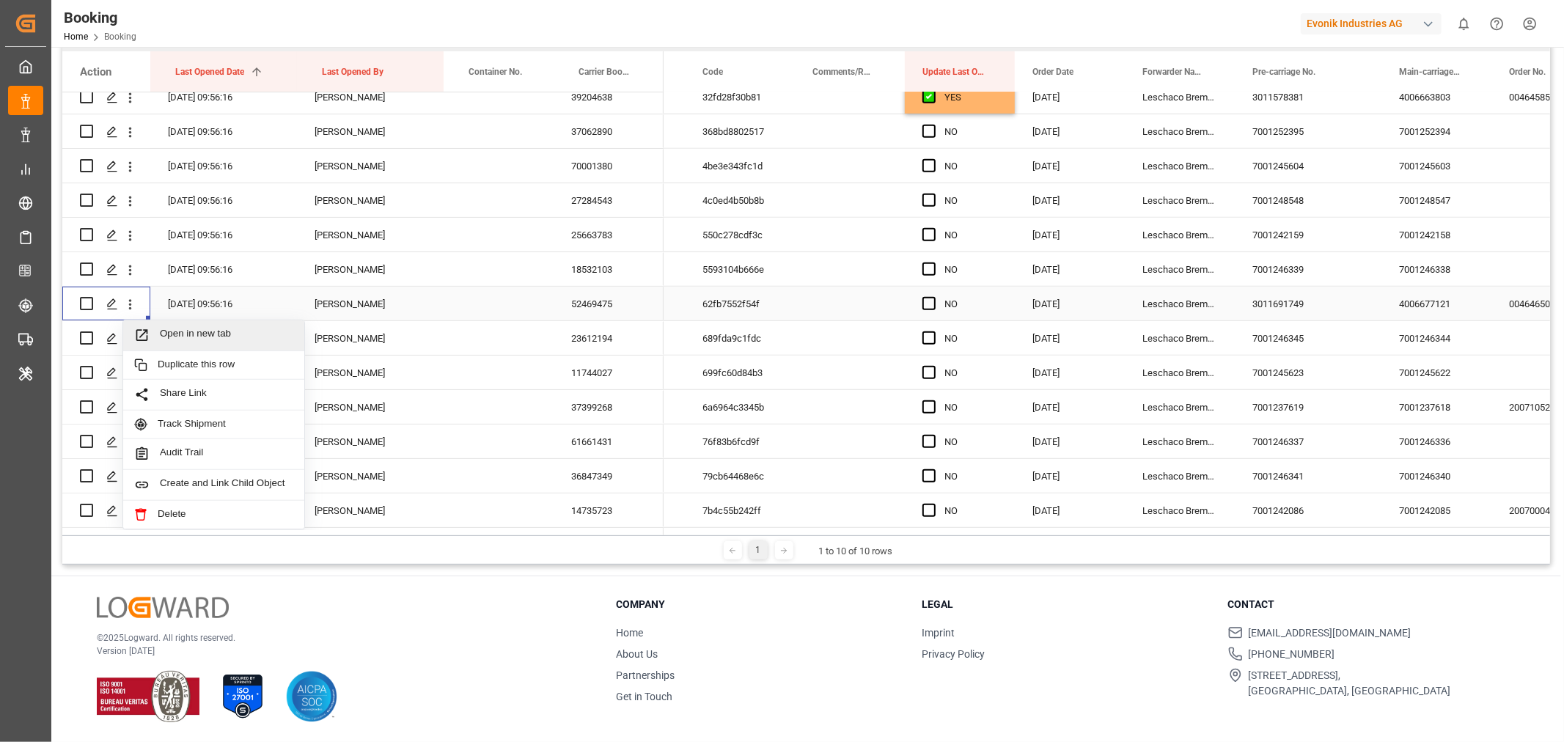
click at [213, 328] on span "Open in new tab" at bounding box center [226, 335] width 133 height 15
click at [595, 338] on div "23612194" at bounding box center [609, 338] width 110 height 34
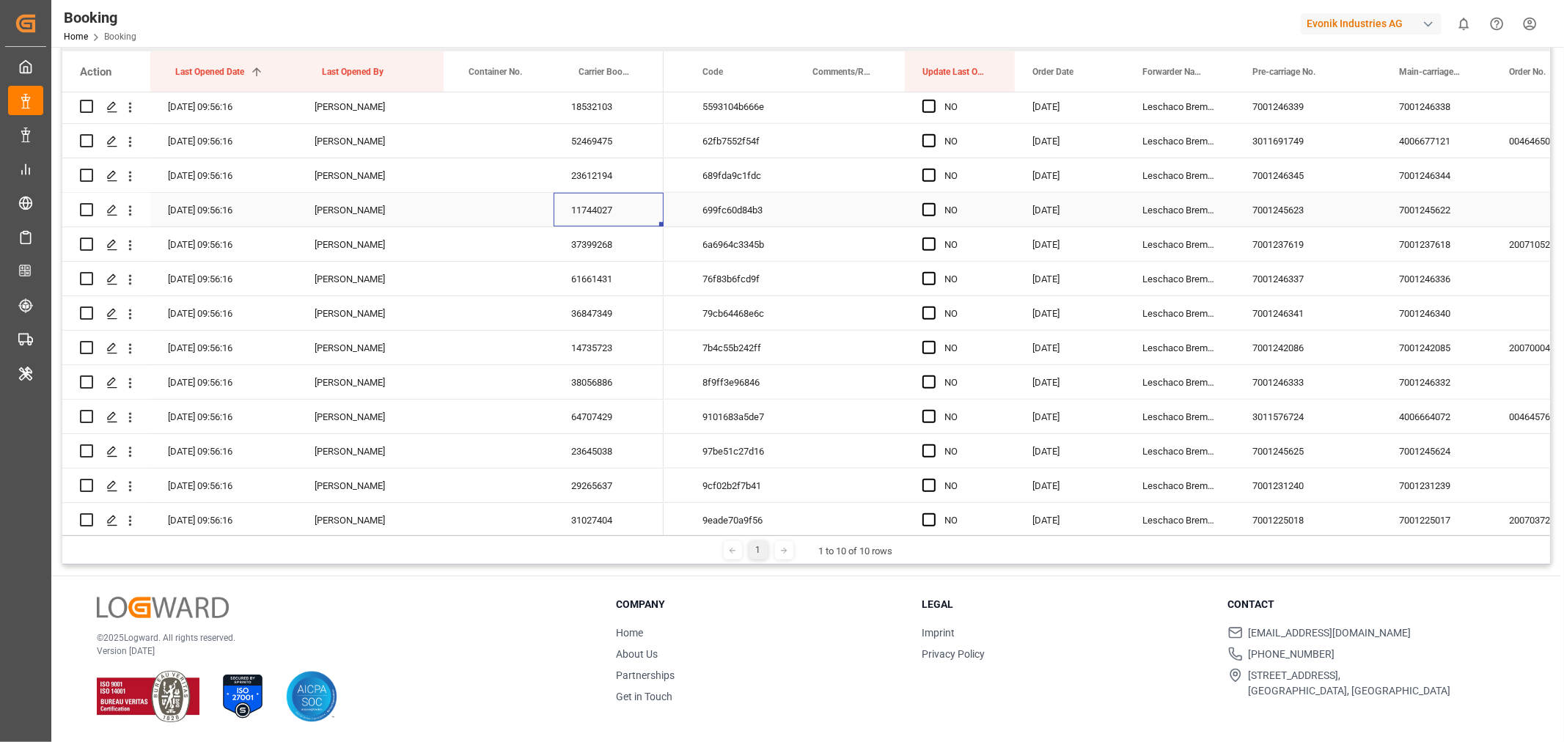
click at [617, 205] on div "11744027" at bounding box center [609, 210] width 110 height 34
click at [581, 238] on div "37399268" at bounding box center [609, 244] width 110 height 34
click at [594, 279] on div "61661431" at bounding box center [609, 279] width 110 height 34
click at [633, 304] on div "36847349" at bounding box center [609, 313] width 110 height 34
click at [598, 355] on div "14735723" at bounding box center [609, 348] width 110 height 34
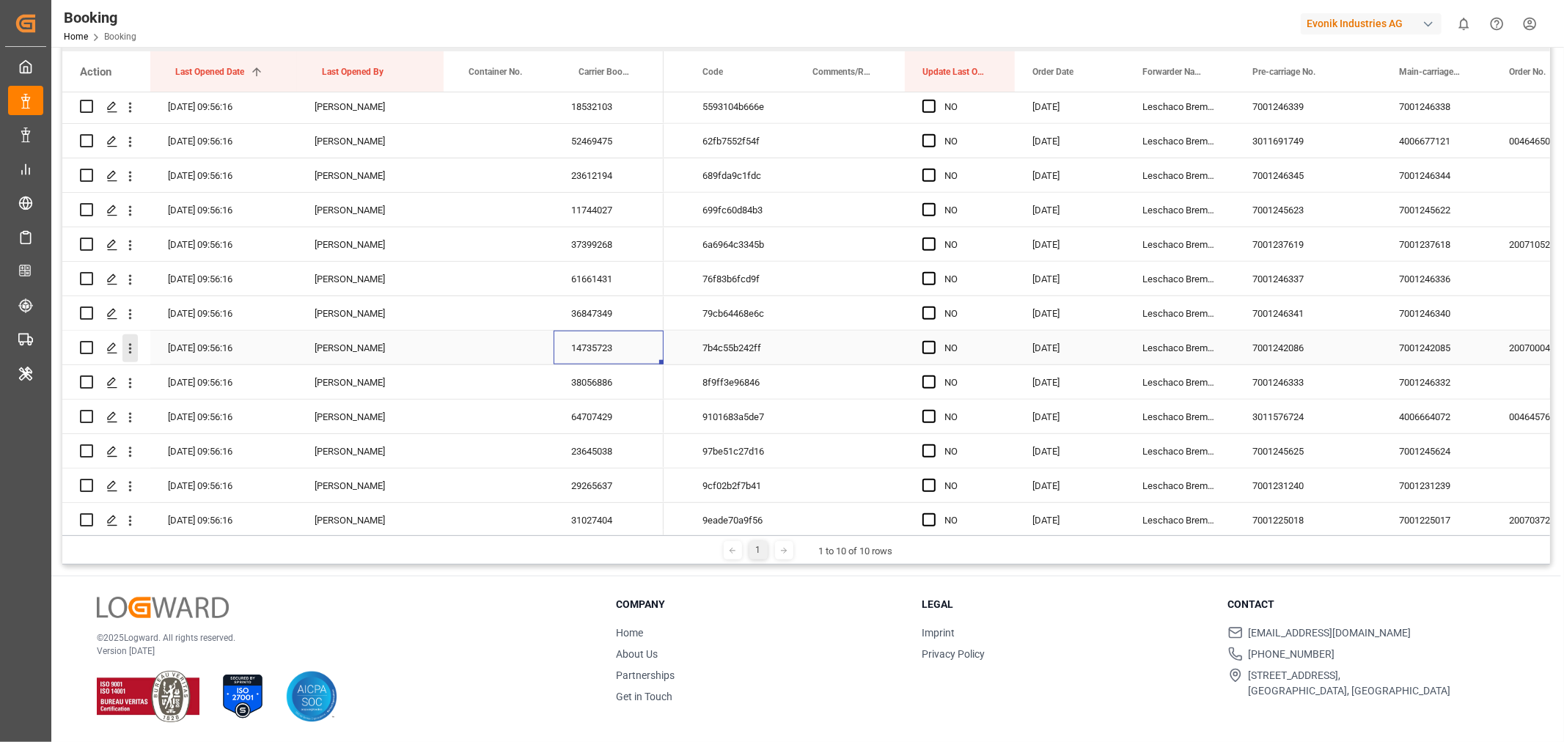
click at [129, 352] on icon "open menu" at bounding box center [130, 348] width 3 height 10
click at [200, 378] on span "Open in new tab" at bounding box center [226, 379] width 133 height 15
click at [598, 392] on div "38056886" at bounding box center [609, 382] width 110 height 34
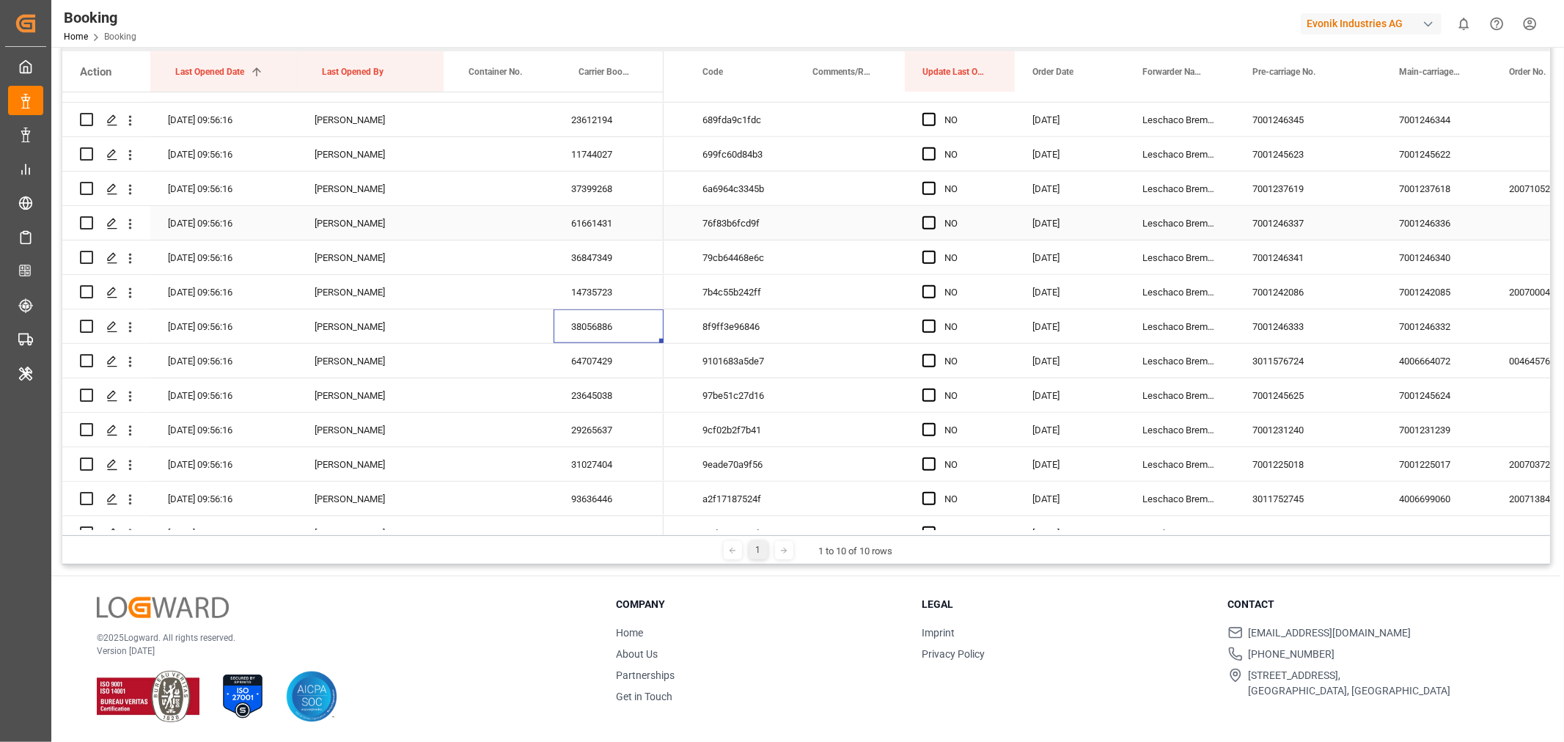
scroll to position [1303, 0]
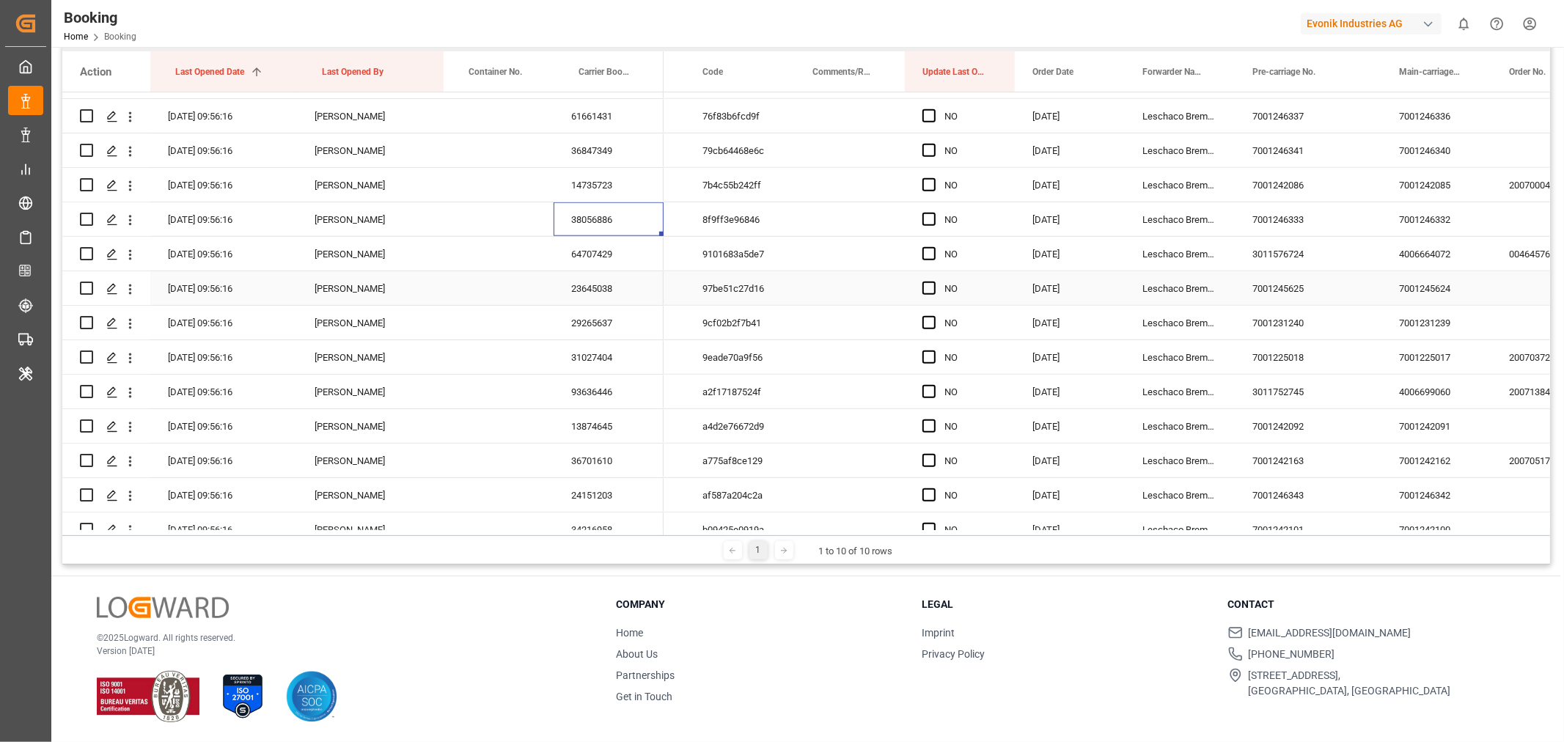
click at [610, 262] on div "64707429" at bounding box center [609, 254] width 110 height 34
click at [598, 291] on div "23645038" at bounding box center [609, 288] width 110 height 34
click at [595, 313] on div "29265637" at bounding box center [609, 323] width 110 height 34
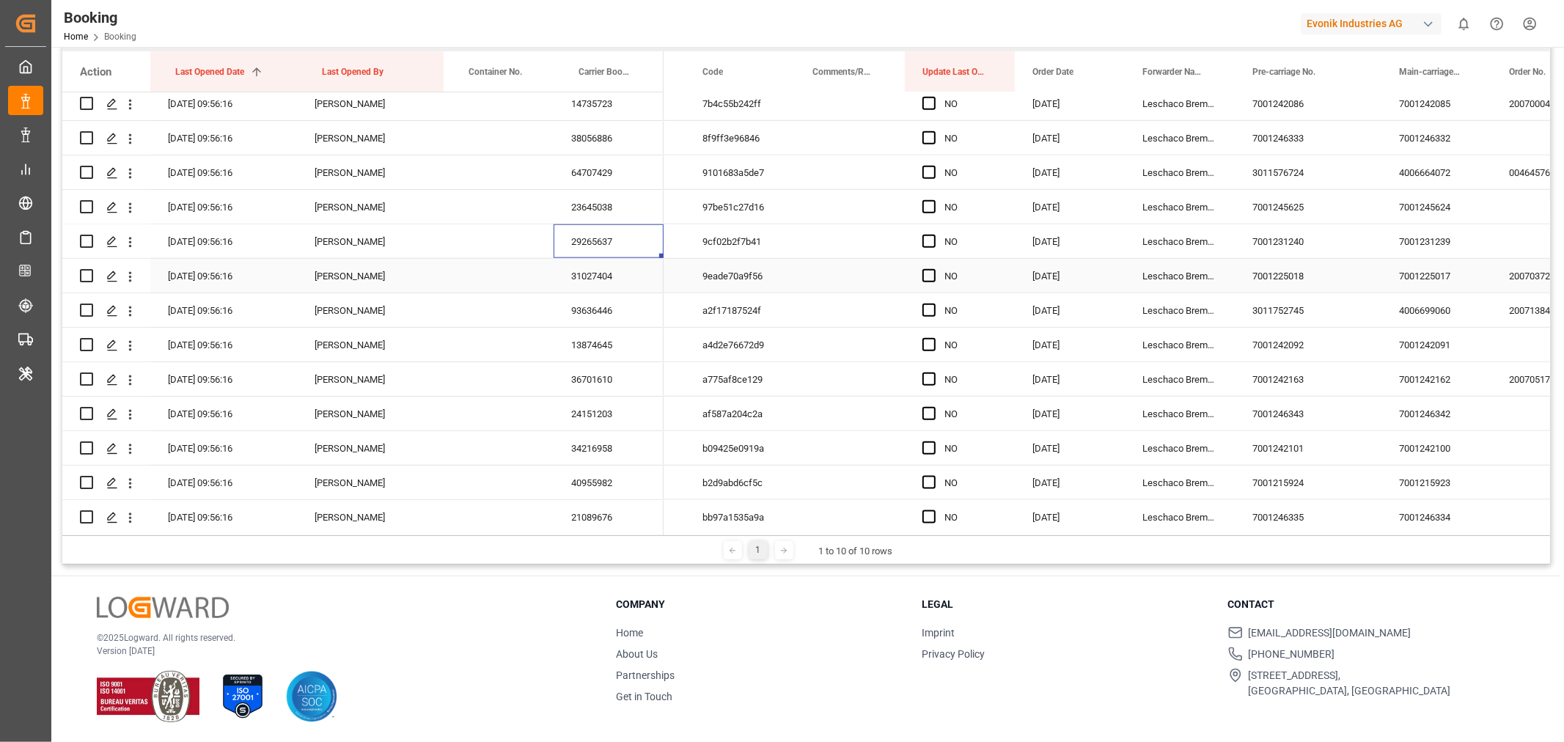
click at [621, 273] on div "31027404" at bounding box center [609, 276] width 110 height 34
click at [130, 271] on icon "open menu" at bounding box center [130, 276] width 3 height 10
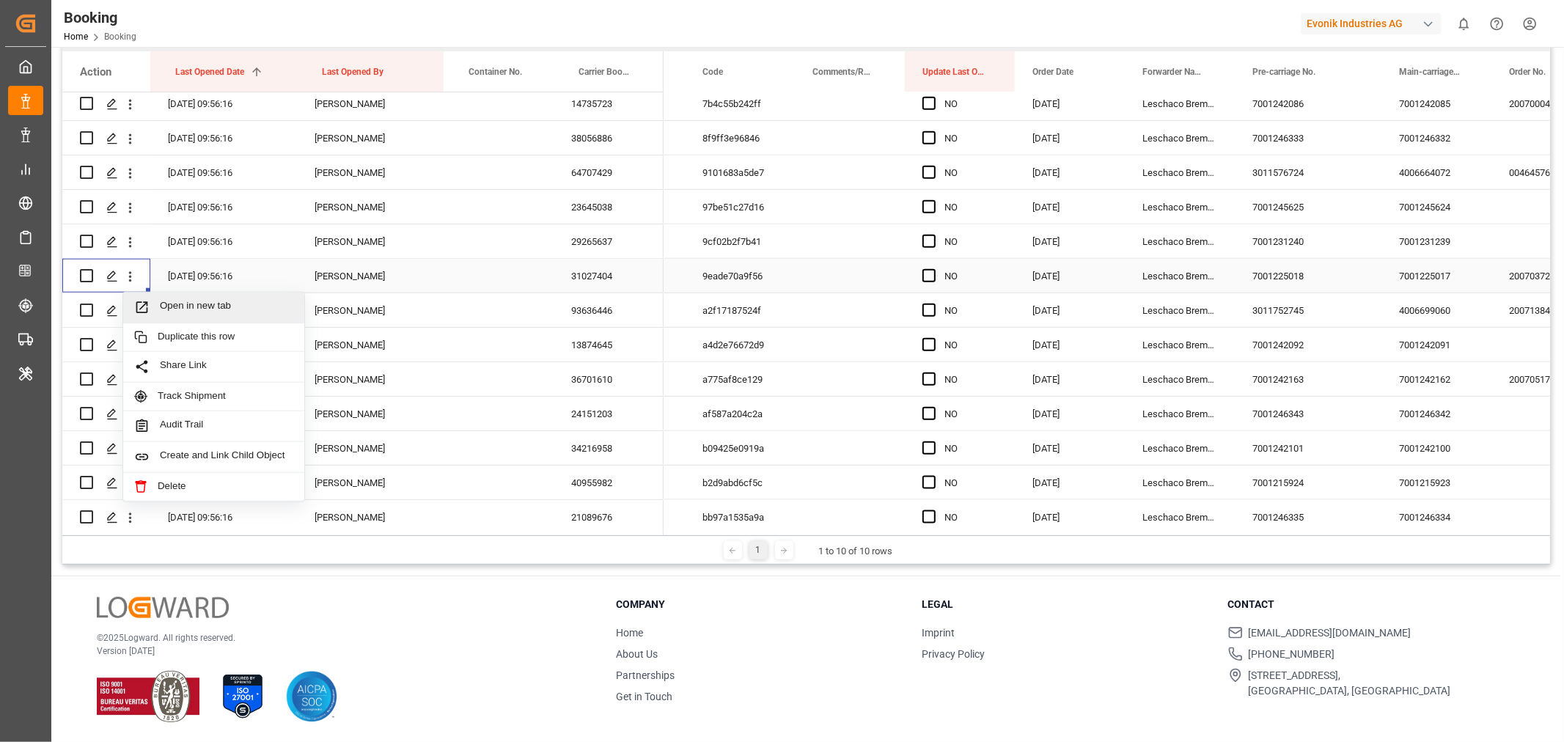
click at [207, 312] on span "Open in new tab" at bounding box center [226, 307] width 133 height 15
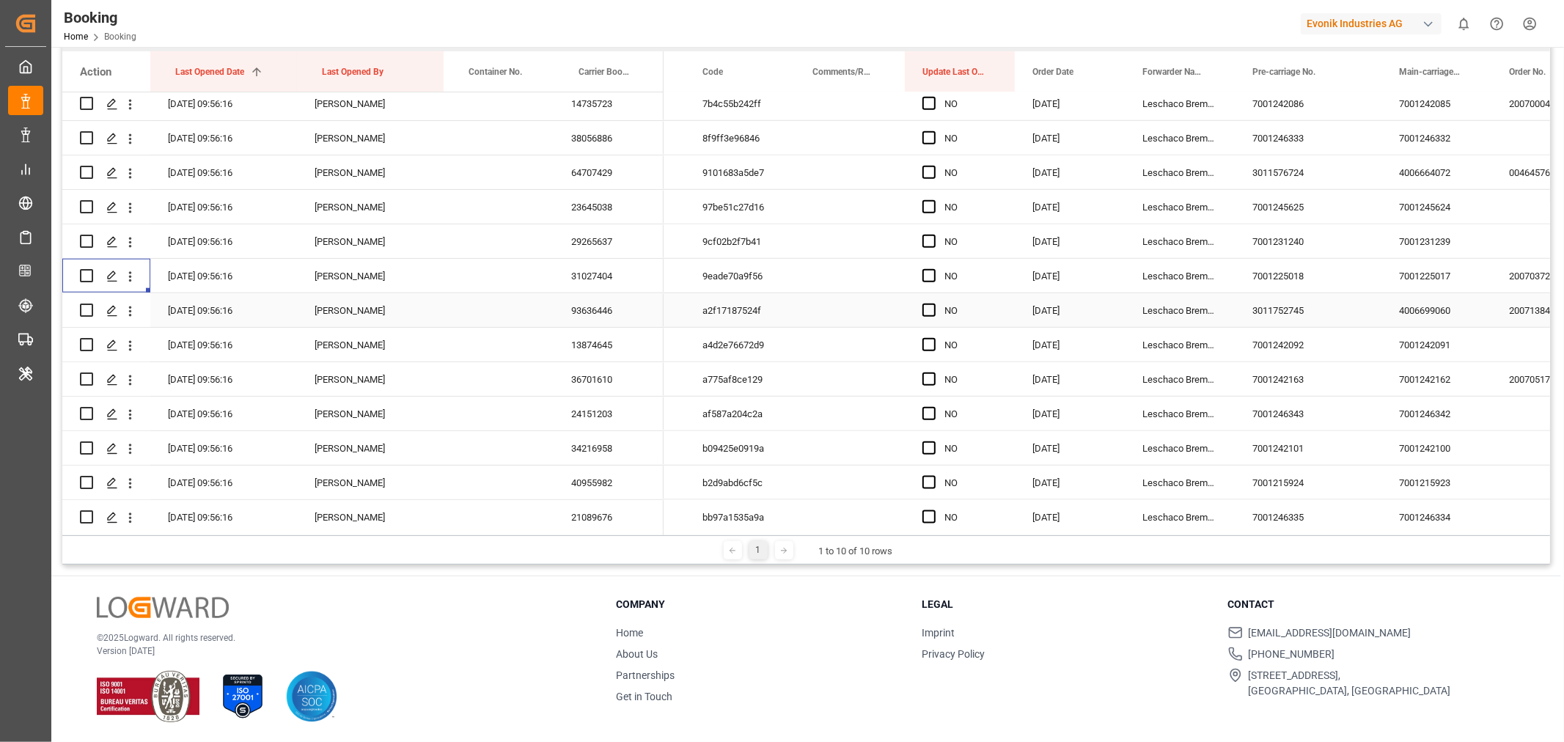
click at [610, 308] on div "93636446" at bounding box center [609, 310] width 110 height 34
click at [603, 336] on div "13874645" at bounding box center [609, 345] width 110 height 34
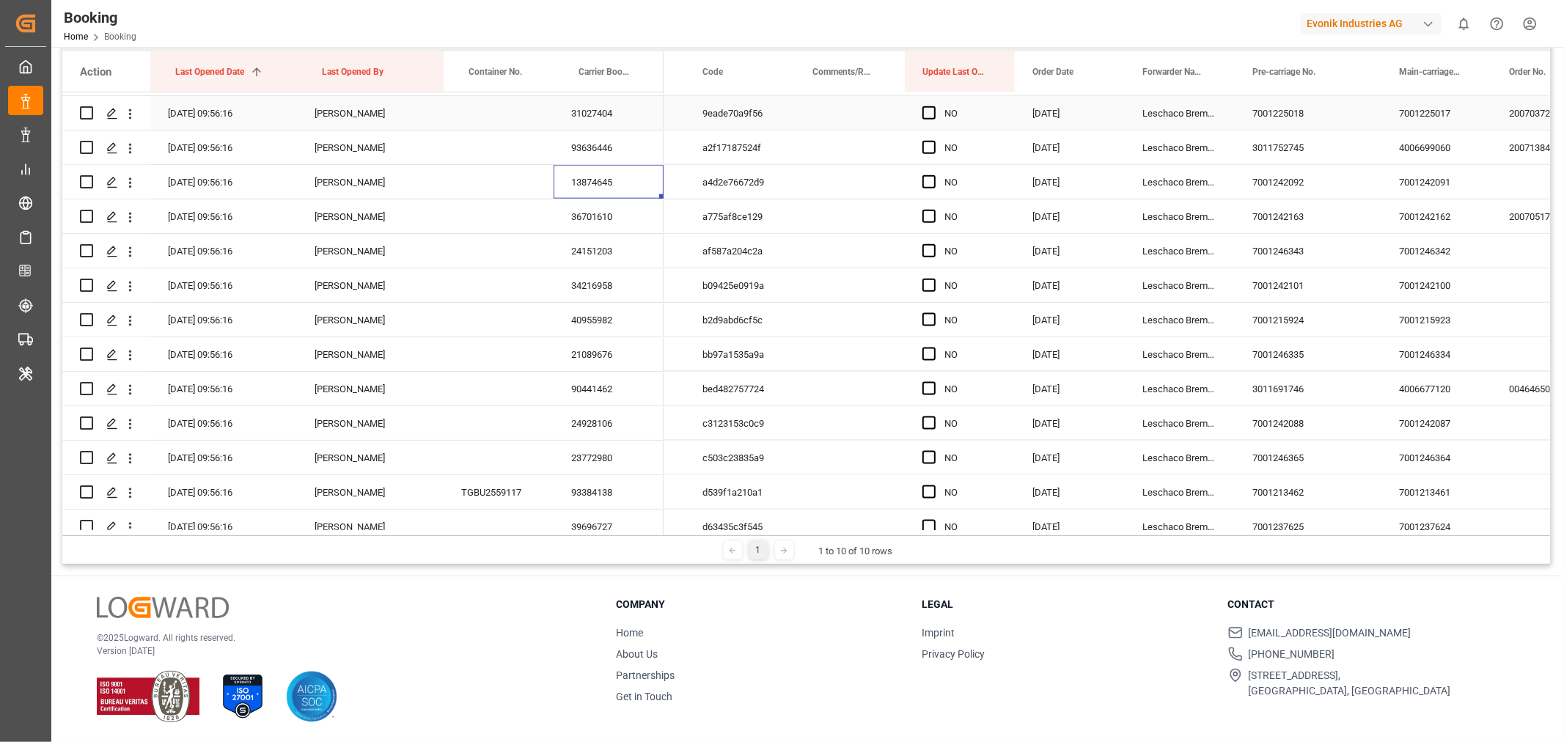
scroll to position [1548, 0]
click at [603, 214] on div "36701610" at bounding box center [609, 216] width 110 height 34
click at [617, 251] on div "24151203" at bounding box center [609, 250] width 110 height 34
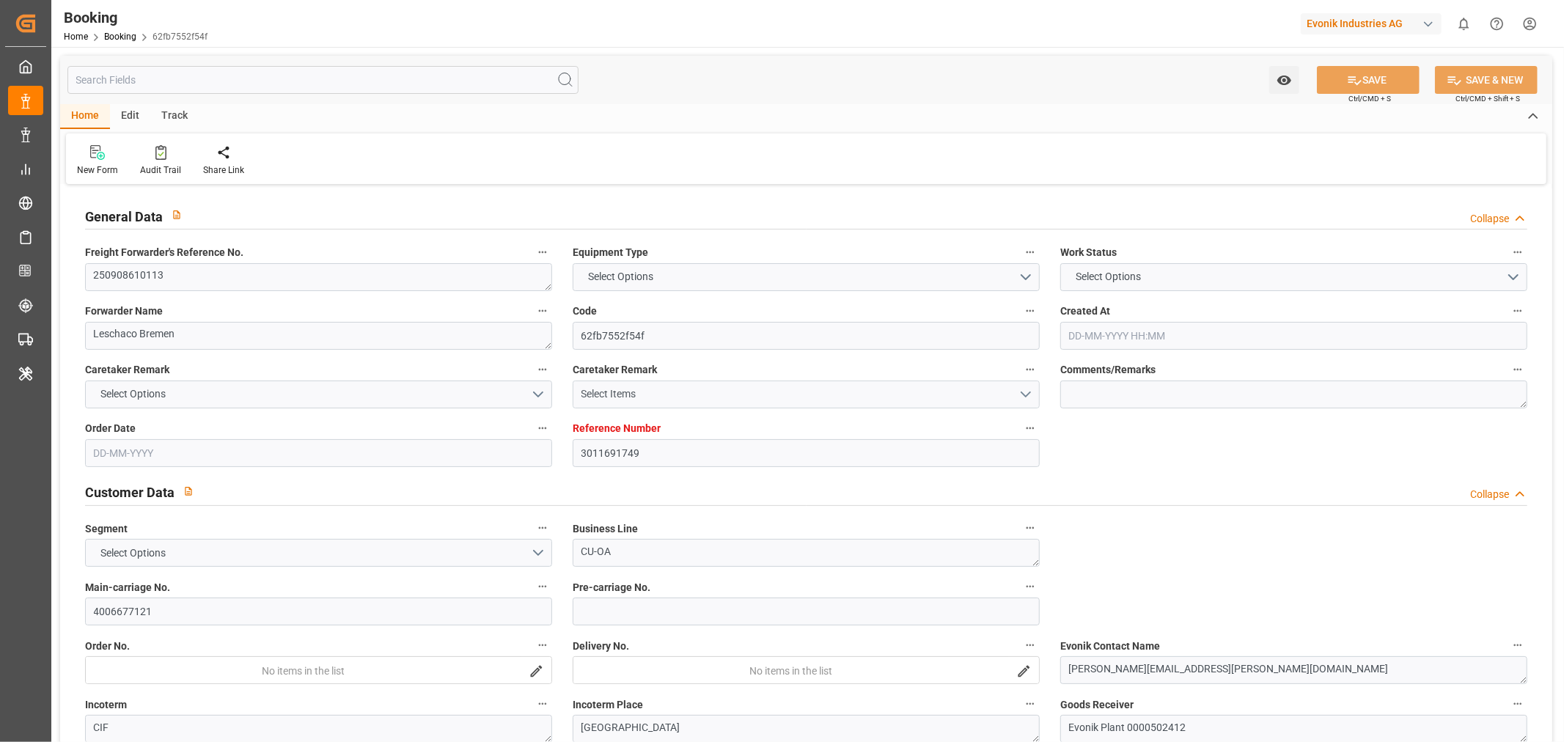
type input "3011691749"
type input "9306172"
type input "Hapag [PERSON_NAME]"
type input "Hapag [PERSON_NAME] Aktiengesellschaft"
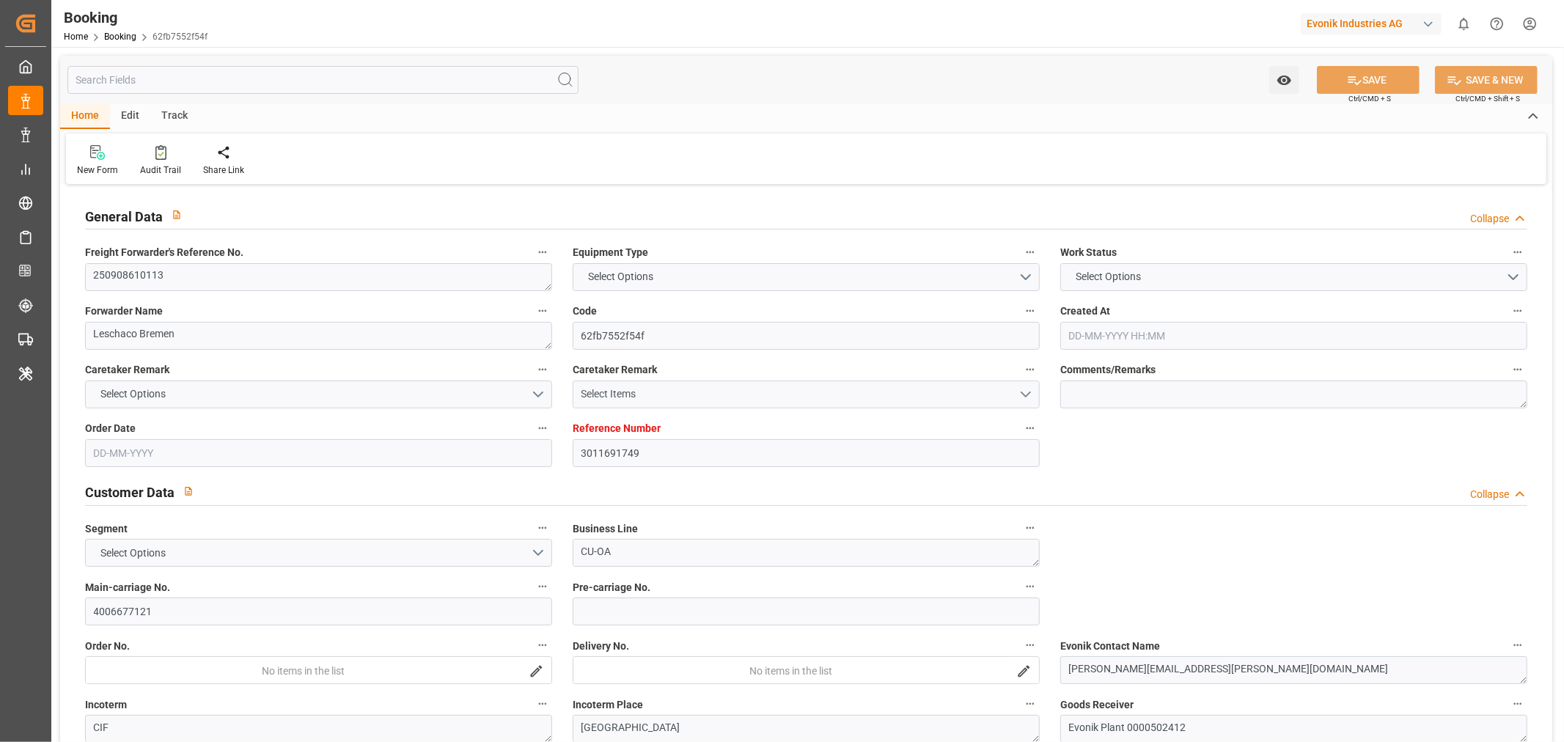
type input "NLRTM"
type input "USORF"
type input "USCVG"
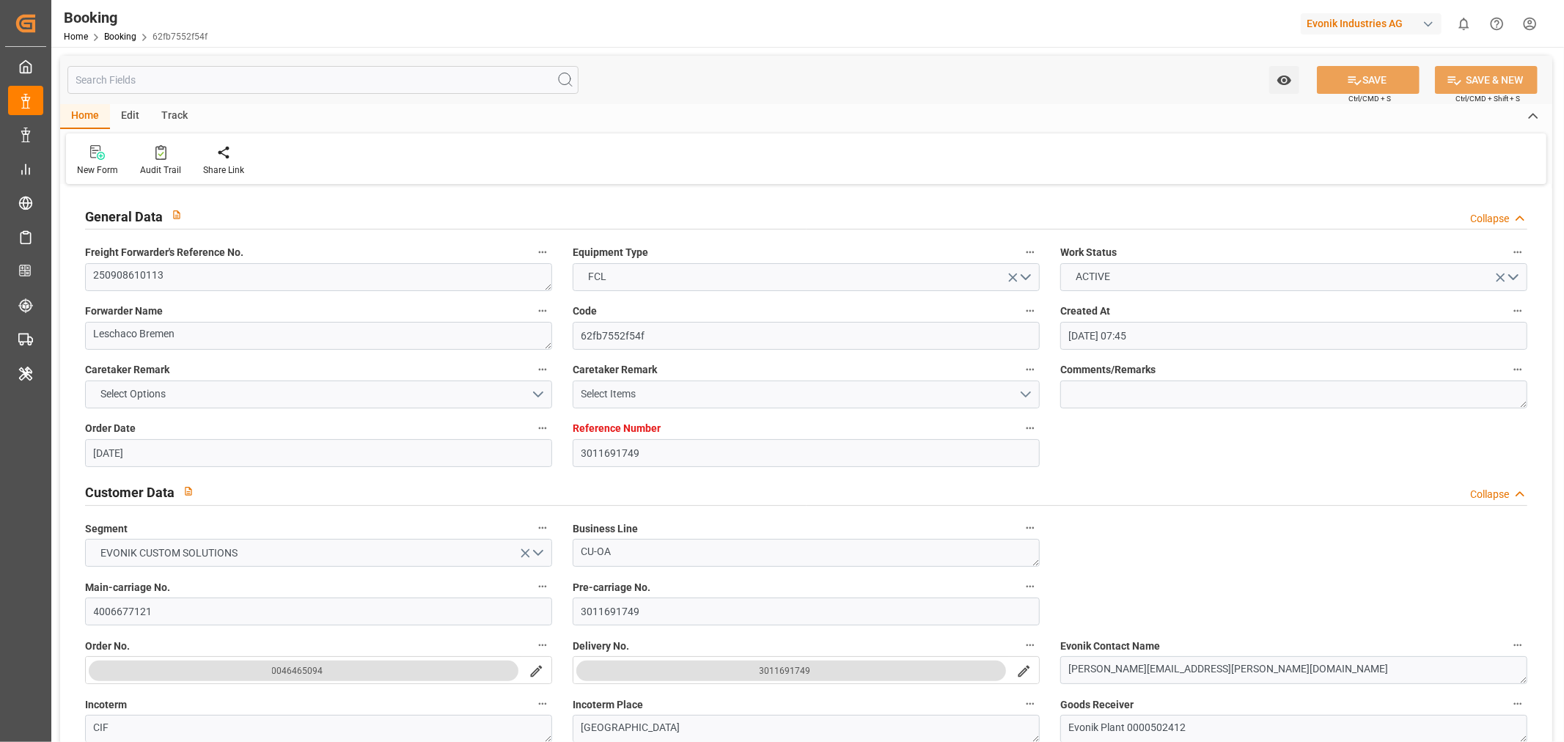
type input "[DATE] 07:45"
type input "[DATE]"
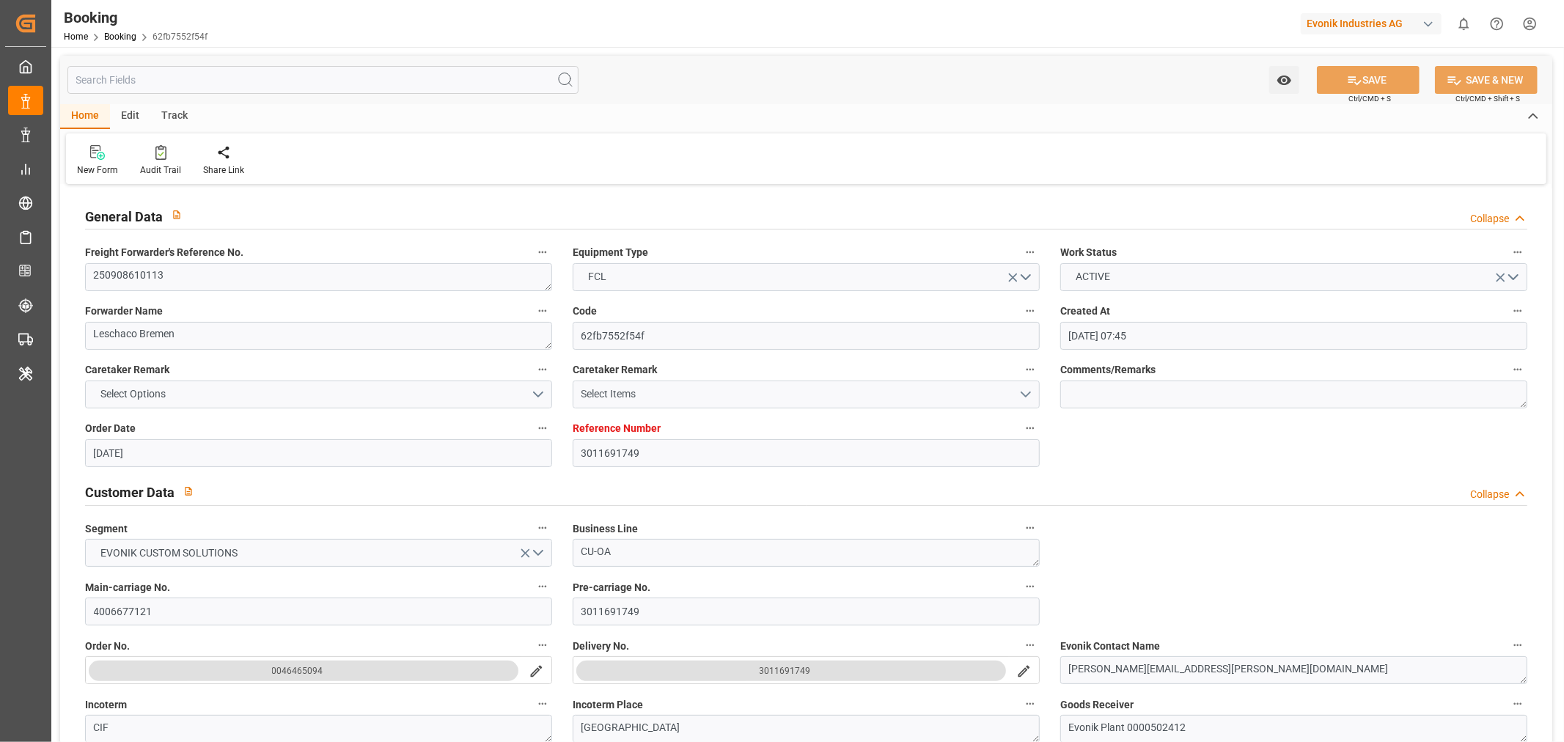
type input "[DATE]"
type input "[DATE] 00:00"
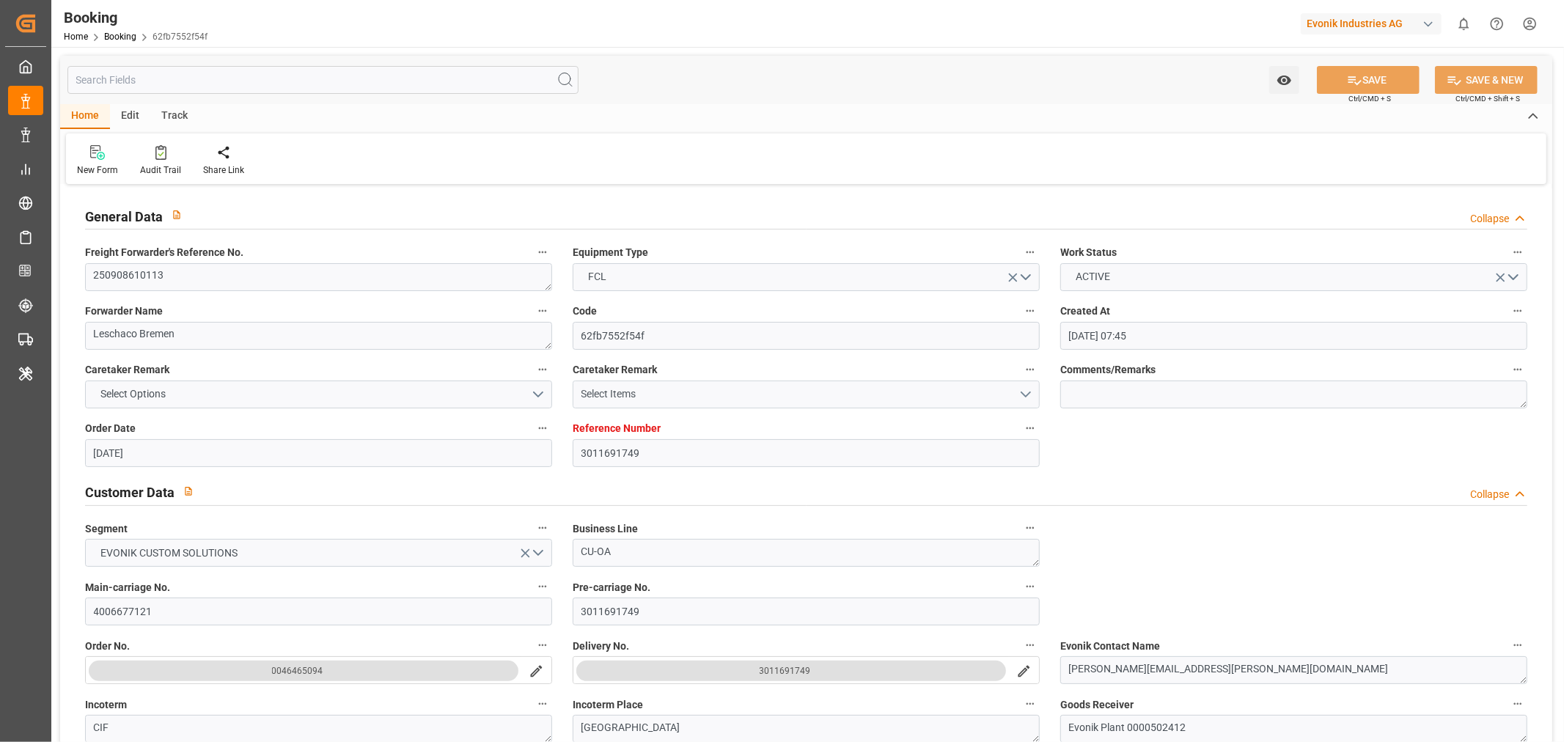
type input "[DATE]"
type input "[DATE] 09:56"
click at [183, 280] on textarea "250908610113" at bounding box center [318, 277] width 467 height 28
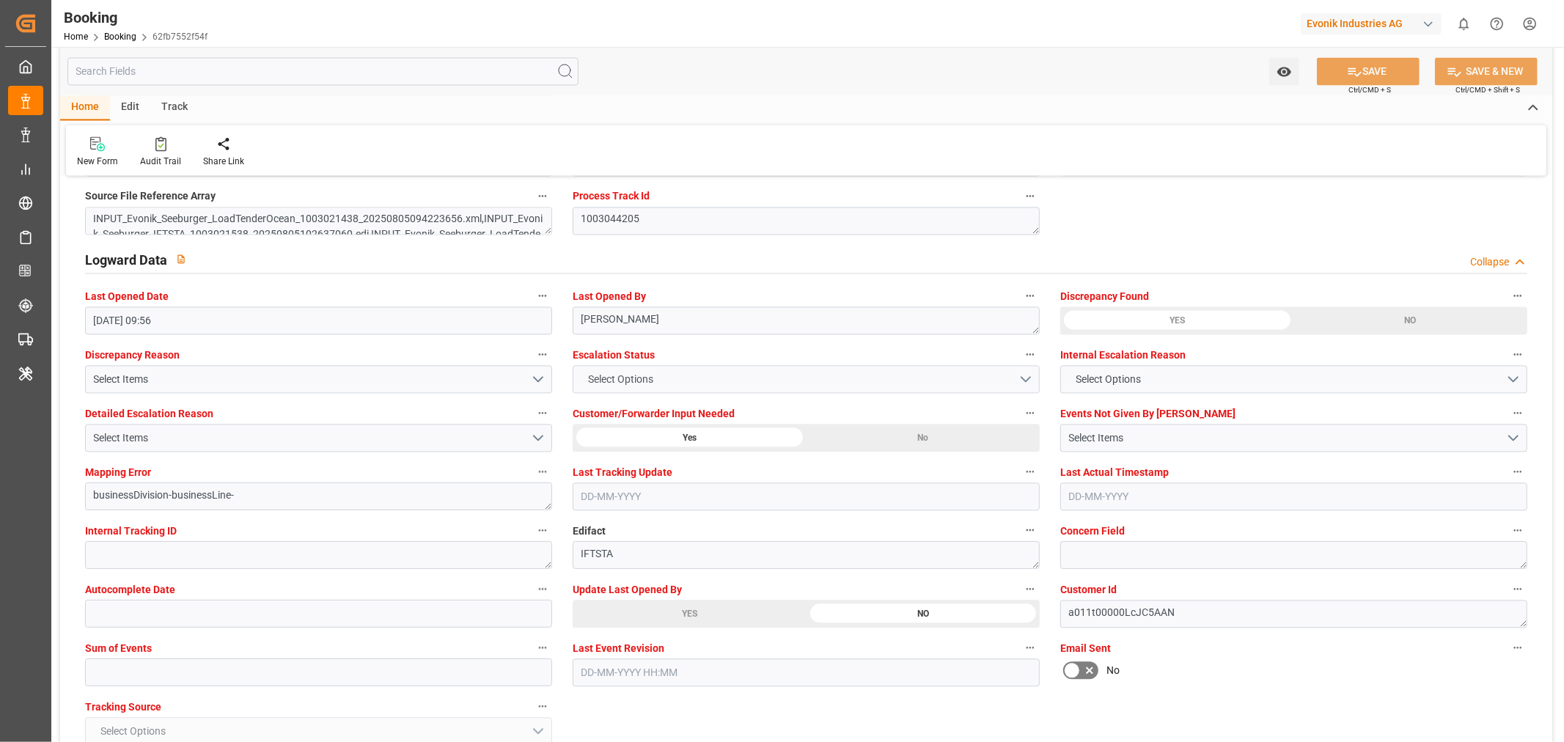
scroll to position [2688, 0]
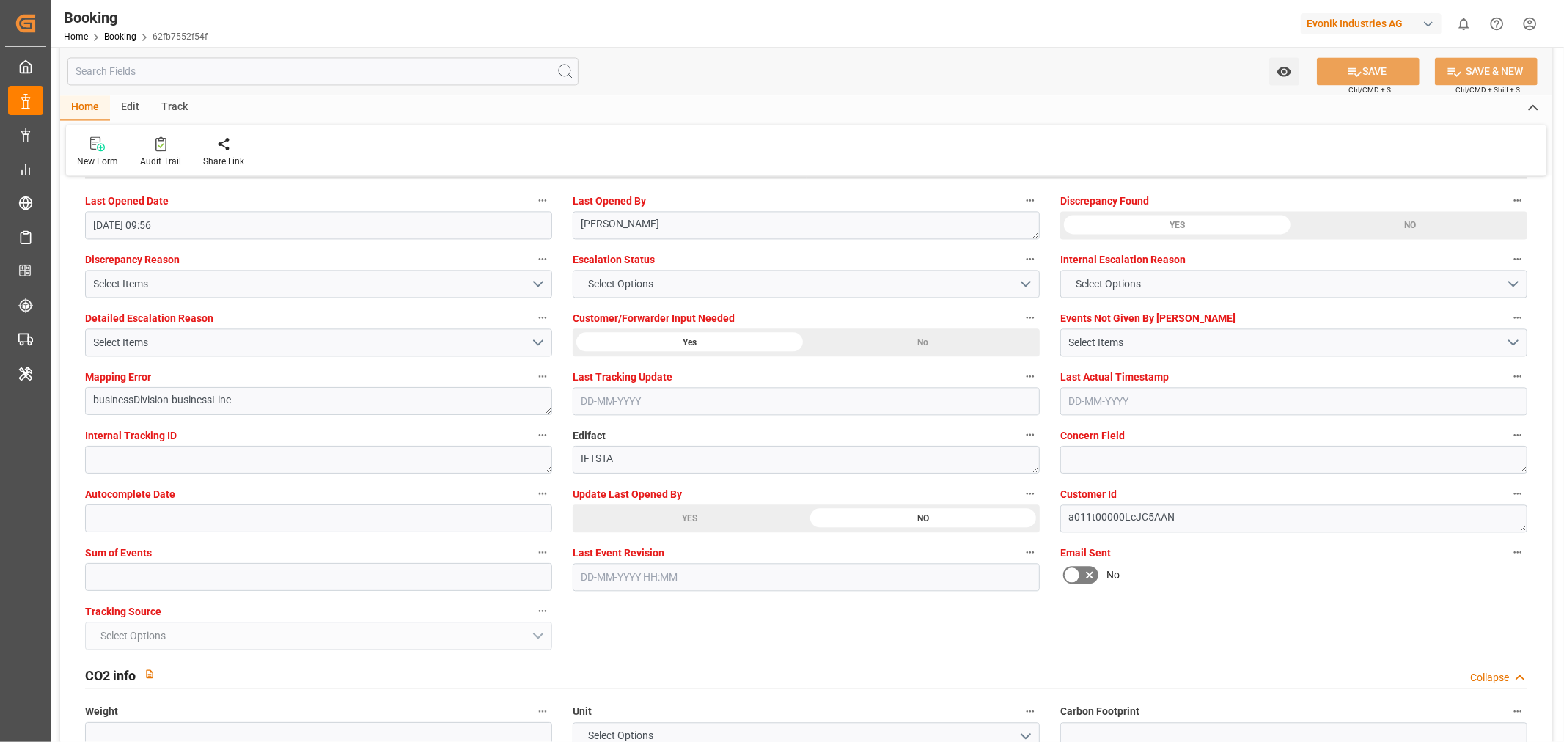
drag, startPoint x: 683, startPoint y: 521, endPoint x: 1269, endPoint y: 173, distance: 681.5
click at [683, 521] on div "YES" at bounding box center [690, 518] width 234 height 28
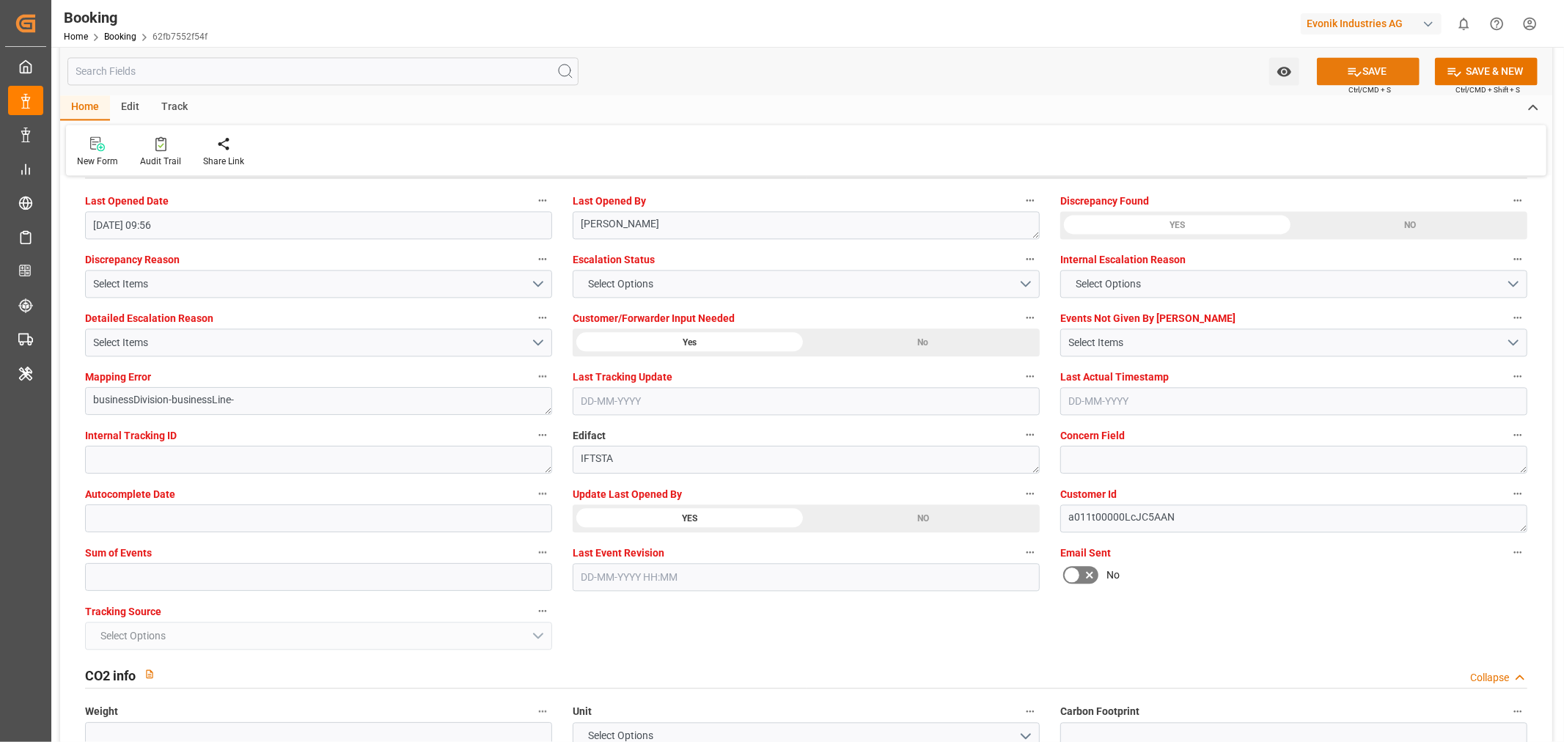
click at [1389, 63] on button "SAVE" at bounding box center [1368, 71] width 103 height 28
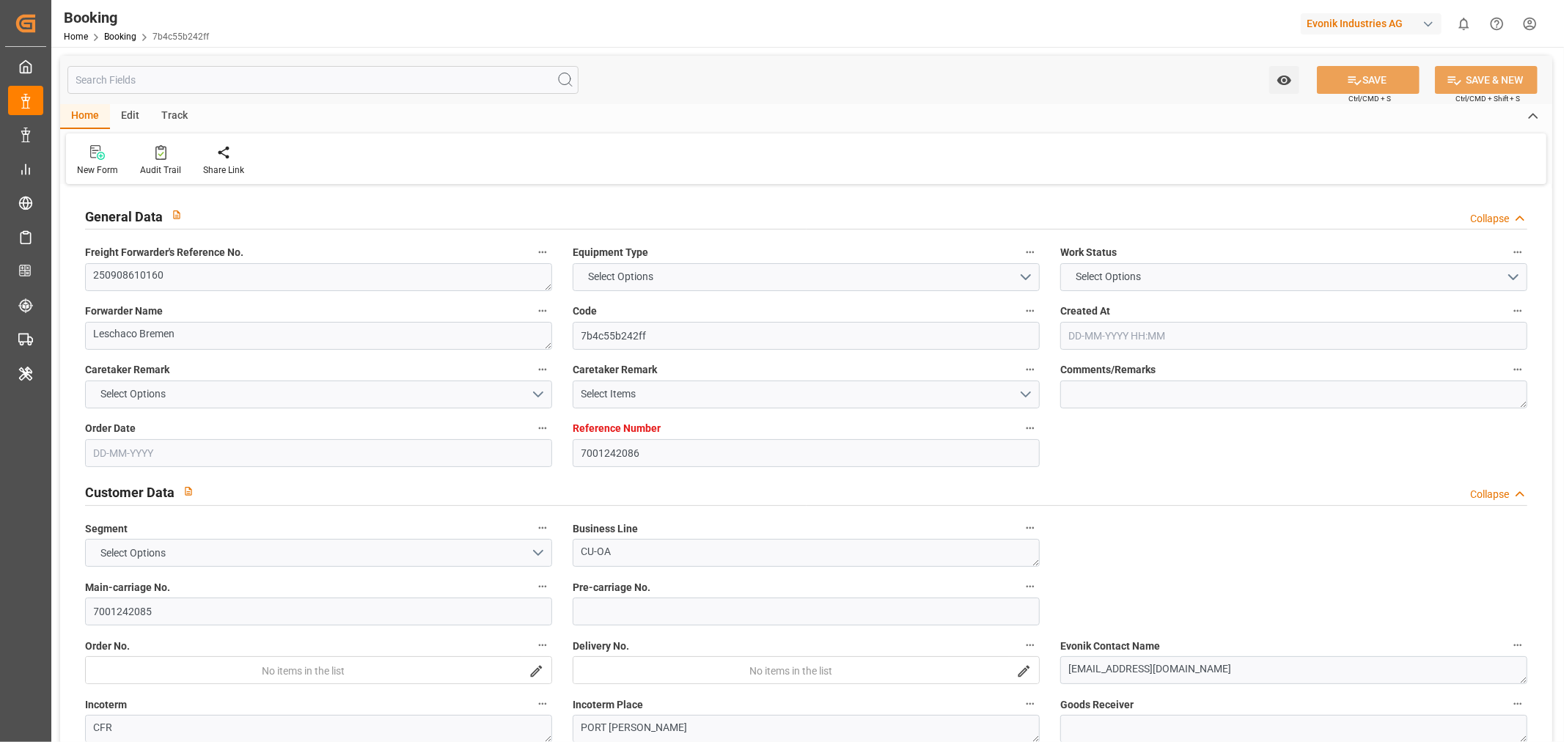
type input "7001242086"
type input "9702065"
type input "7777777"
type input "Hapag [PERSON_NAME]"
type input "Hapag [PERSON_NAME] Aktiengesellschaft"
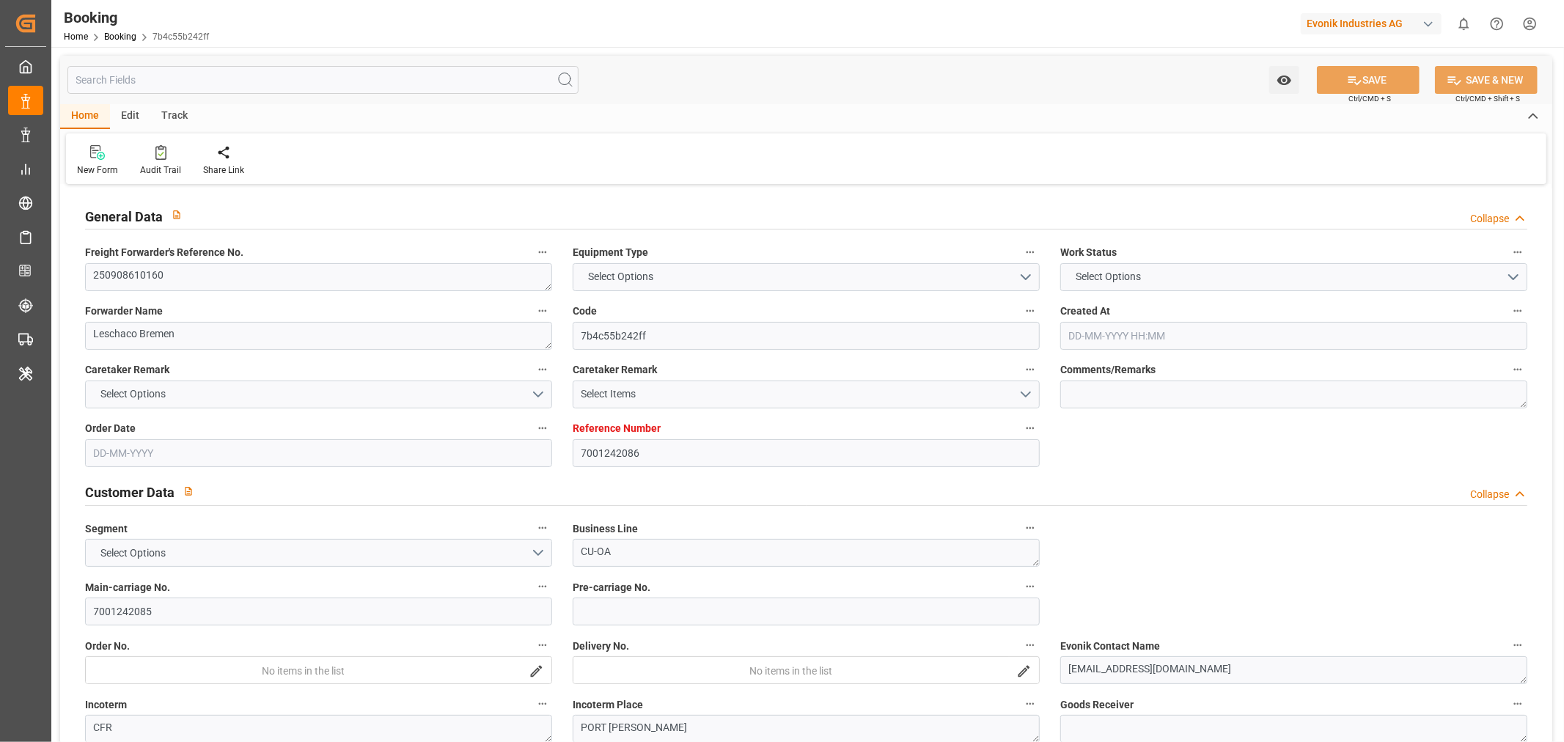
type input "BEANR"
type input "BRSSZ"
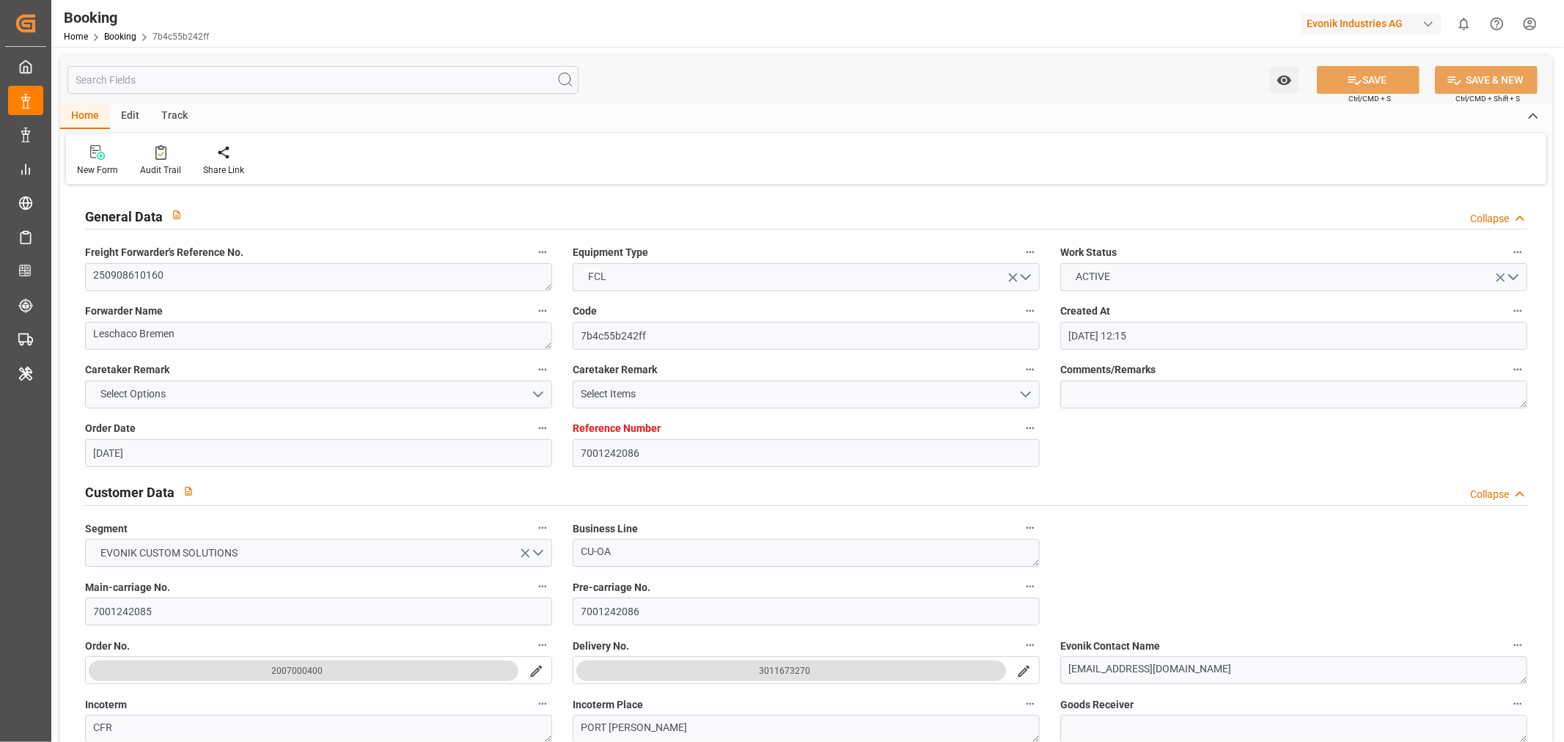
type input "06-08-2025 12:15"
type input "06-08-2025"
type input "16-10-2025"
type input "10-09-2025"
type input "07-08-2025"
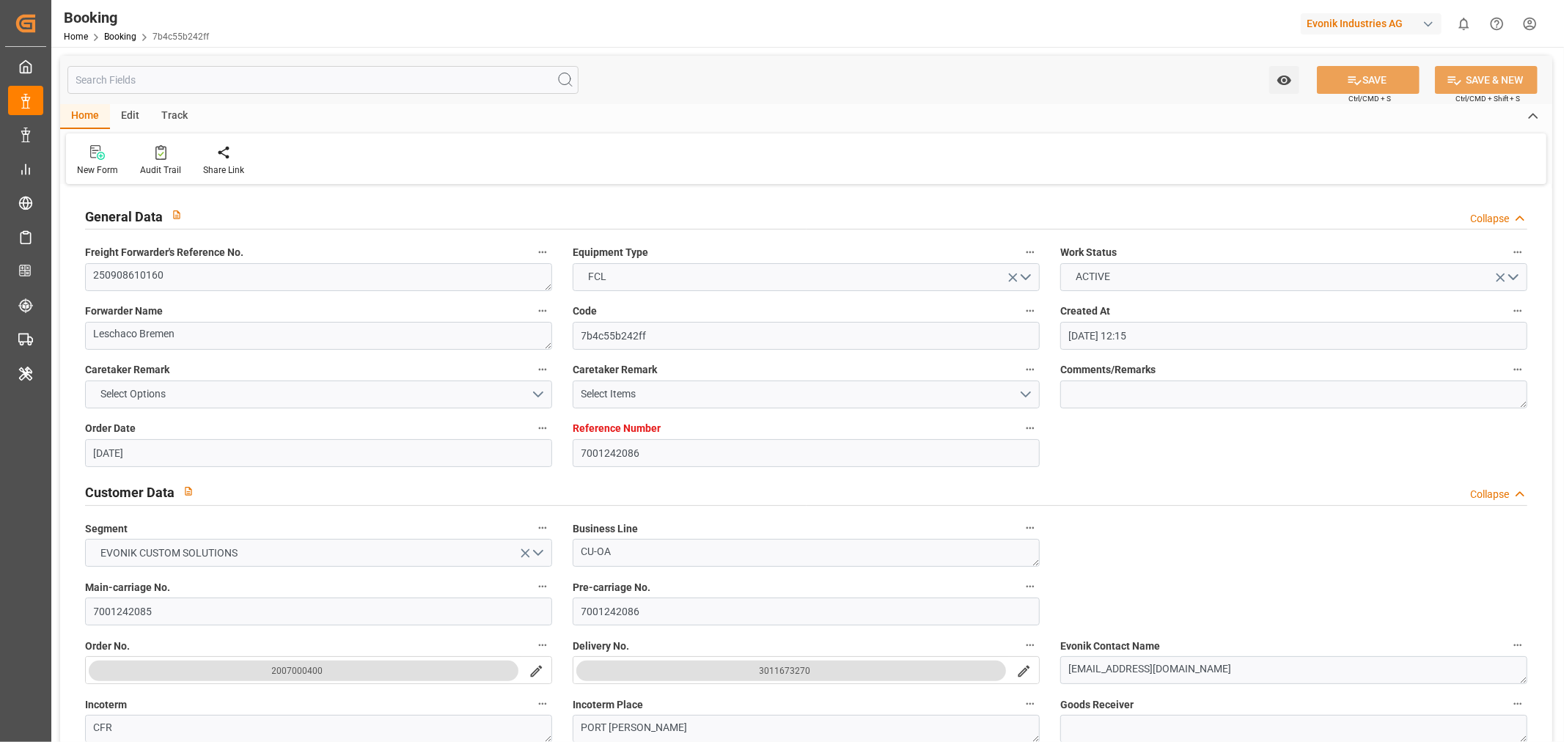
type input "07-08-2025"
type input "20-09-2025 05:30"
type input "07-10-2025 00:00"
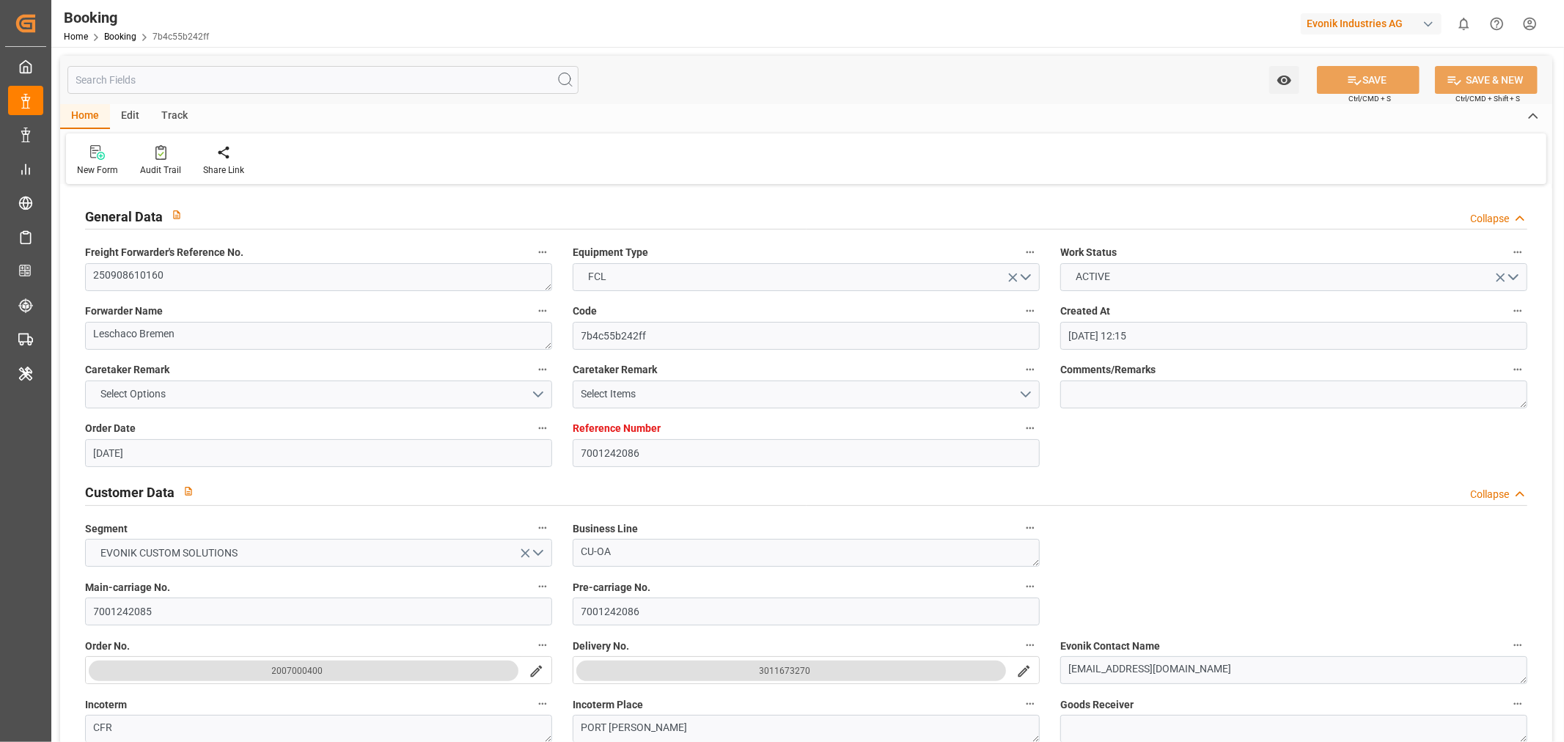
type input "07-08-2025"
type input "[DATE] 09:56"
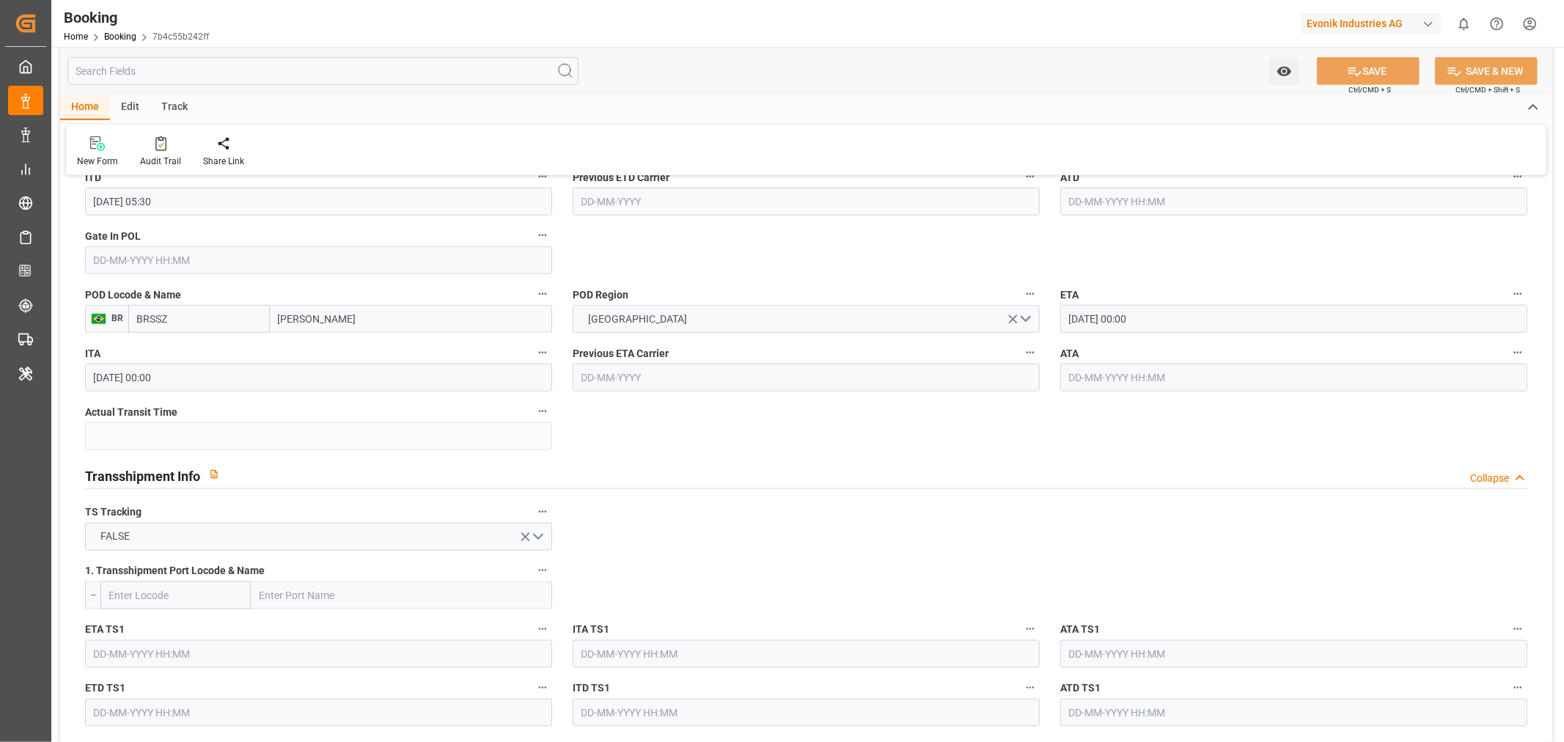
scroll to position [1059, 0]
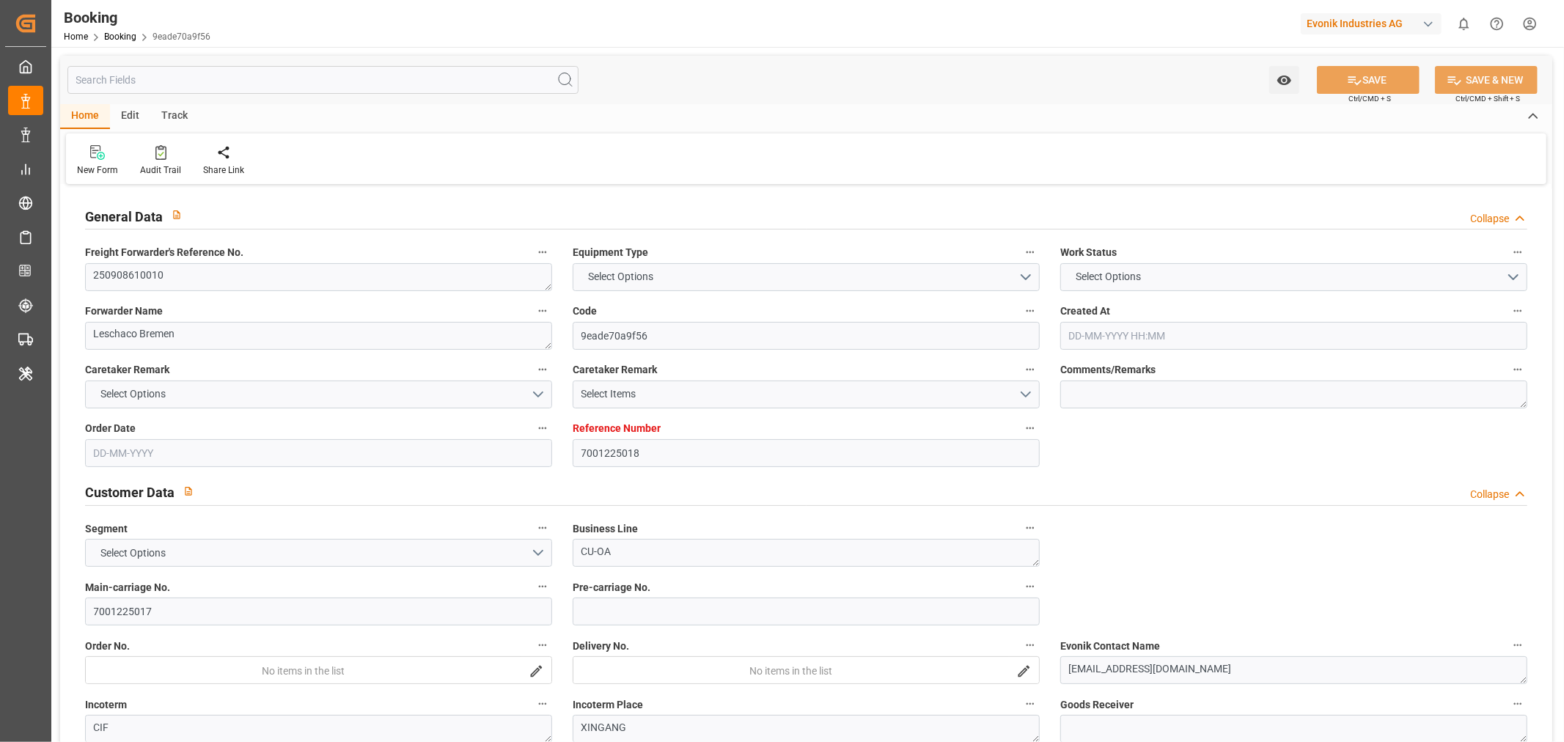
type input "7001225018"
type input "9632105"
type input "Hapag [PERSON_NAME]"
type input "Hapag [PERSON_NAME] Aktiengesellschaft"
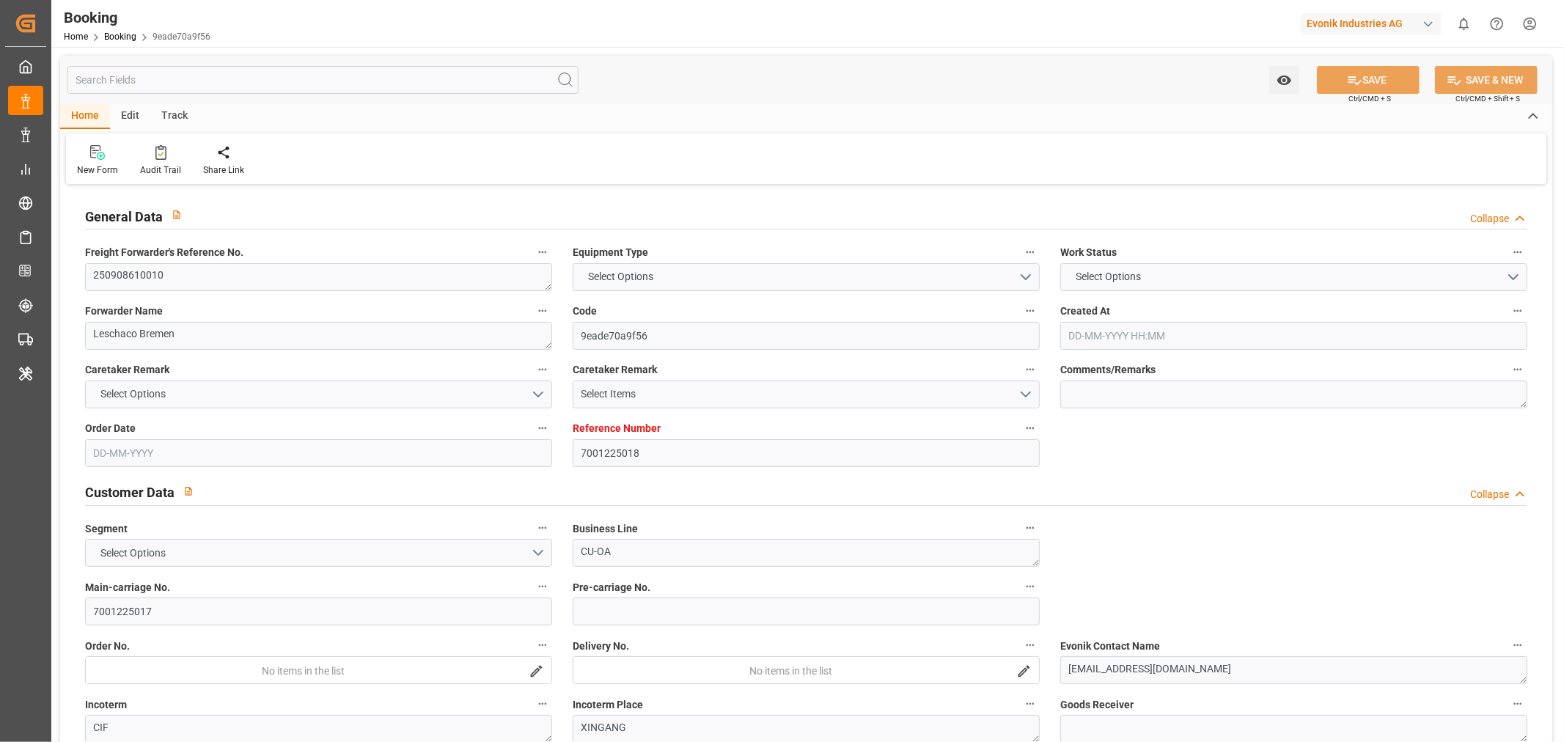
type input "NLRTM"
type input "CNTXG"
type input "MYTPP"
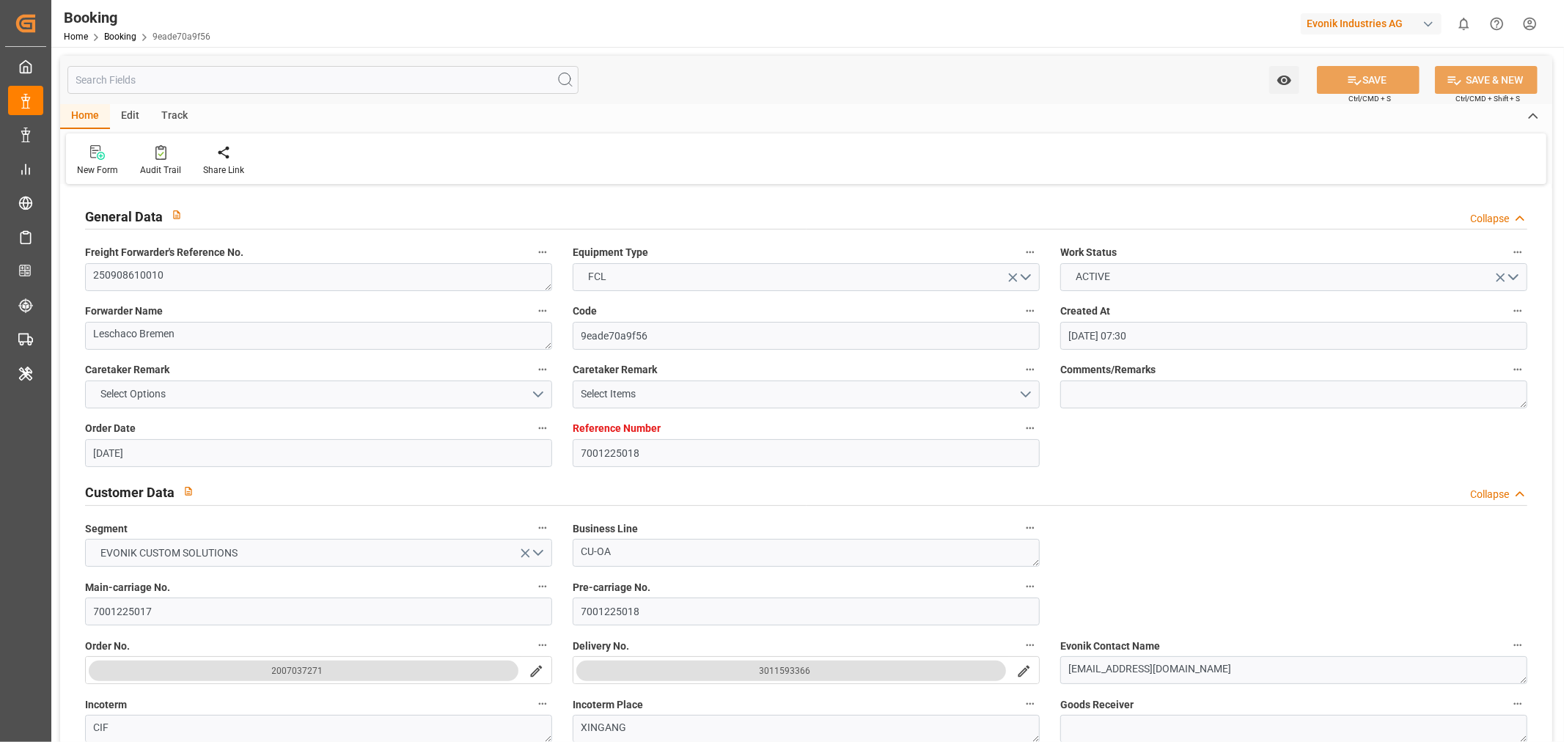
type input "[DATE] 07:30"
type input "[DATE]"
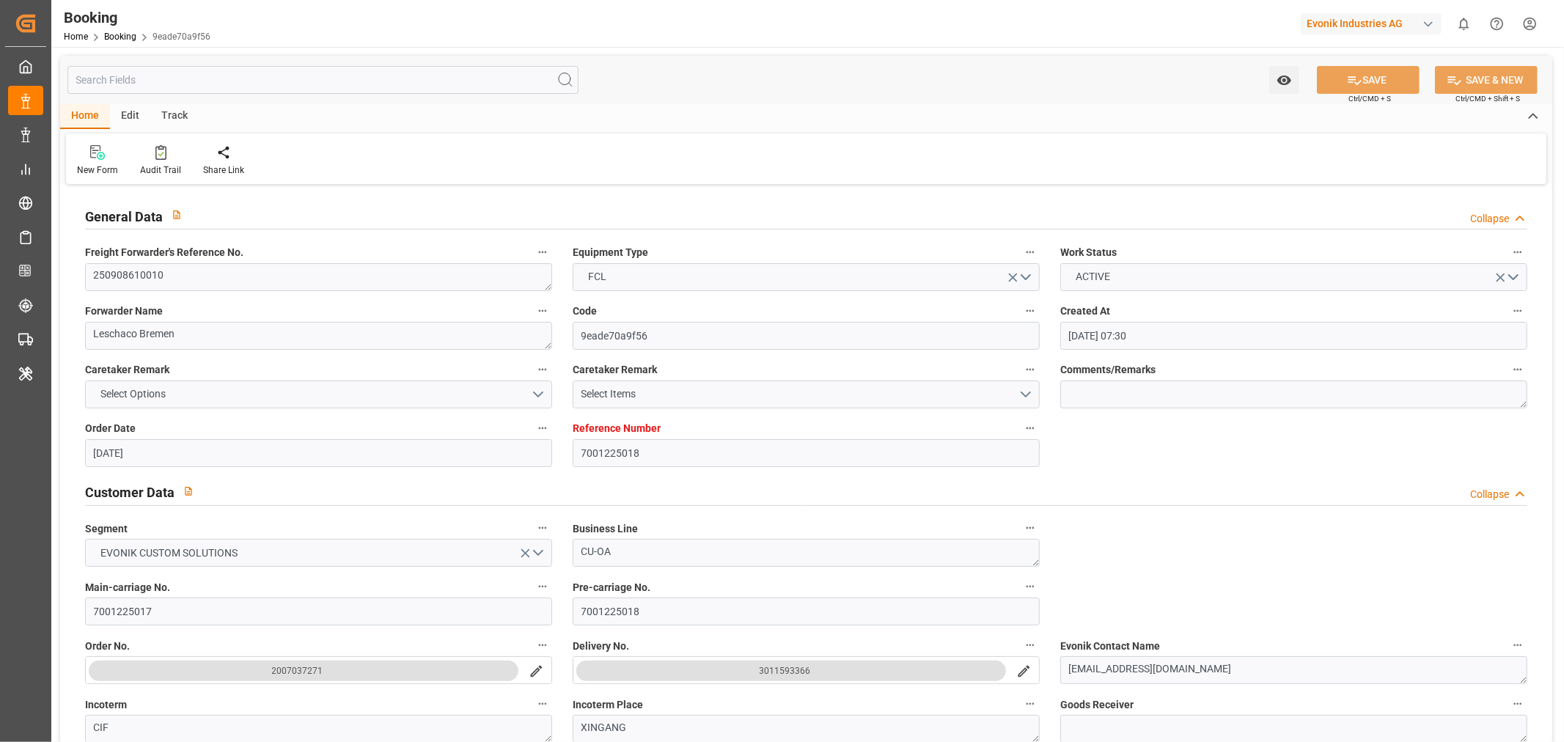
type input "[DATE]"
type input "[DATE] 00:00"
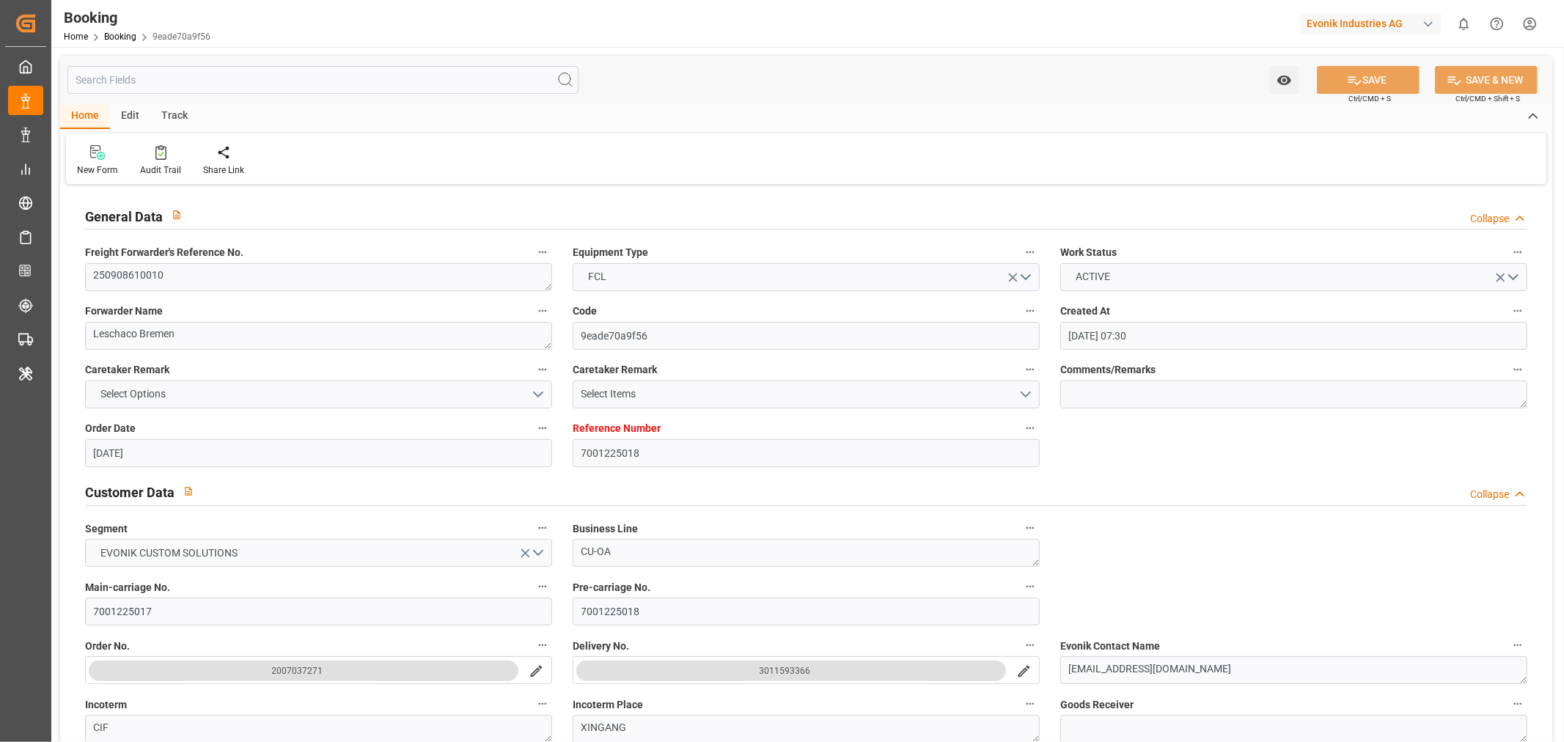
type input "11-10-2025 00:00"
type input "14-10-2025 00:00"
type input "[DATE]"
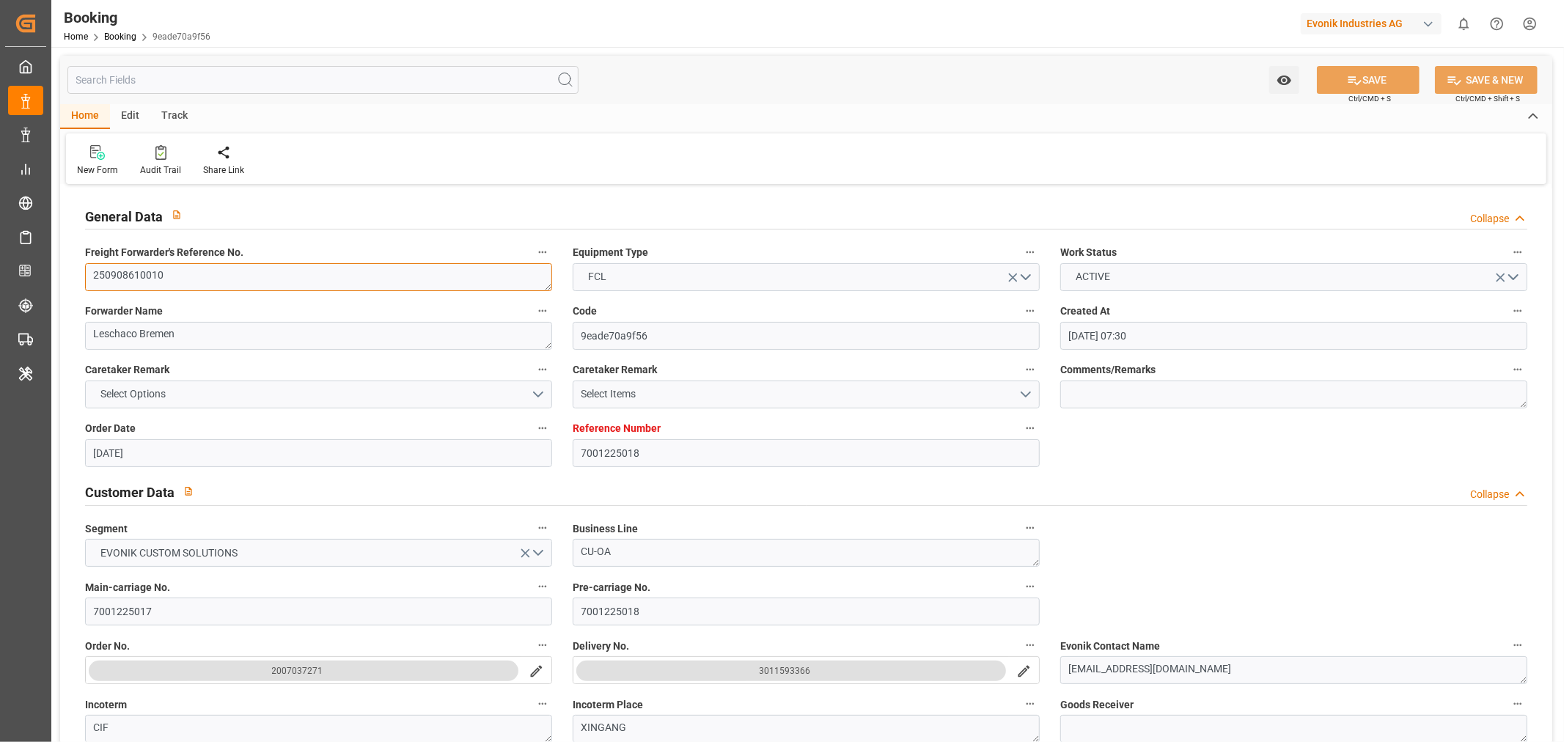
click at [191, 268] on textarea "250908610010" at bounding box center [318, 277] width 467 height 28
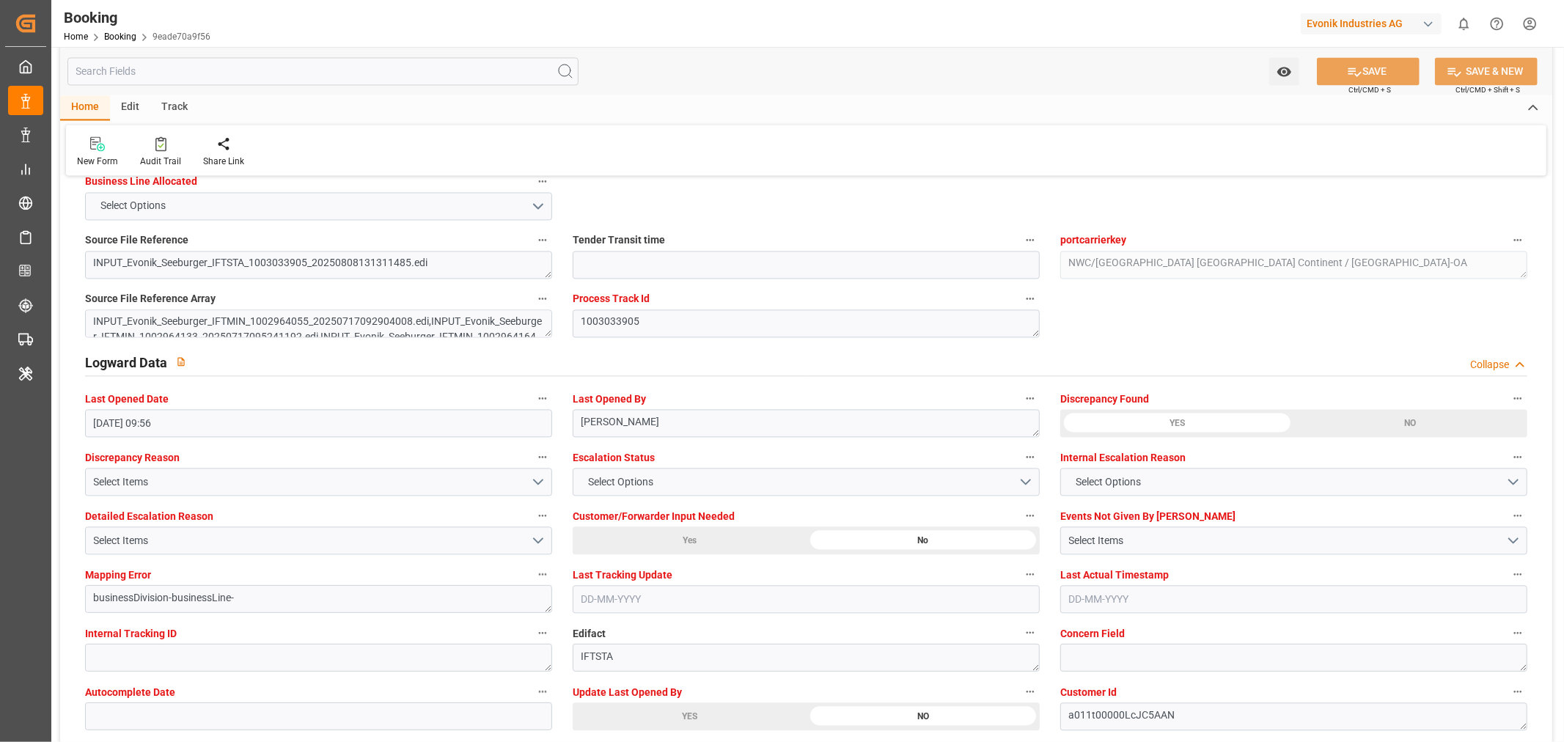
scroll to position [2688, 0]
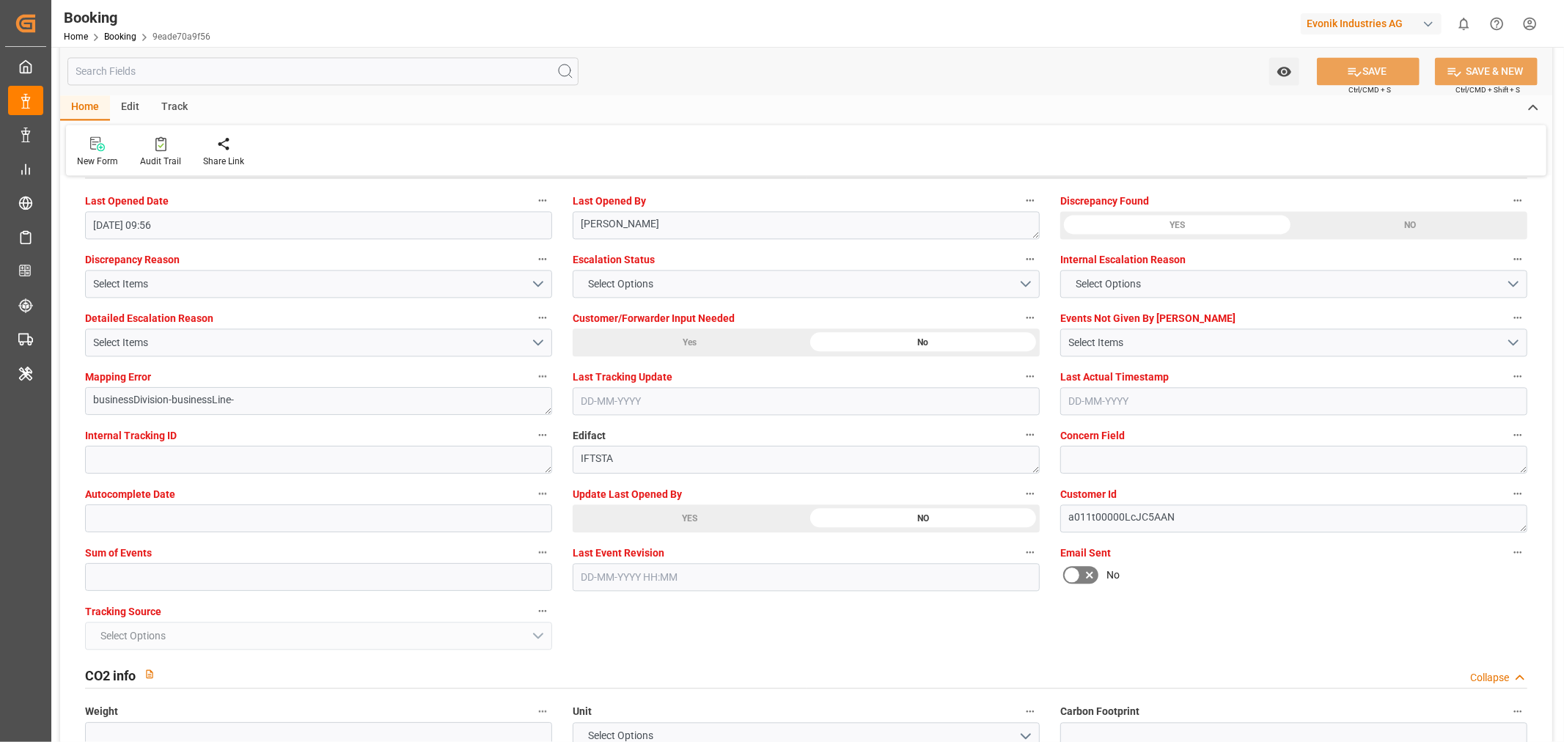
click at [697, 523] on div "YES" at bounding box center [690, 518] width 234 height 28
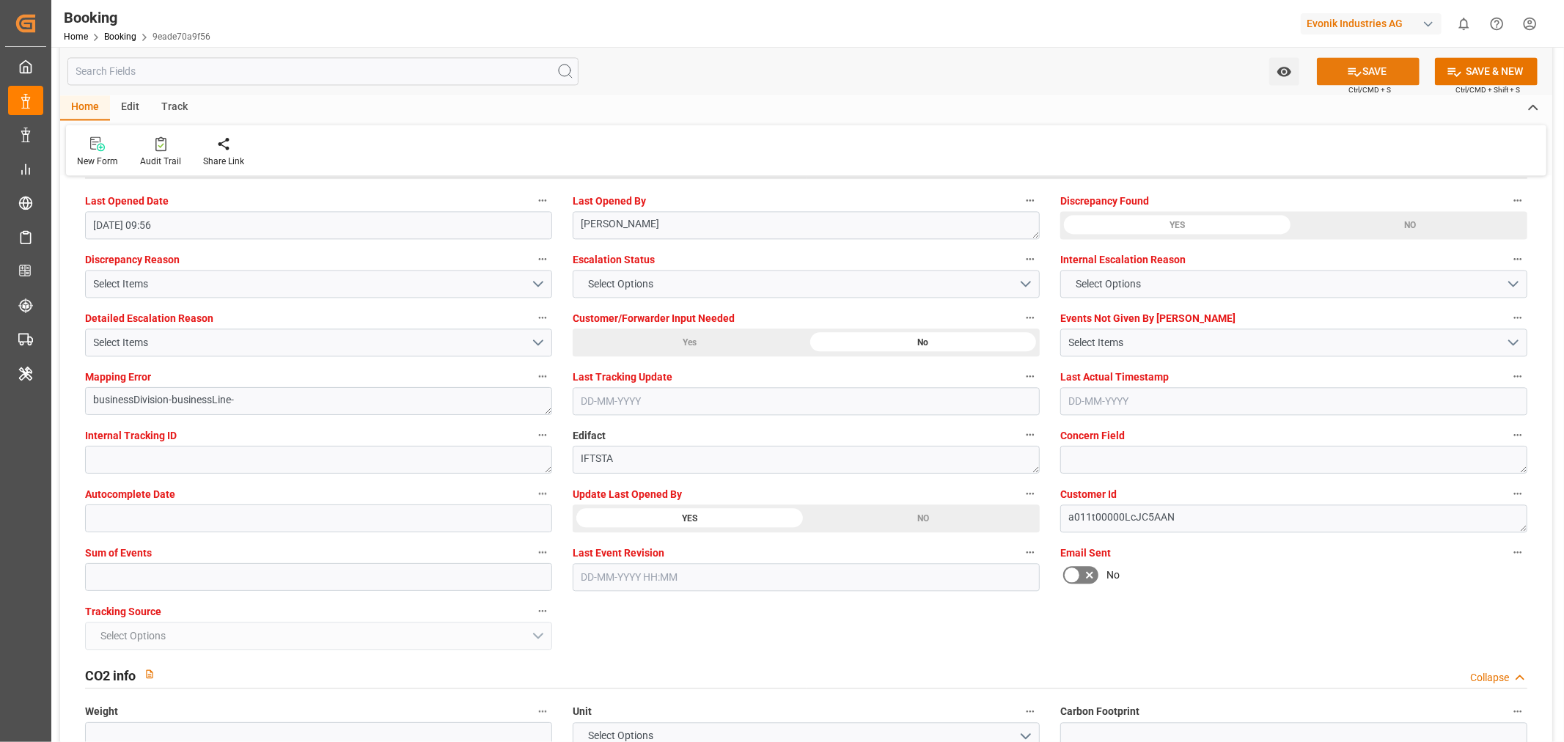
click at [1382, 75] on button "SAVE" at bounding box center [1368, 71] width 103 height 28
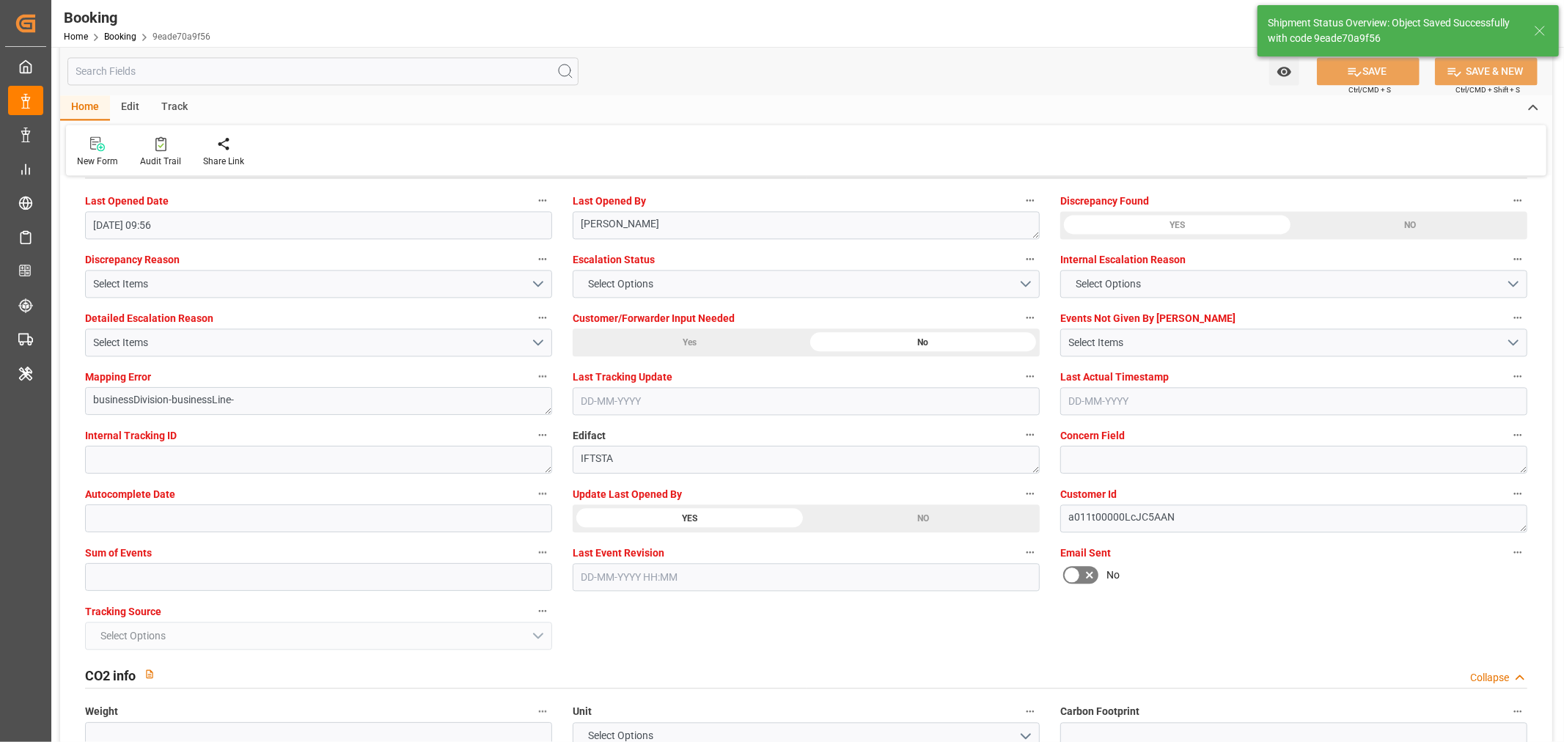
type input "28-08-2025 07:10"
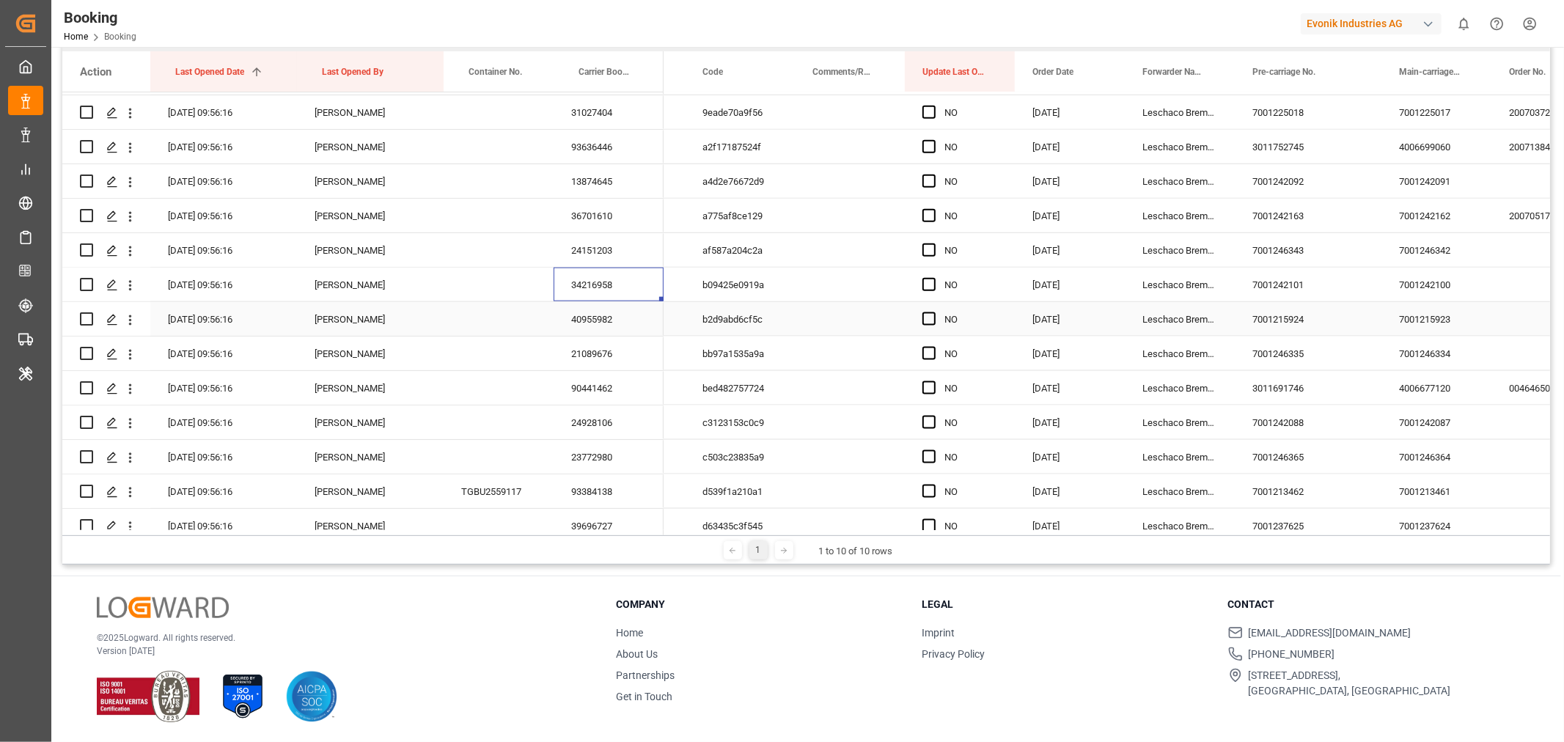
click at [609, 319] on div "40955982" at bounding box center [609, 319] width 110 height 34
click at [129, 324] on icon "open menu" at bounding box center [129, 319] width 15 height 15
click at [202, 353] on span "Open in new tab" at bounding box center [226, 350] width 133 height 15
click at [614, 353] on div "21089676" at bounding box center [609, 354] width 110 height 34
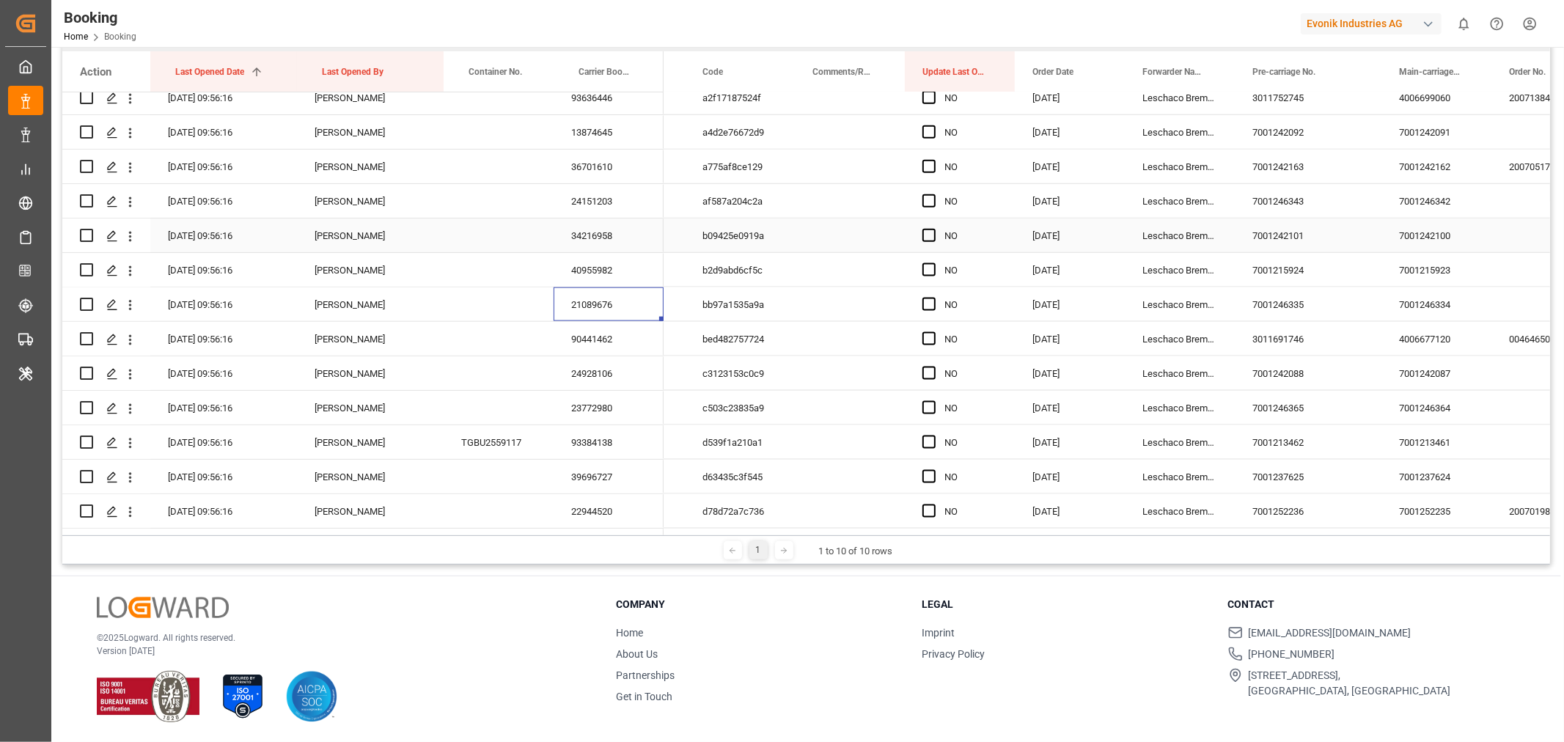
scroll to position [1711, 0]
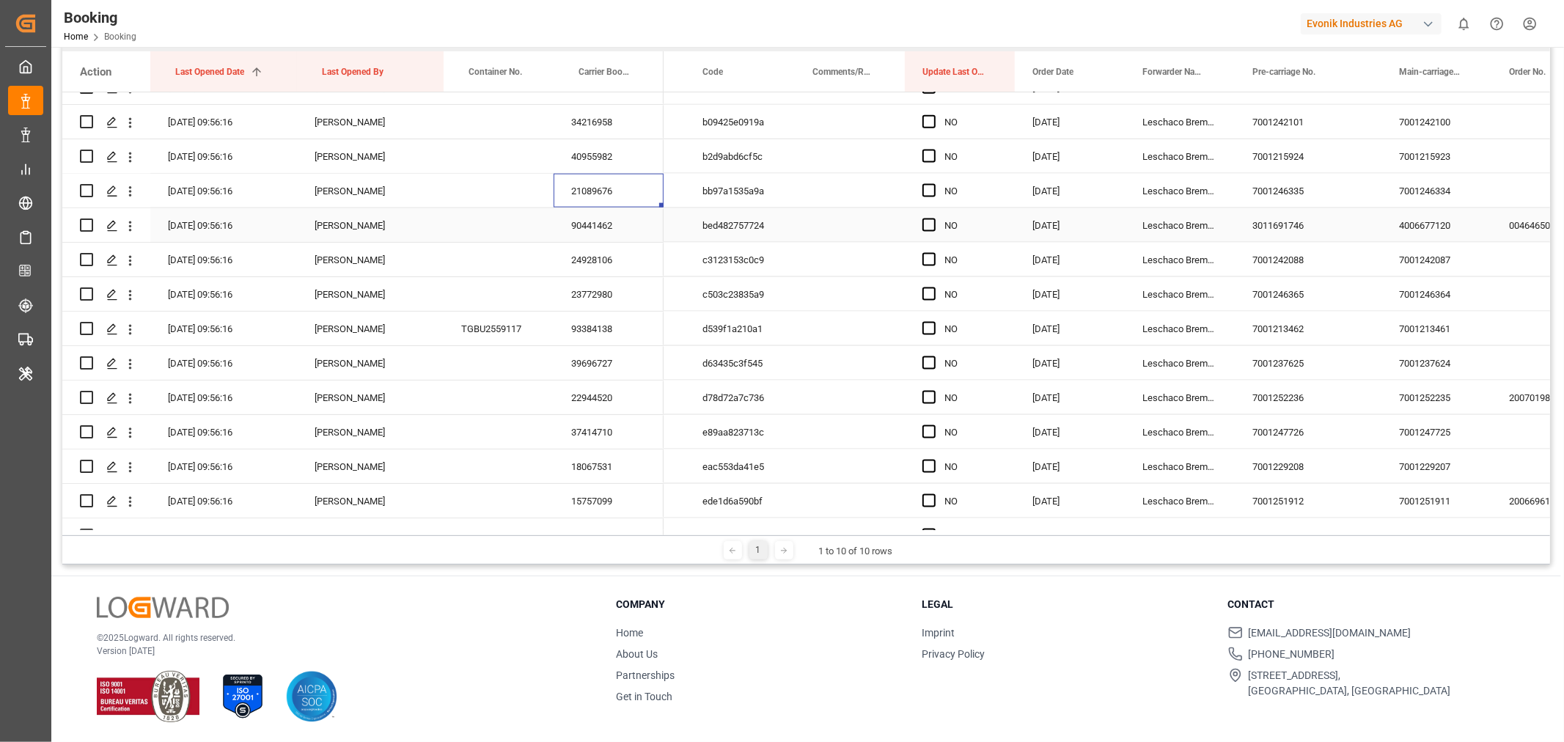
click at [612, 231] on div "90441462" at bounding box center [609, 225] width 110 height 34
click at [620, 260] on div "24928106" at bounding box center [609, 260] width 110 height 34
click at [609, 291] on div "23772980" at bounding box center [609, 294] width 110 height 34
click at [612, 333] on div "93384138" at bounding box center [609, 329] width 110 height 34
click at [130, 330] on icon "open menu" at bounding box center [129, 329] width 15 height 15
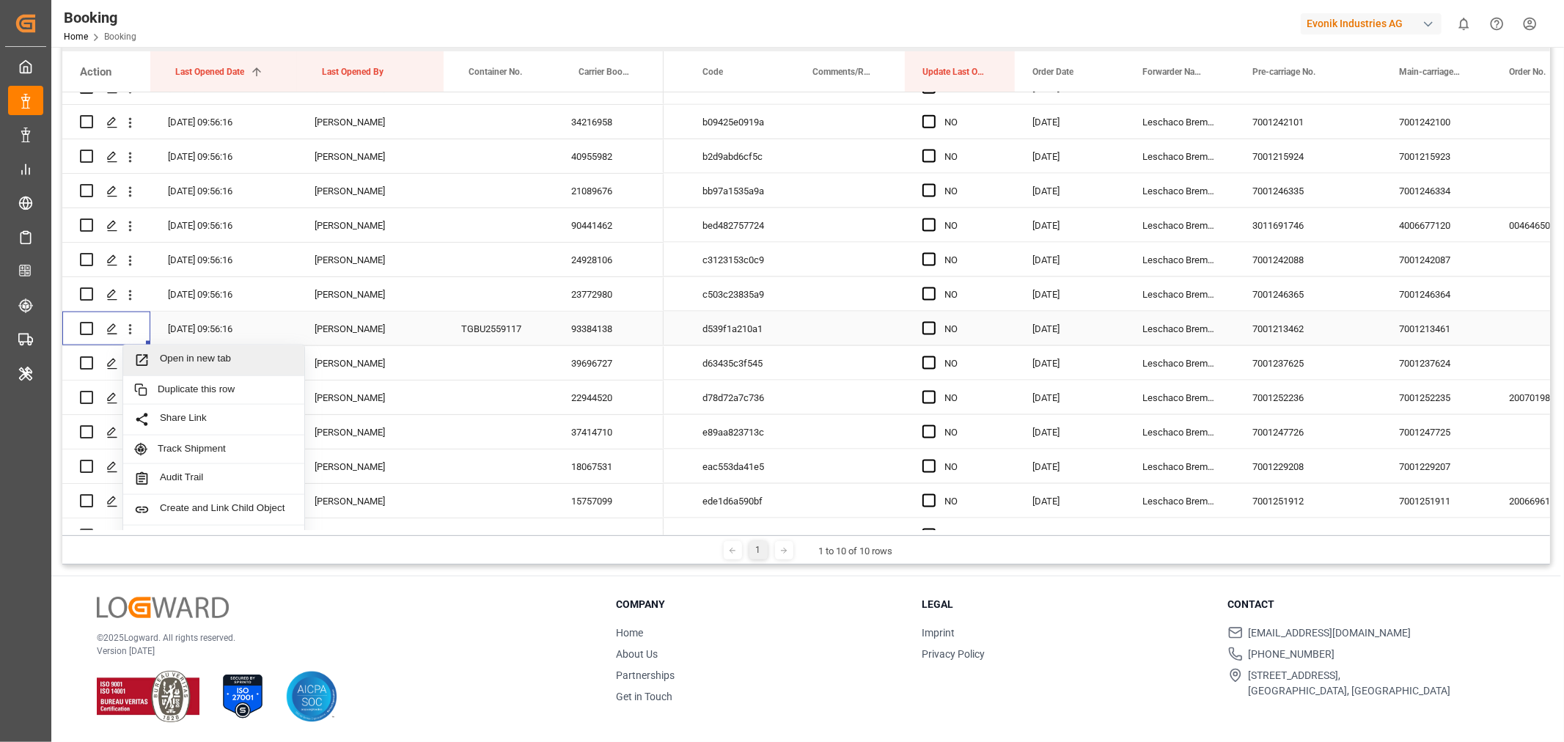
click at [214, 364] on span "Open in new tab" at bounding box center [226, 360] width 133 height 15
click at [614, 360] on div "39696727" at bounding box center [609, 363] width 110 height 34
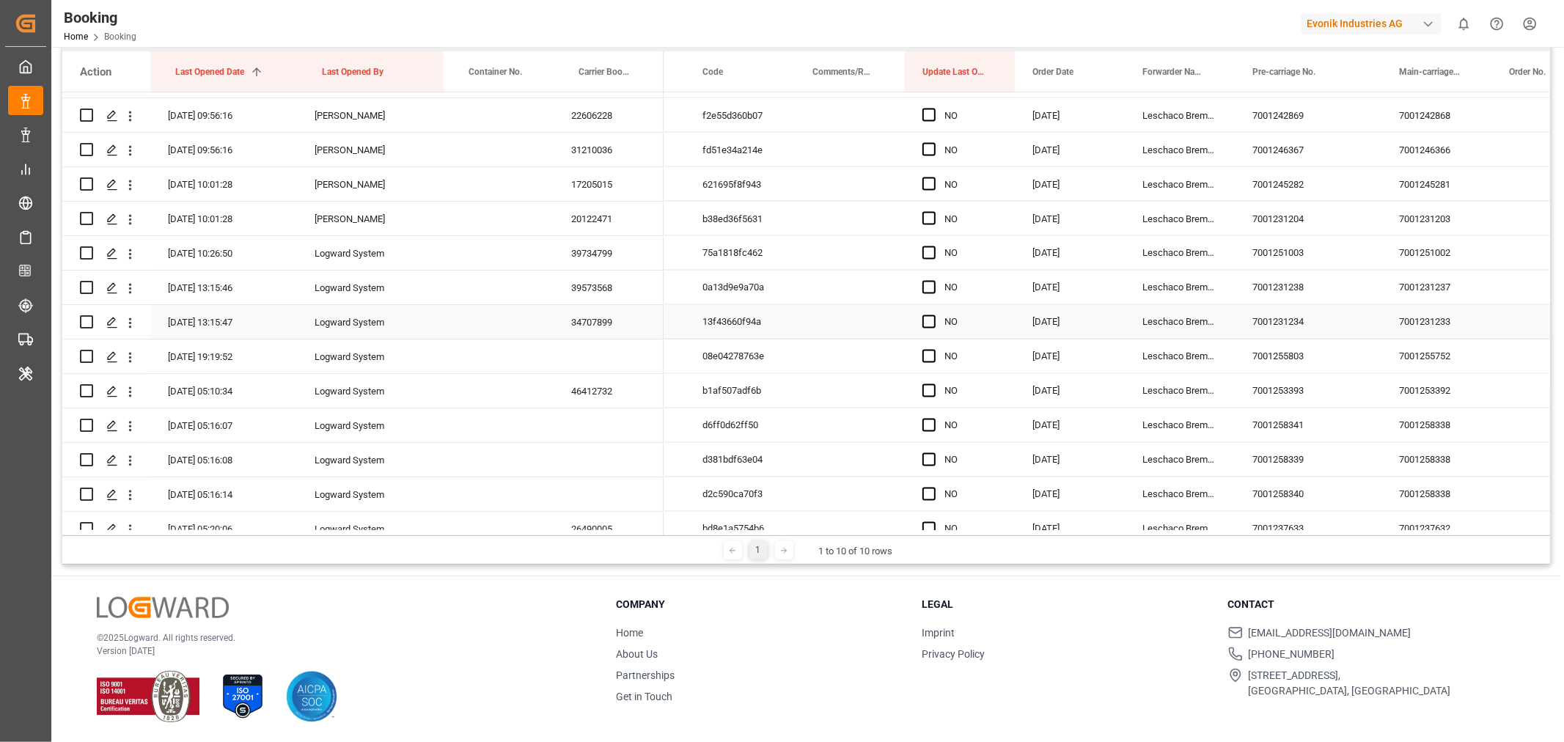
scroll to position [1873, 0]
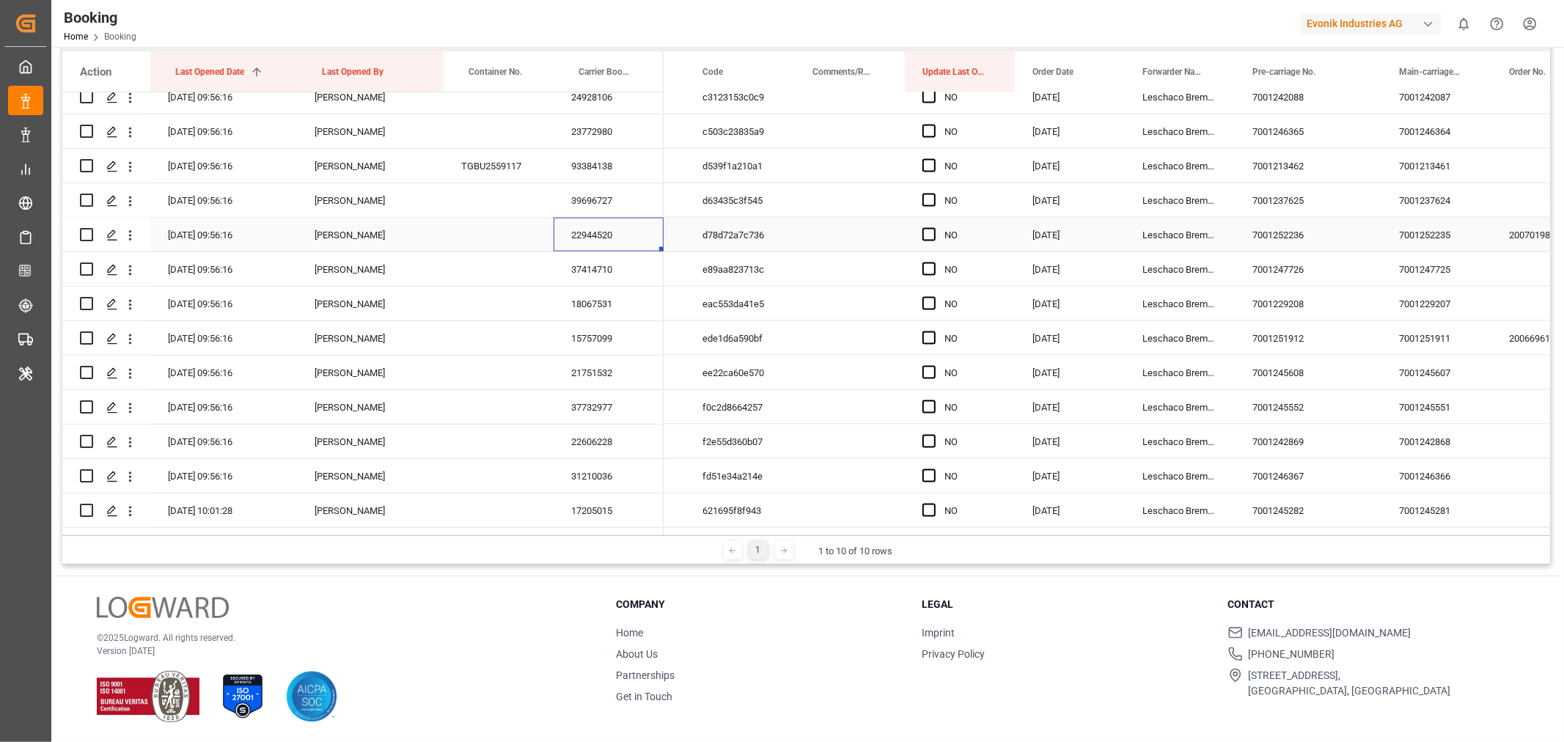
click at [620, 242] on div "22944520" at bounding box center [609, 235] width 110 height 34
click at [611, 272] on div "37414710" at bounding box center [609, 269] width 110 height 34
click at [621, 299] on div "18067531" at bounding box center [609, 304] width 110 height 34
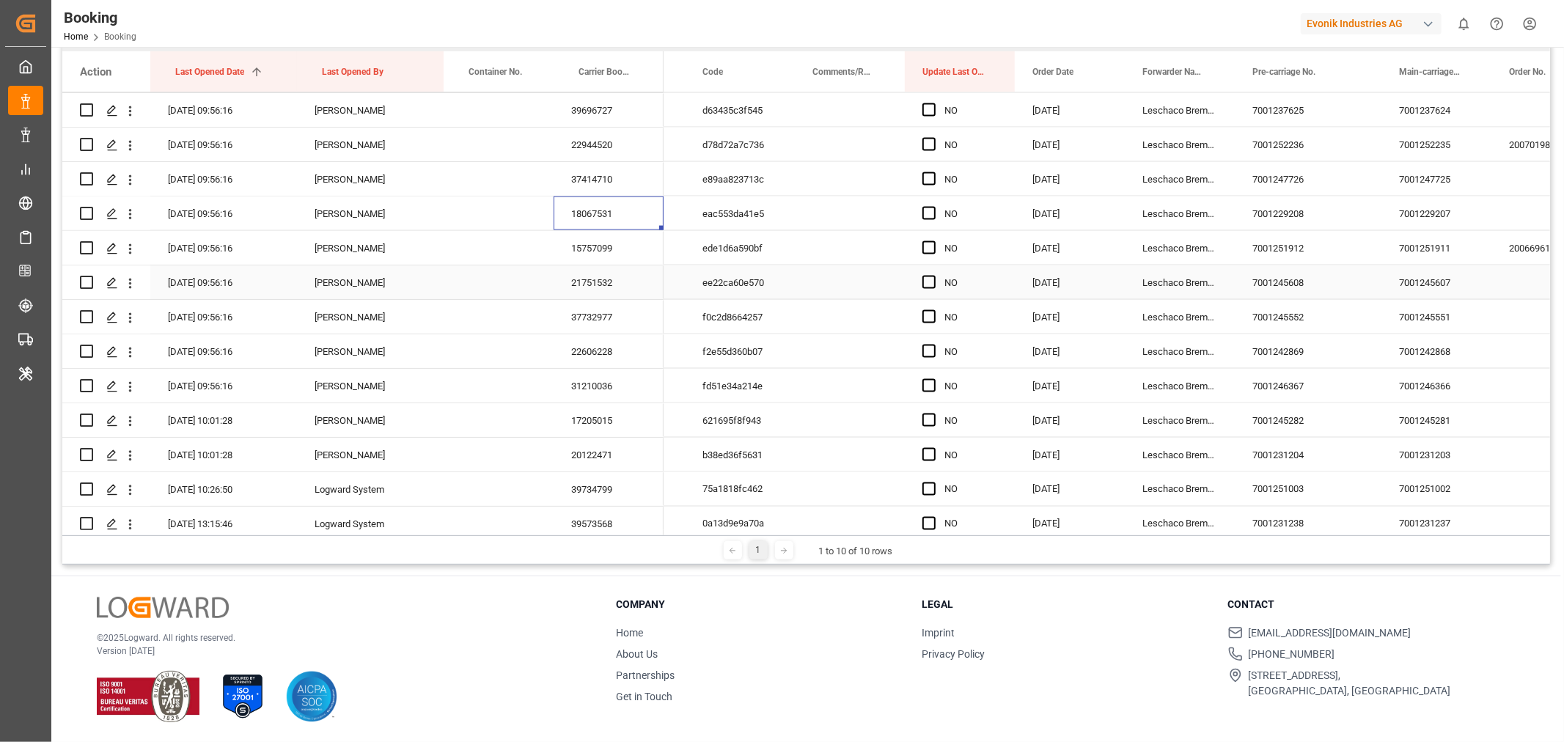
scroll to position [1955, 0]
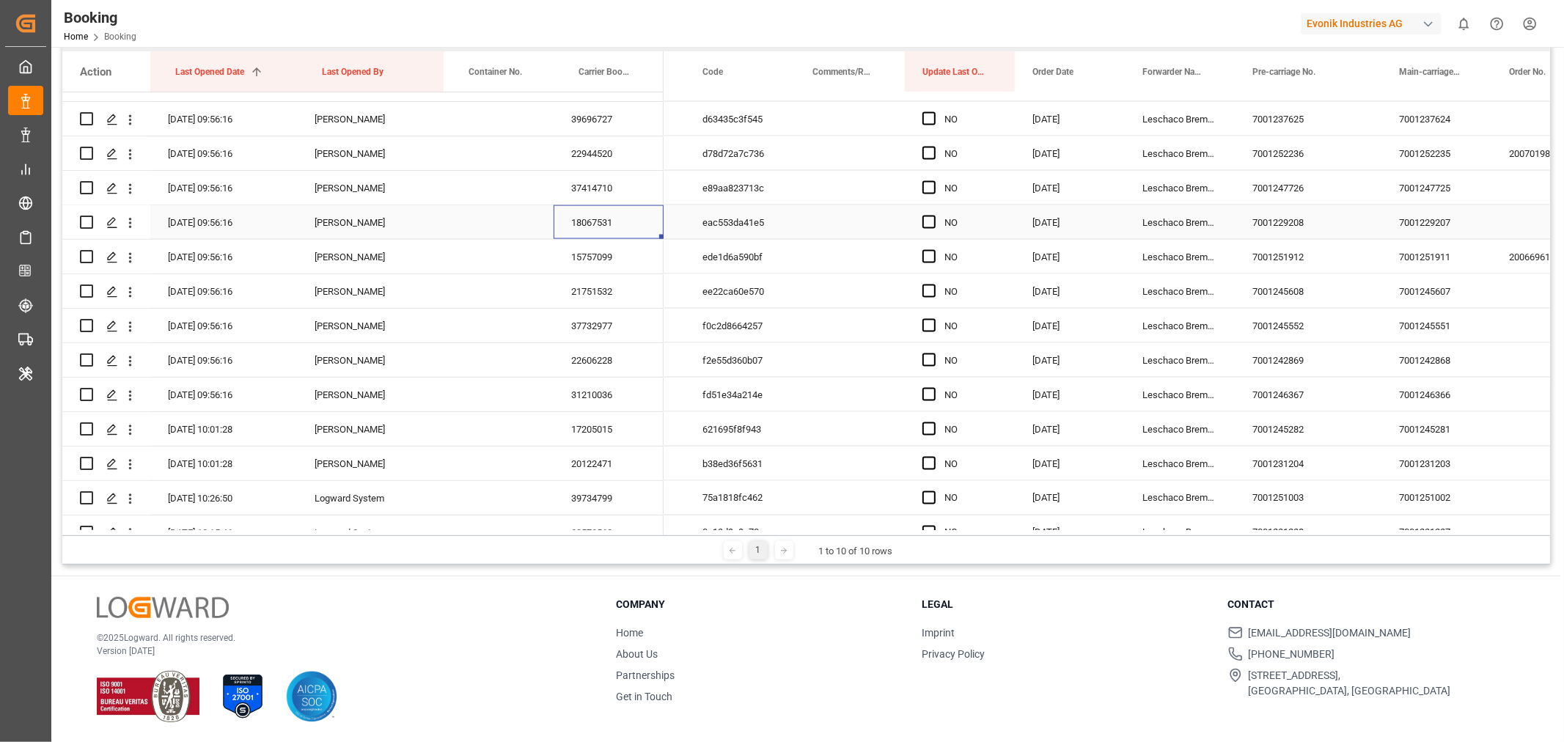
click at [592, 226] on div "18067531" at bounding box center [609, 222] width 110 height 34
click at [606, 258] on div "15757099" at bounding box center [609, 257] width 110 height 34
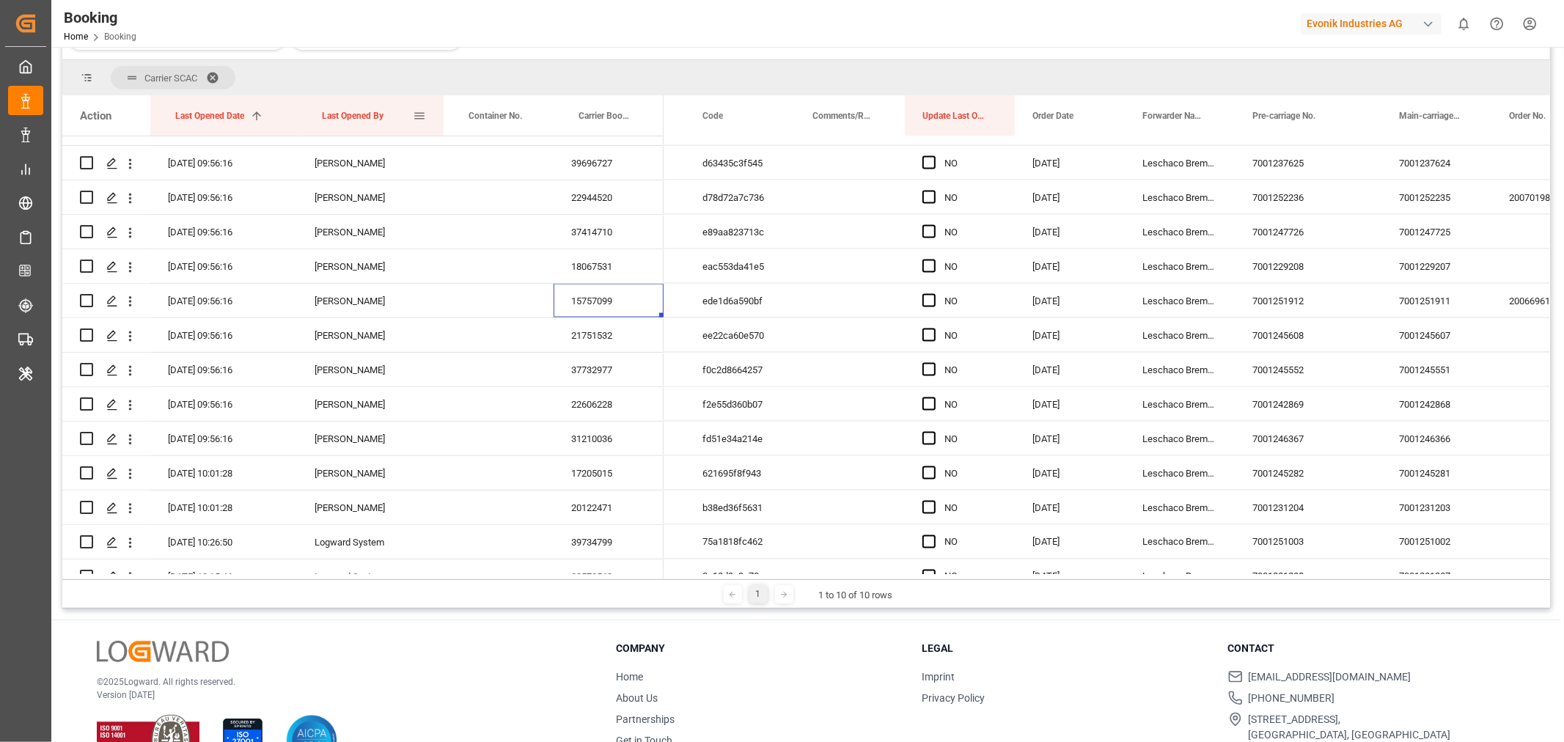
scroll to position [260, 0]
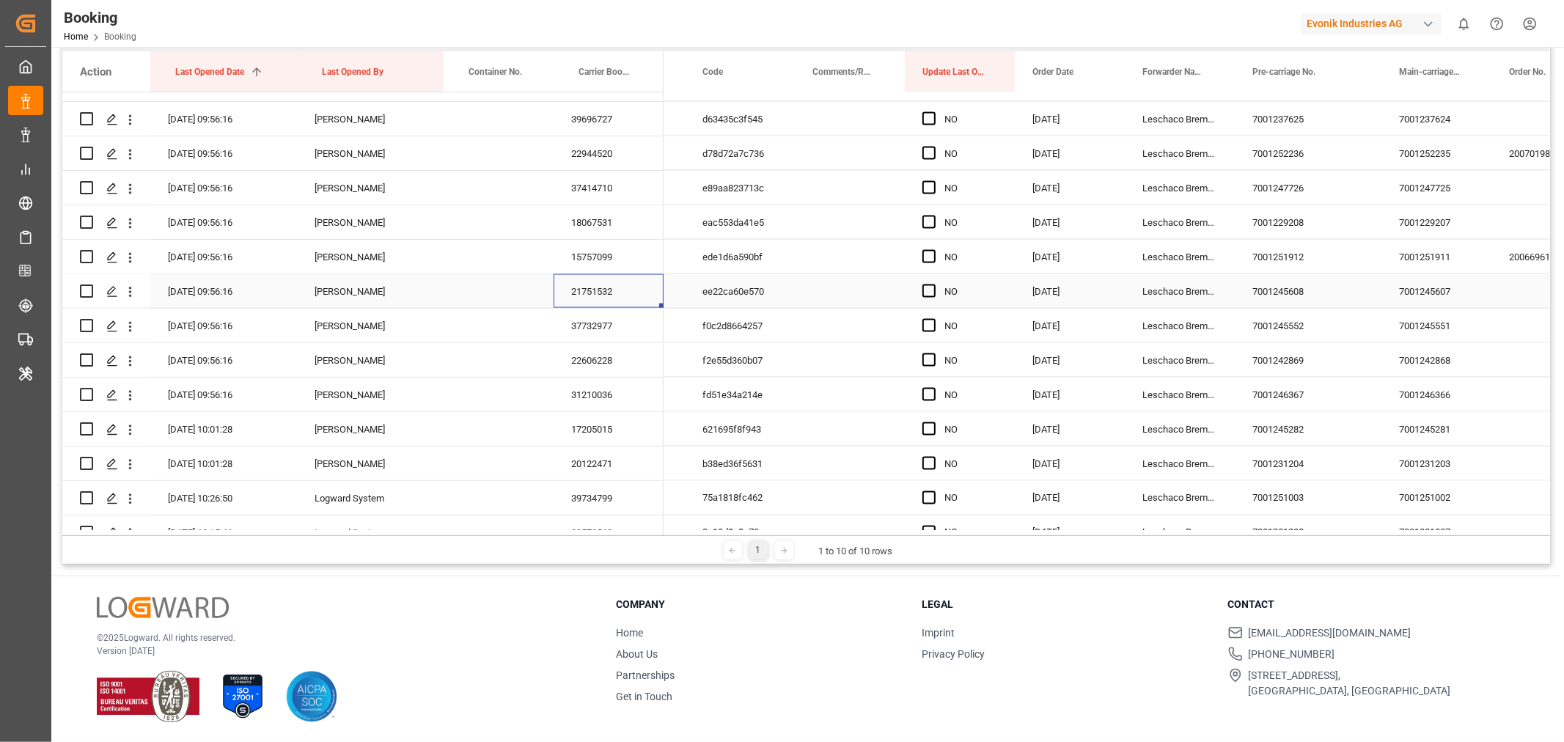
click at [599, 297] on div "21751532" at bounding box center [609, 291] width 110 height 34
click at [590, 328] on div "37732977" at bounding box center [609, 326] width 110 height 34
click at [617, 348] on div "22606228" at bounding box center [609, 360] width 110 height 34
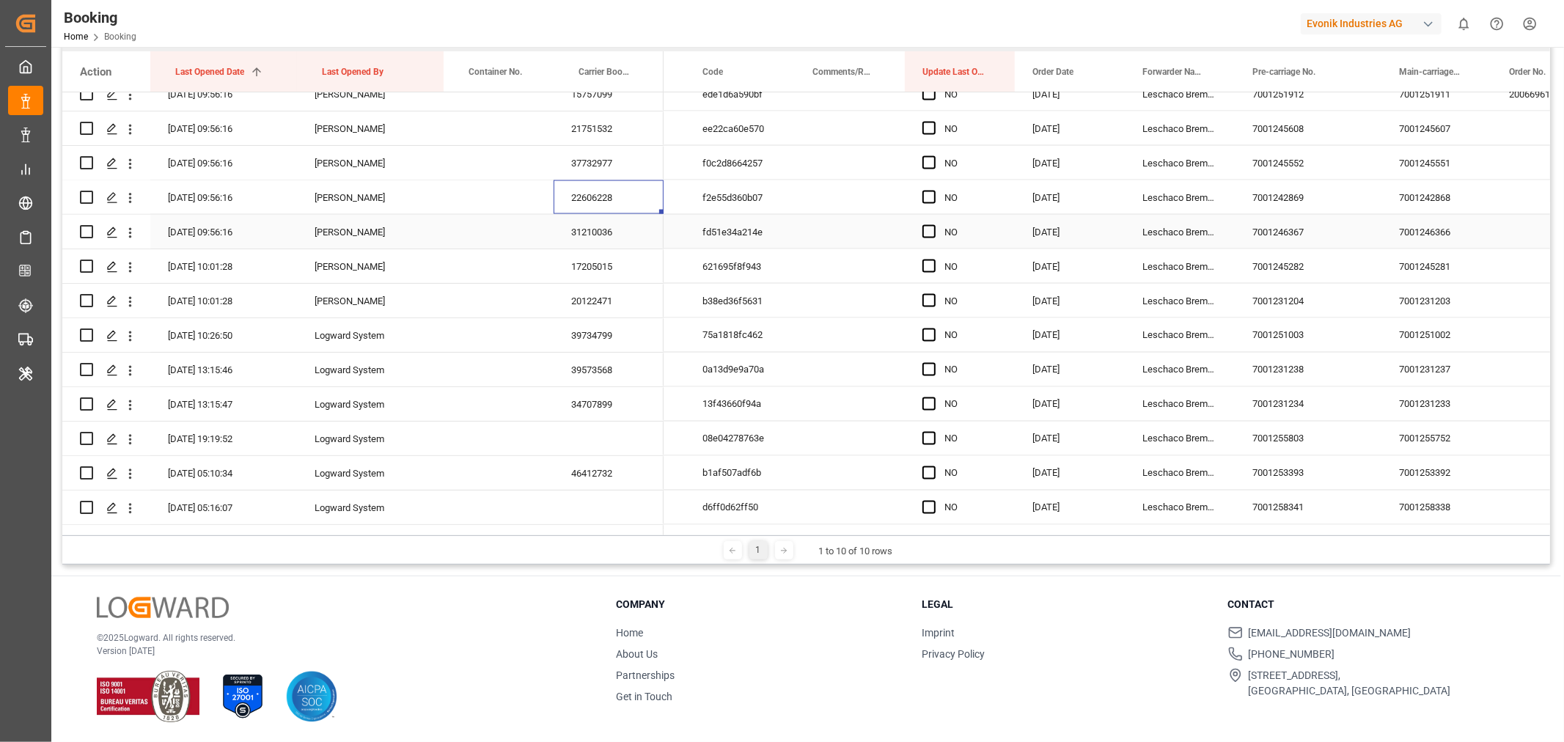
click at [614, 221] on div "31210036" at bounding box center [609, 232] width 110 height 34
click at [592, 271] on div "17205015" at bounding box center [609, 266] width 110 height 34
click at [606, 303] on div "20122471" at bounding box center [609, 301] width 110 height 34
click at [927, 302] on span "Press SPACE to select this row." at bounding box center [928, 300] width 13 height 13
click at [933, 294] on input "Press SPACE to select this row." at bounding box center [933, 294] width 0 height 0
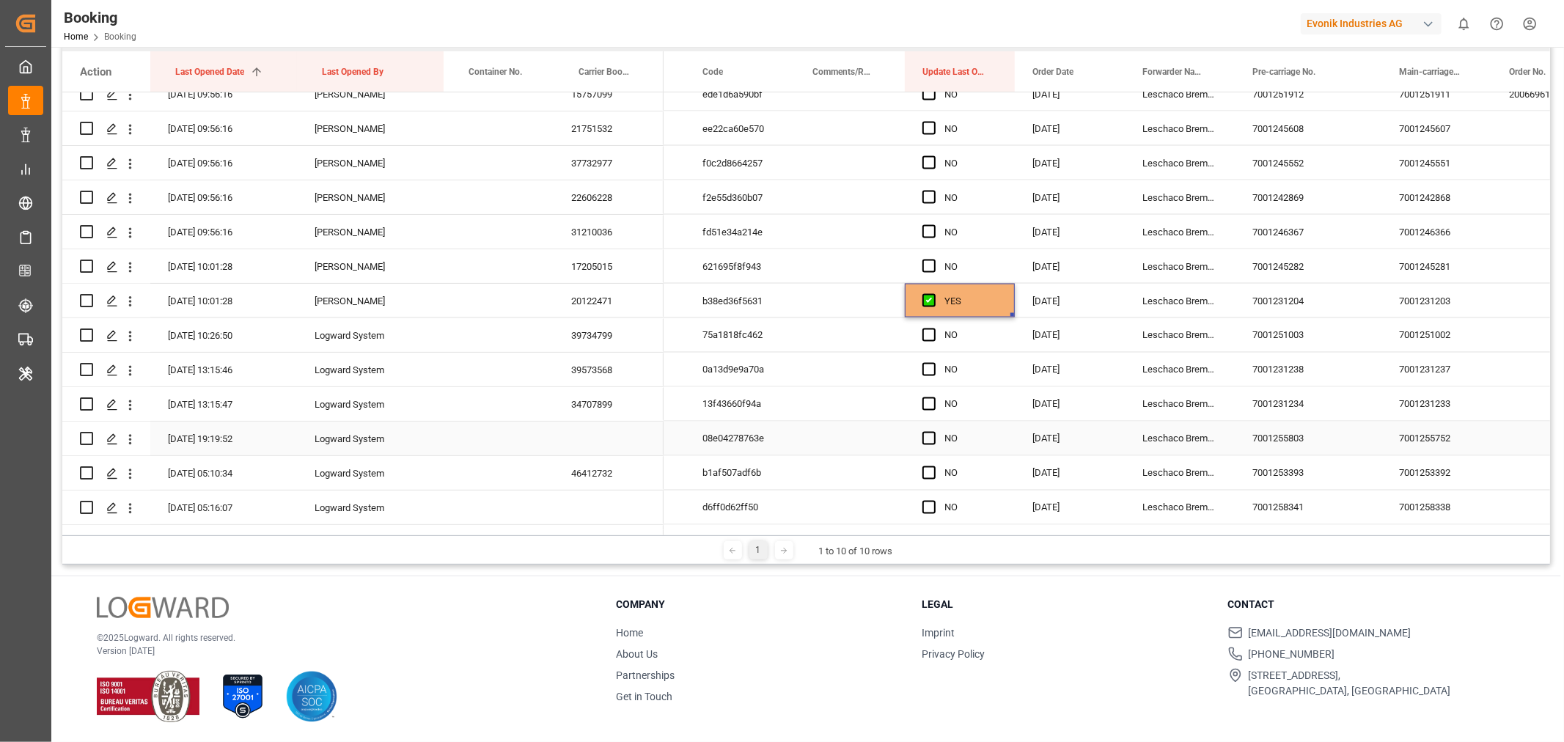
scroll to position [1955, 0]
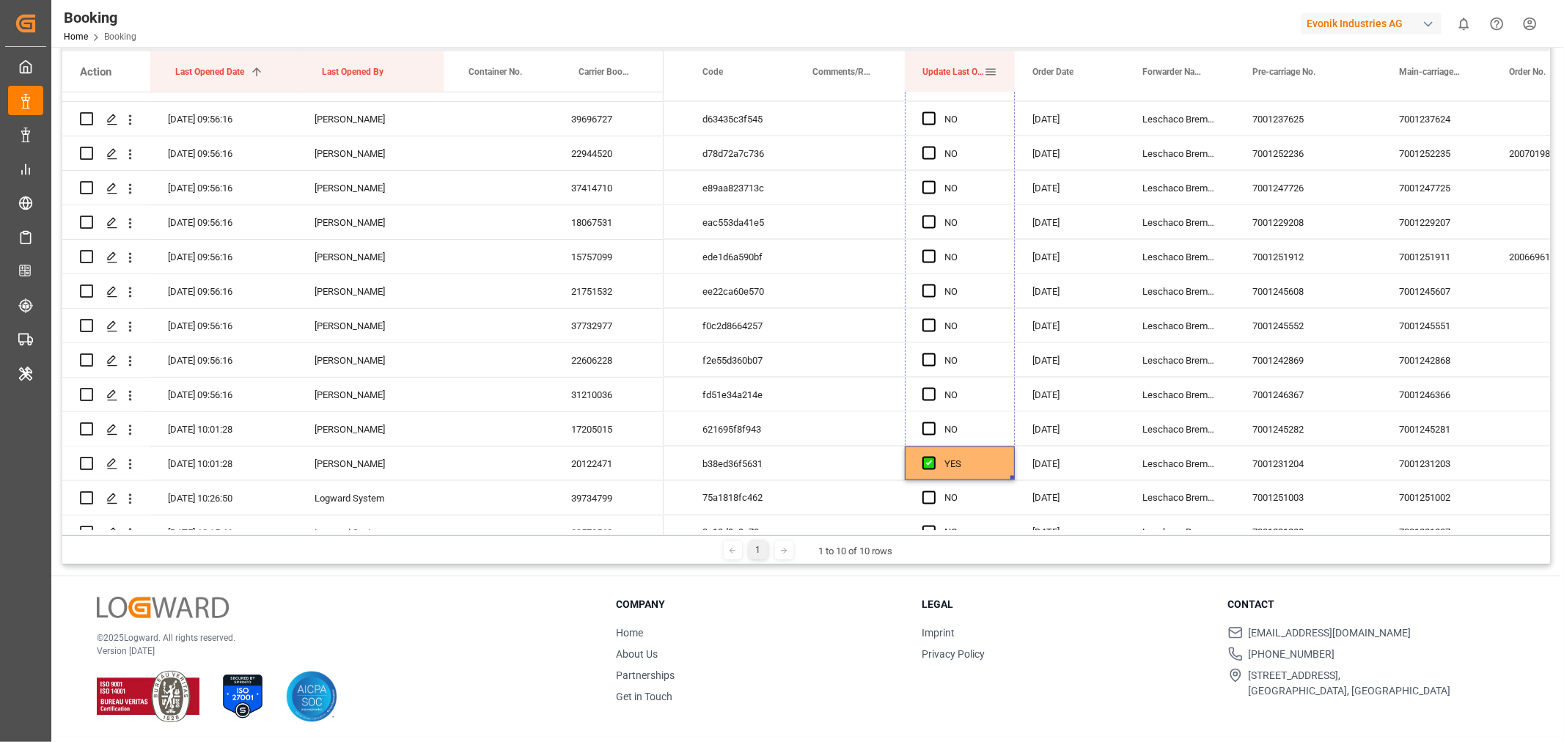
drag, startPoint x: 1010, startPoint y: 477, endPoint x: 970, endPoint y: 216, distance: 264.0
click at [998, 47] on div "Booking Home Booking Evonik Industries AG 0 Notifications Only show unread All …" at bounding box center [806, 371] width 1510 height 742
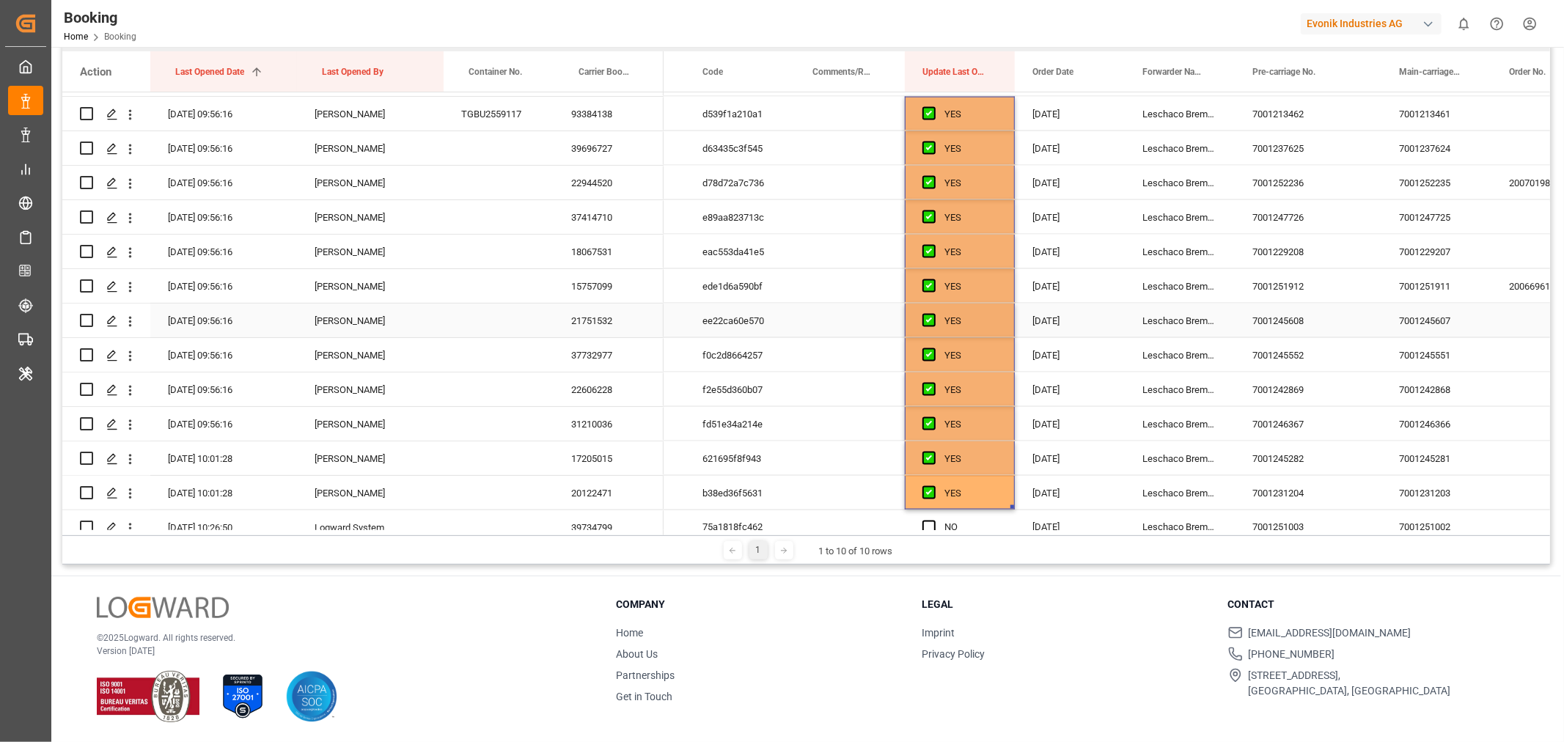
scroll to position [1600, 0]
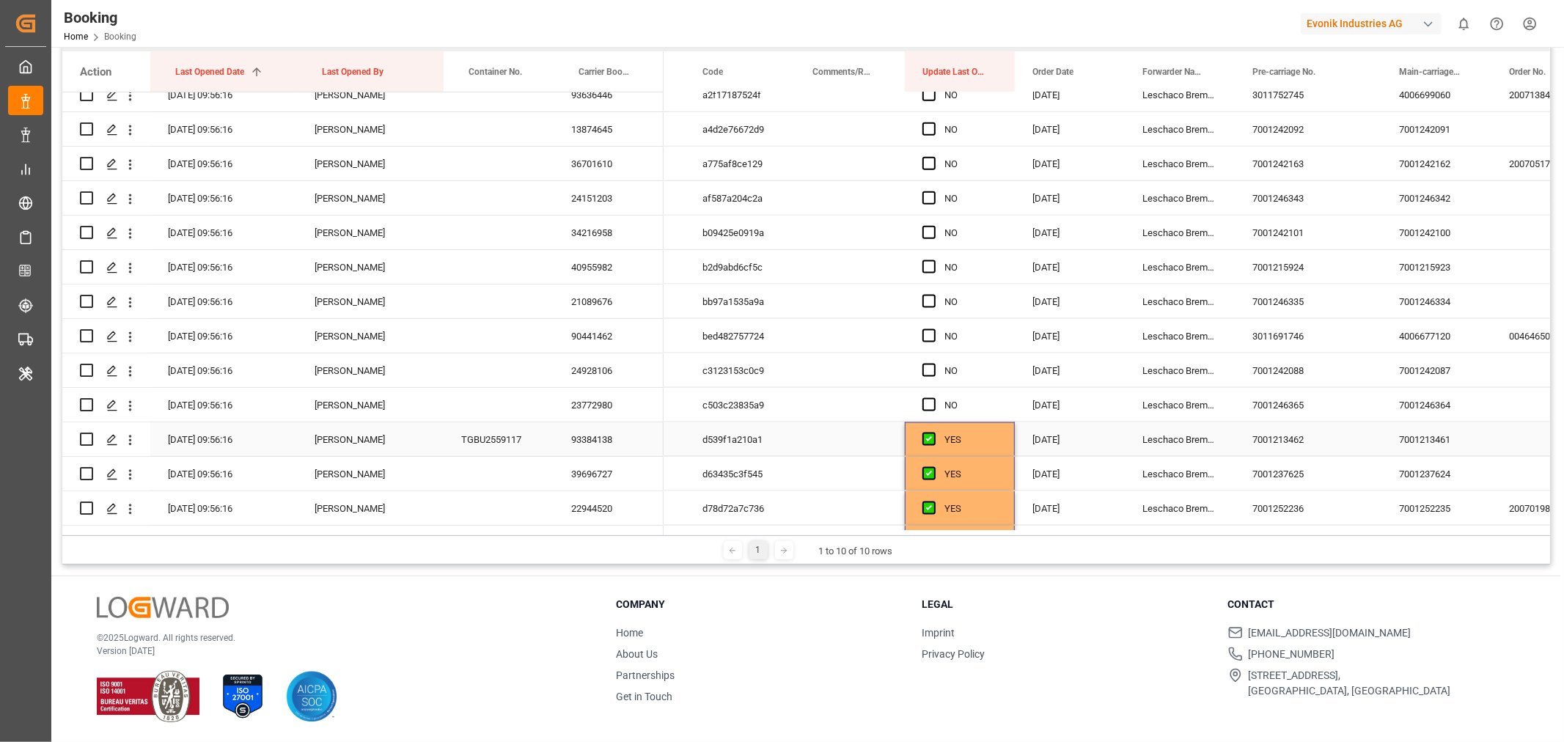
click at [986, 433] on div "YES" at bounding box center [970, 440] width 53 height 34
drag, startPoint x: 1010, startPoint y: 452, endPoint x: 946, endPoint y: 210, distance: 251.1
click at [994, 54] on div "Action Last Opened Date 1 Last Opened By Container No." at bounding box center [806, 293] width 1488 height 484
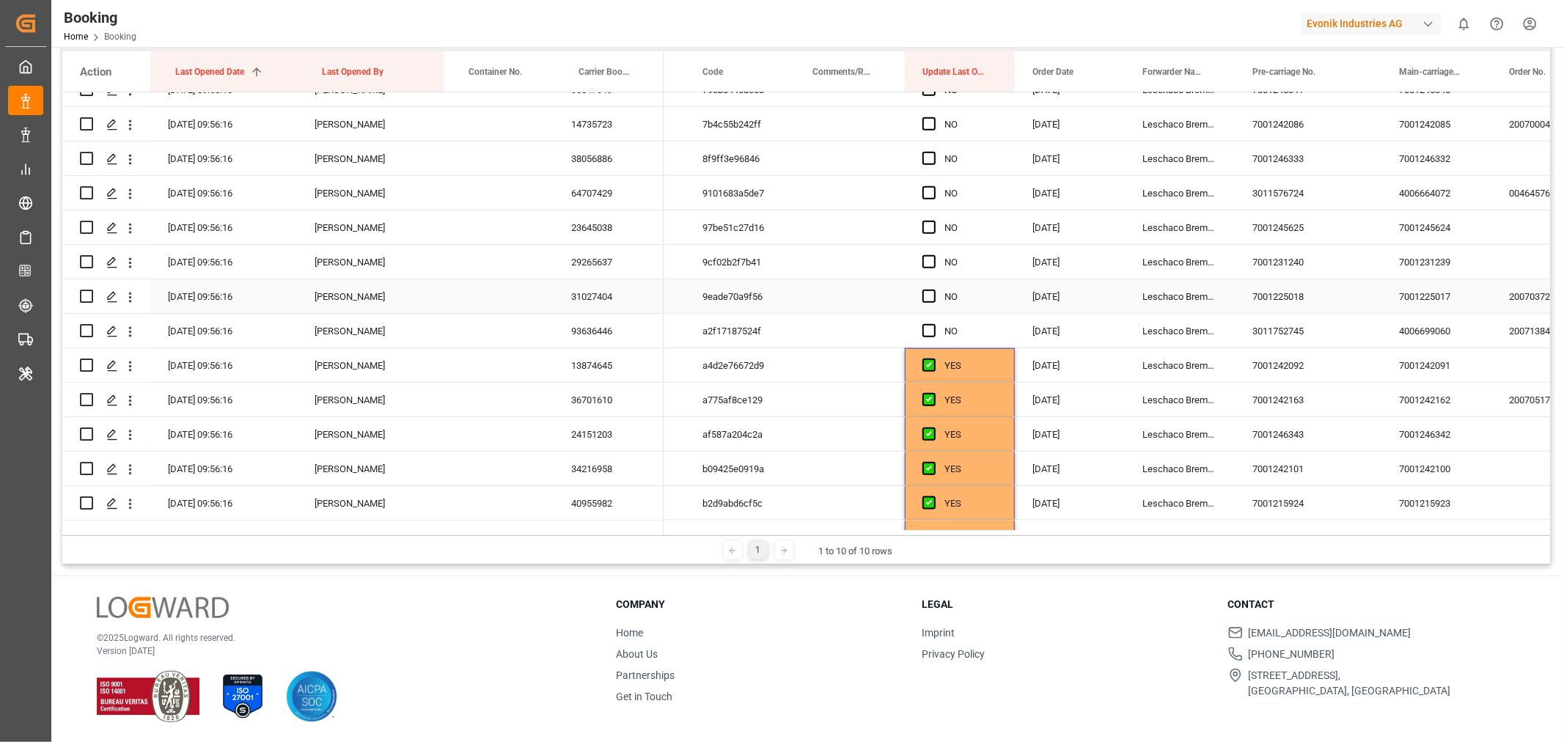
scroll to position [1326, 0]
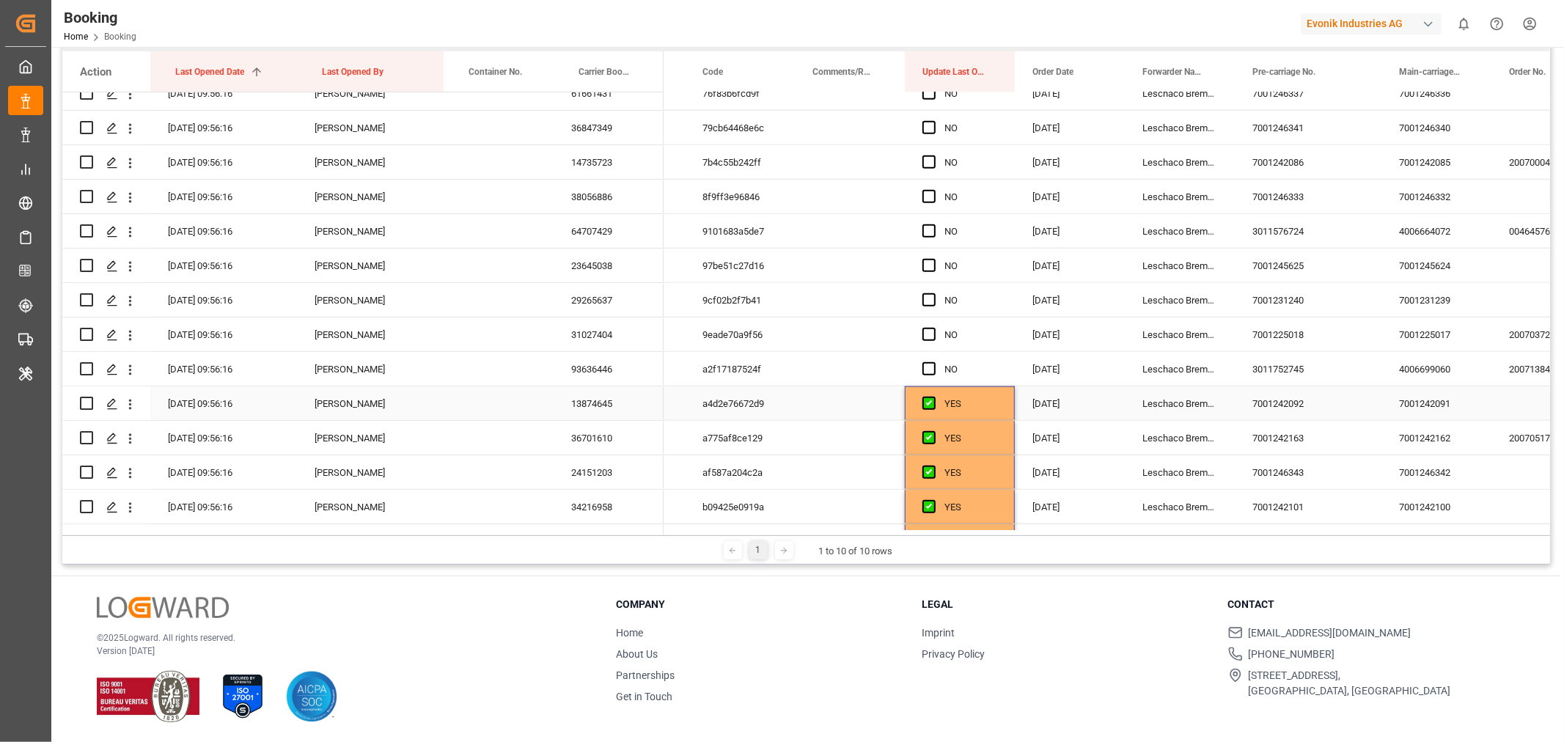
click at [977, 398] on div "YES" at bounding box center [970, 404] width 53 height 34
drag, startPoint x: 1009, startPoint y: 418, endPoint x: 988, endPoint y: 71, distance: 347.4
click at [988, 71] on div "Action Last Opened Date 1 Last Opened By Container No." at bounding box center [806, 293] width 1488 height 484
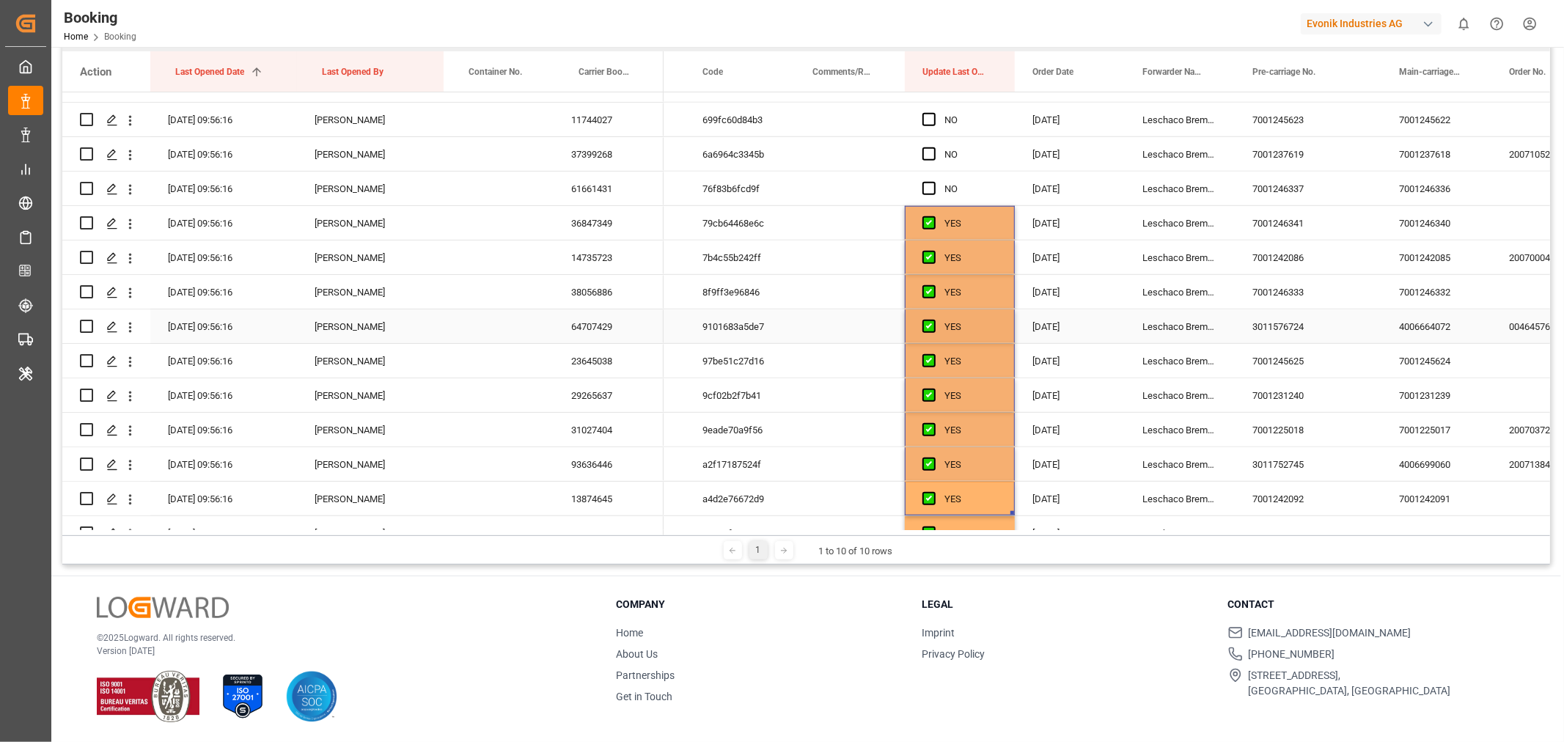
scroll to position [1081, 0]
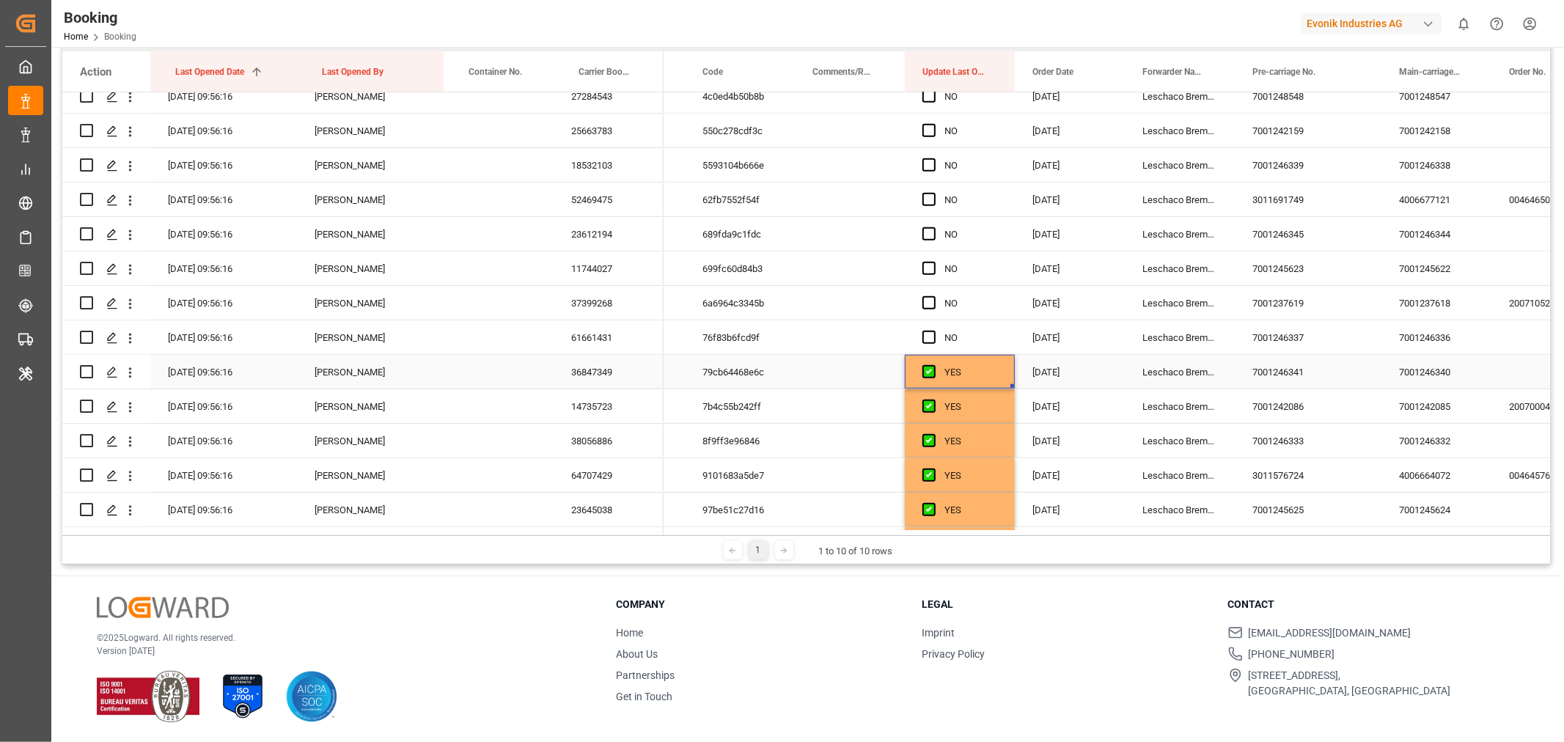
click at [985, 382] on div "YES" at bounding box center [970, 373] width 53 height 34
click at [990, 367] on div "YES" at bounding box center [970, 373] width 53 height 34
drag, startPoint x: 1010, startPoint y: 385, endPoint x: 1009, endPoint y: 78, distance: 306.5
click at [1010, 78] on div "Action Last Opened Date 1 Last Opened By Container No." at bounding box center [806, 293] width 1488 height 484
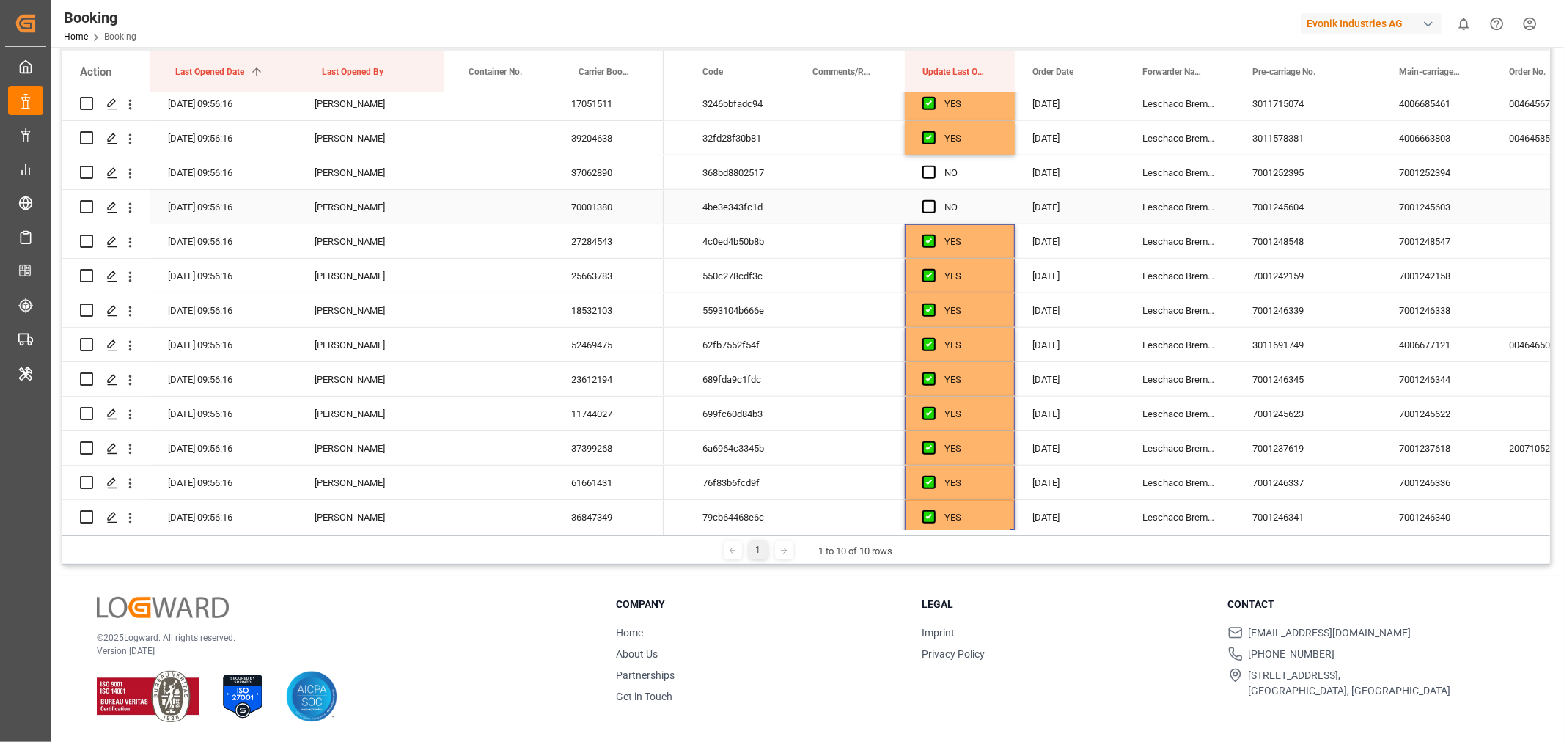
scroll to position [808, 0]
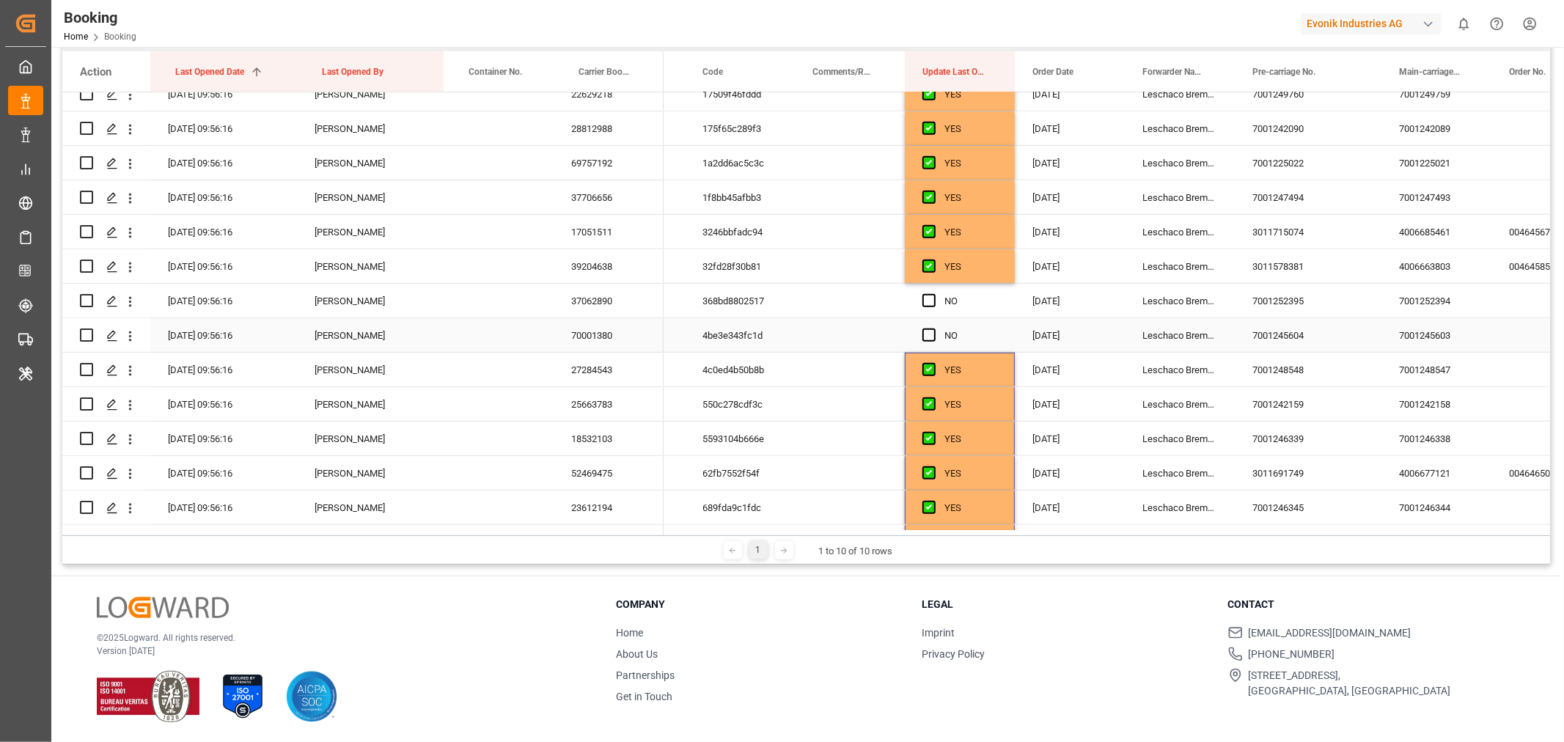
click at [932, 331] on span "Press SPACE to select this row." at bounding box center [928, 334] width 13 height 13
click at [933, 328] on input "Press SPACE to select this row." at bounding box center [933, 328] width 0 height 0
click at [926, 301] on span "Press SPACE to select this row." at bounding box center [928, 300] width 13 height 13
click at [933, 294] on input "Press SPACE to select this row." at bounding box center [933, 294] width 0 height 0
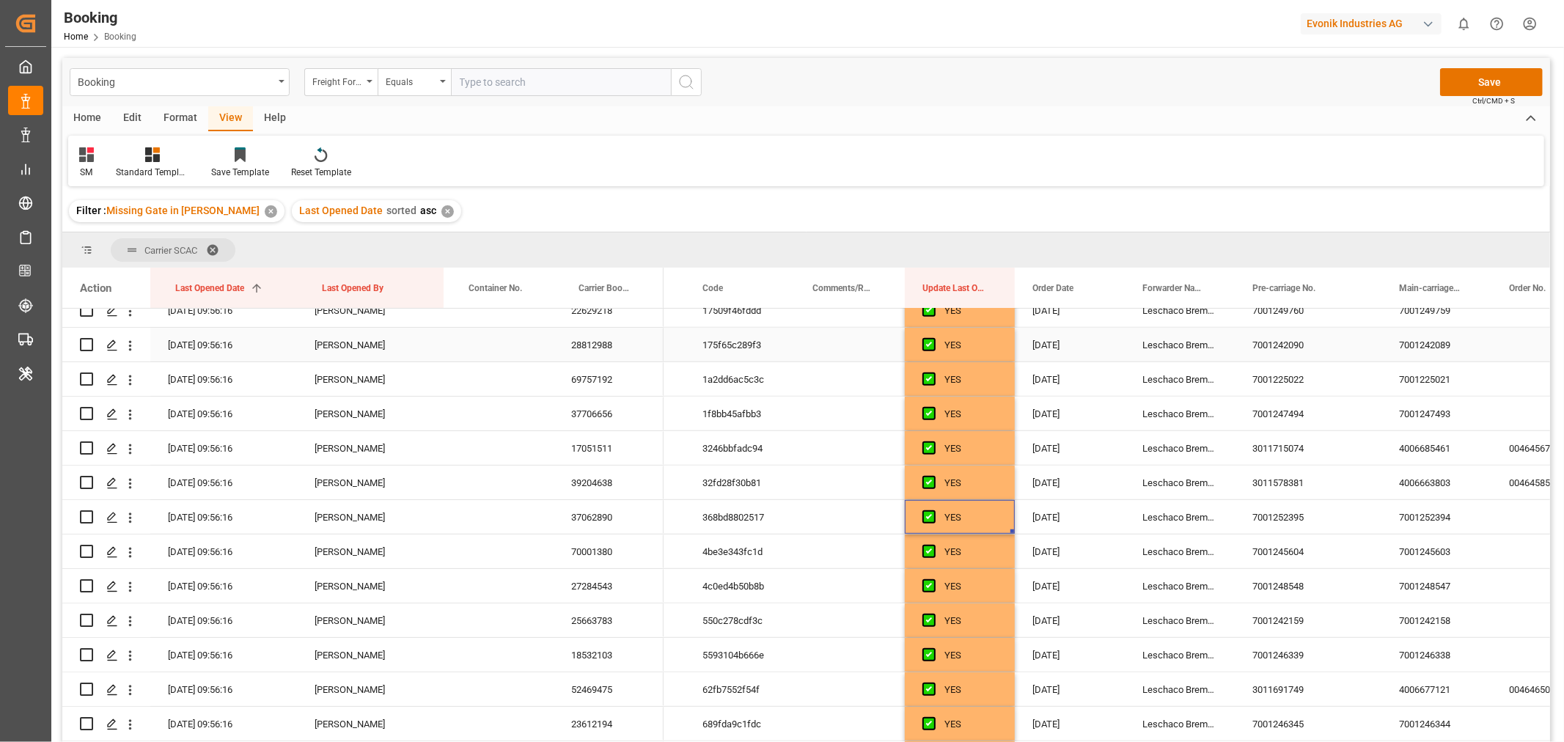
scroll to position [319, 0]
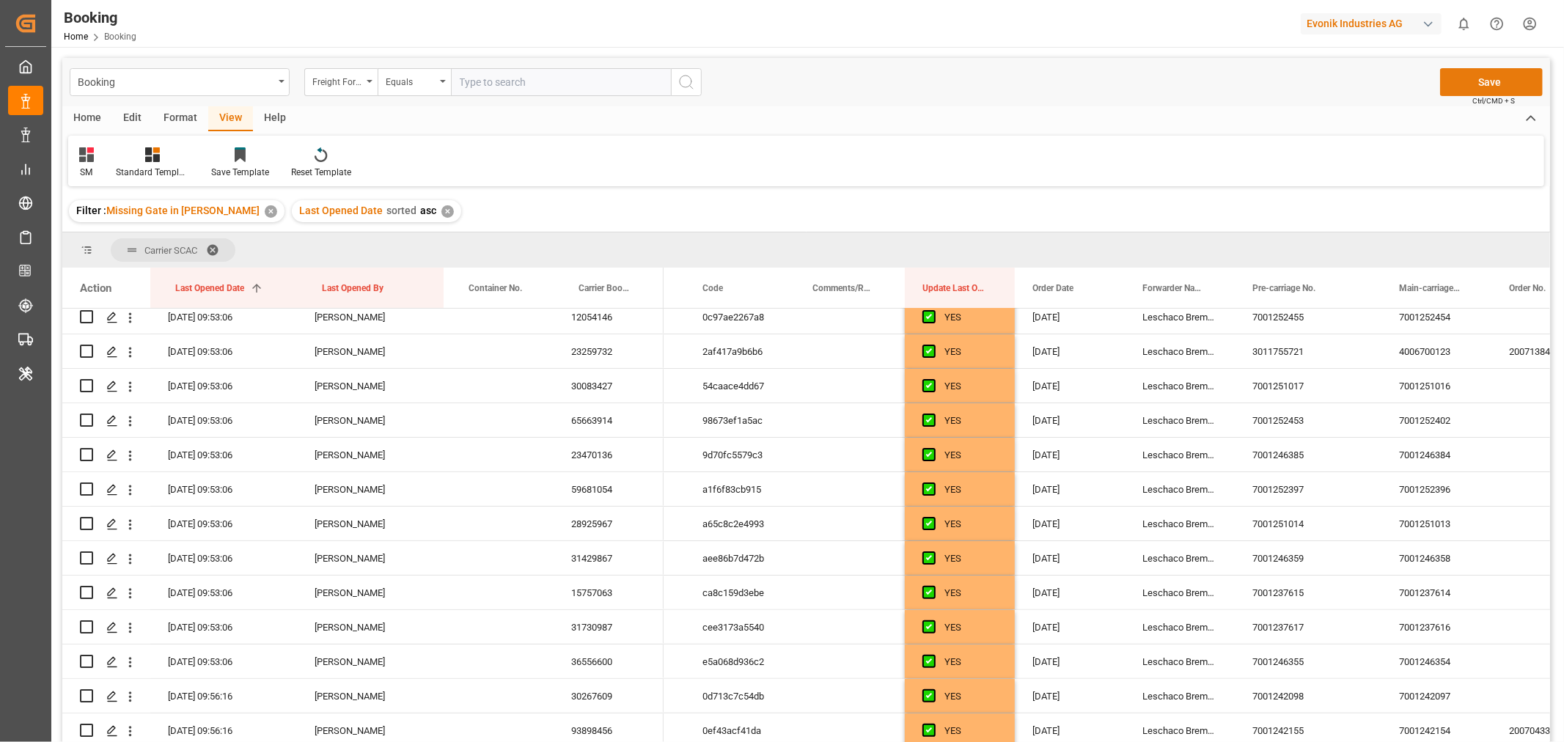
click at [1485, 81] on button "Save" at bounding box center [1491, 82] width 103 height 28
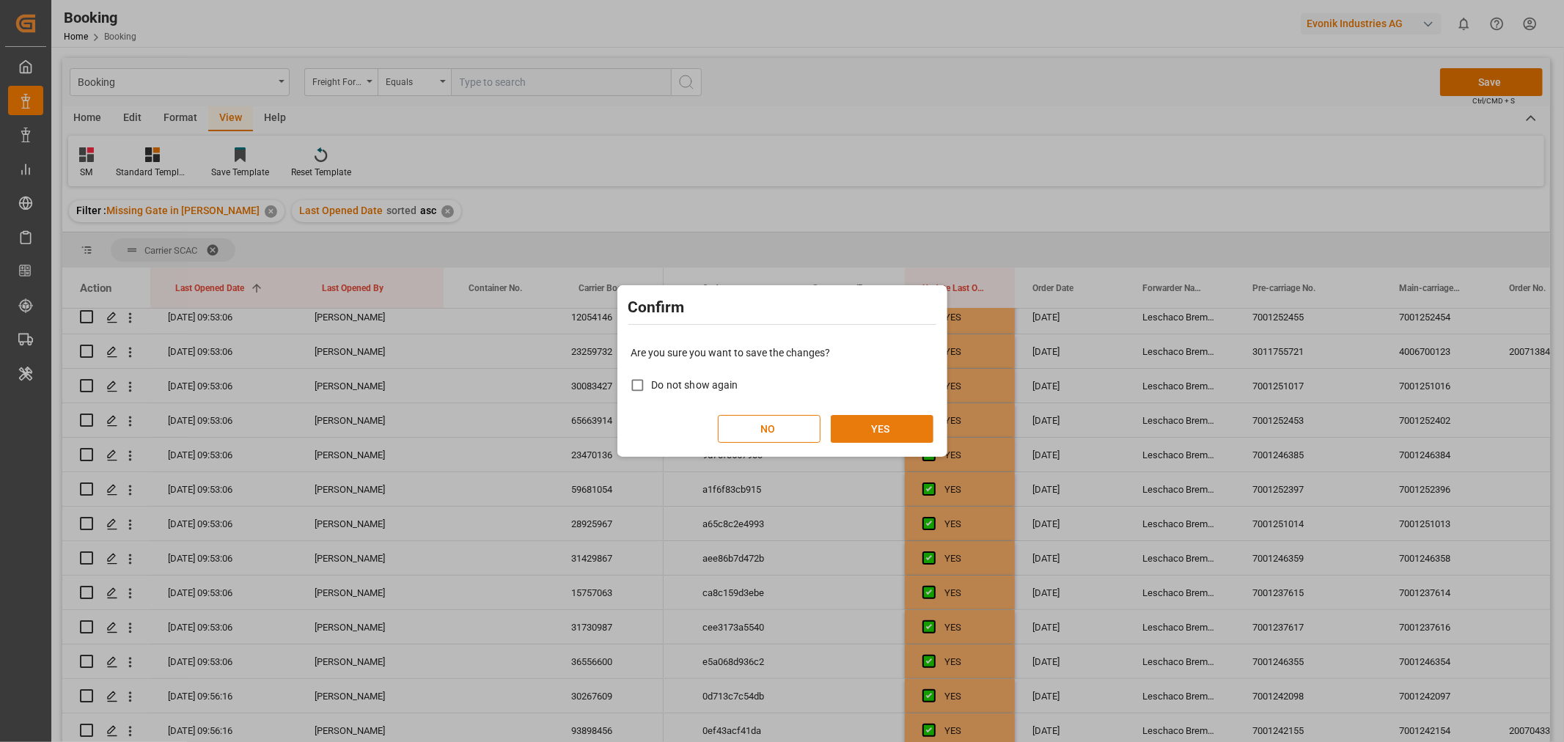
click at [869, 422] on button "YES" at bounding box center [882, 429] width 103 height 28
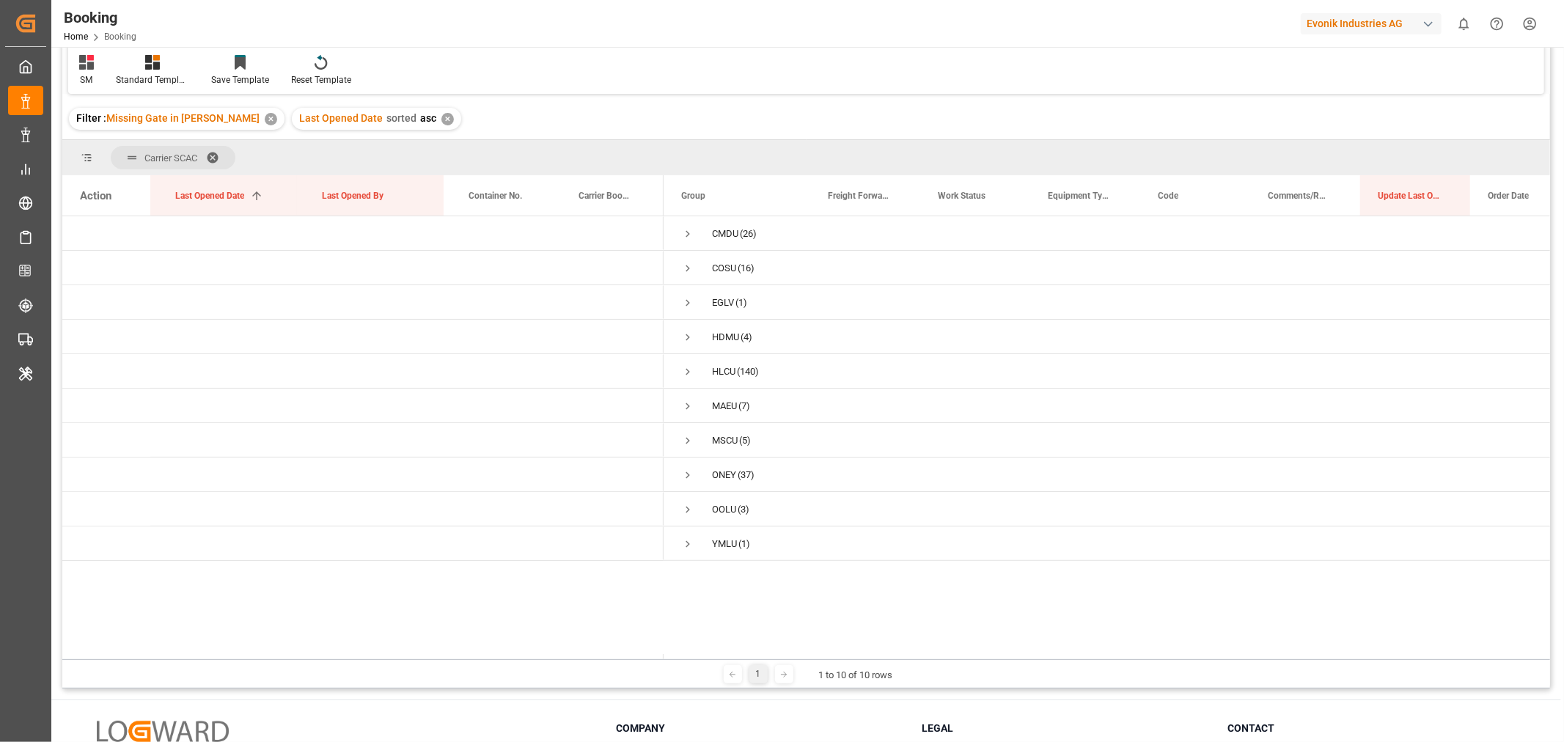
scroll to position [0, 0]
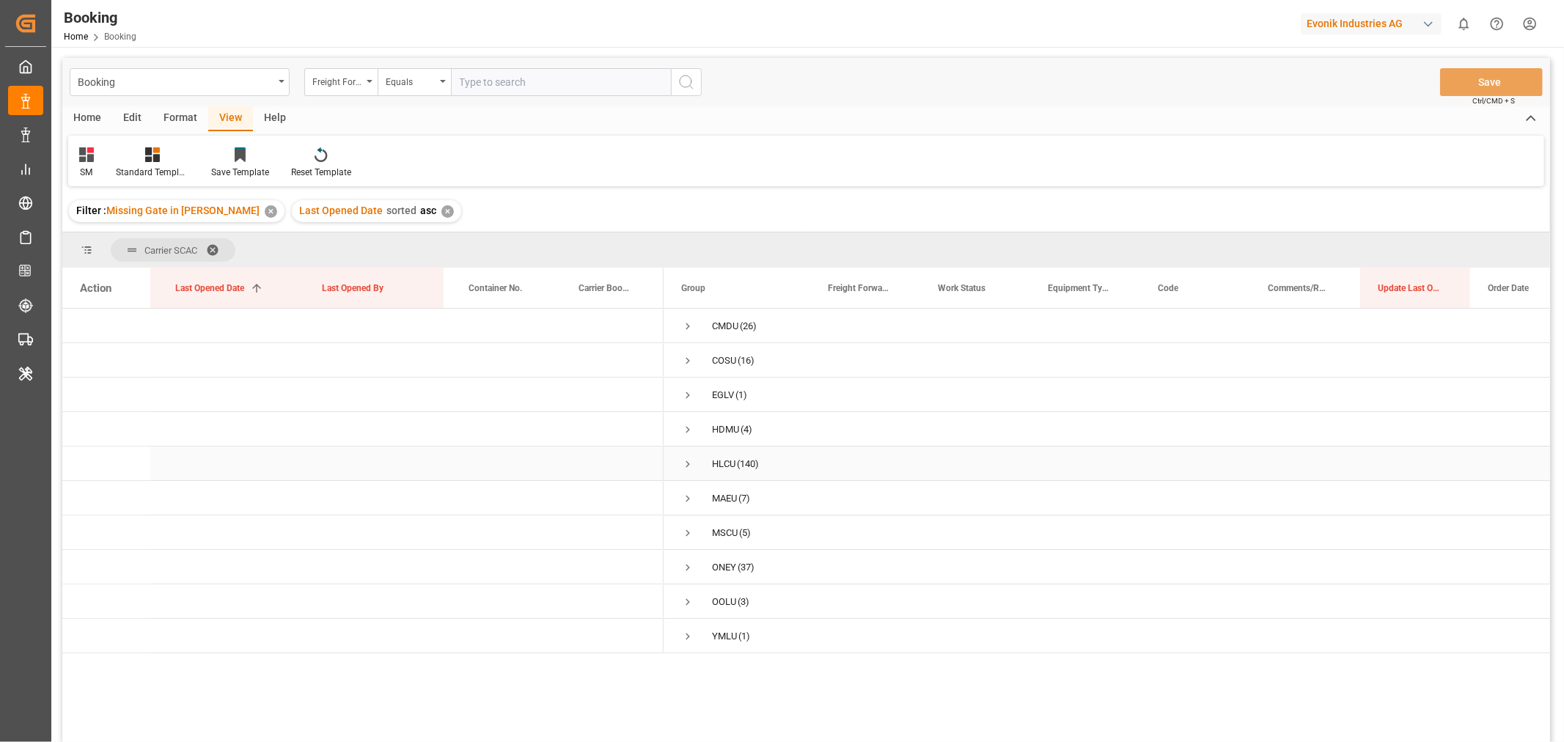
click at [684, 463] on span "Press SPACE to select this row." at bounding box center [687, 464] width 13 height 13
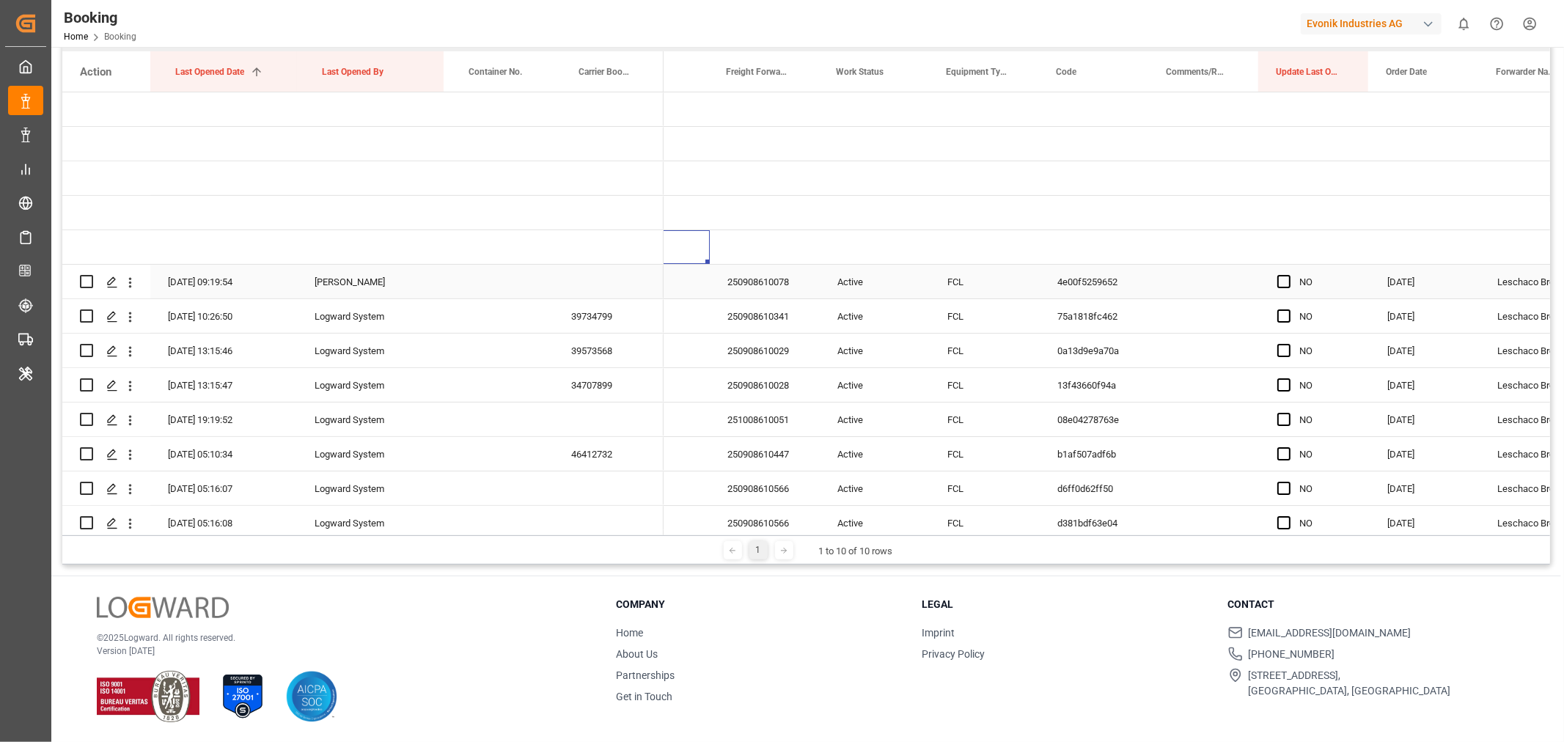
scroll to position [0, 101]
click at [752, 273] on div "250908610078" at bounding box center [764, 282] width 110 height 34
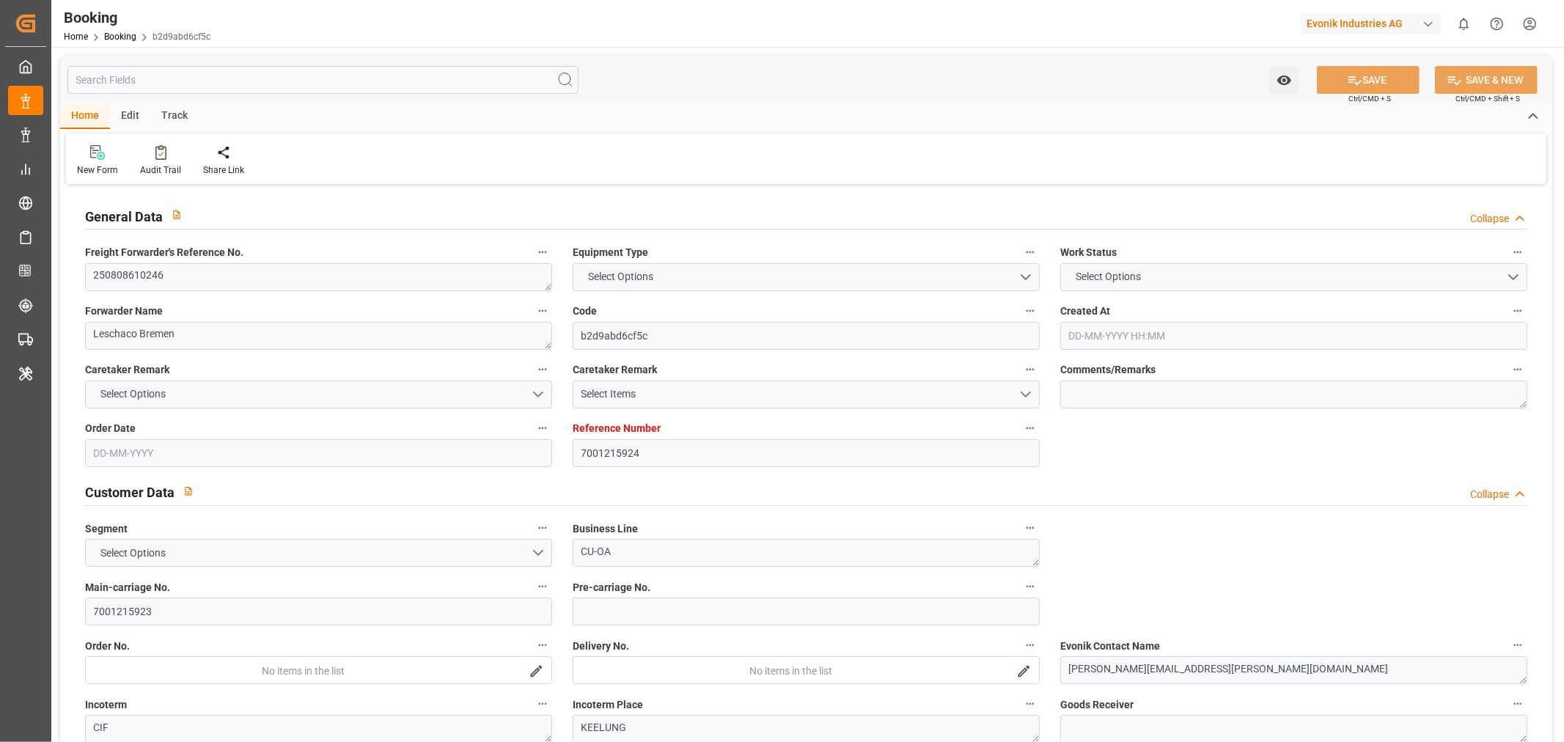
type input "7001215924"
type input "9708851"
type input "Hapag [PERSON_NAME]"
type input "Hapag [PERSON_NAME] Aktiengesellschaft"
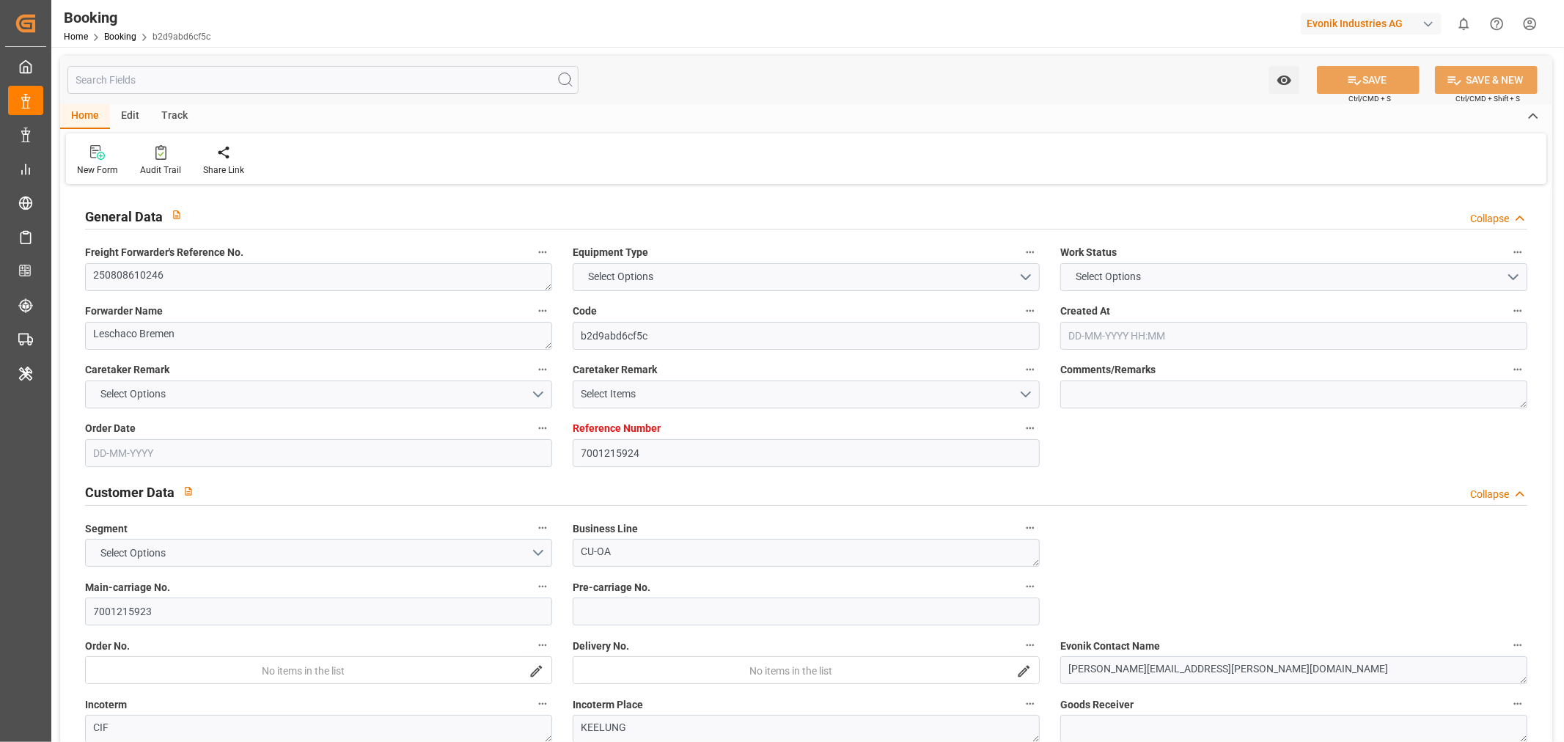
type input "NLRTM"
type input "TWKEL"
type input "CNSGH"
type input "[DATE] 07:21"
type input "[DATE]"
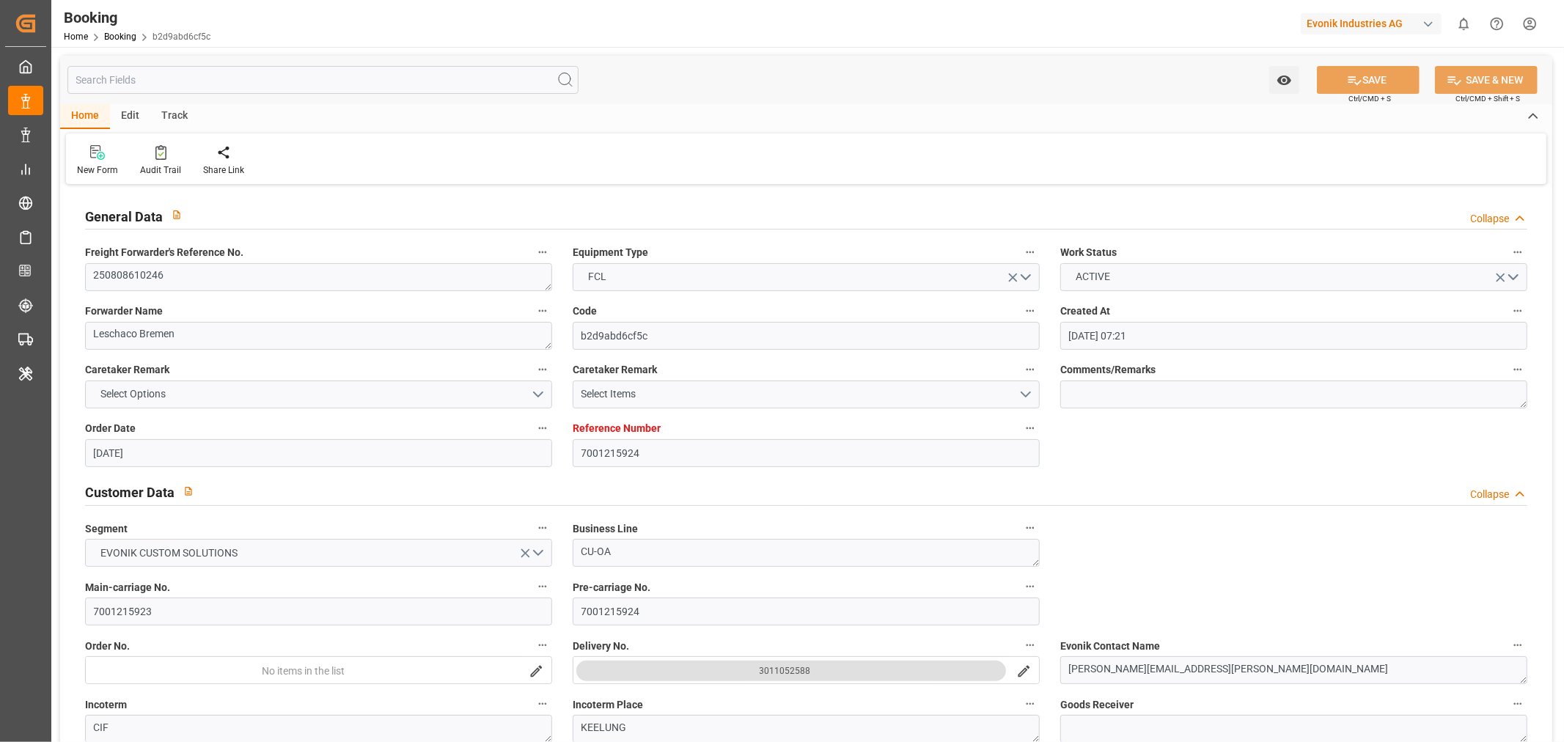
type input "[DATE]"
type input "[DATE] 00:00"
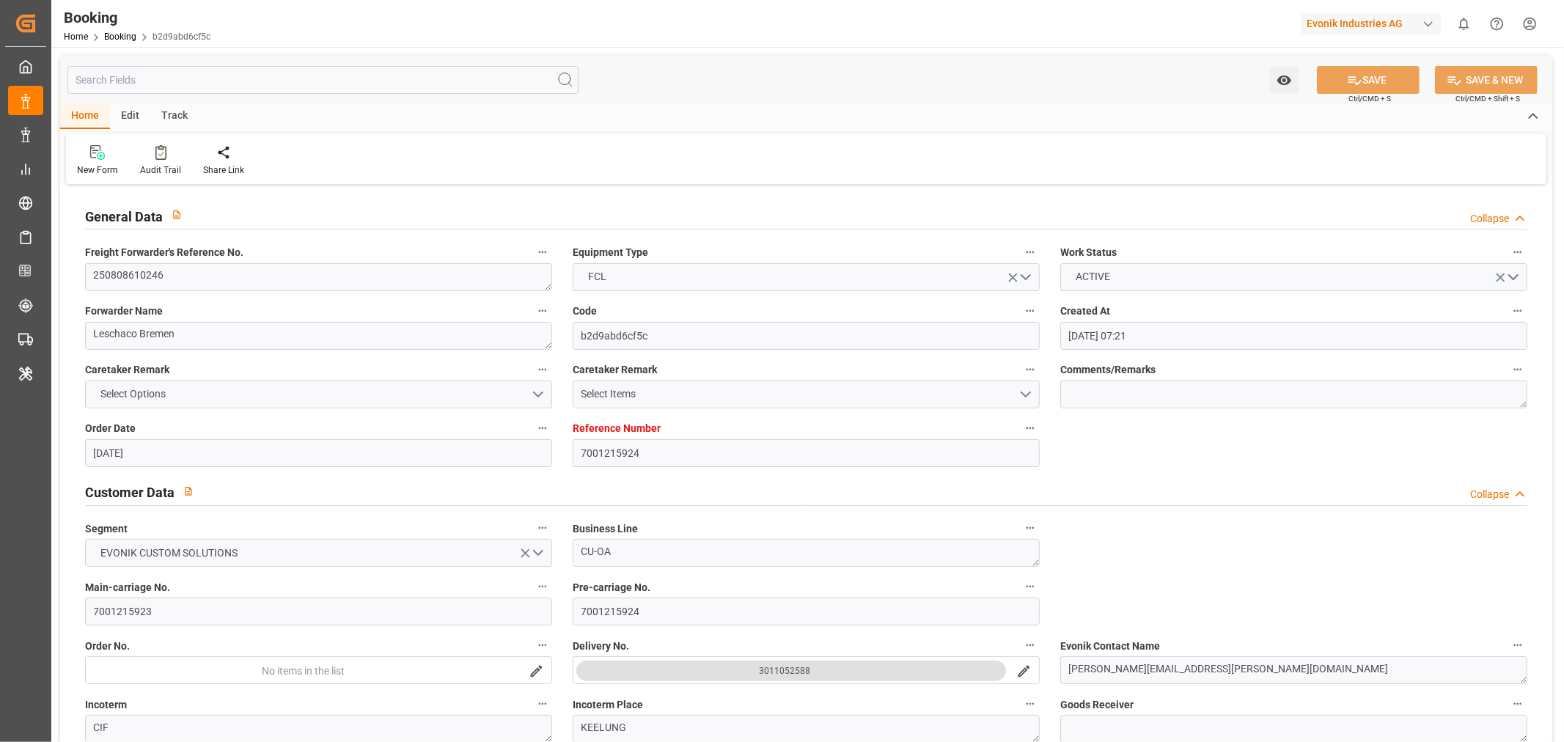
type input "[DATE] 00:00"
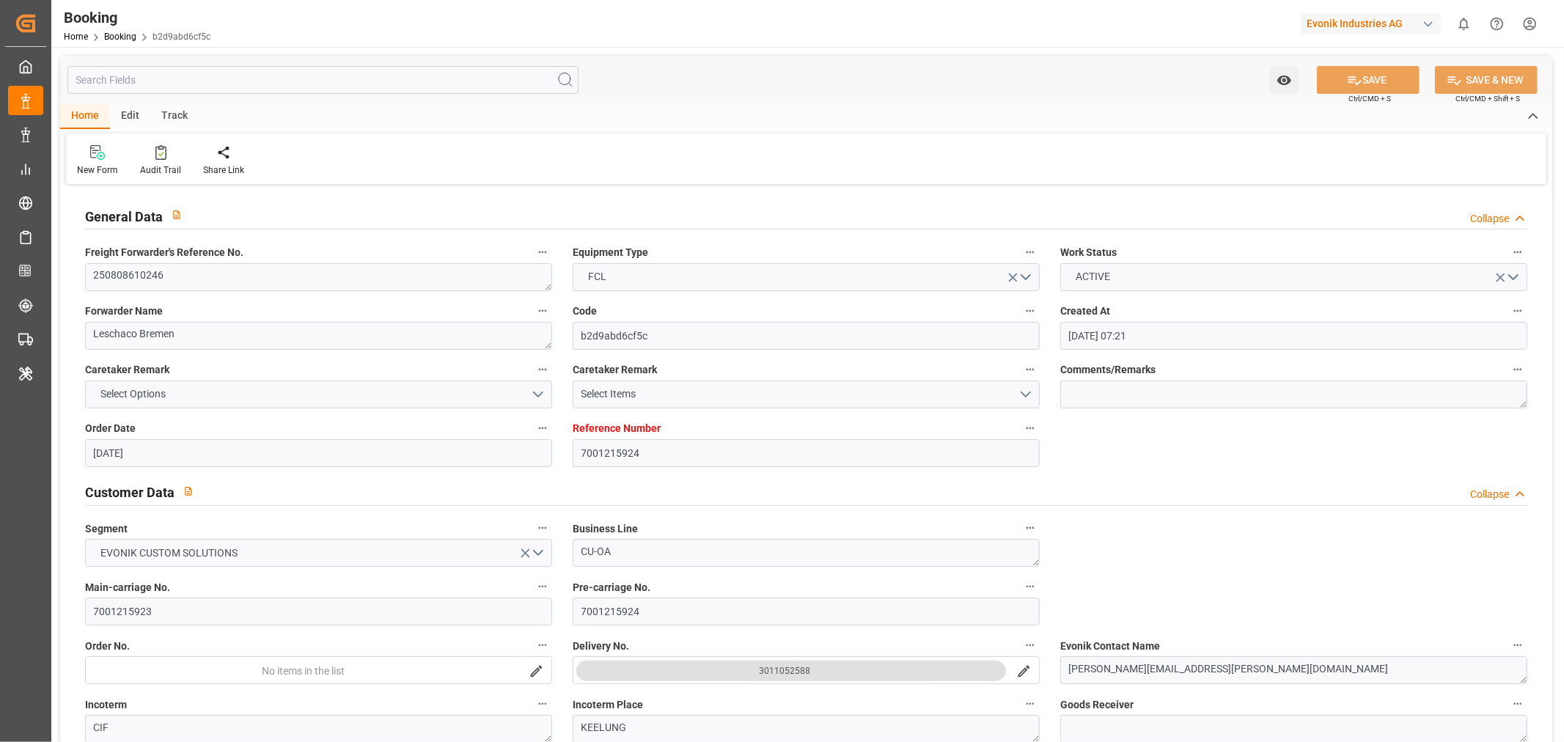
type input "[DATE] 00:00"
type input "[DATE]"
type input "[DATE] 09:56"
click at [158, 266] on textarea "250808610246" at bounding box center [318, 277] width 467 height 28
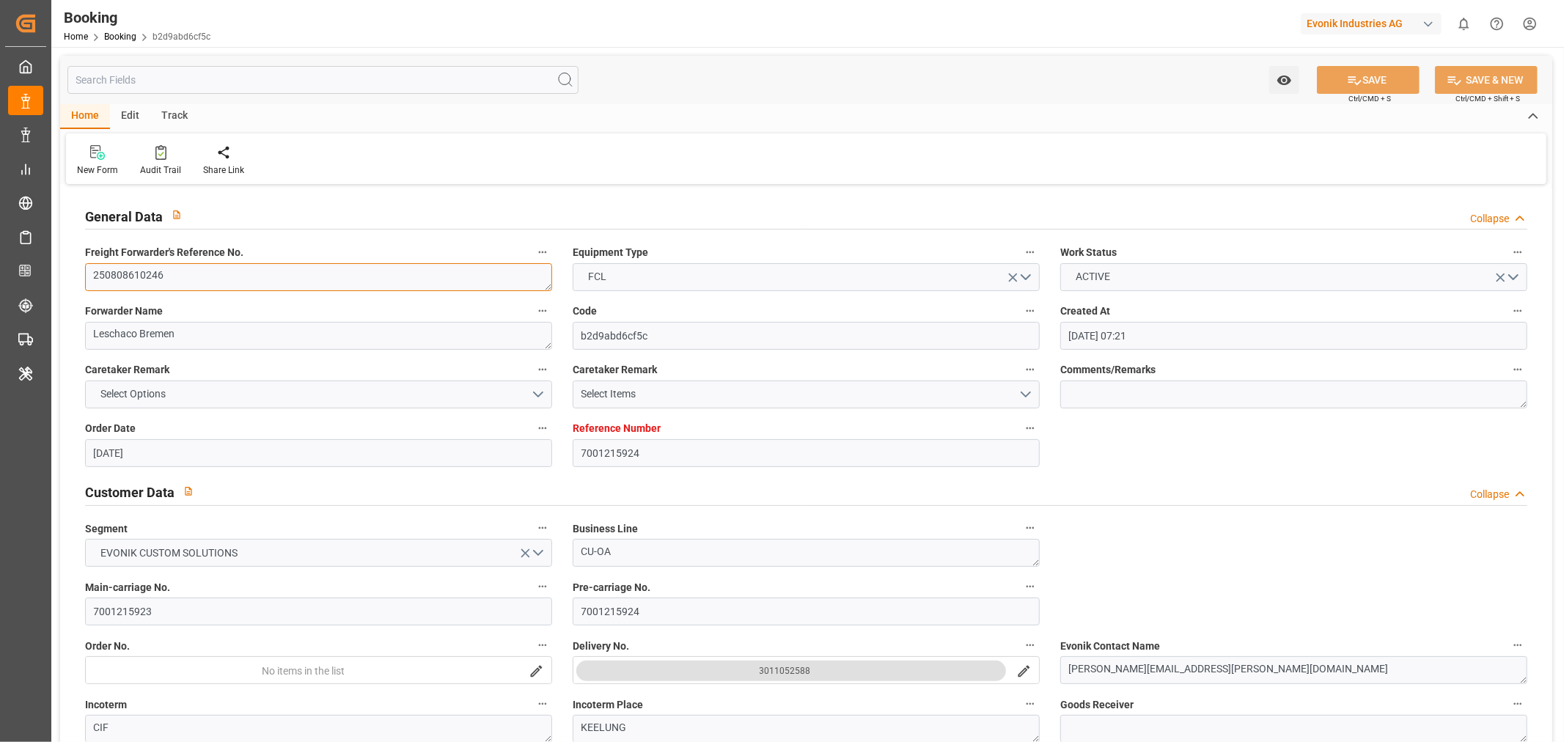
click at [158, 266] on textarea "250808610246" at bounding box center [318, 277] width 467 height 28
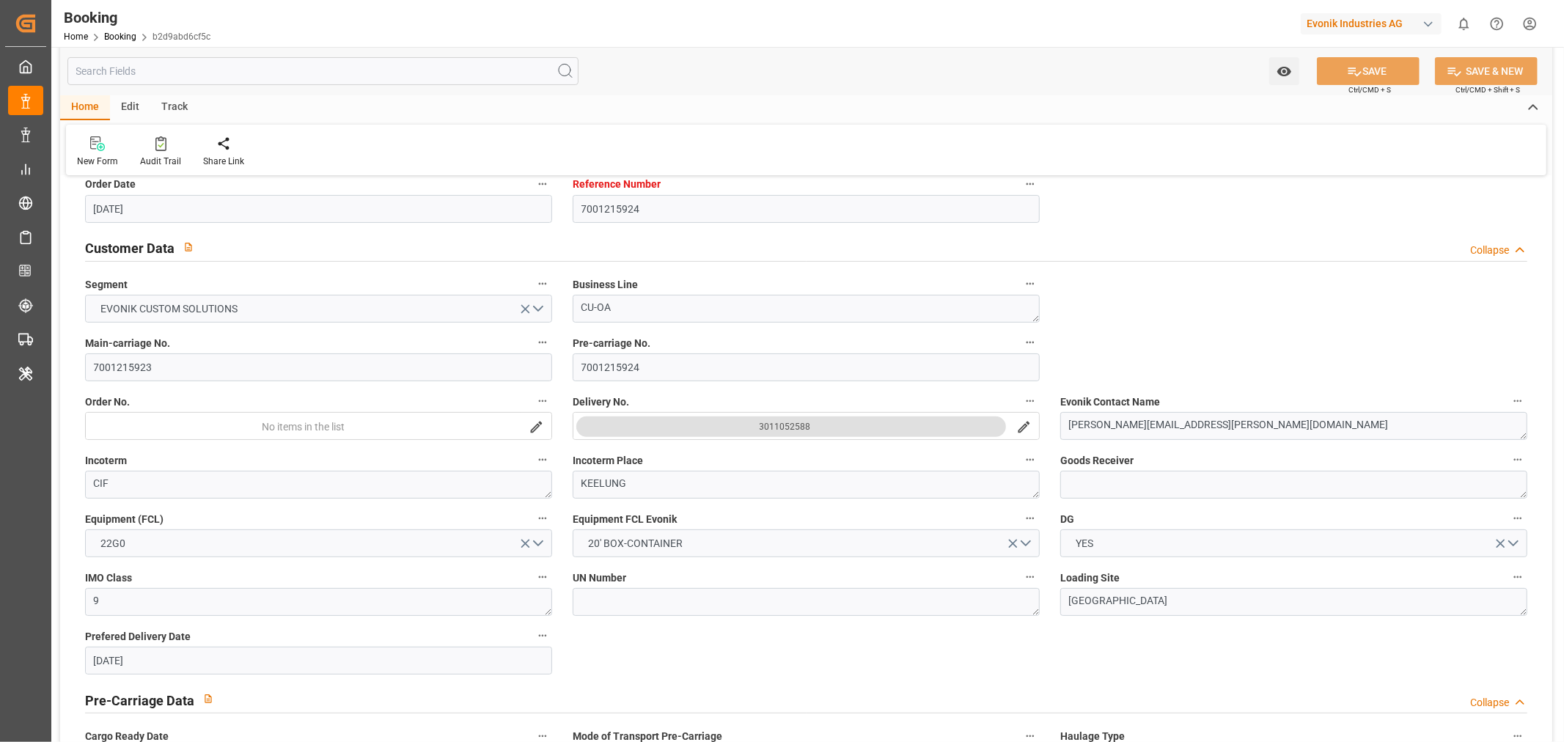
click at [1024, 424] on icon "search button" at bounding box center [1024, 428] width 12 height 12
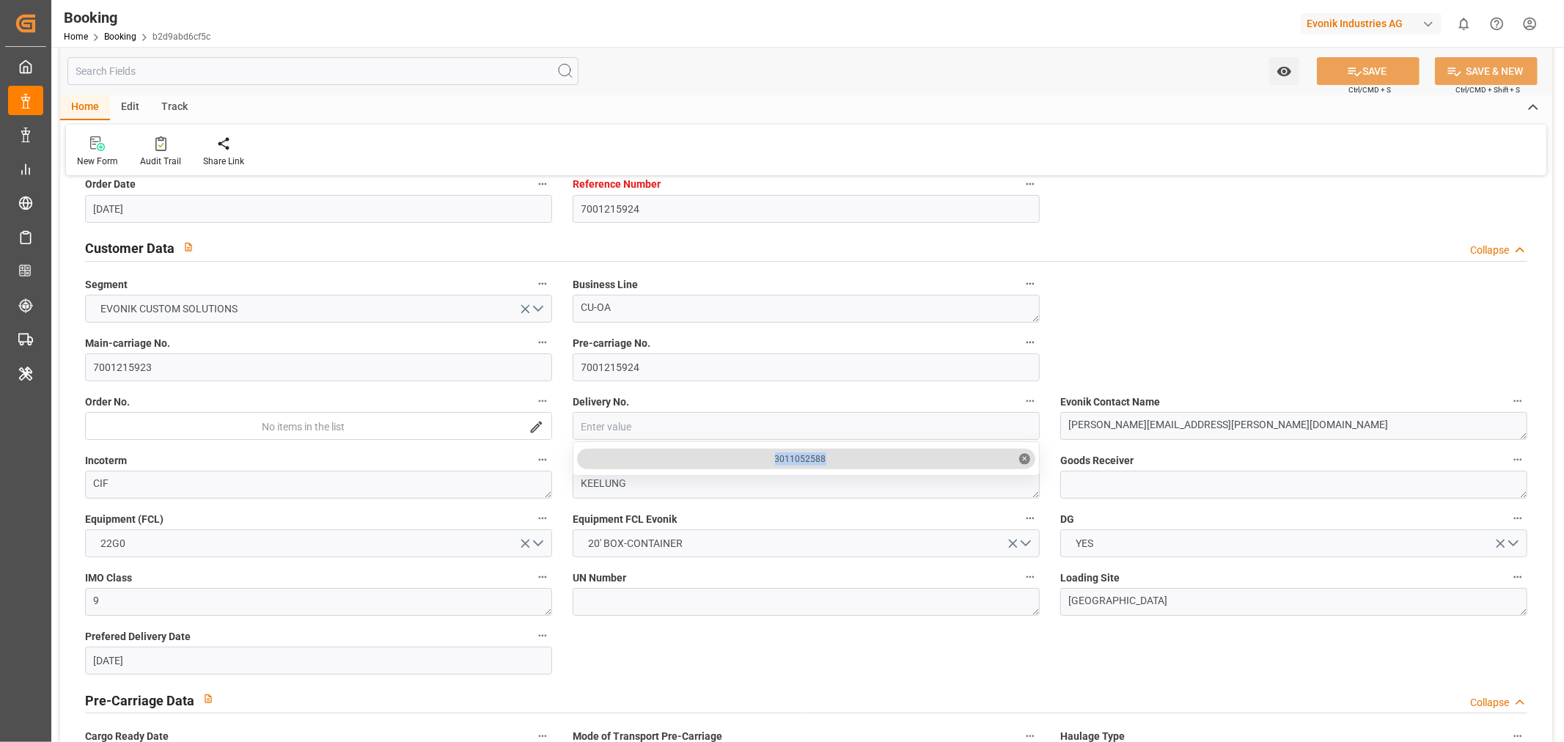
drag, startPoint x: 771, startPoint y: 458, endPoint x: 849, endPoint y: 459, distance: 77.7
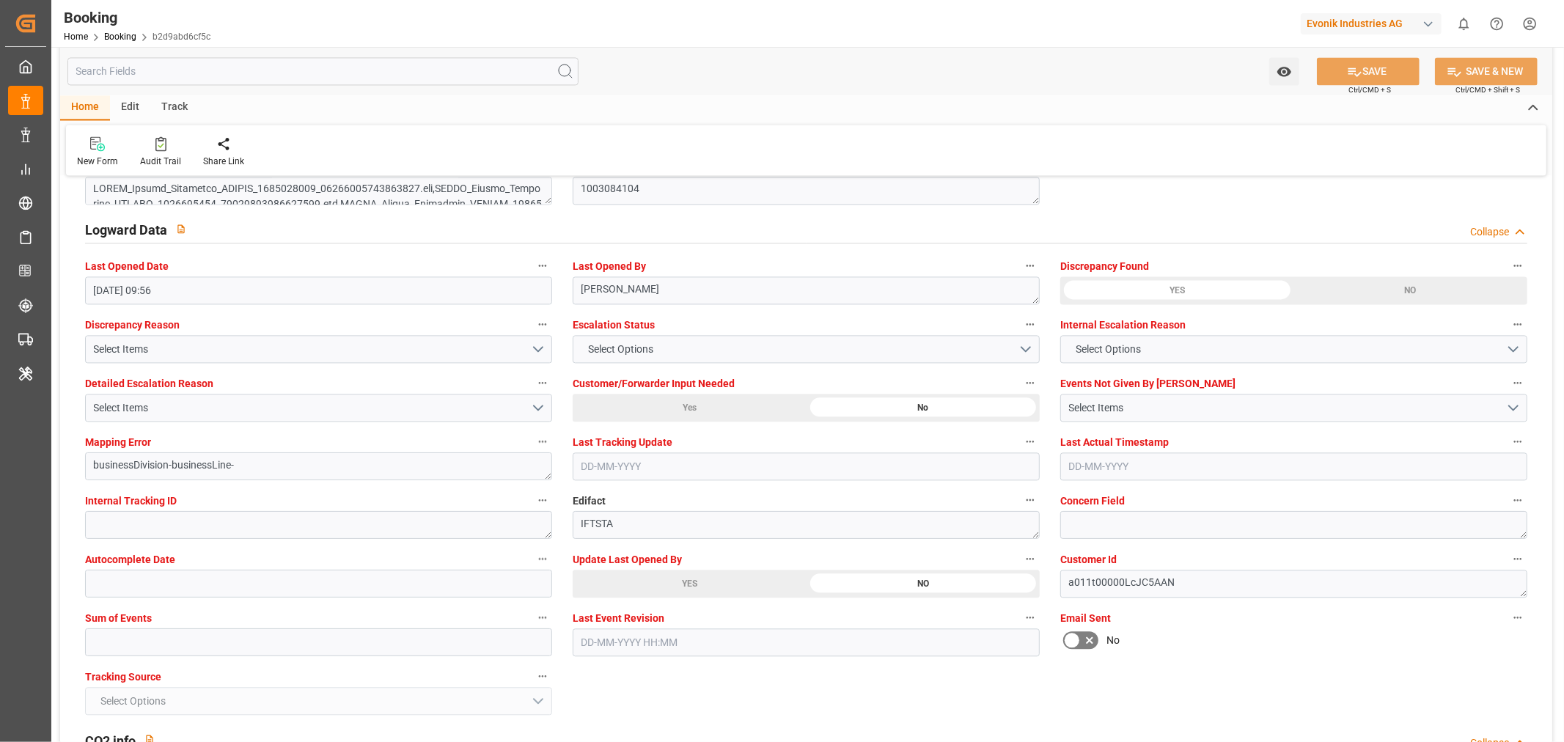
scroll to position [2688, 0]
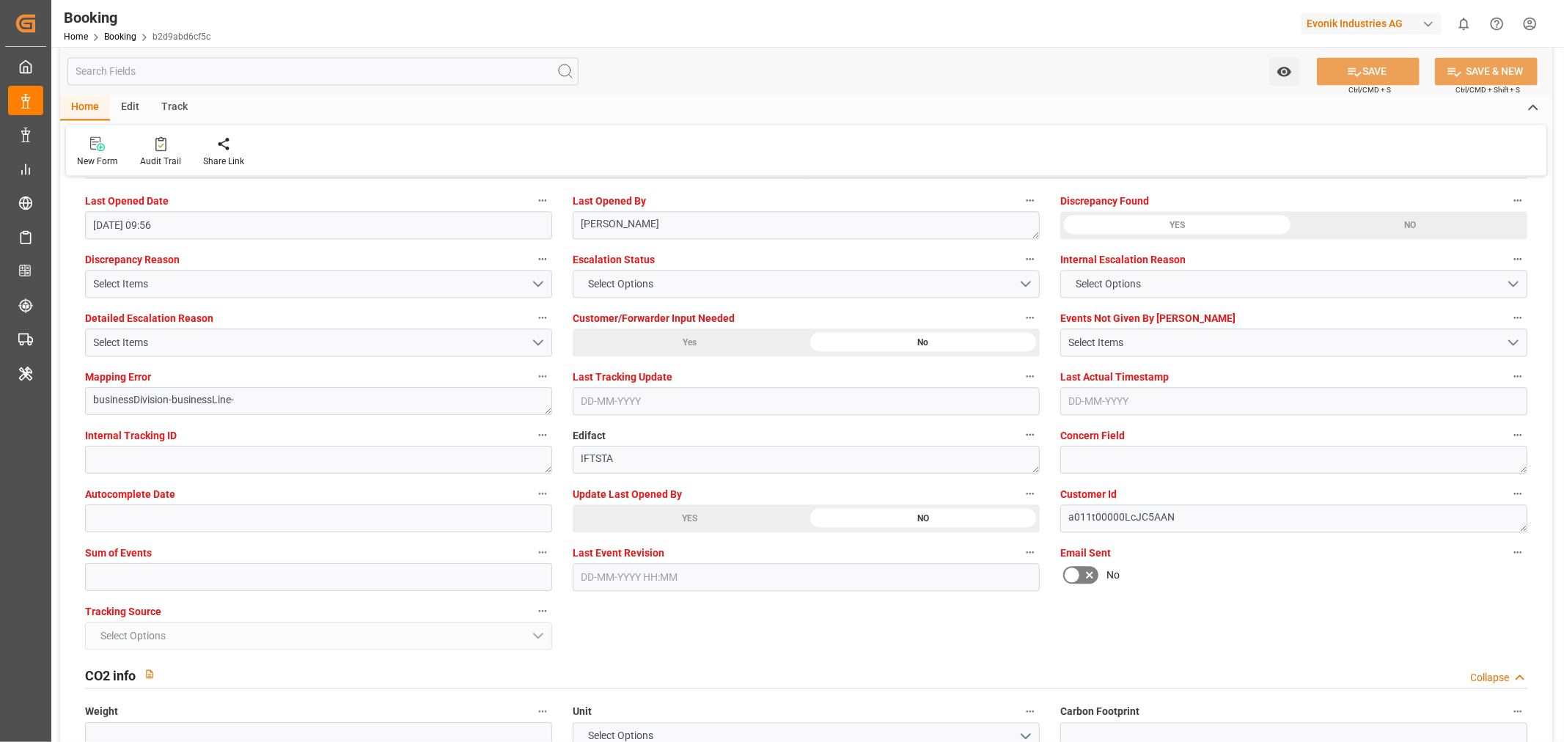
click at [675, 512] on div "YES" at bounding box center [690, 518] width 234 height 28
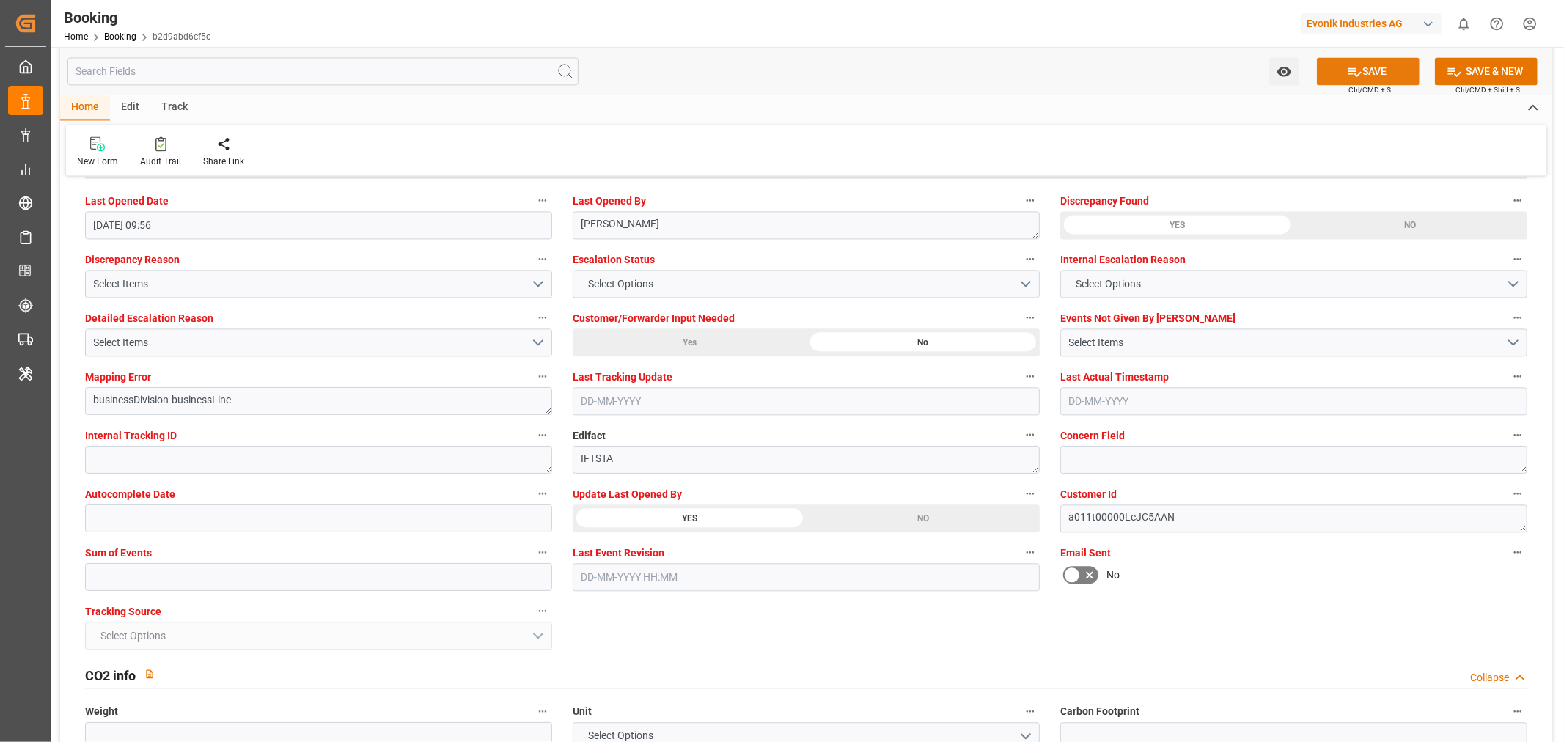
click at [1383, 70] on button "SAVE" at bounding box center [1368, 71] width 103 height 28
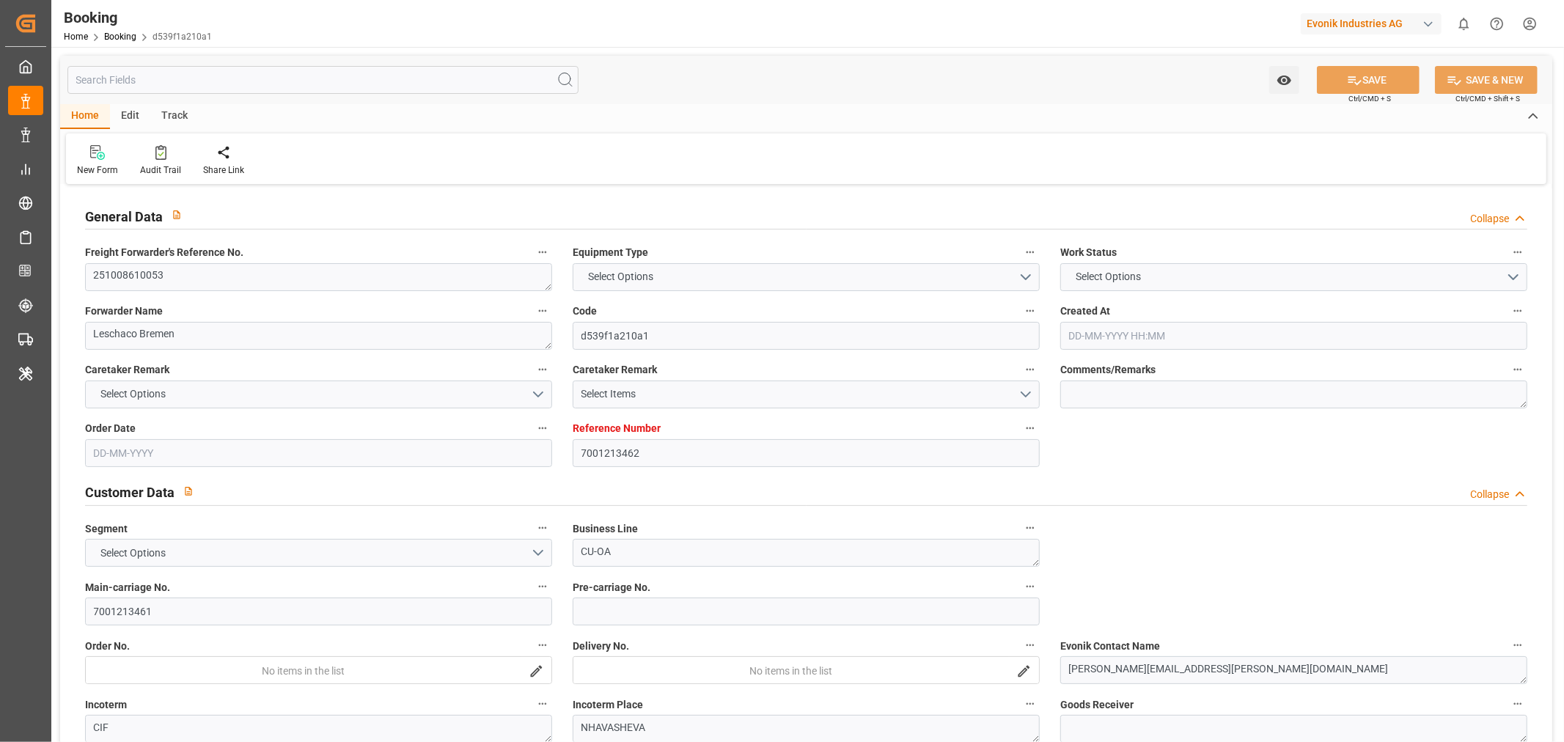
type input "7001213462"
type input "9667162"
type input "Hapag [PERSON_NAME]"
type input "Hapag [PERSON_NAME] Aktiengesellschaft"
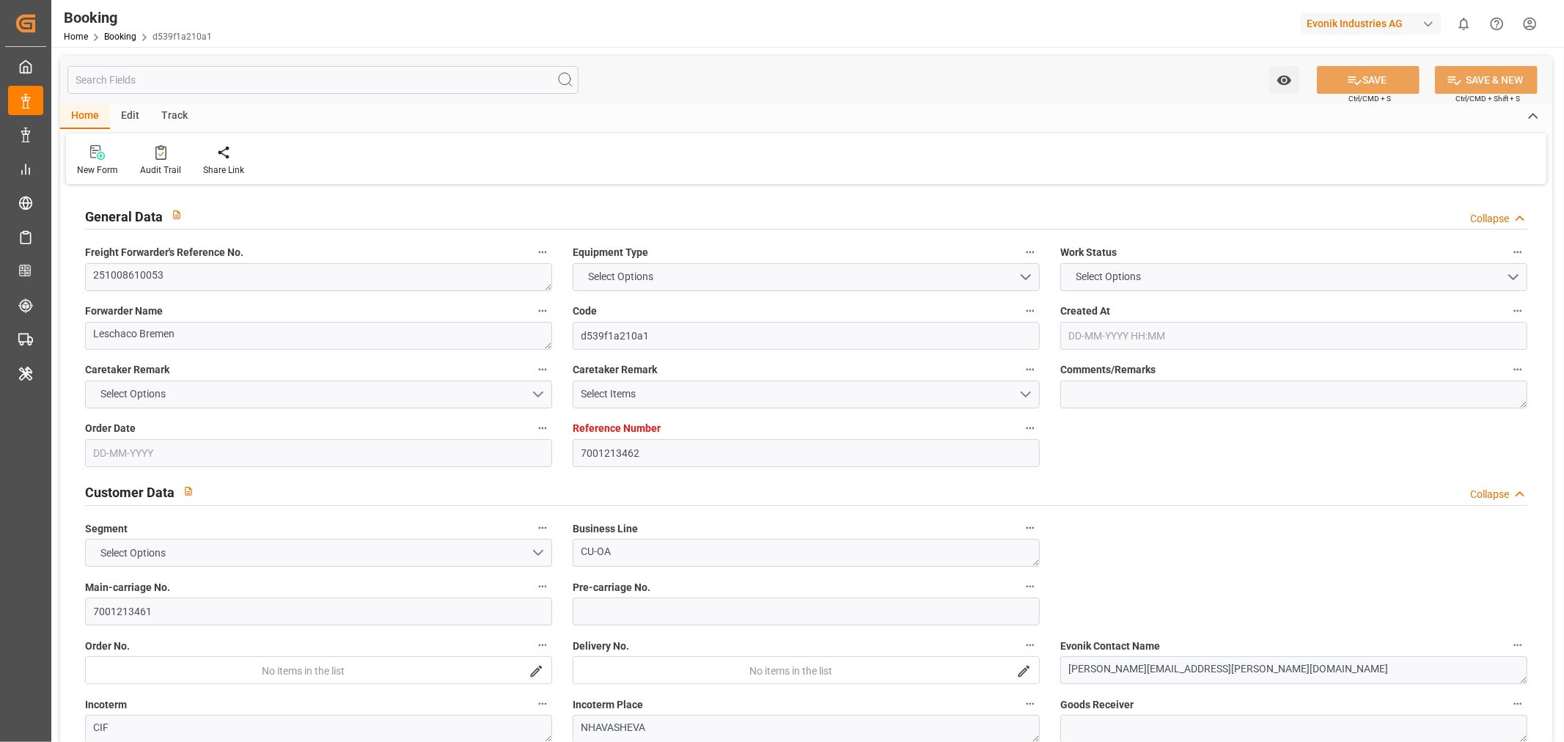
type input "NLRTM"
type input "INNSA"
type input "0"
type input "NLRTM"
type input "INNSA"
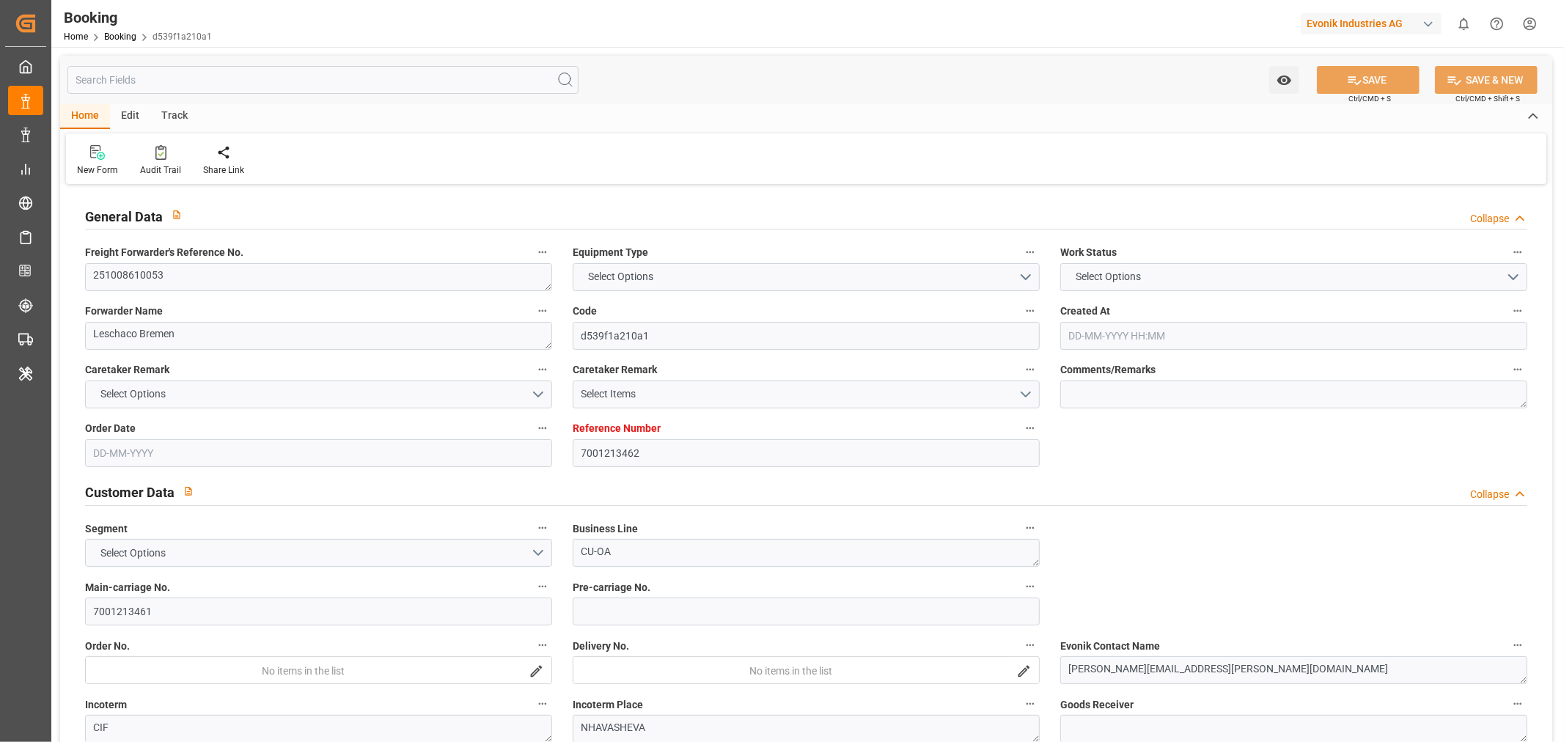
type input "9667162"
type input "[DATE] 08:37"
type input "[DATE]"
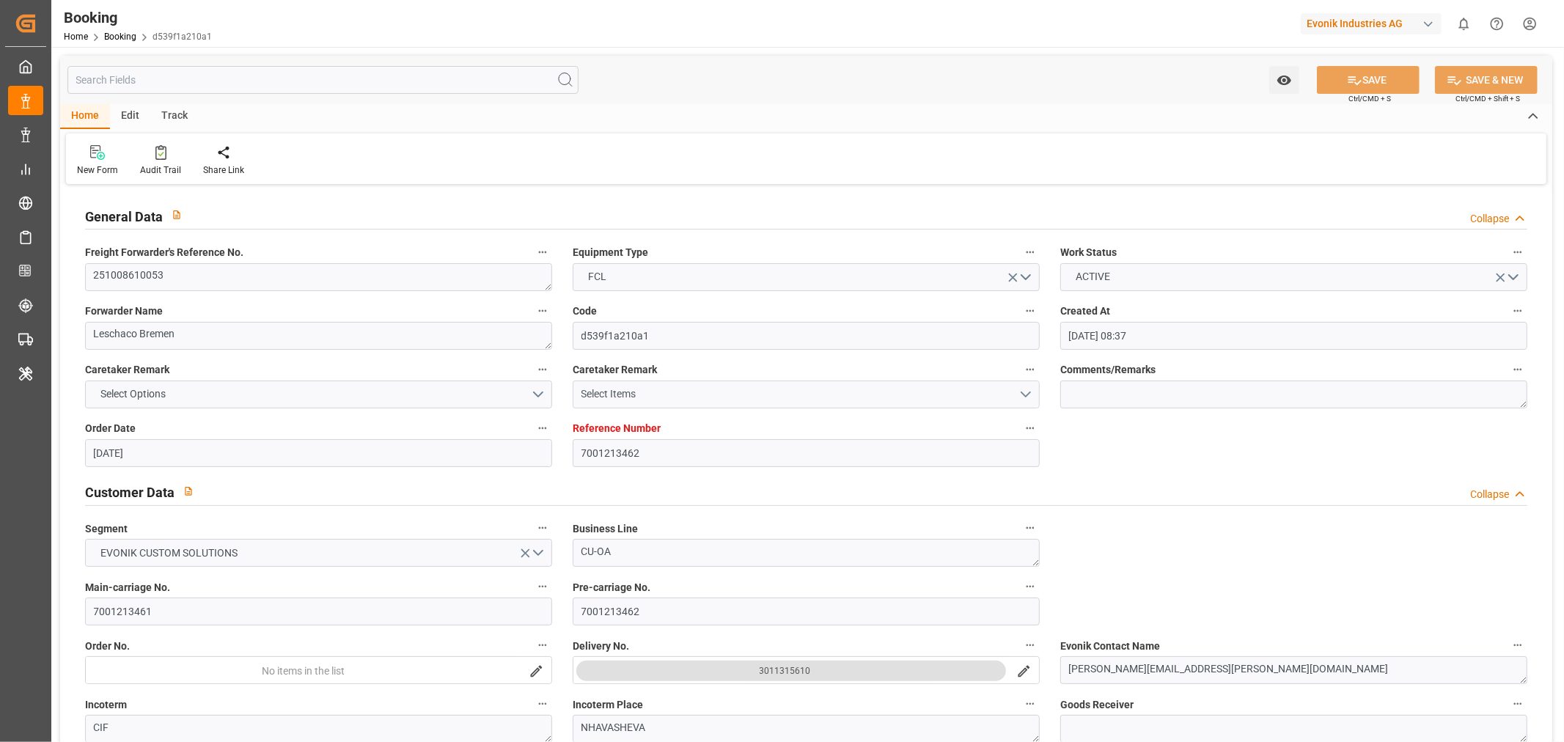
type input "[DATE]"
type input "[DATE] 00:00"
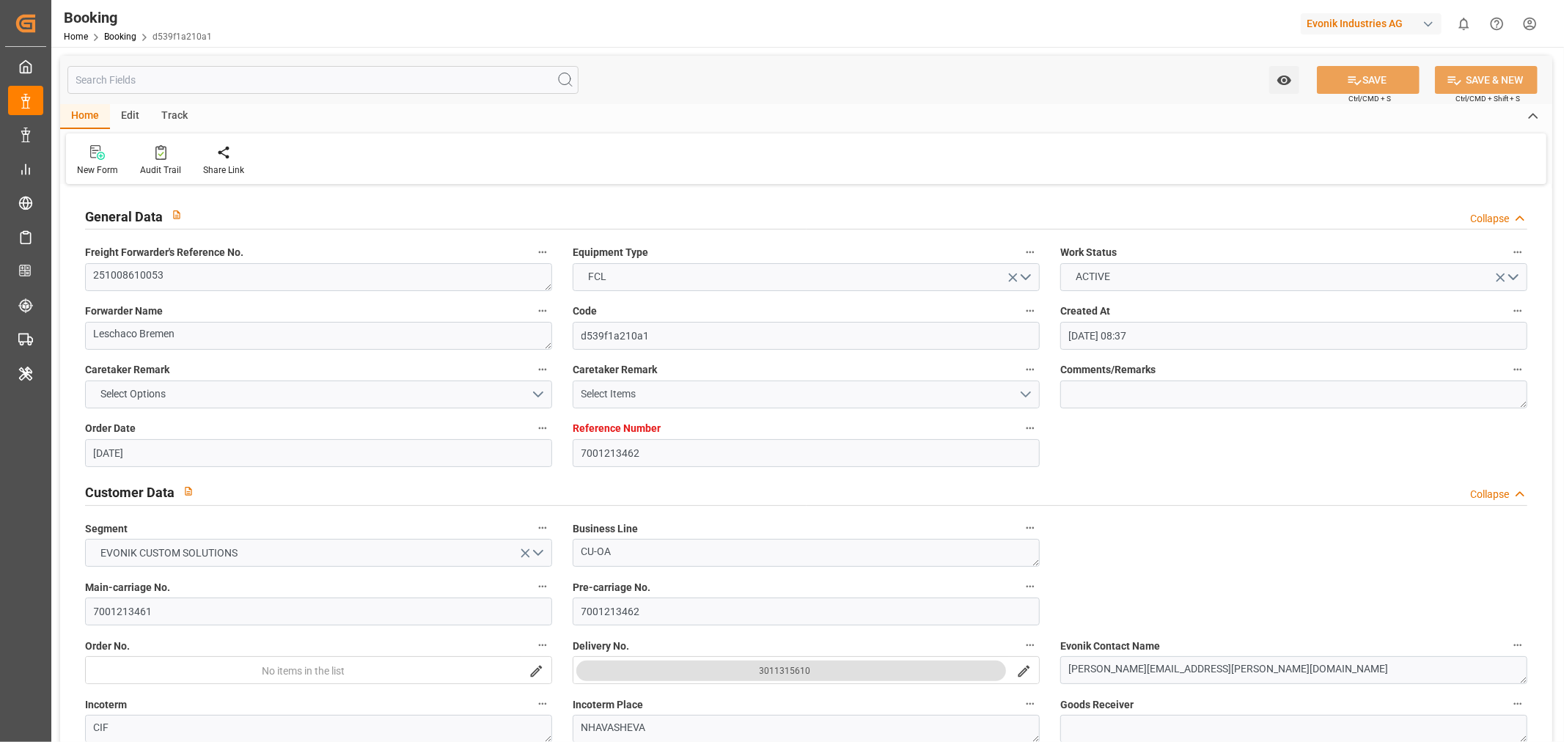
type input "[DATE] 00:00"
type input "[DATE]"
type input "[DATE] 09:56"
type input "[DATE]"
type input "[DATE] 11:45"
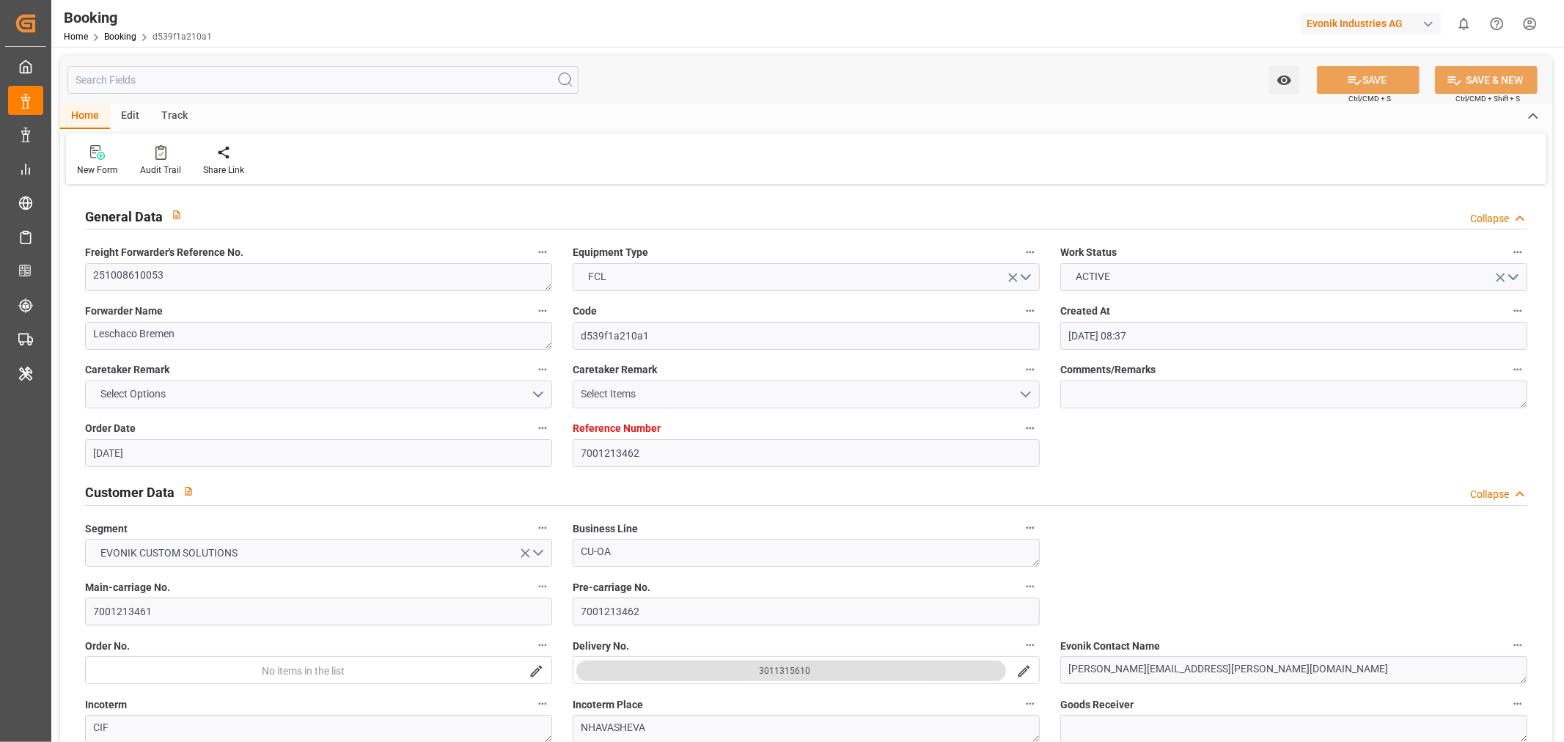
type input "[DATE] 11:45"
type input "[DATE] 10:07"
type input "[DATE] 11:45"
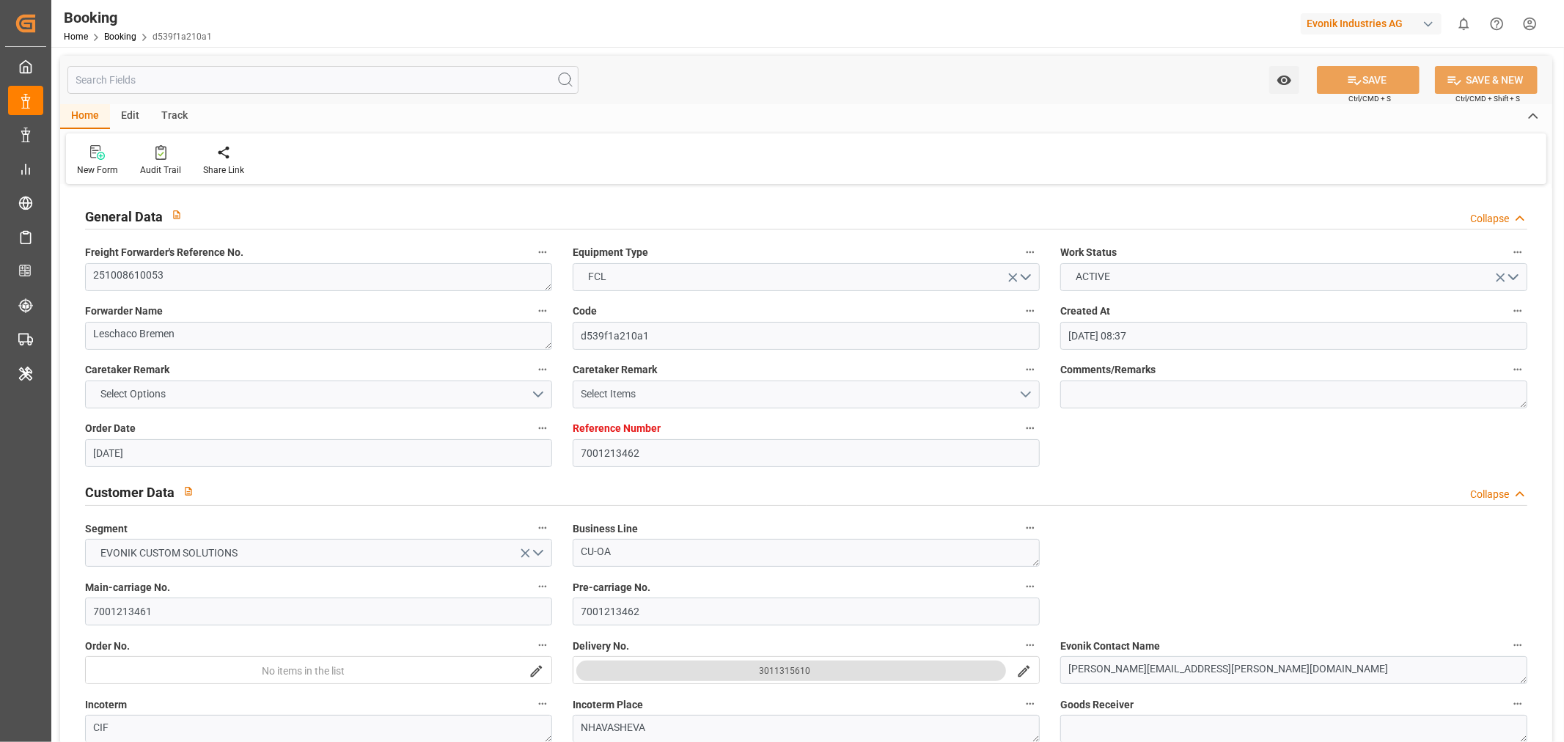
type input "[DATE] 11:45"
type input "[DATE] 03:00"
type input "[DATE] 10:00"
type input "[DATE] 17:19"
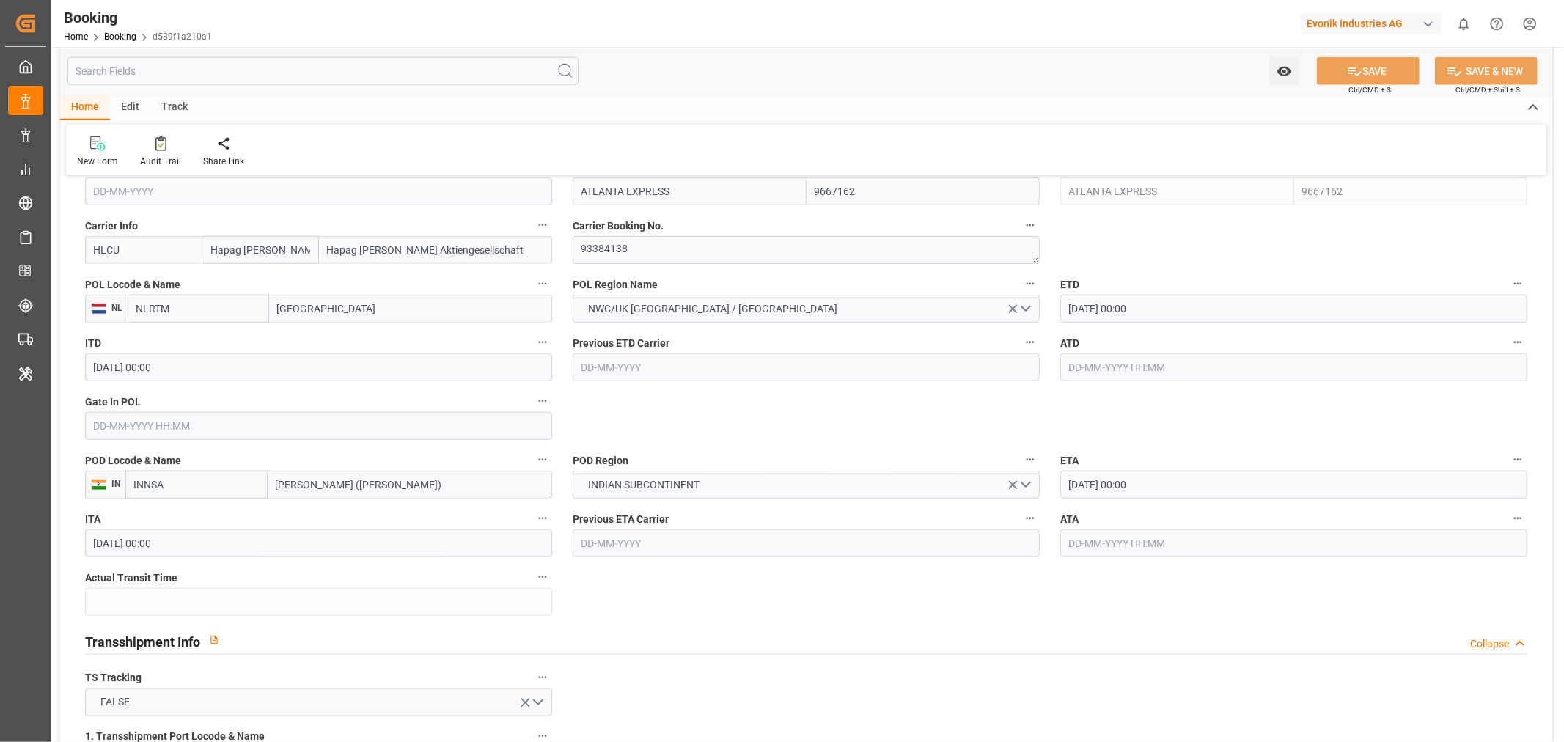
scroll to position [815, 0]
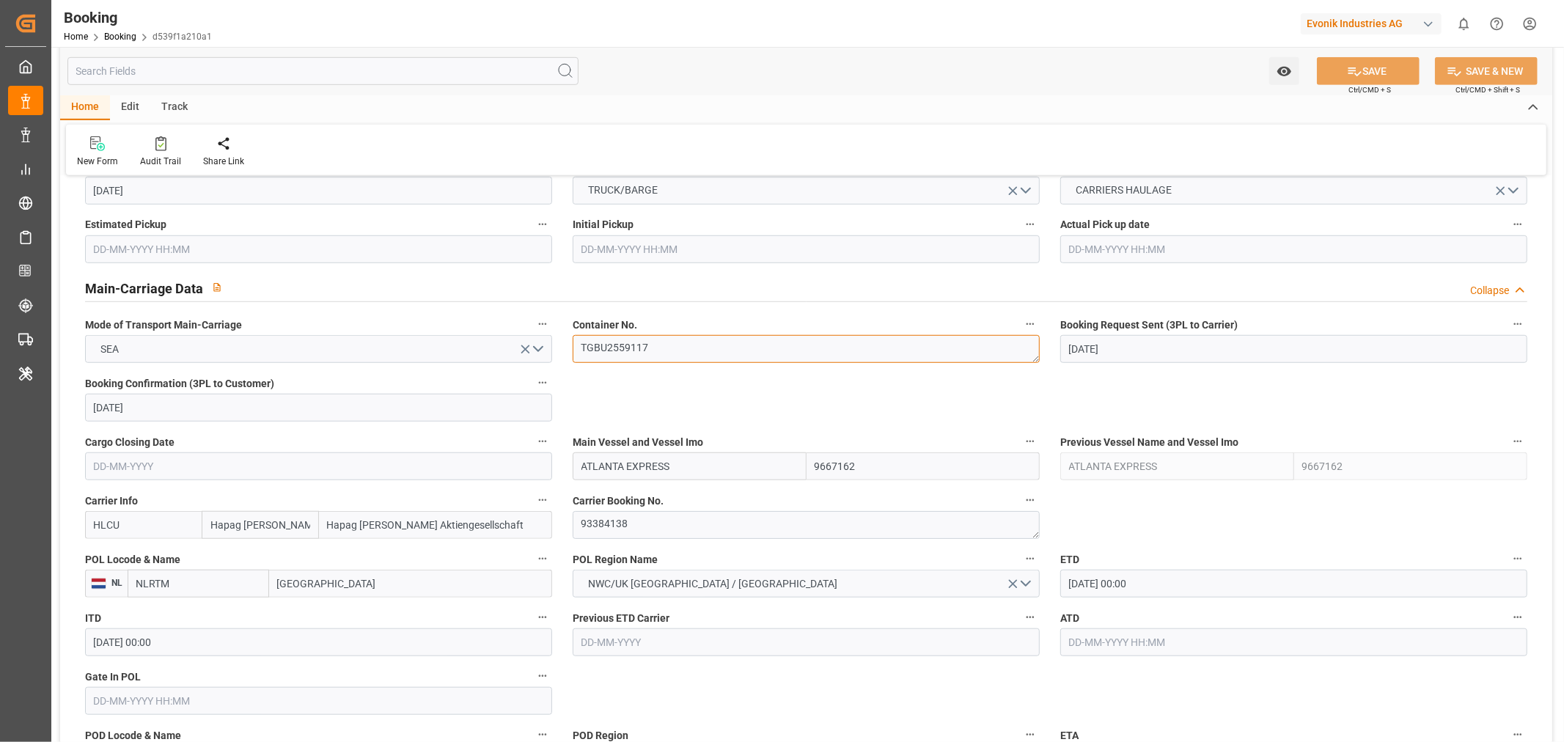
click at [609, 345] on textarea "TGBU2559117" at bounding box center [806, 349] width 467 height 28
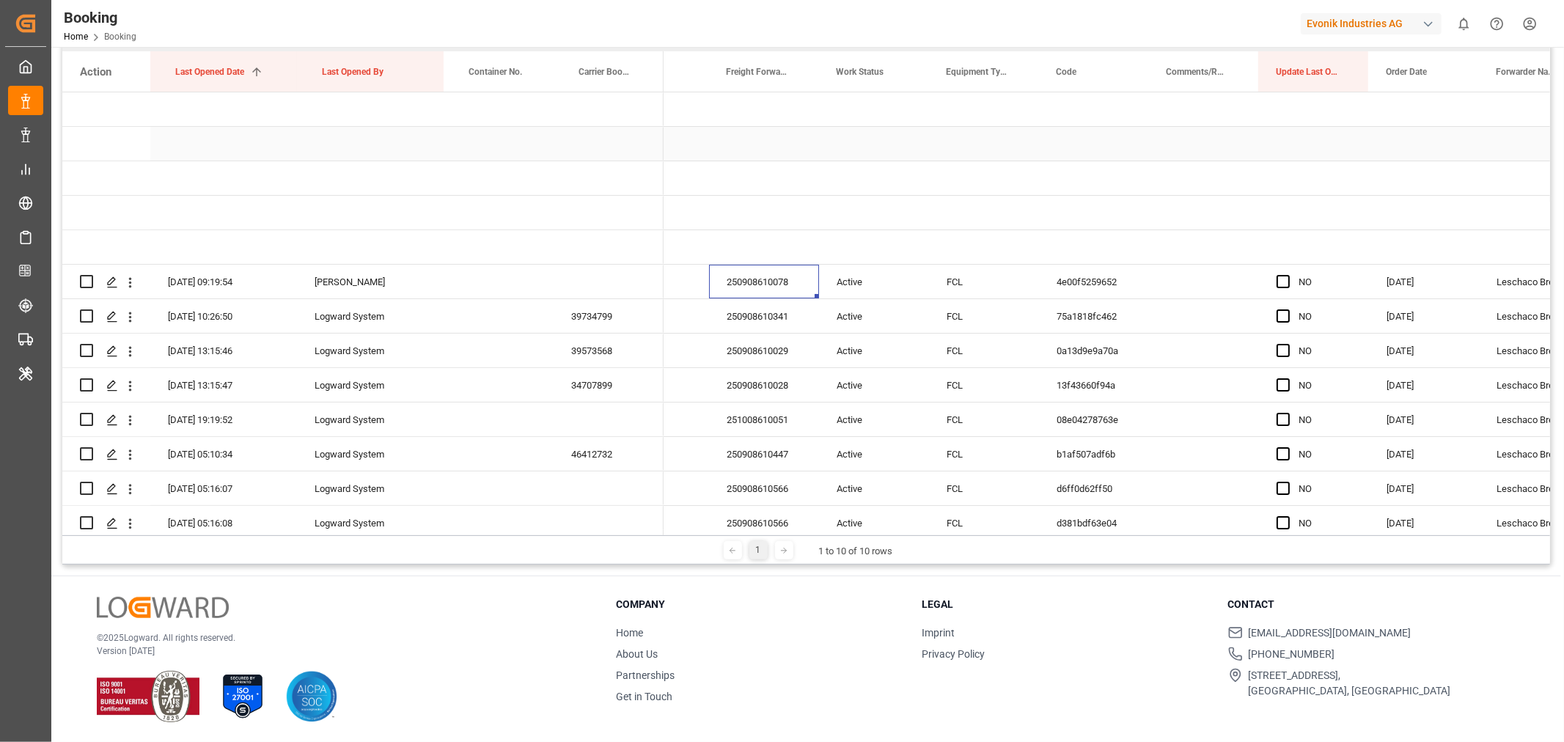
scroll to position [0, 101]
click at [128, 280] on icon "open menu" at bounding box center [129, 282] width 15 height 15
click at [199, 312] on span "Open in new tab" at bounding box center [226, 313] width 133 height 15
click at [625, 317] on div "39734799" at bounding box center [609, 316] width 110 height 34
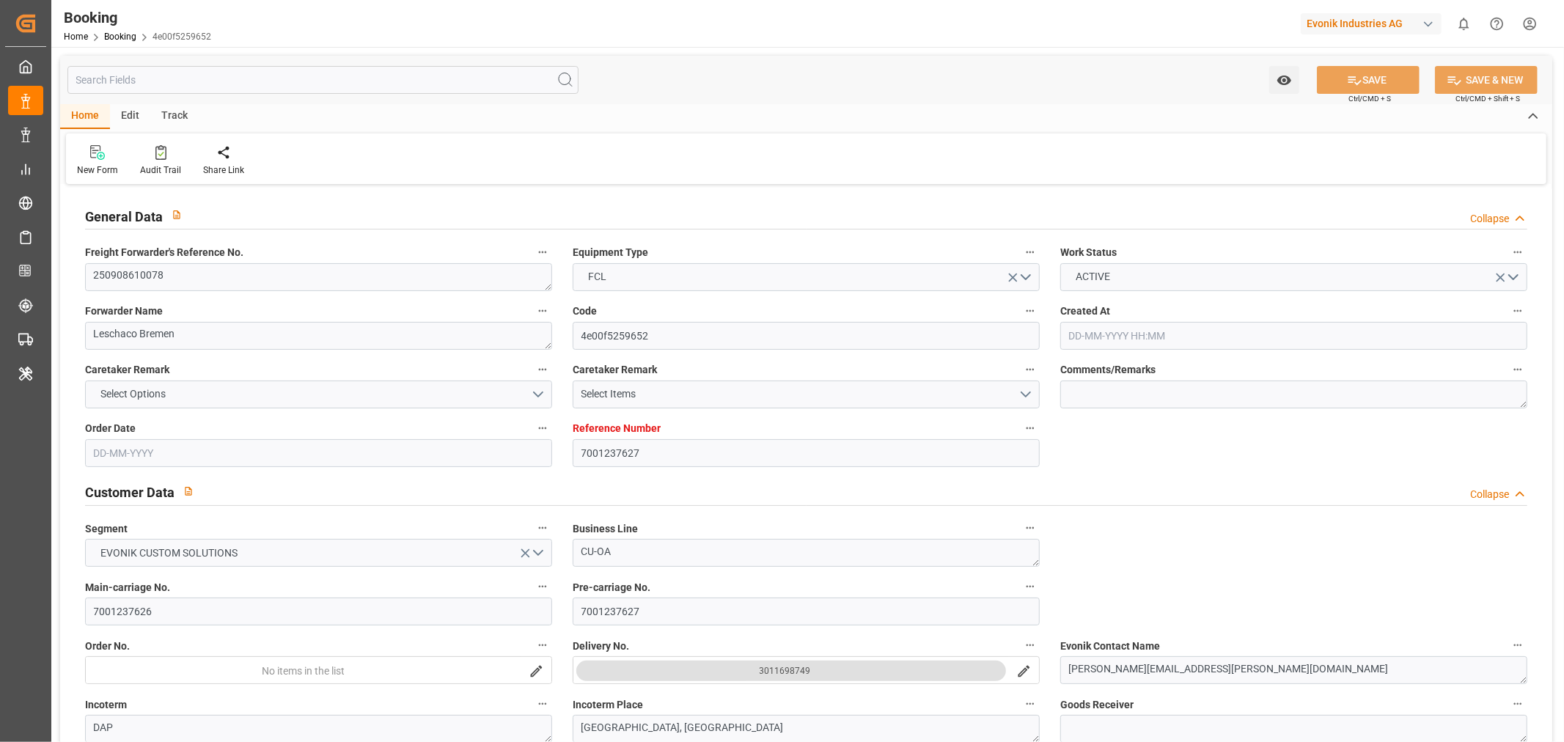
type input "7001237627"
type input "Hapag [PERSON_NAME]"
type input "Hapag [PERSON_NAME] Aktiengesellschaft"
type input "EUNWC"
type input "USHOU"
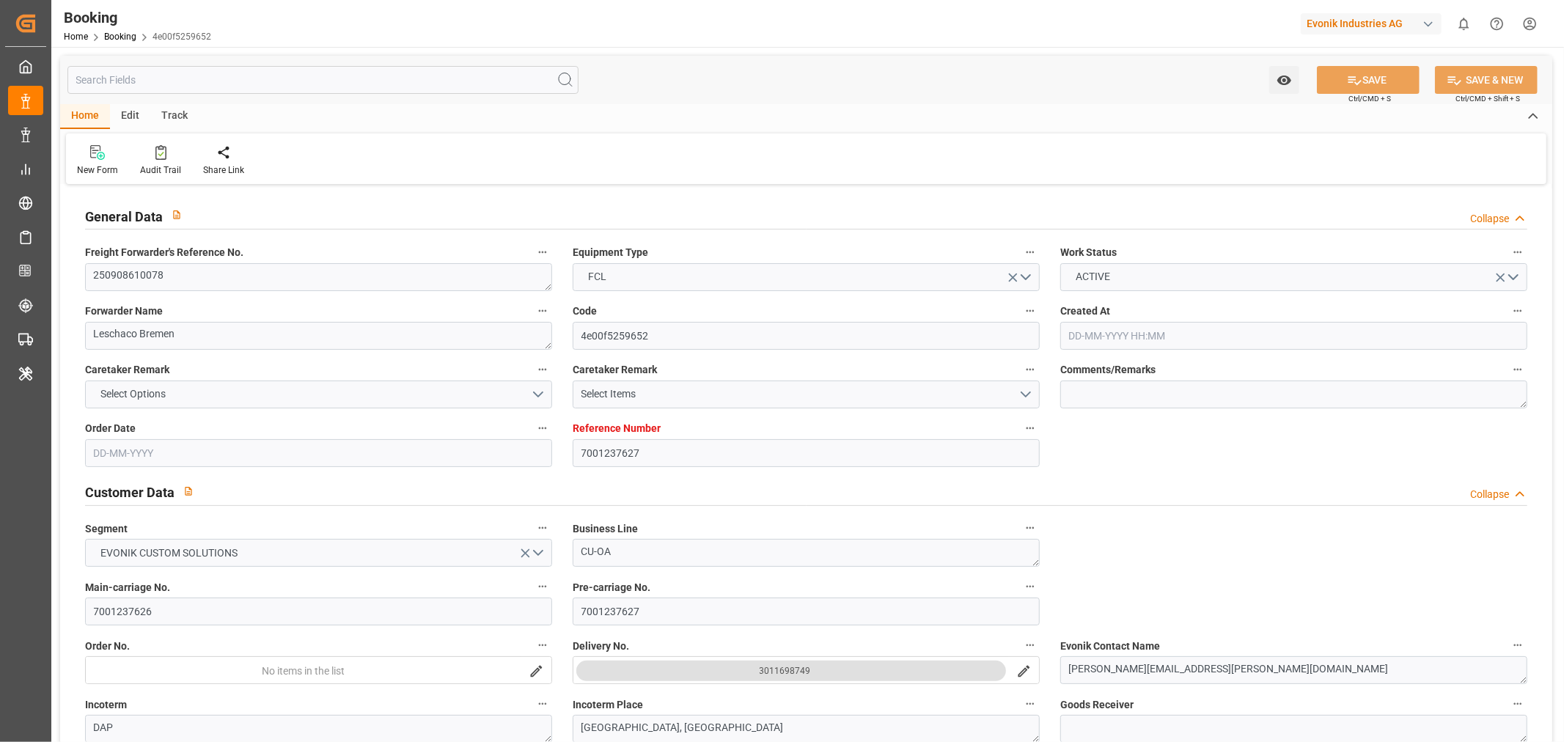
type input "[DATE] 14:26"
type input "[DATE]"
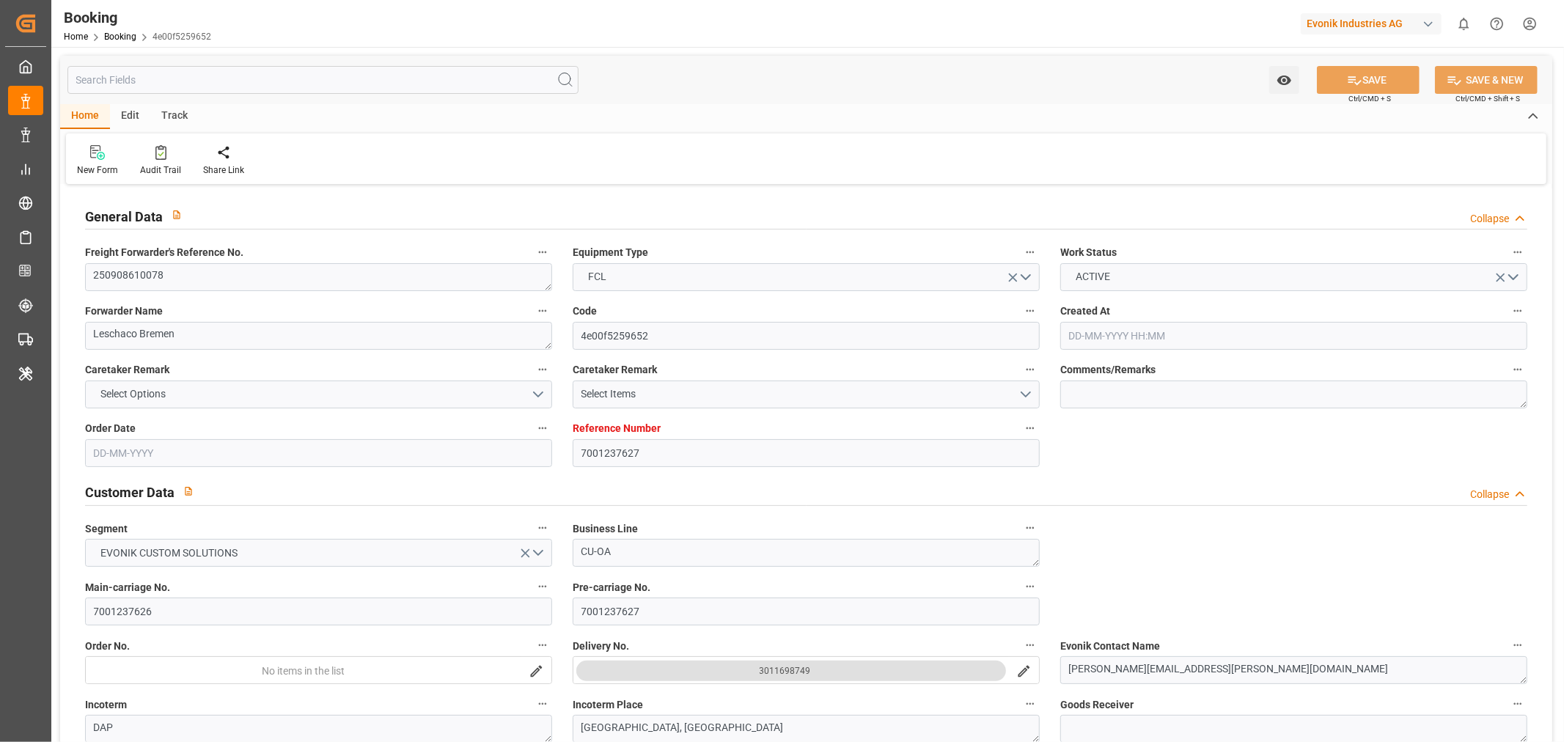
type input "[DATE]"
click at [147, 286] on textarea "250908610078" at bounding box center [318, 277] width 467 height 28
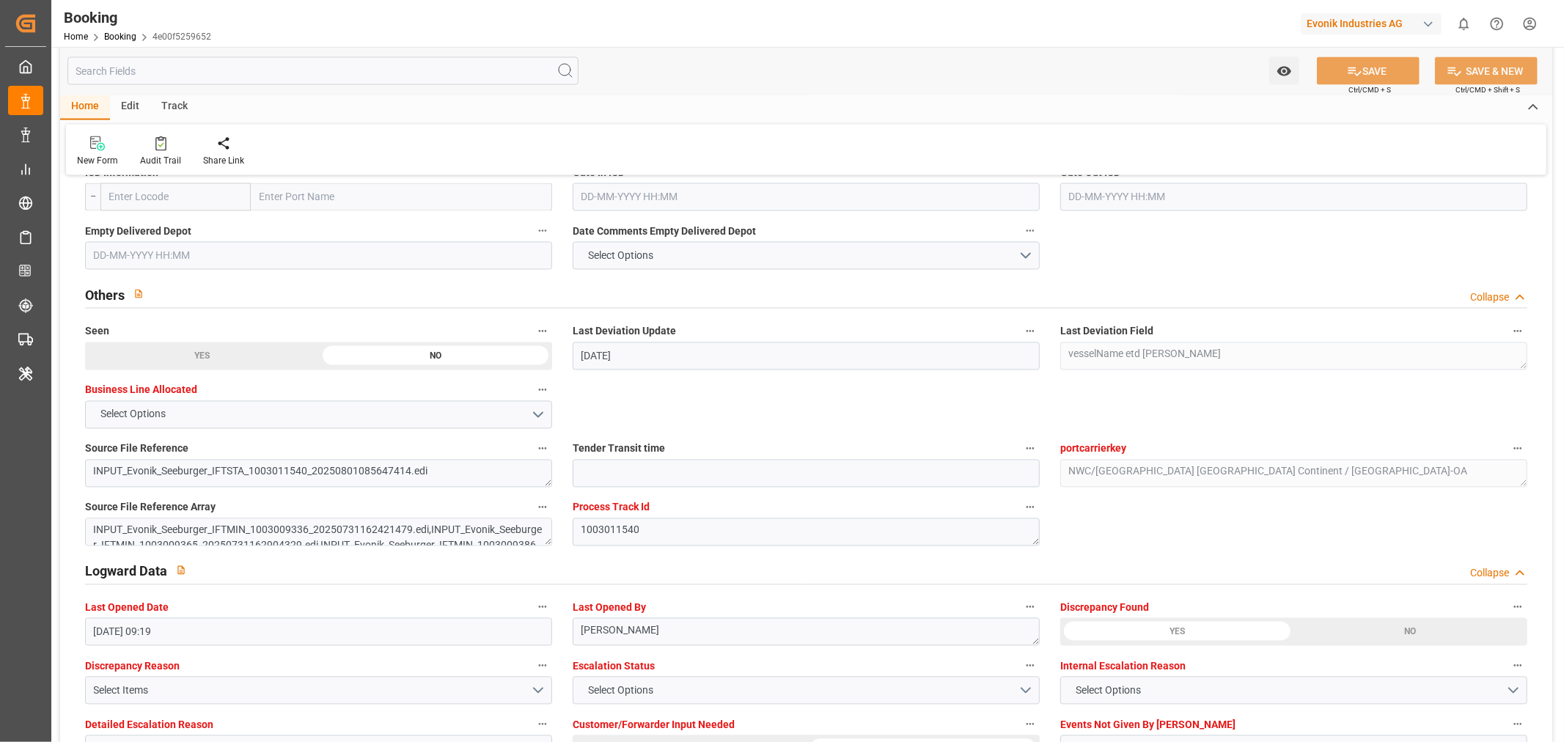
scroll to position [2688, 0]
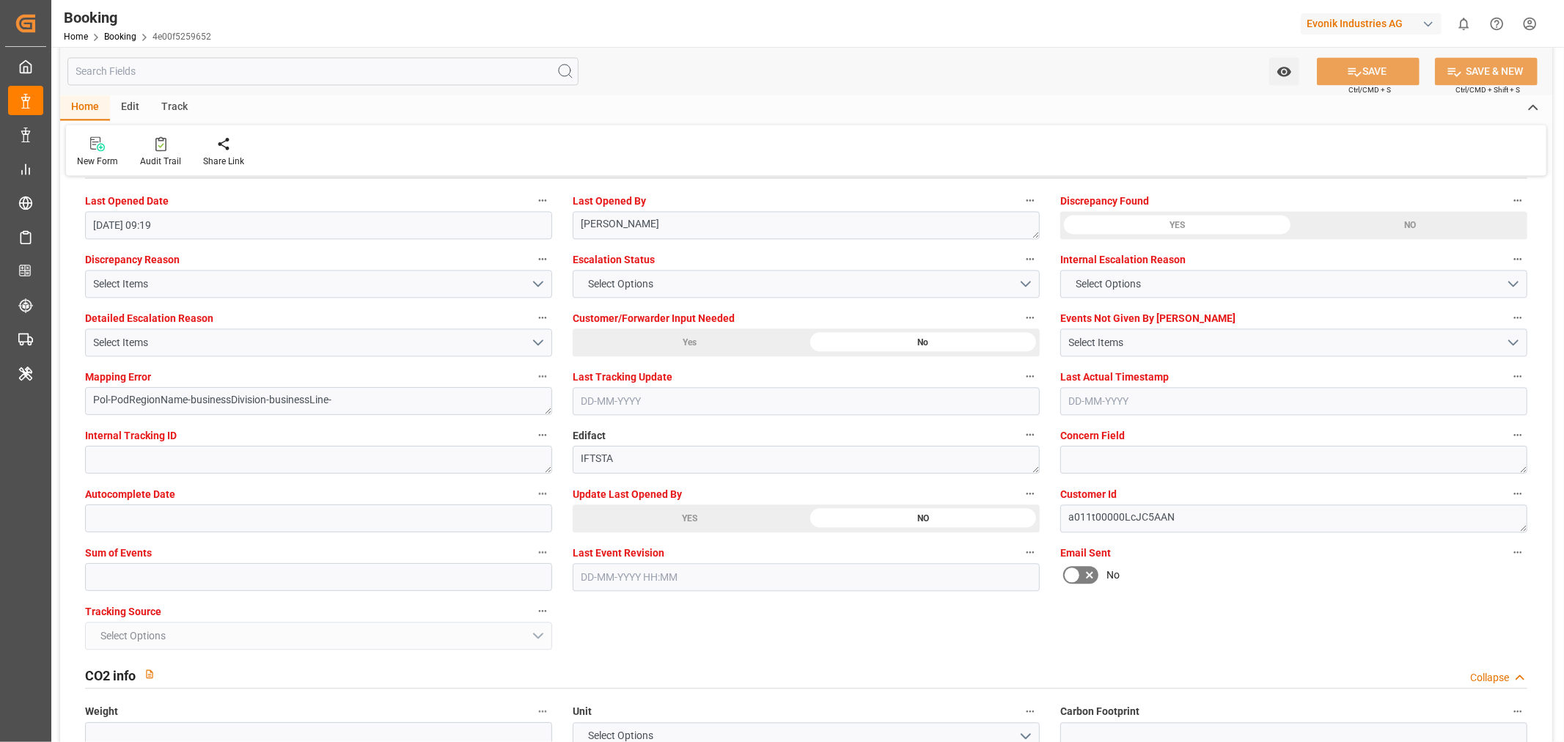
click at [655, 507] on div "YES" at bounding box center [690, 518] width 234 height 28
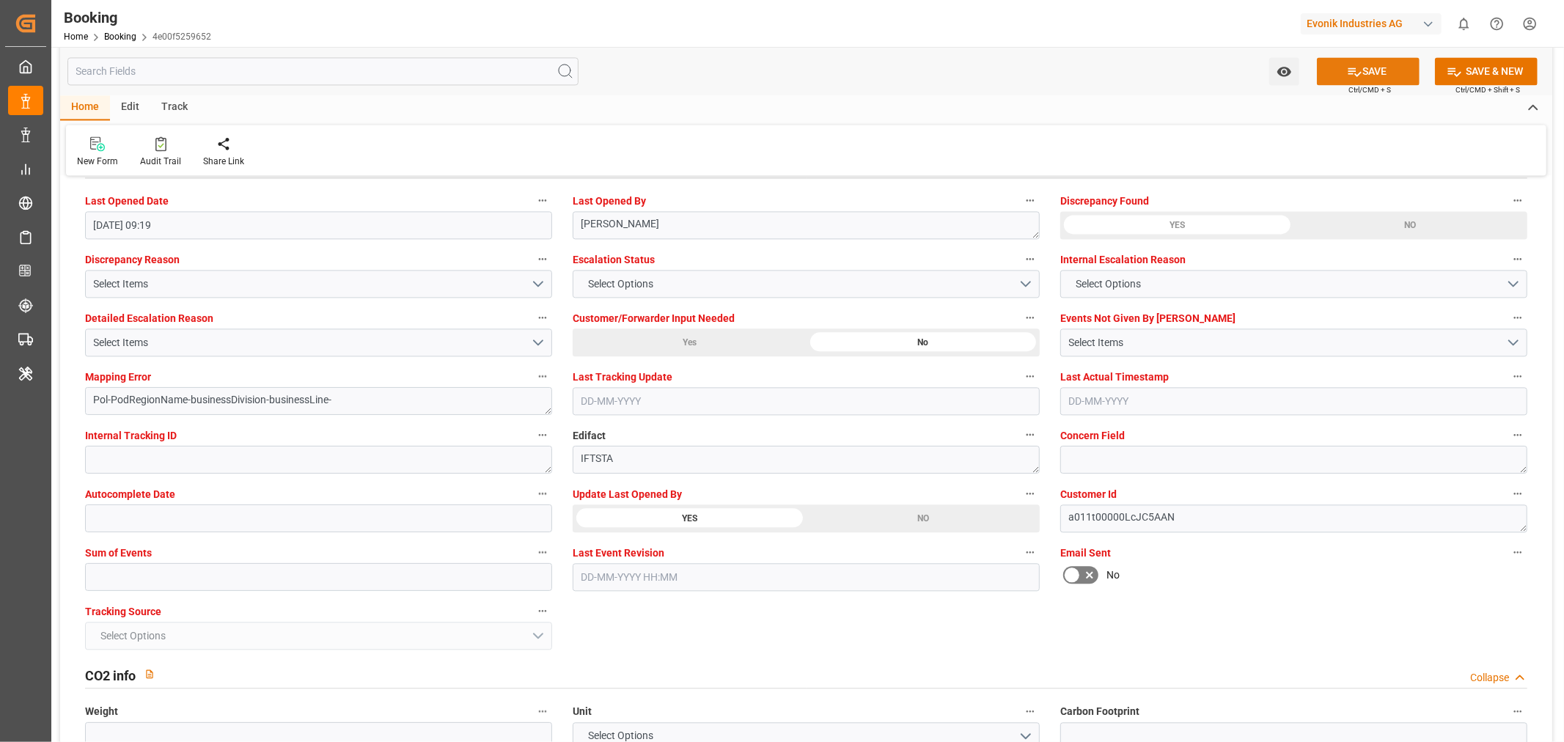
click at [1360, 71] on button "SAVE" at bounding box center [1368, 71] width 103 height 28
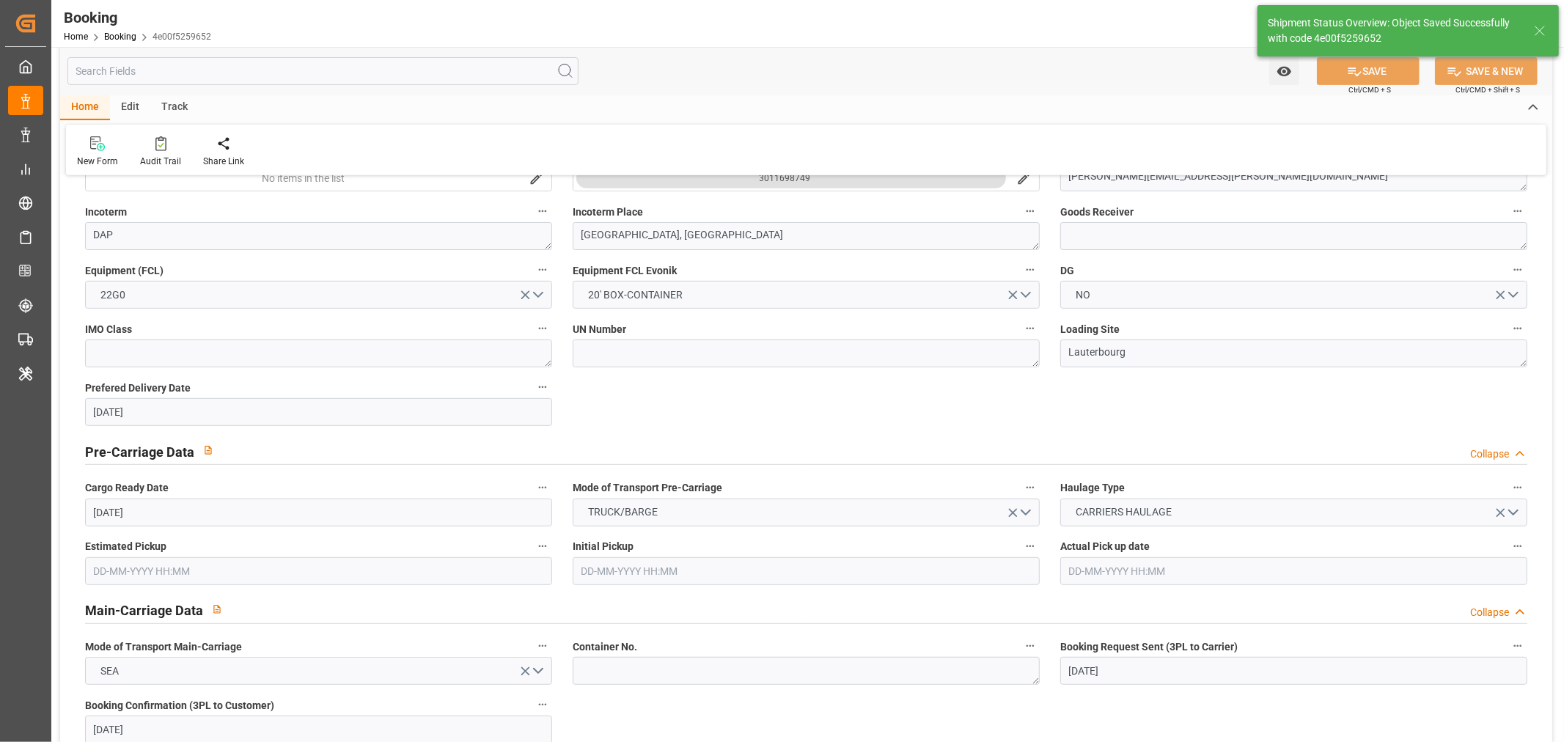
type input "[DATE] 07:18"
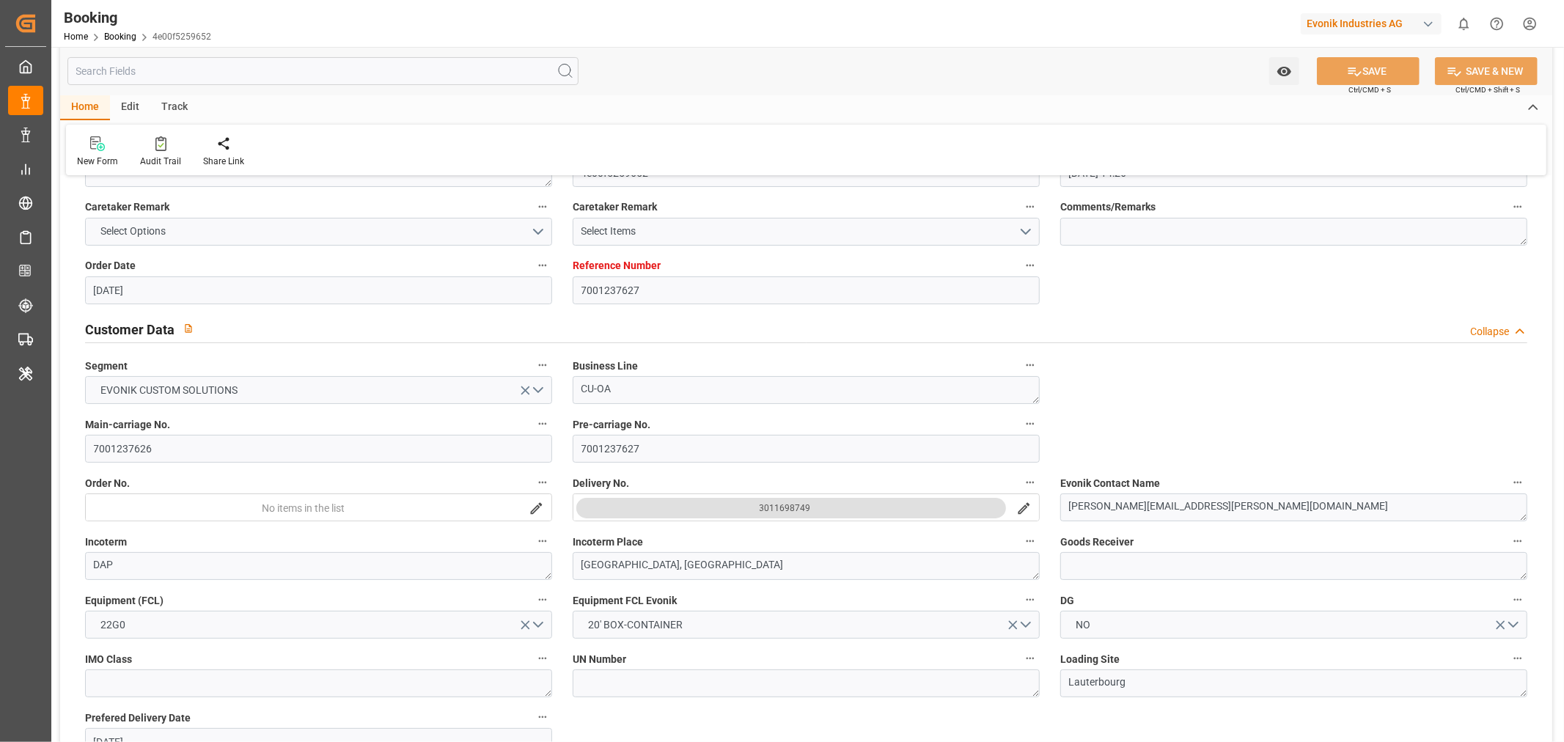
scroll to position [0, 0]
